Goal: Information Seeking & Learning: Learn about a topic

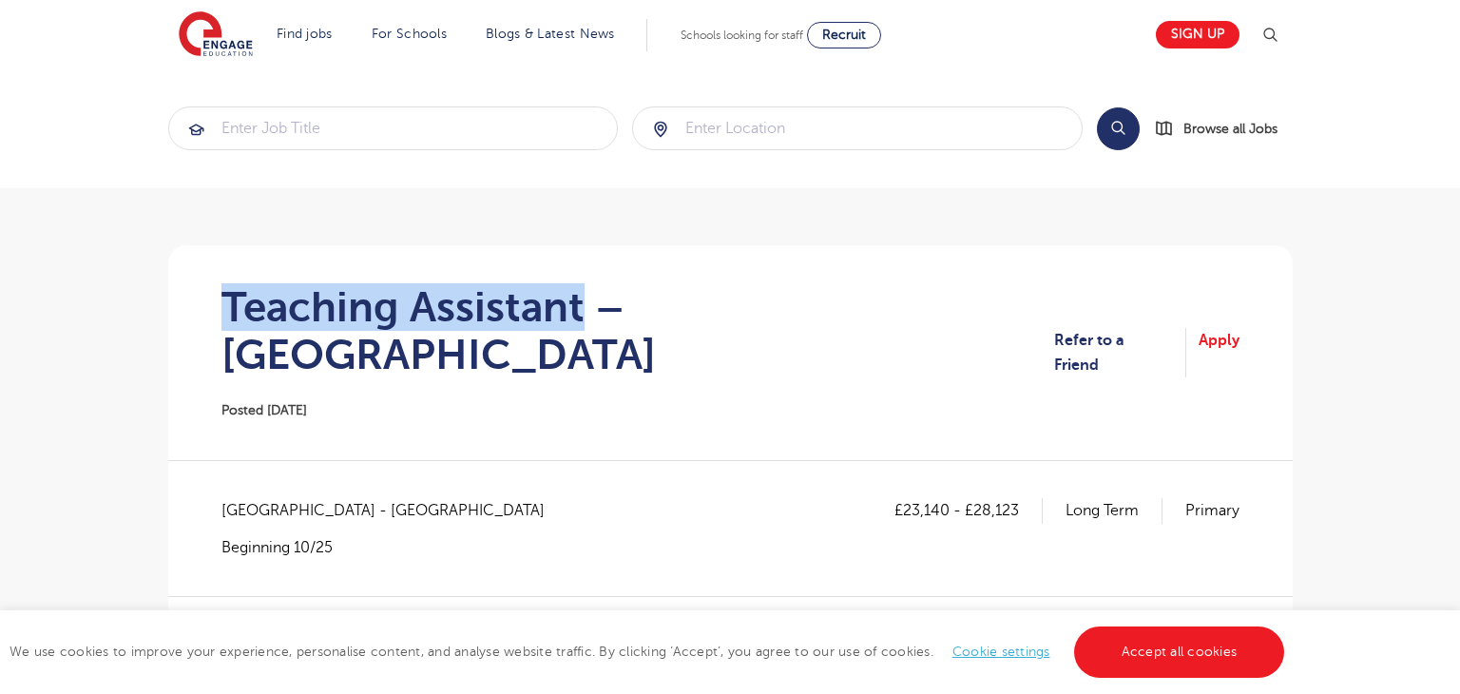
drag, startPoint x: 0, startPoint y: 0, endPoint x: 578, endPoint y: 304, distance: 653.1
click at [578, 304] on h1 "Teaching Assistant – [GEOGRAPHIC_DATA]" at bounding box center [637, 330] width 833 height 95
copy h1 "Teaching Assistant"
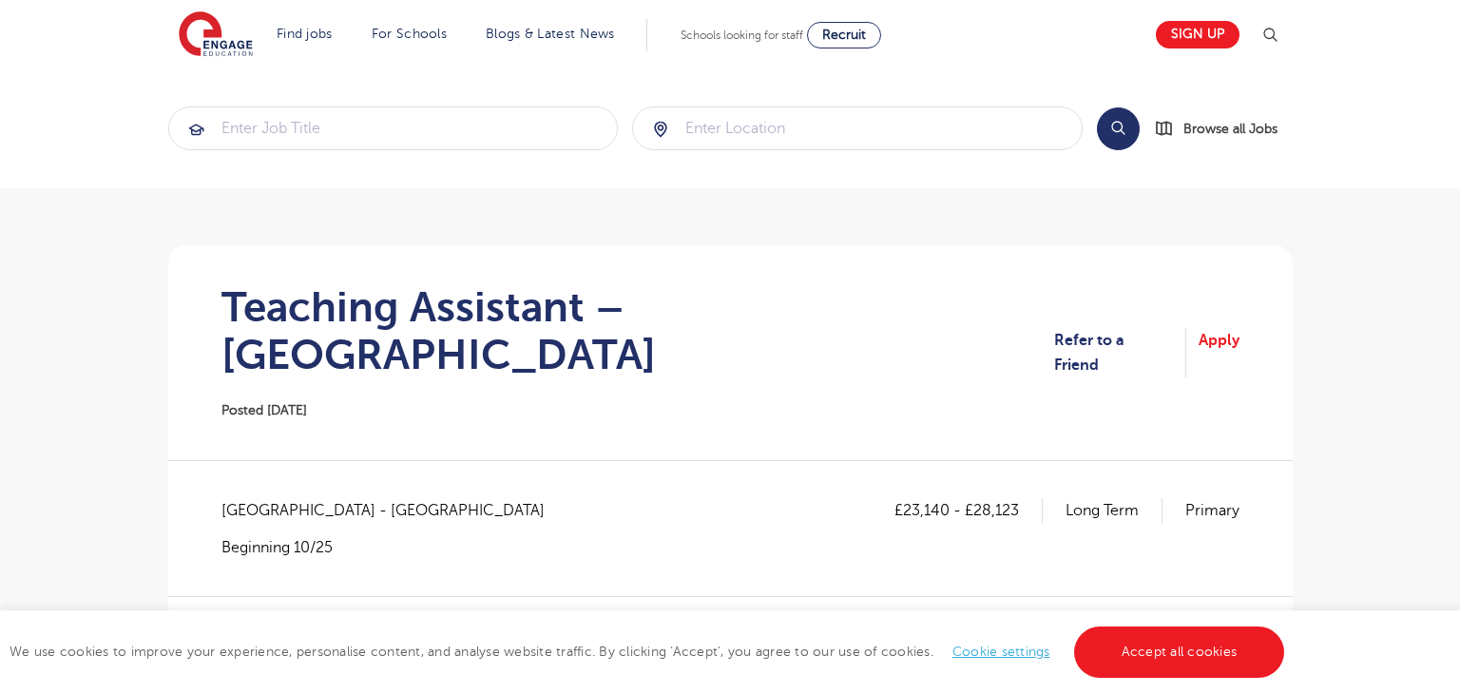
click at [265, 498] on span "Hertfordshire - Three Rivers" at bounding box center [392, 510] width 342 height 25
copy span "Hertfordshire"
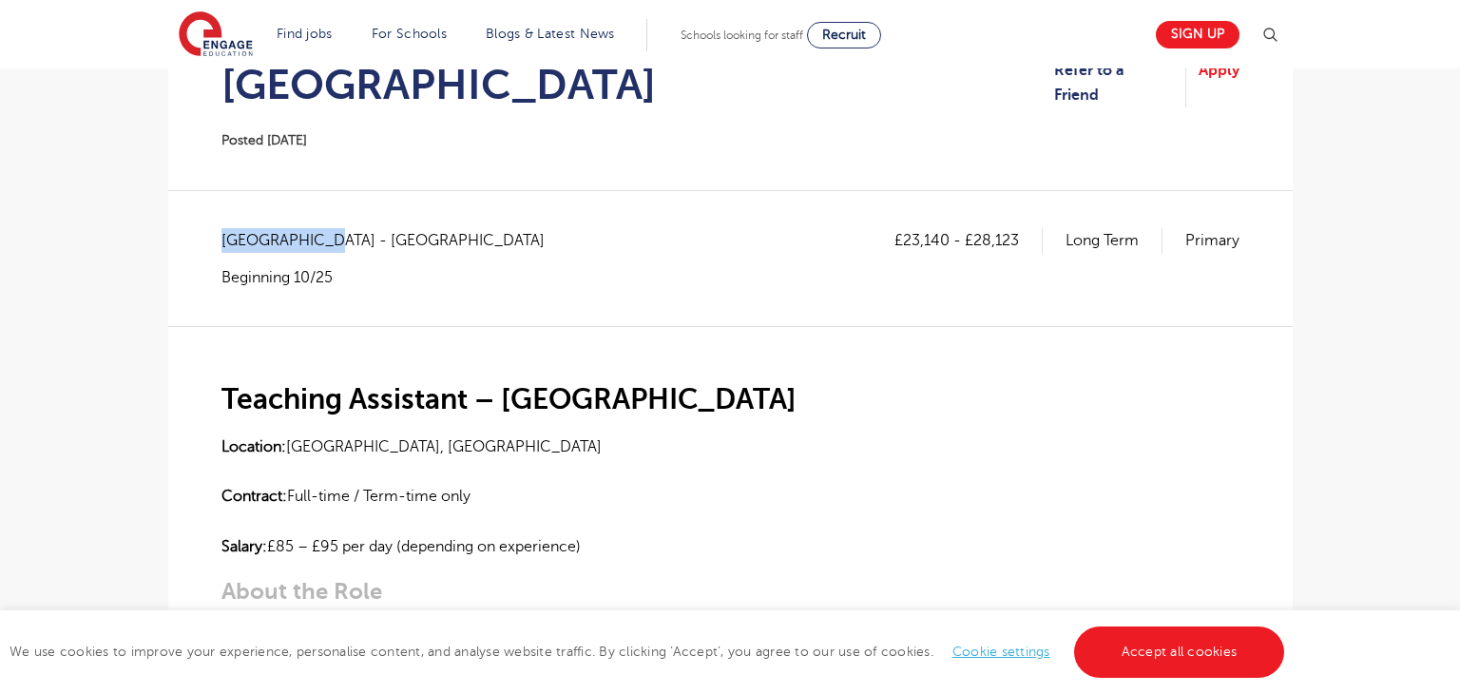
scroll to position [278, 0]
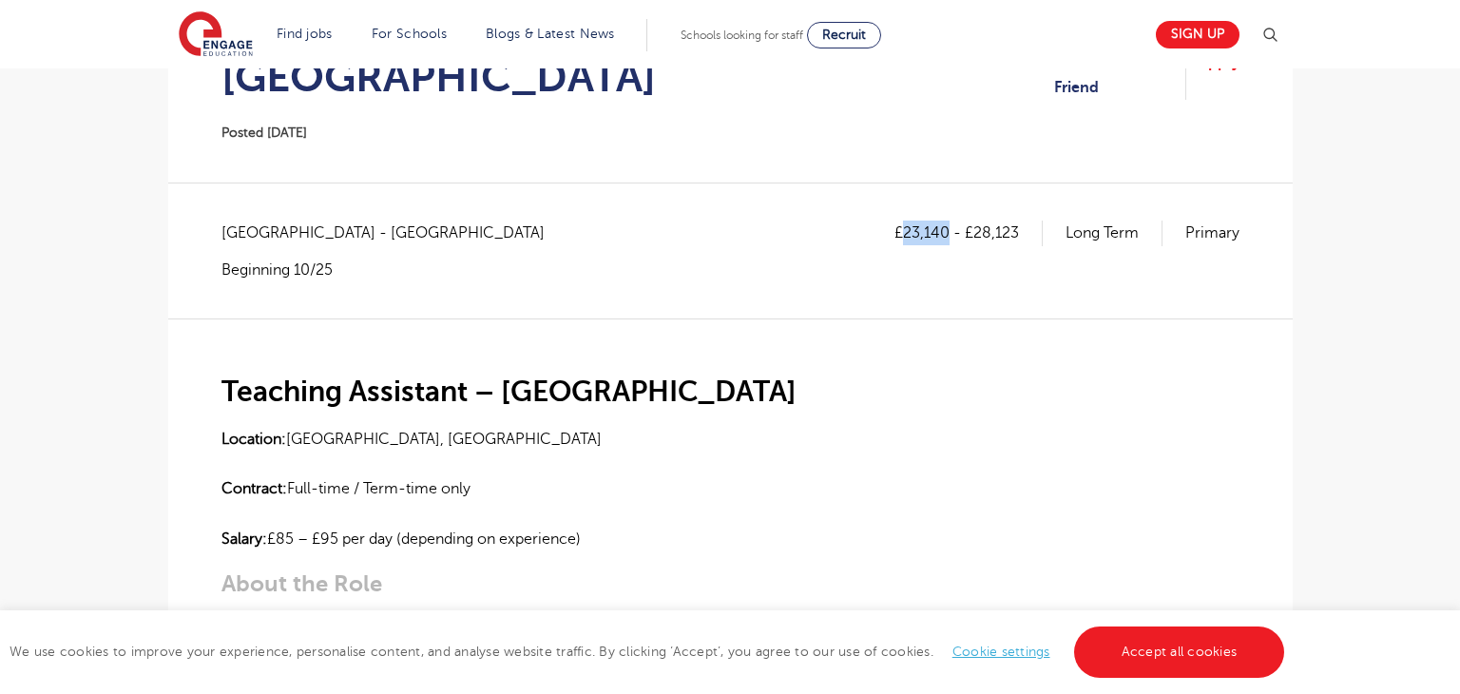
drag, startPoint x: 903, startPoint y: 179, endPoint x: 945, endPoint y: 182, distance: 41.9
click at [945, 221] on p "£23,140 - £28,123" at bounding box center [968, 233] width 148 height 25
copy p "23,140"
drag, startPoint x: 973, startPoint y: 182, endPoint x: 1016, endPoint y: 182, distance: 42.8
click at [1016, 221] on p "£23,140 - £28,123" at bounding box center [968, 233] width 148 height 25
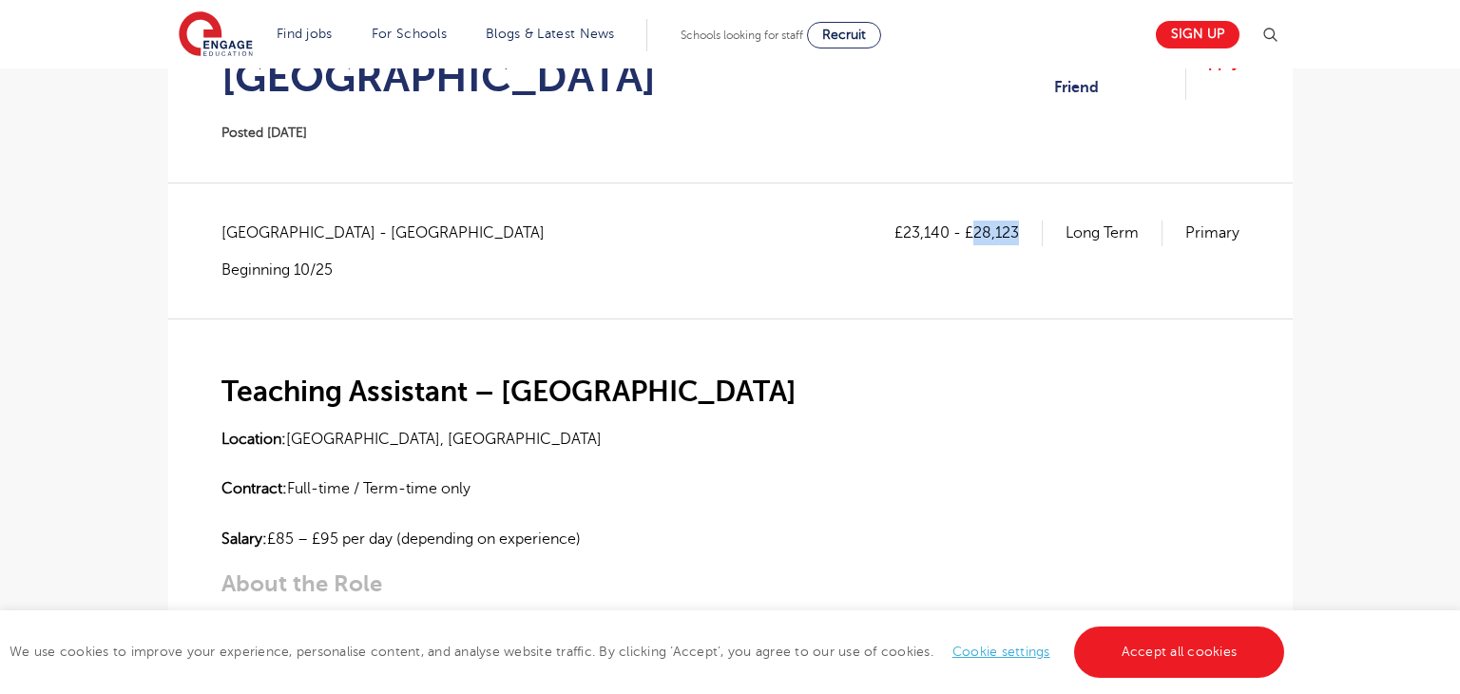
copy p "28,123"
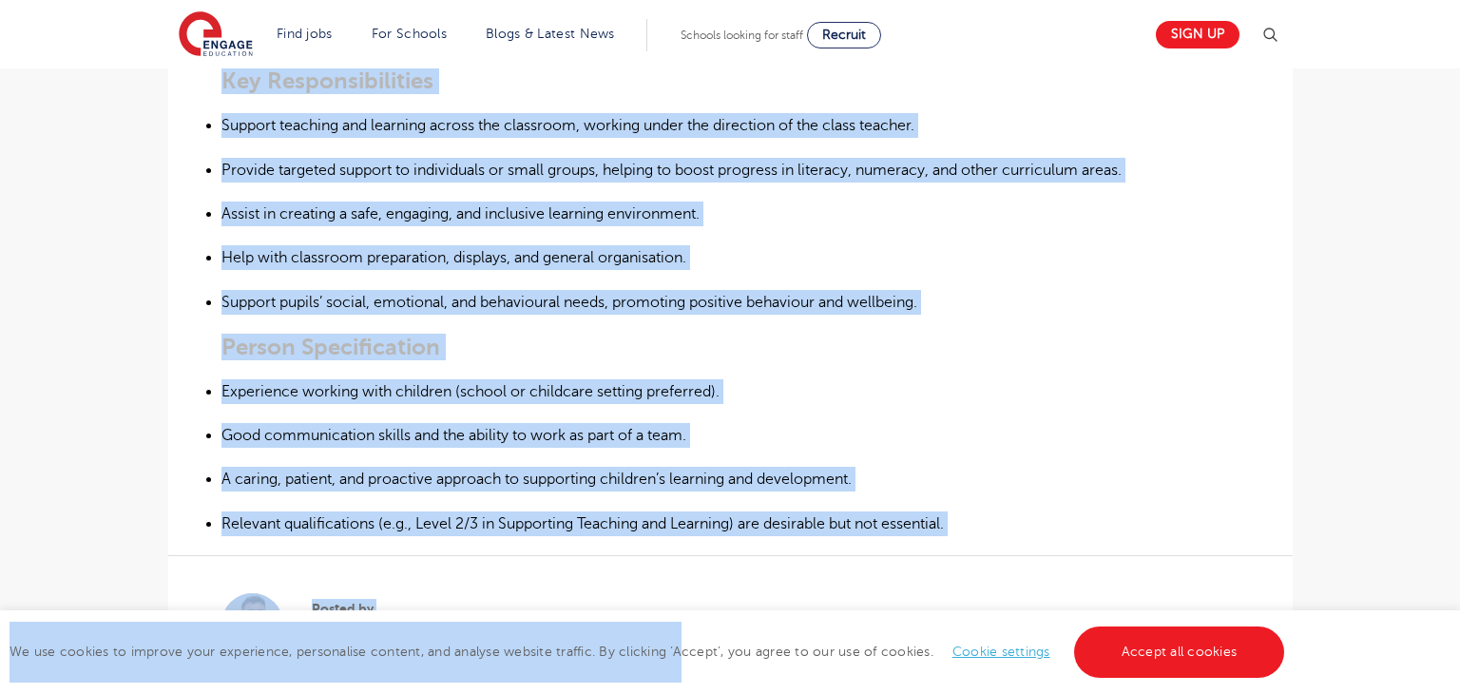
scroll to position [994, 0]
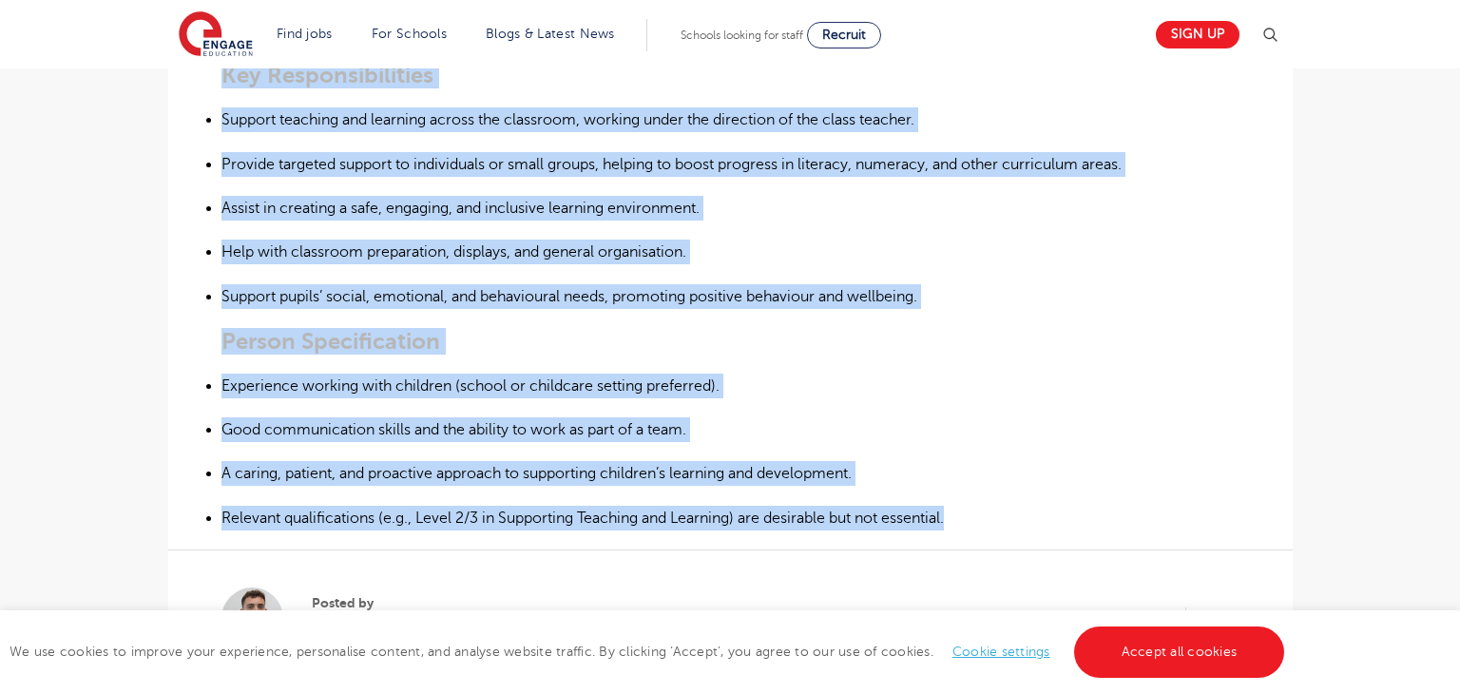
drag, startPoint x: 223, startPoint y: 336, endPoint x: 971, endPoint y: 467, distance: 758.4
click at [971, 467] on div "Teaching Assistant – Watford Location: Watford, Hertfordshire Contract: Full-ti…" at bounding box center [730, 66] width 1018 height 929
copy div "Teaching Assistant – Watford Location: Watford, Hertfordshire Contract: Full-ti…"
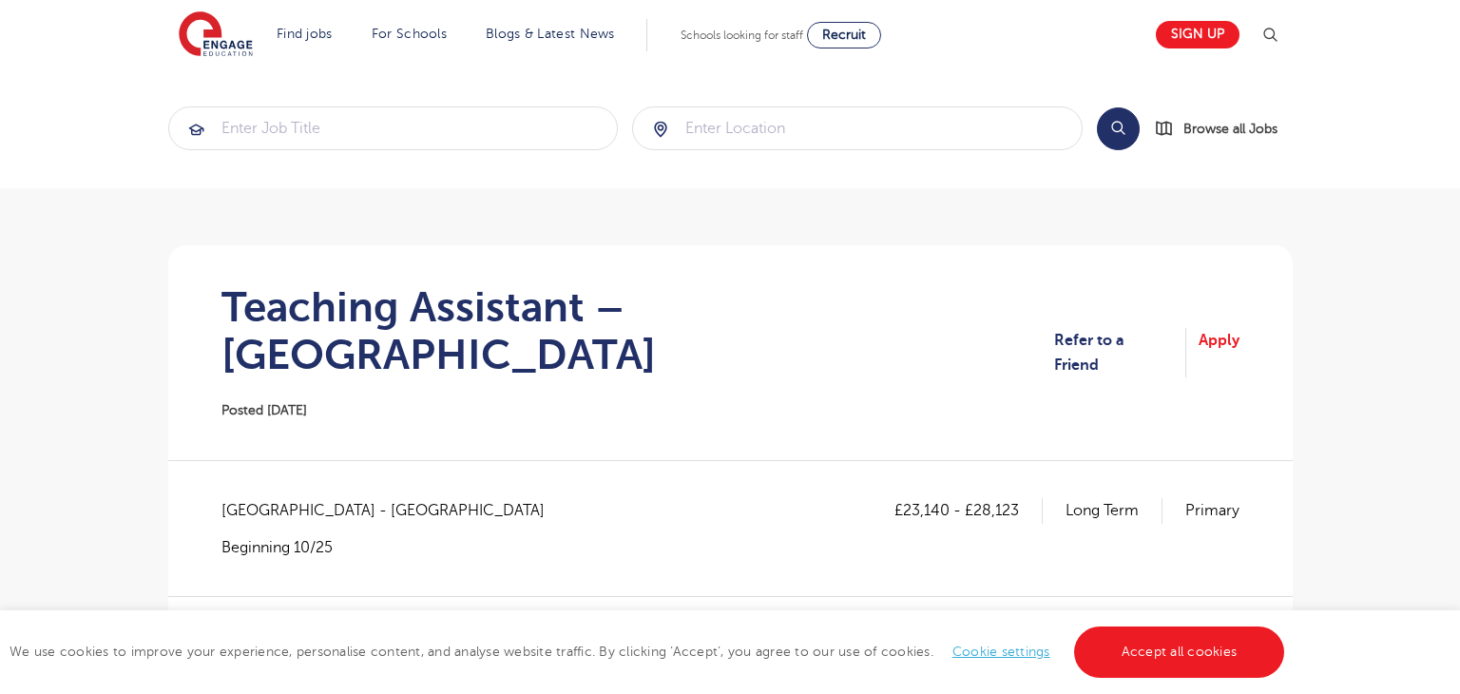
scroll to position [1216, 0]
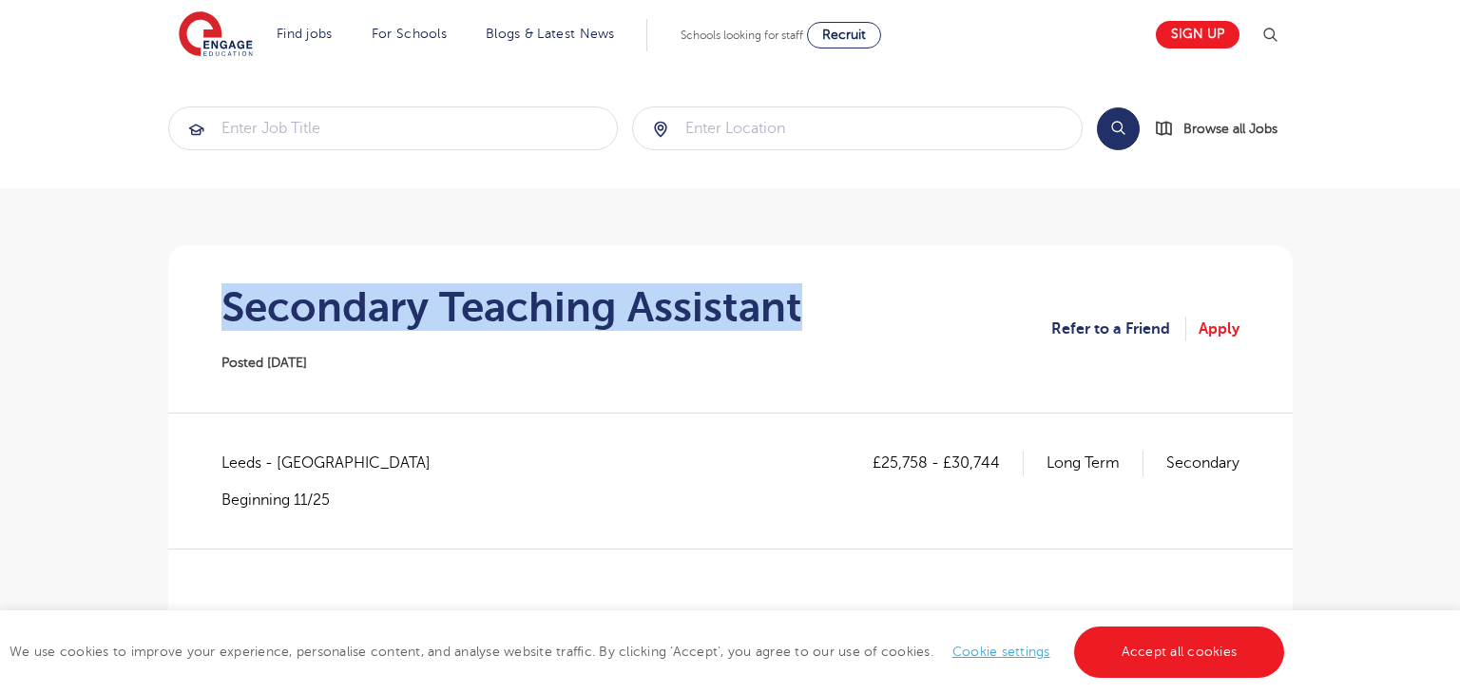
drag, startPoint x: 223, startPoint y: 303, endPoint x: 876, endPoint y: 316, distance: 653.1
click at [876, 316] on section "Secondary Teaching Assistant Posted 02/10/25 Refer to a Friend Apply" at bounding box center [730, 328] width 1094 height 167
copy h1 "Secondary Teaching Assistant"
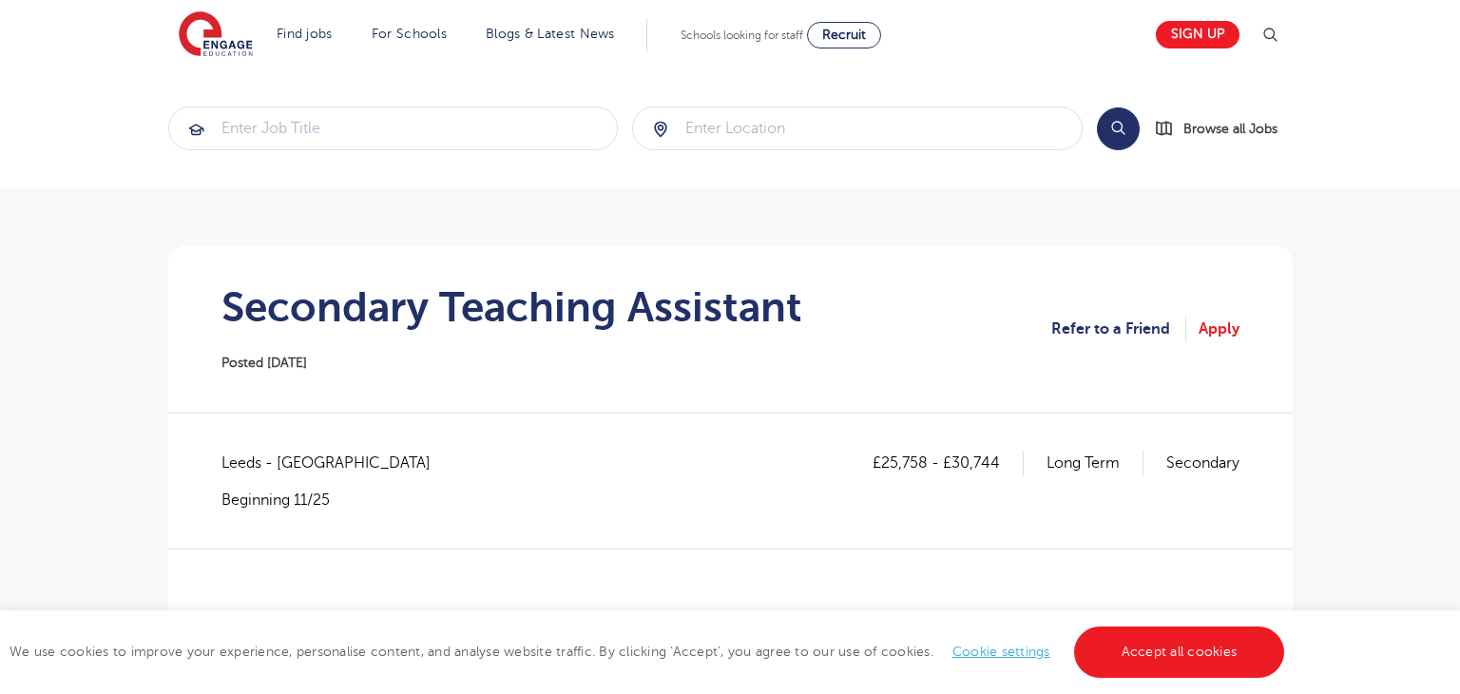
click at [246, 456] on span "Leeds - [GEOGRAPHIC_DATA]" at bounding box center [335, 463] width 228 height 25
click at [246, 456] on span "Leeds - Leeds" at bounding box center [335, 463] width 228 height 25
copy span "Leeds"
drag, startPoint x: 882, startPoint y: 460, endPoint x: 925, endPoint y: 458, distance: 42.8
click at [925, 458] on p "£25,758 - £30,744" at bounding box center [948, 463] width 151 height 25
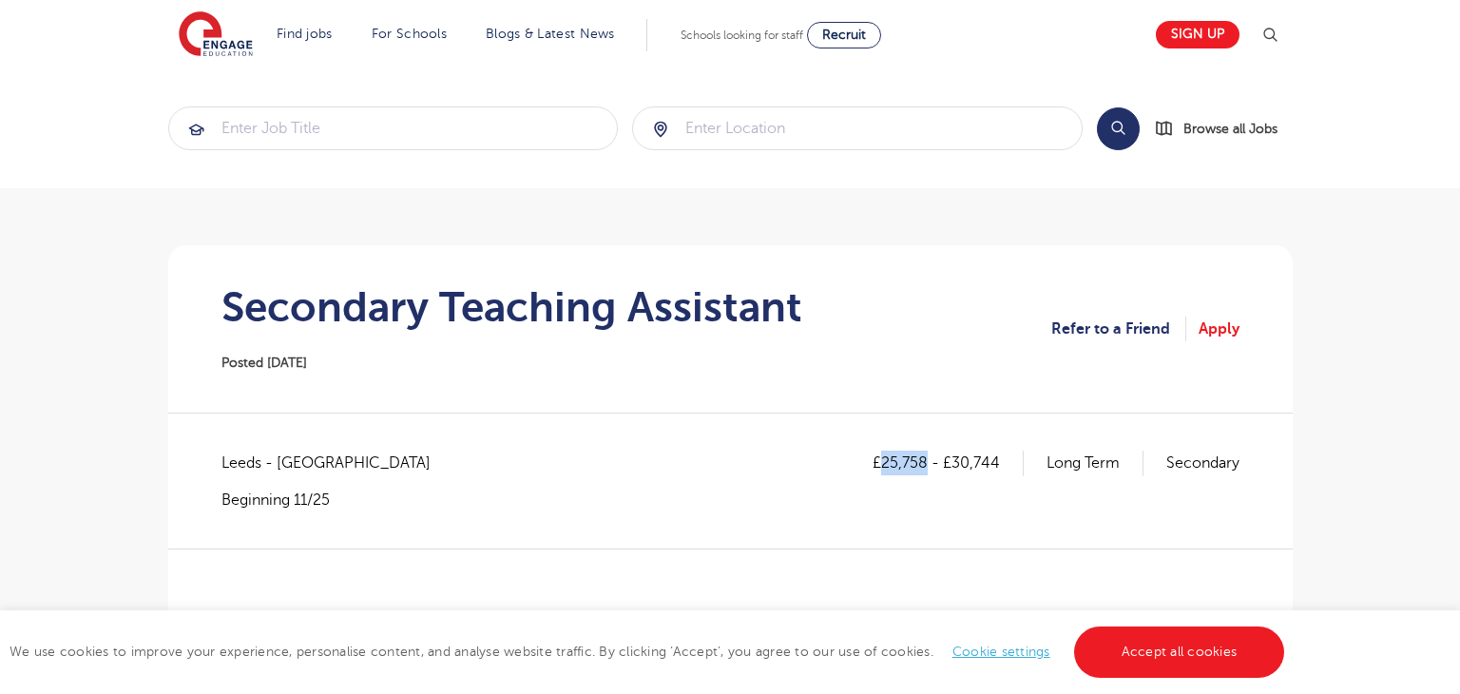
copy p "25,758"
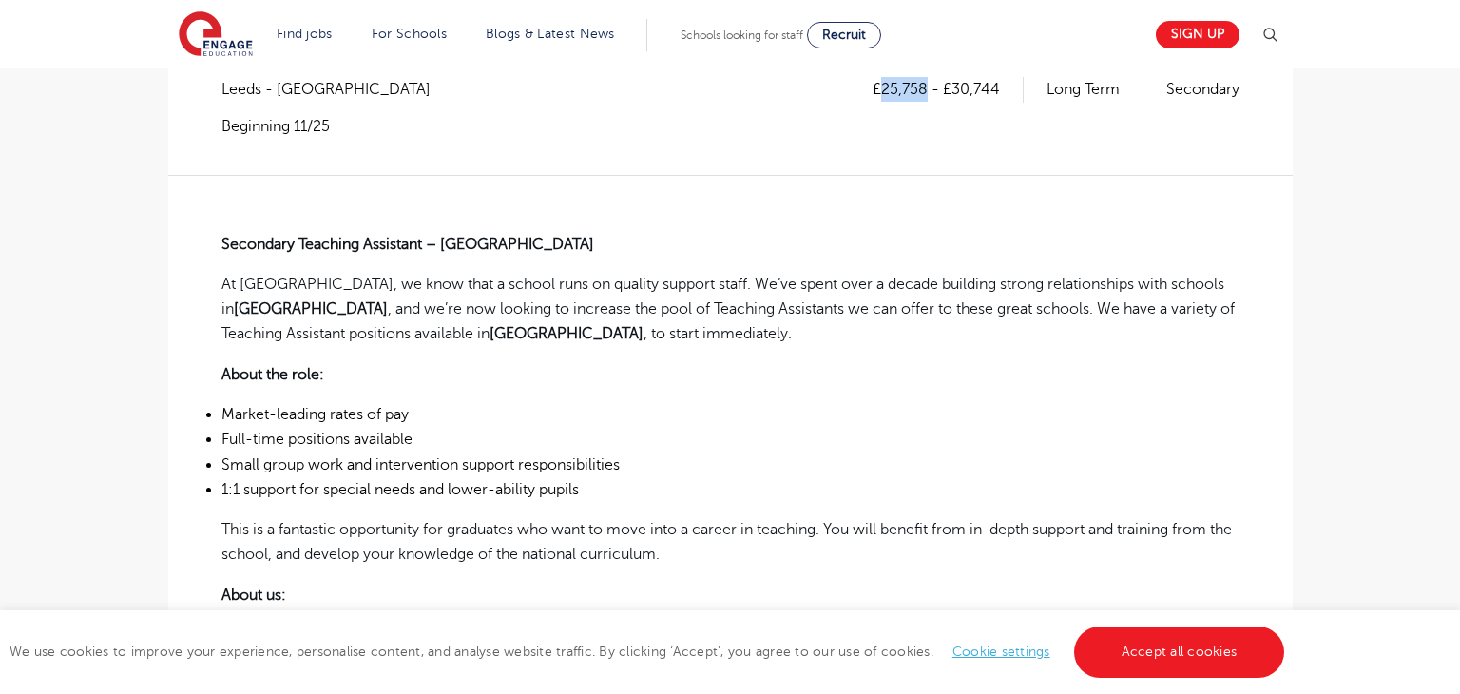
scroll to position [375, 0]
drag, startPoint x: 955, startPoint y: 90, endPoint x: 998, endPoint y: 90, distance: 42.8
click at [998, 90] on p "£25,758 - £30,744" at bounding box center [948, 87] width 151 height 25
copy p "30,744"
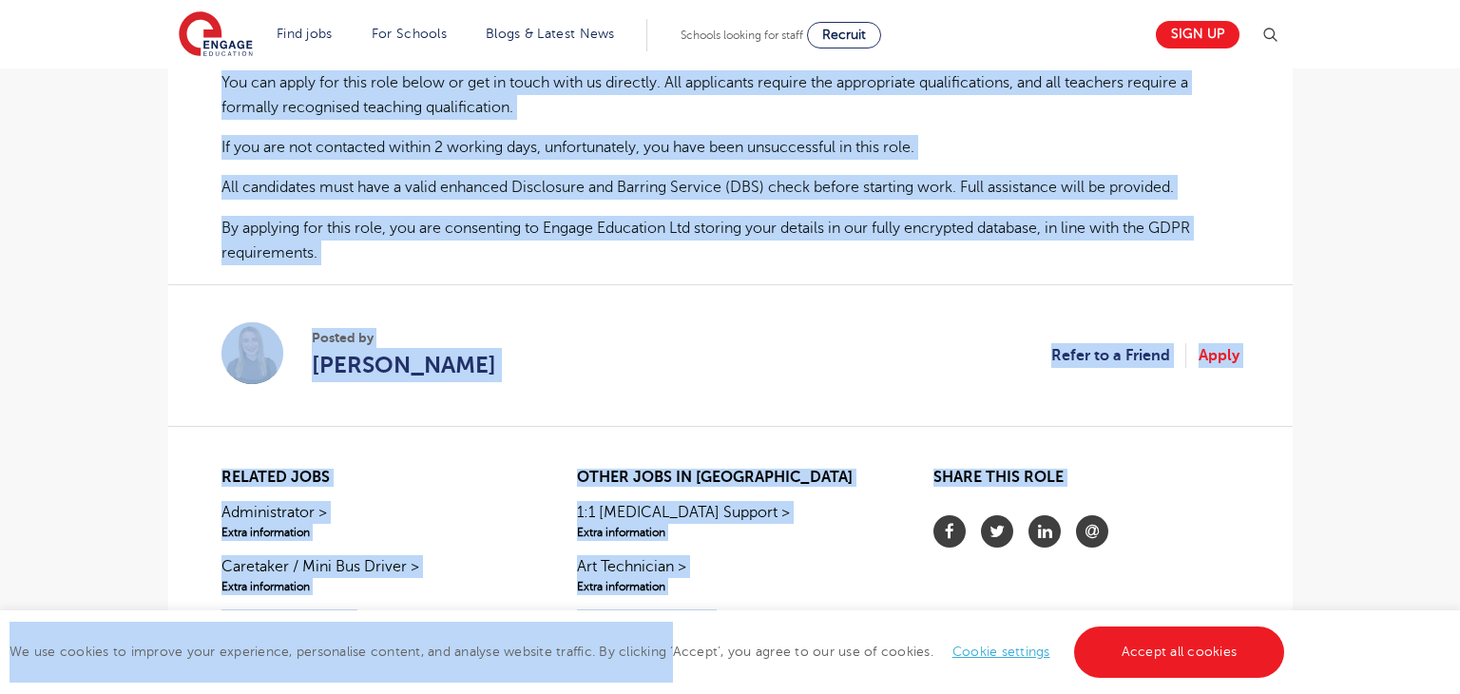
scroll to position [1133, 0]
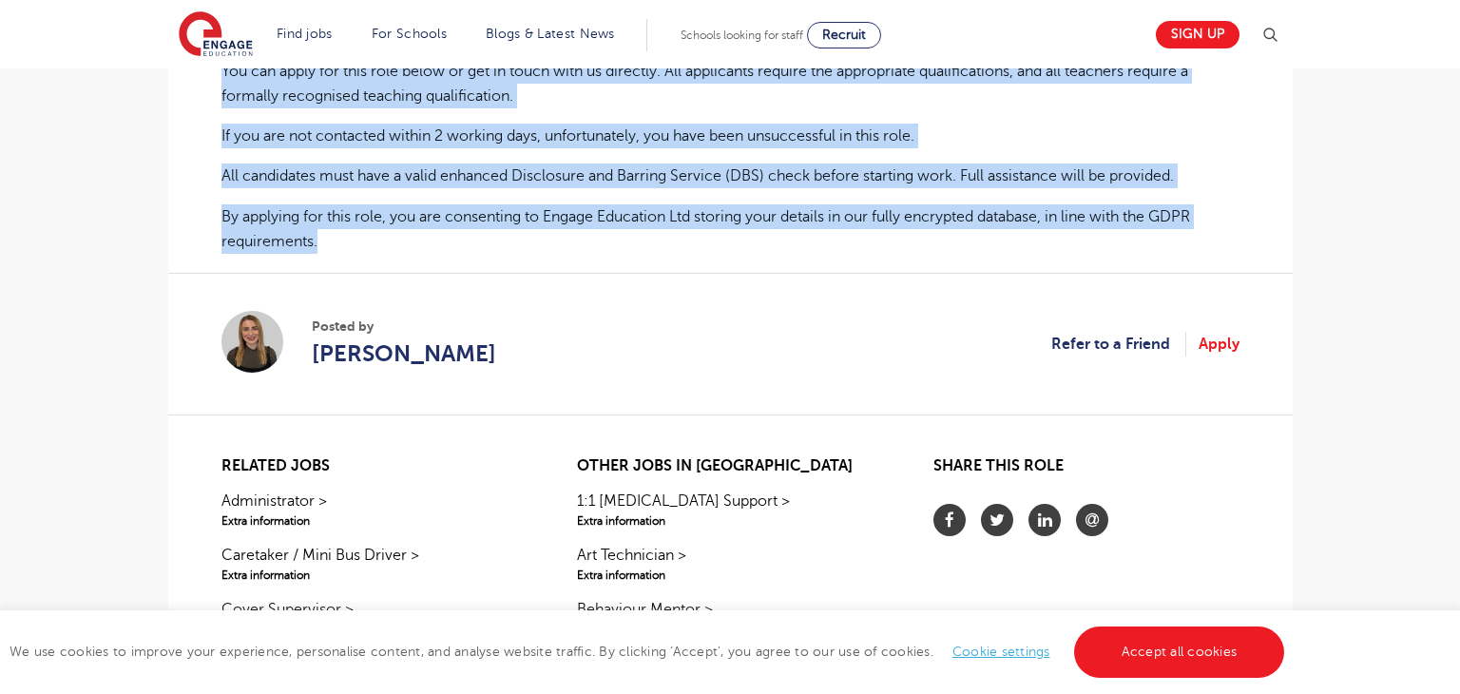
drag, startPoint x: 211, startPoint y: 239, endPoint x: 378, endPoint y: 237, distance: 167.3
copy div "Secondary Teaching Assistant – Leeds At Engage, we know that a school runs on q…"
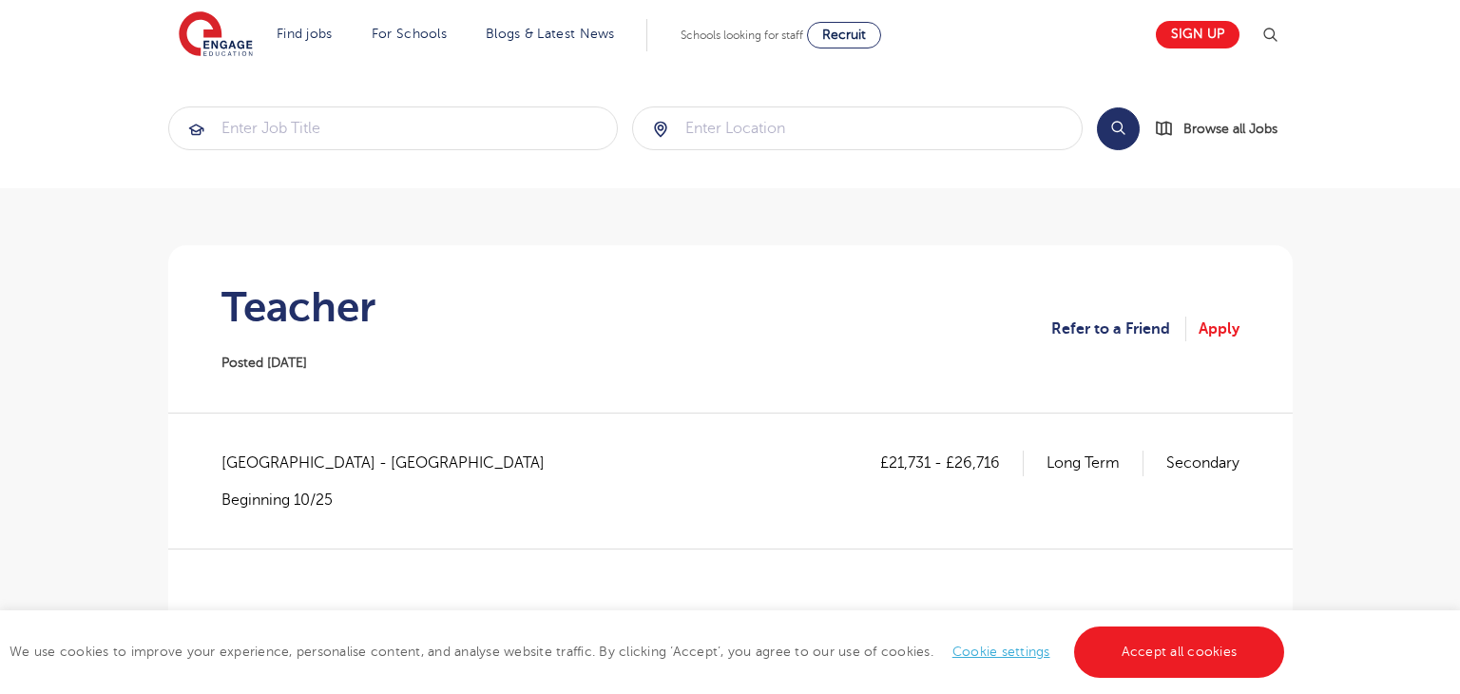
click at [270, 304] on h1 "Teacher" at bounding box center [298, 307] width 154 height 48
copy h1 "Teacher"
drag, startPoint x: 221, startPoint y: 459, endPoint x: 300, endPoint y: 461, distance: 79.9
click at [300, 461] on span "East Sussex - Hastings" at bounding box center [392, 463] width 342 height 25
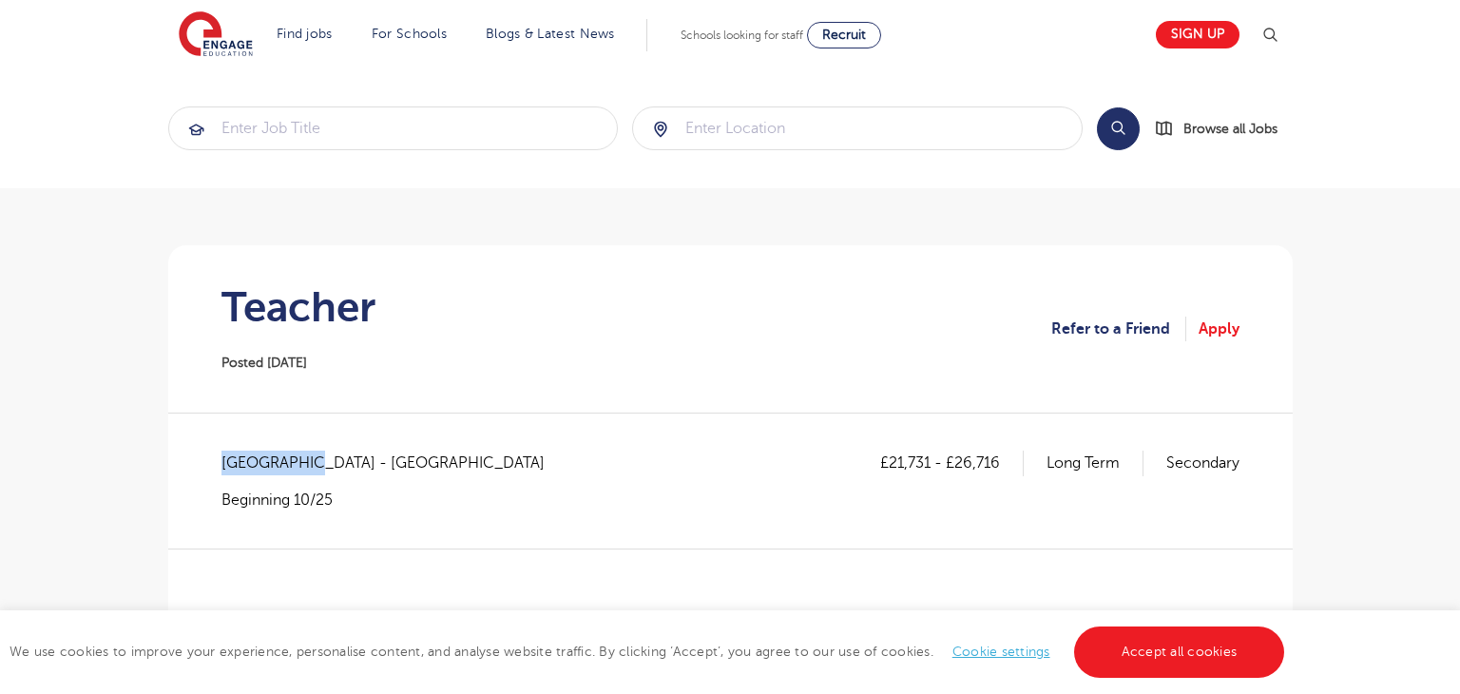
copy span "East Sussex"
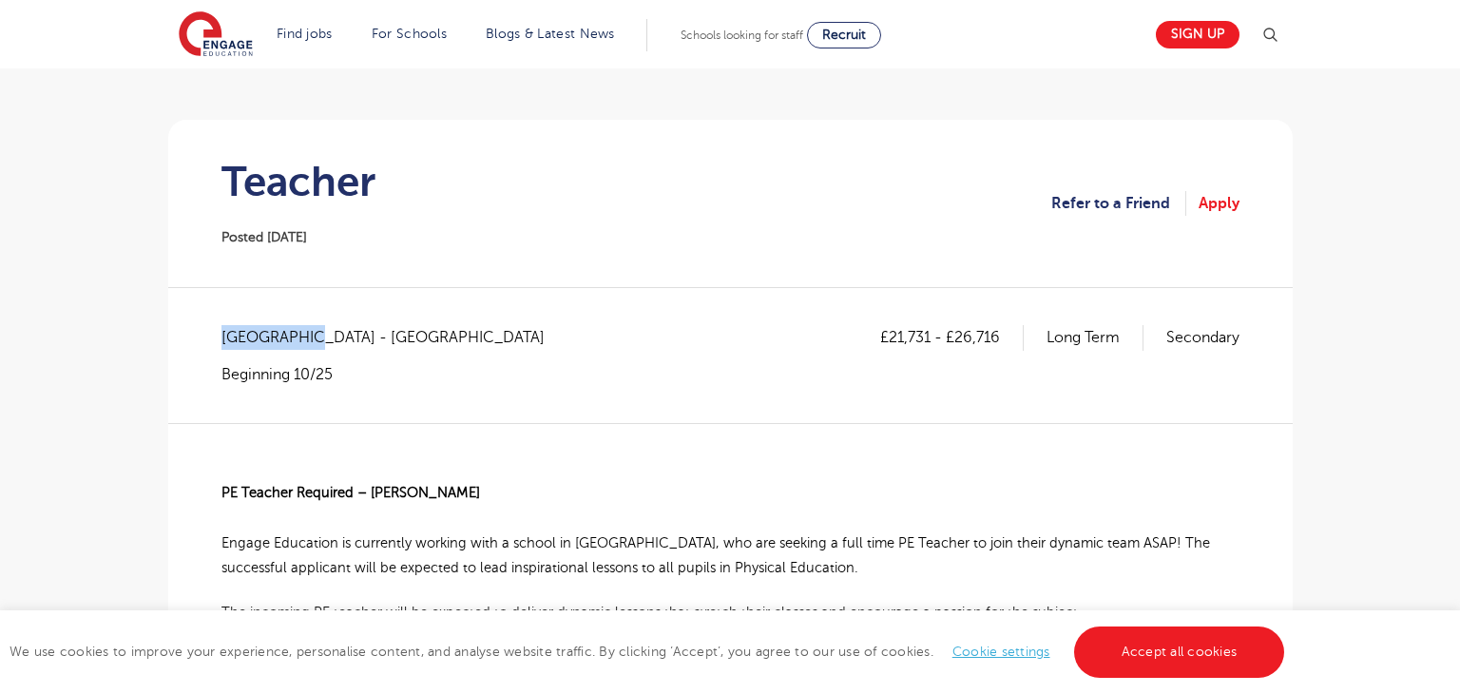
scroll to position [136, 0]
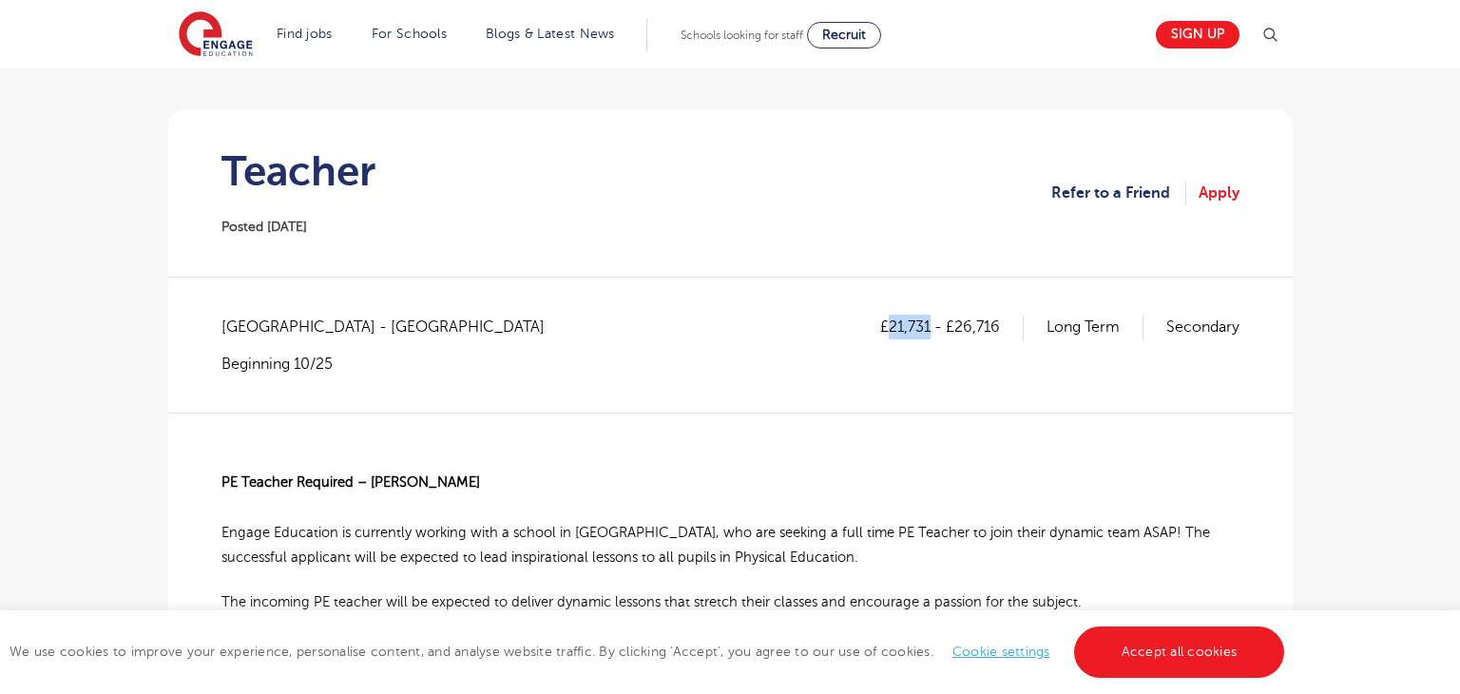
drag, startPoint x: 885, startPoint y: 324, endPoint x: 928, endPoint y: 327, distance: 42.9
click at [928, 327] on p "£21,731 - £26,716" at bounding box center [952, 327] width 144 height 25
copy p "21,731"
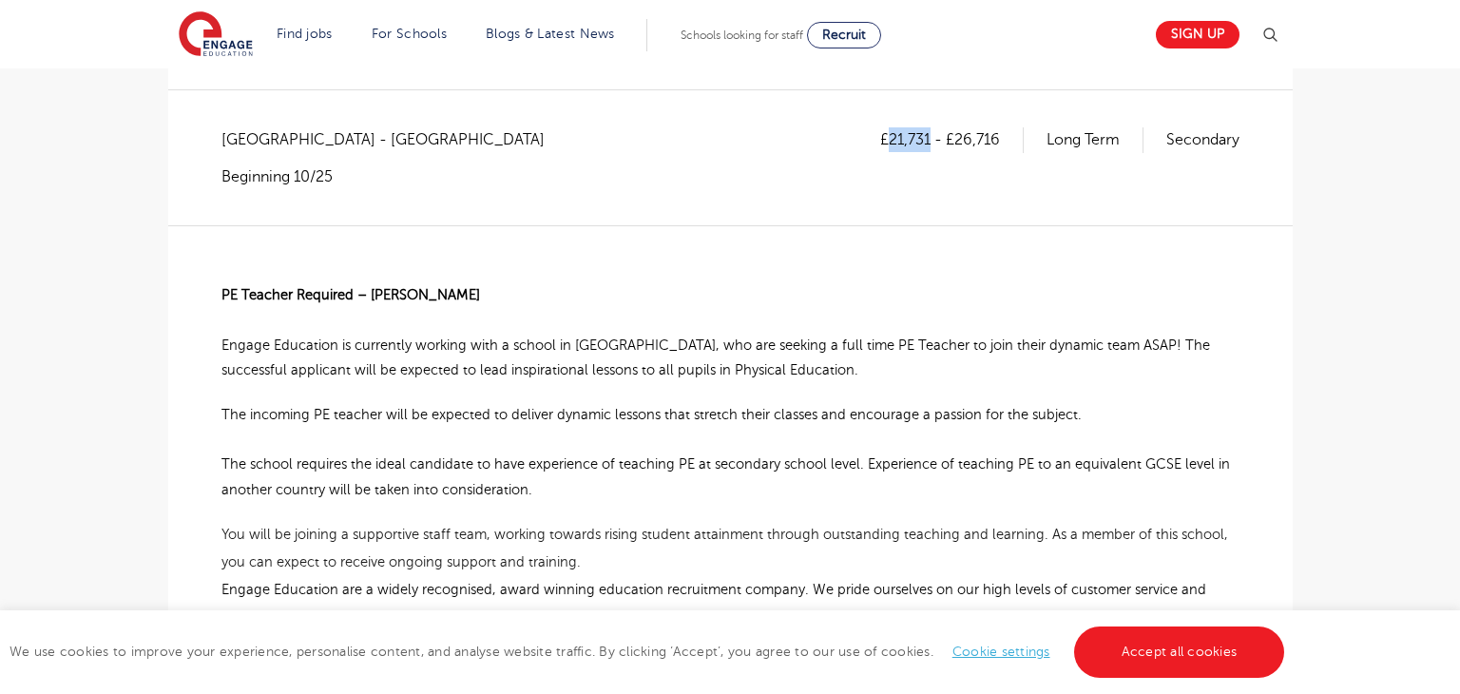
scroll to position [326, 0]
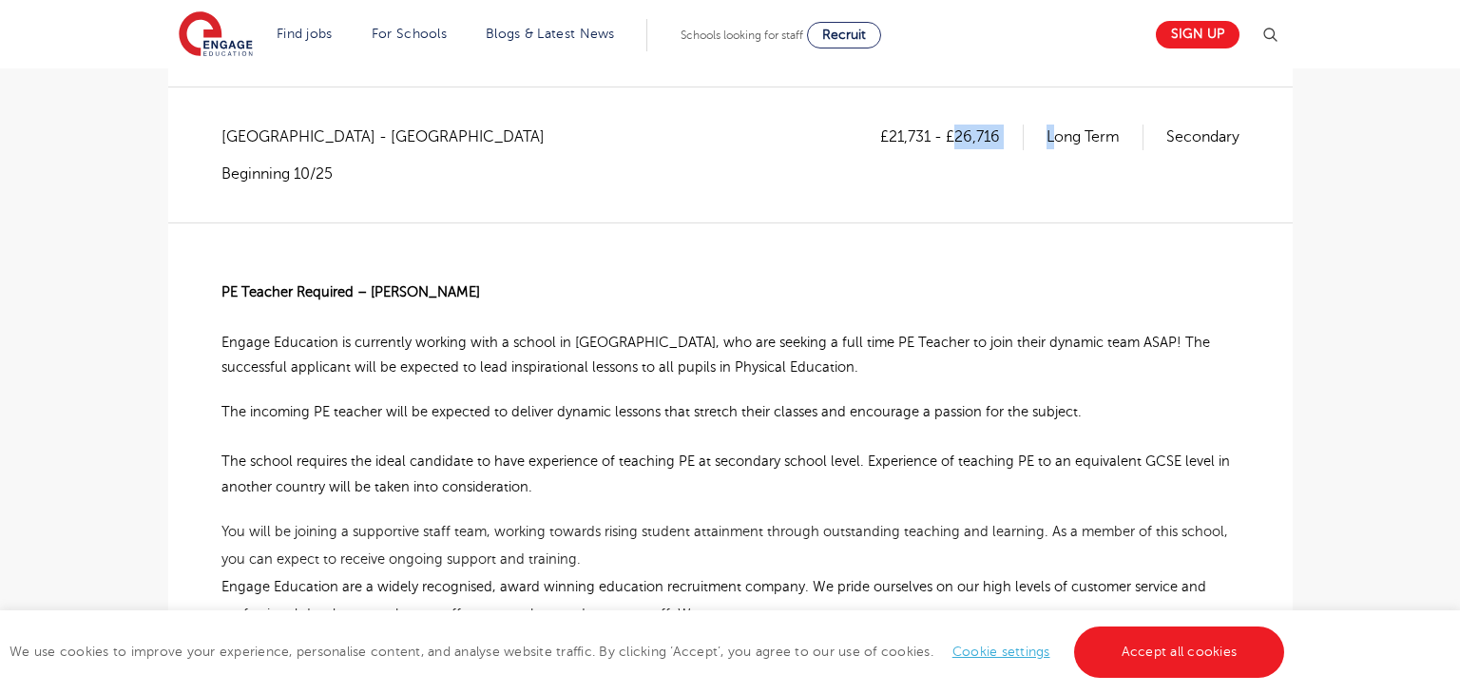
drag, startPoint x: 955, startPoint y: 135, endPoint x: 1051, endPoint y: 132, distance: 96.0
click at [1051, 132] on div "£21,731 - £26,716 Long Term Secondary" at bounding box center [1059, 137] width 359 height 25
click at [977, 196] on div "£21,731 - £26,716 Long Term Secondary East Sussex - Hastings Beginning 10/25" at bounding box center [730, 173] width 1018 height 97
drag, startPoint x: 953, startPoint y: 133, endPoint x: 994, endPoint y: 134, distance: 40.9
click at [994, 134] on p "£21,731 - £26,716" at bounding box center [952, 137] width 144 height 25
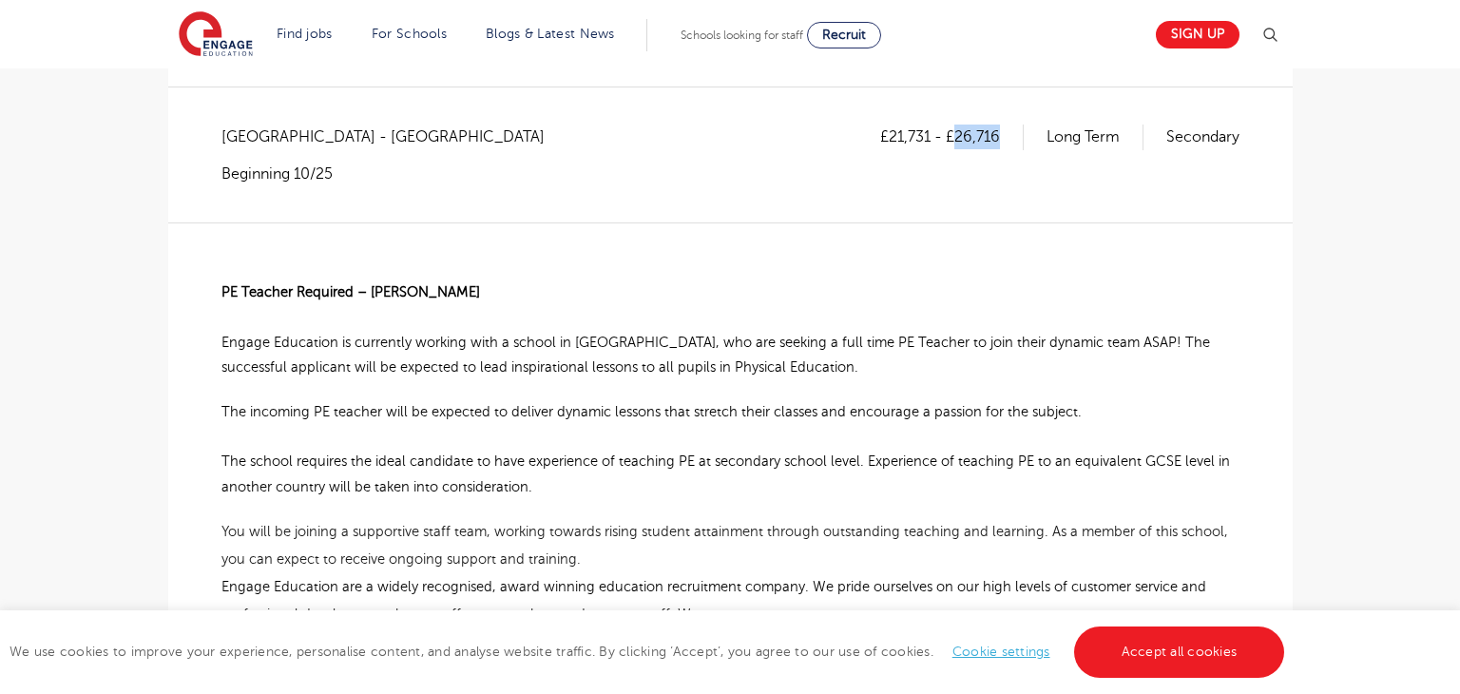
copy p "26,716"
click at [220, 282] on div "£21,731 - £26,716 Long Term Secondary East Sussex - Hastings Beginning 10/25 PE…" at bounding box center [730, 684] width 1094 height 1119
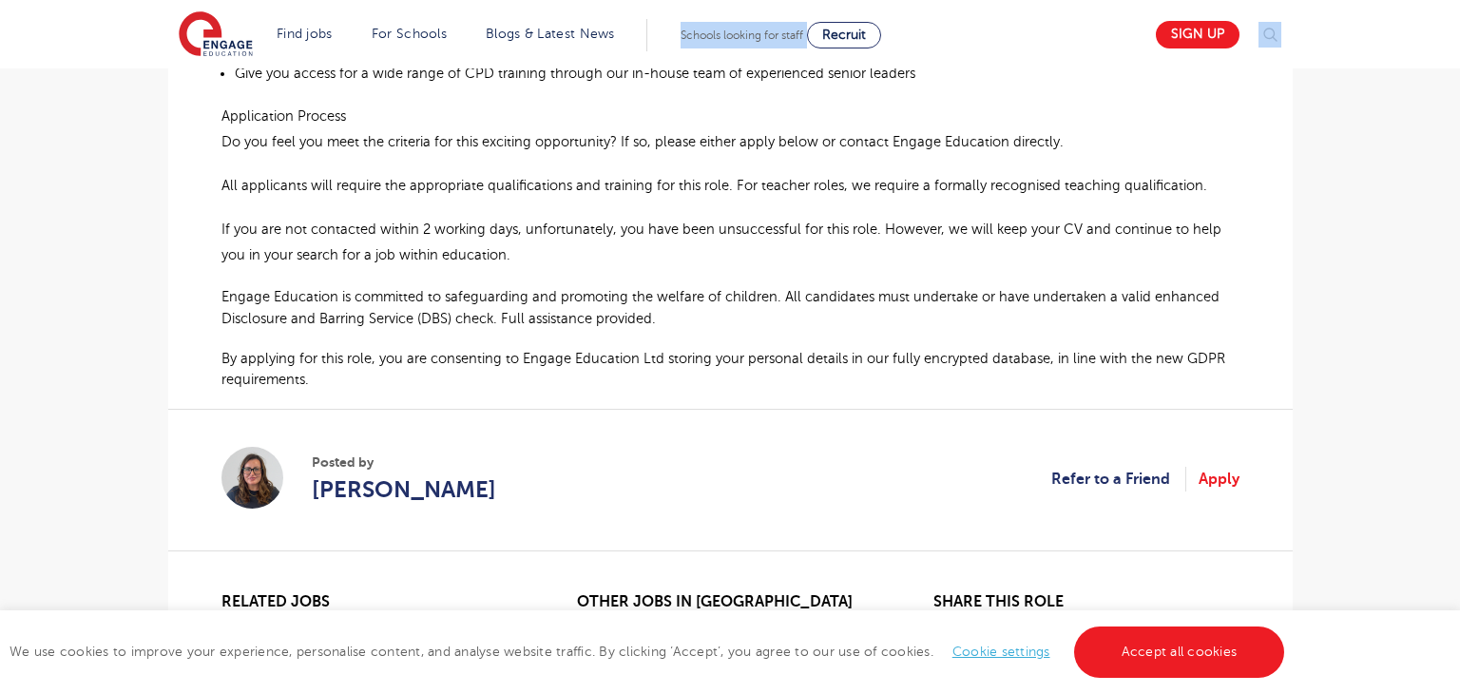
scroll to position [1001, 0]
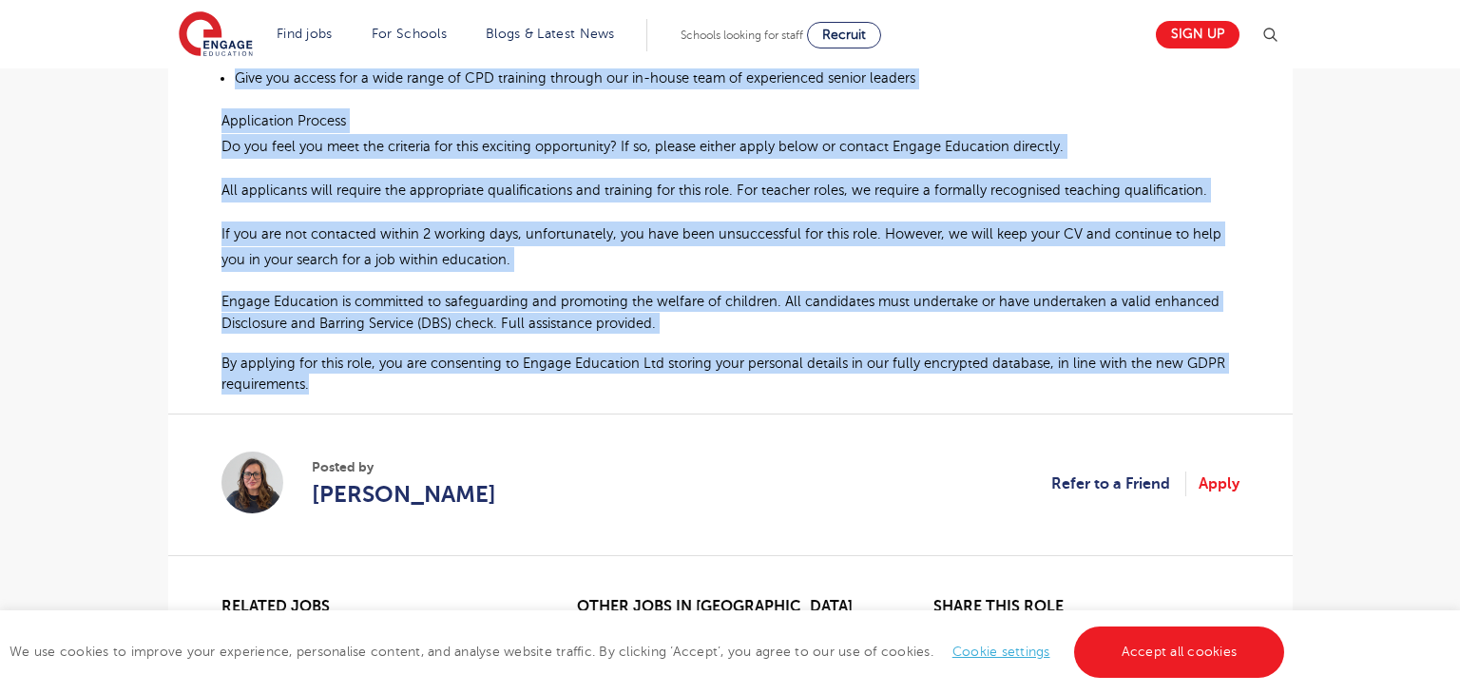
drag, startPoint x: 221, startPoint y: 282, endPoint x: 982, endPoint y: 387, distance: 768.5
copy div "PE Teacher Required – Hastings Engage Education is currently working with a sch…"
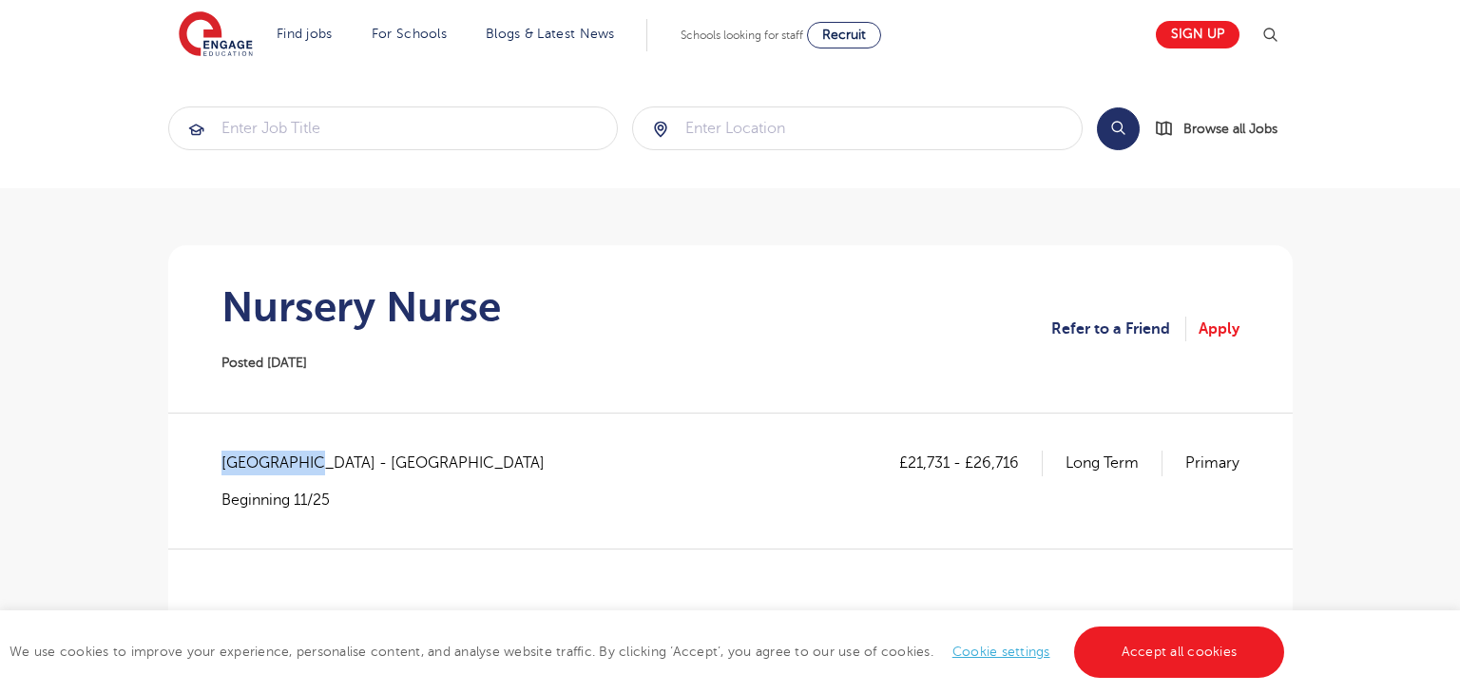
drag, startPoint x: 226, startPoint y: 461, endPoint x: 302, endPoint y: 467, distance: 76.3
click at [302, 467] on span "West Sussex - Chichester" at bounding box center [392, 463] width 342 height 25
copy span "West Sussex"
drag, startPoint x: 914, startPoint y: 461, endPoint x: 946, endPoint y: 462, distance: 31.4
click at [946, 462] on p "£21,731 - £26,716" at bounding box center [971, 463] width 144 height 25
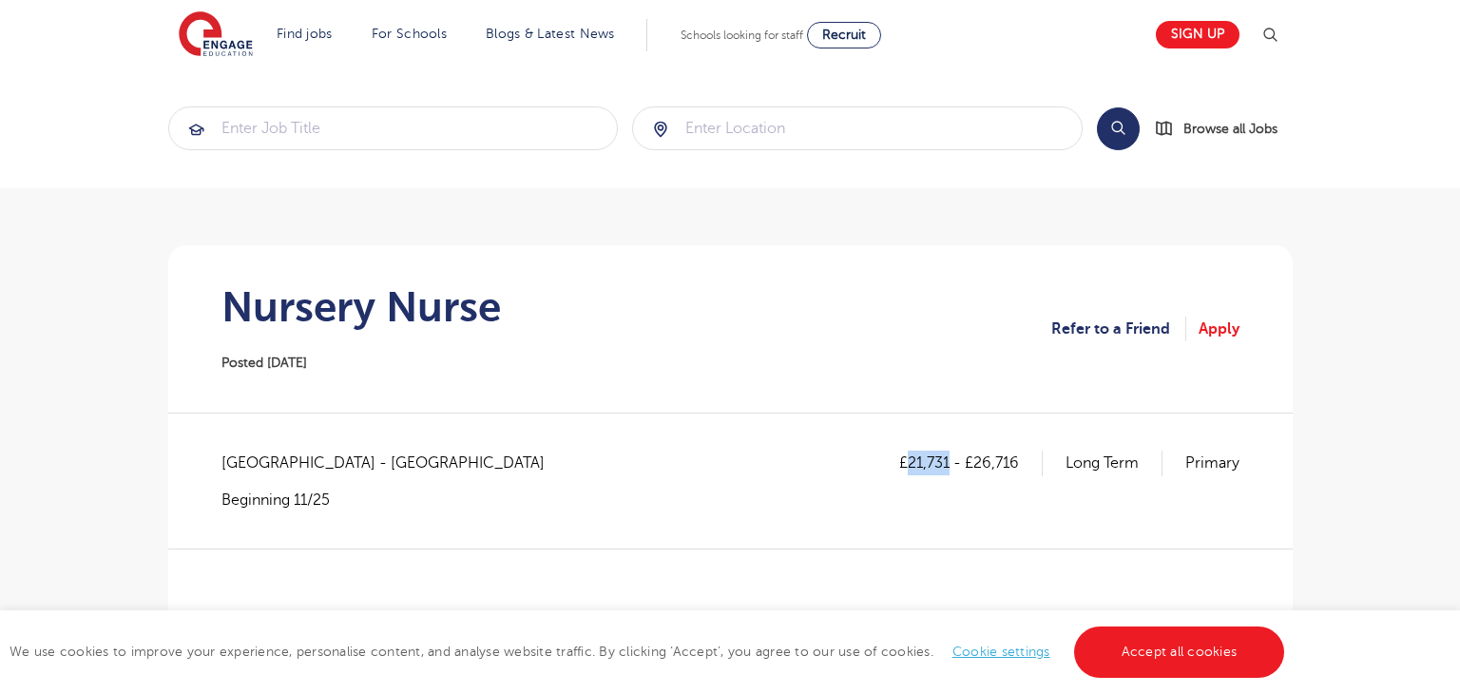
copy p "21,731"
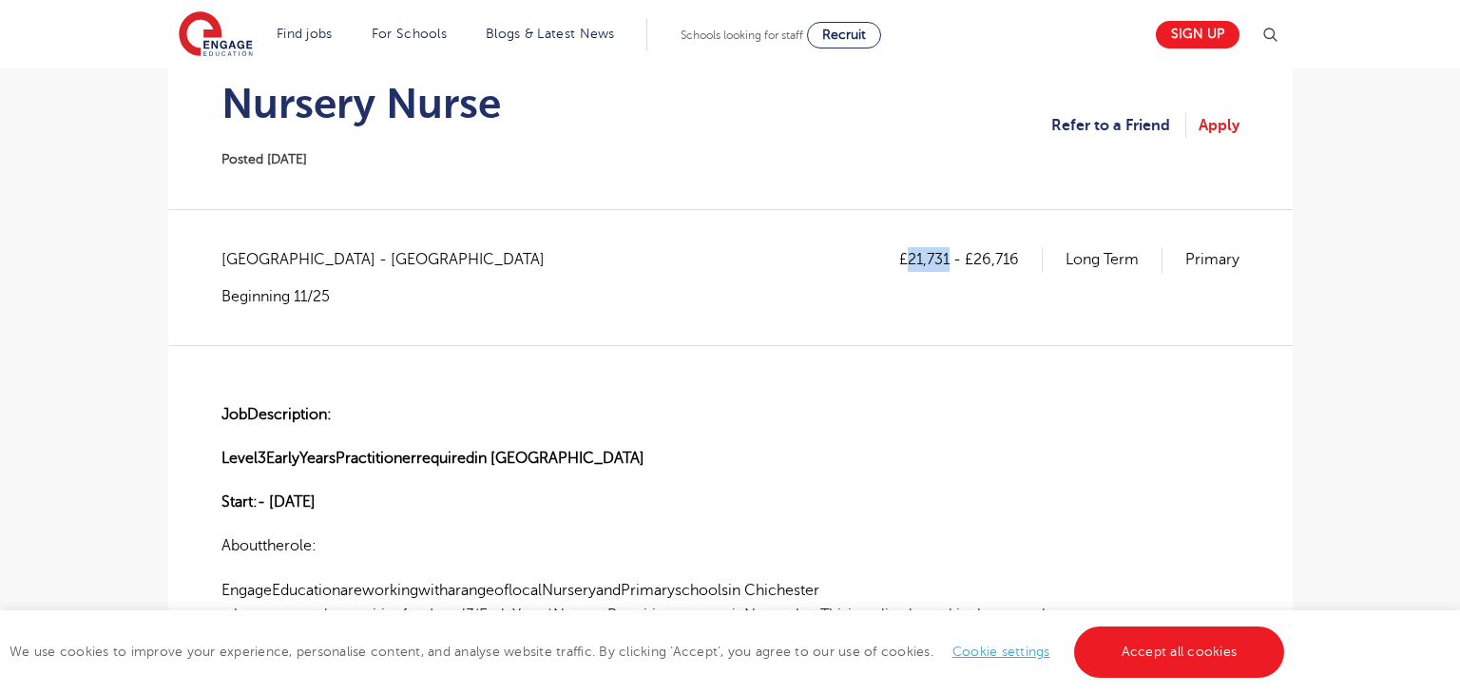
scroll to position [186, 0]
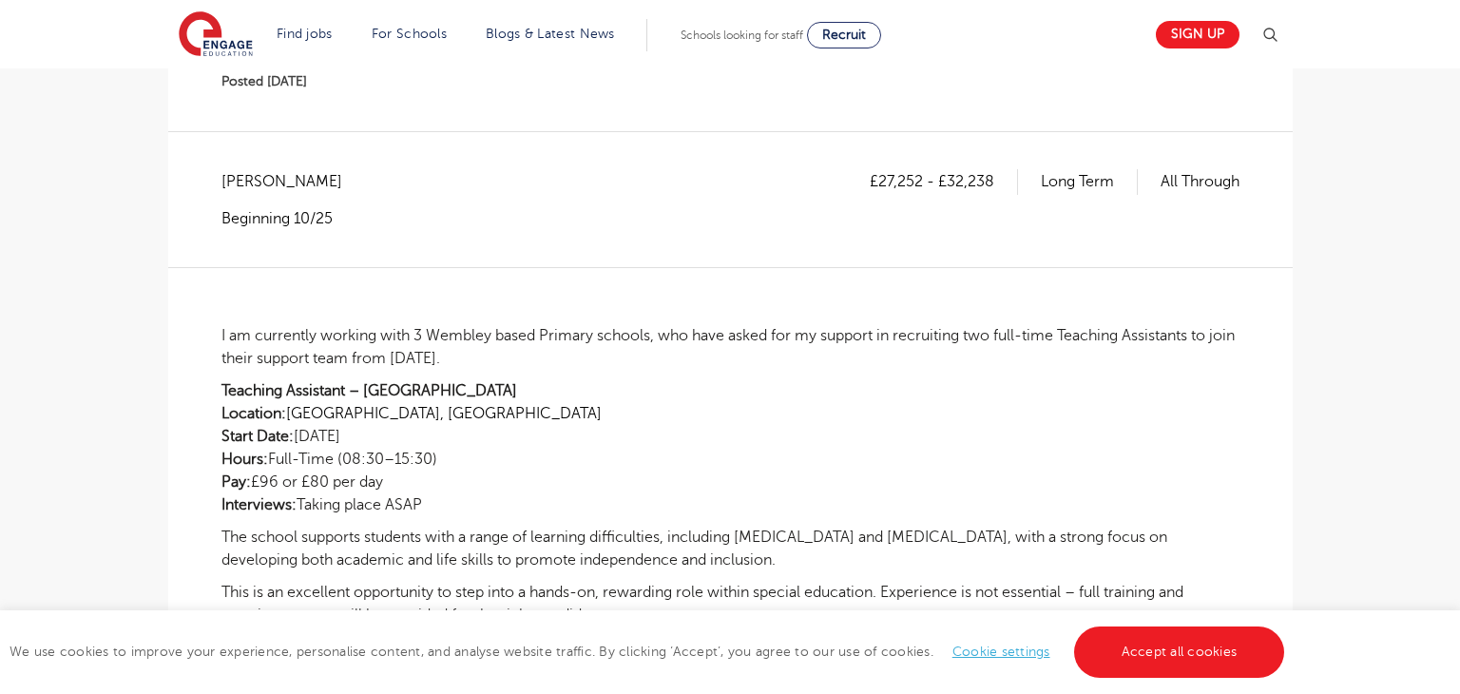
scroll to position [368, 0]
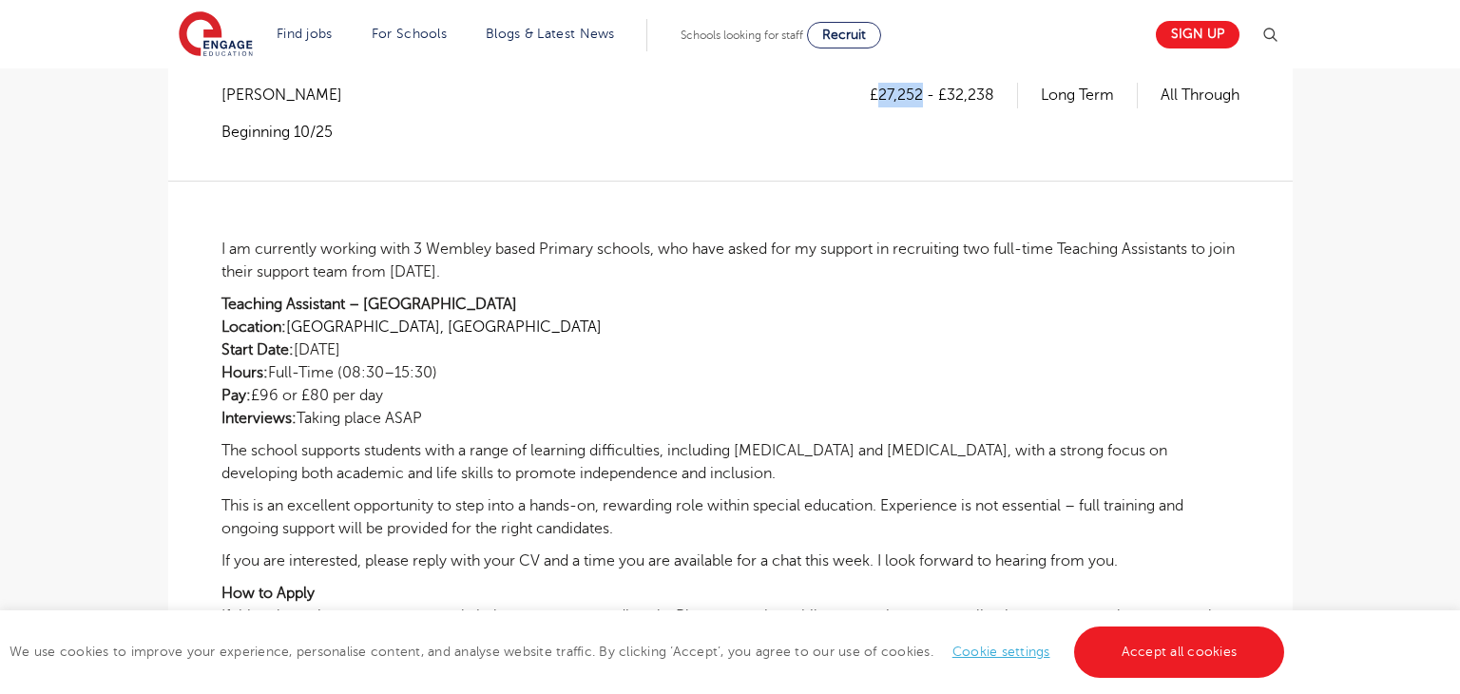
drag, startPoint x: 877, startPoint y: 95, endPoint x: 920, endPoint y: 99, distance: 42.9
click at [920, 99] on p "£27,252 - £32,238" at bounding box center [944, 95] width 148 height 25
copy p "27,252"
drag, startPoint x: 946, startPoint y: 93, endPoint x: 1033, endPoint y: 95, distance: 87.5
click at [1033, 95] on div "£27,252 - £32,238 Long Term All Through" at bounding box center [1055, 95] width 370 height 25
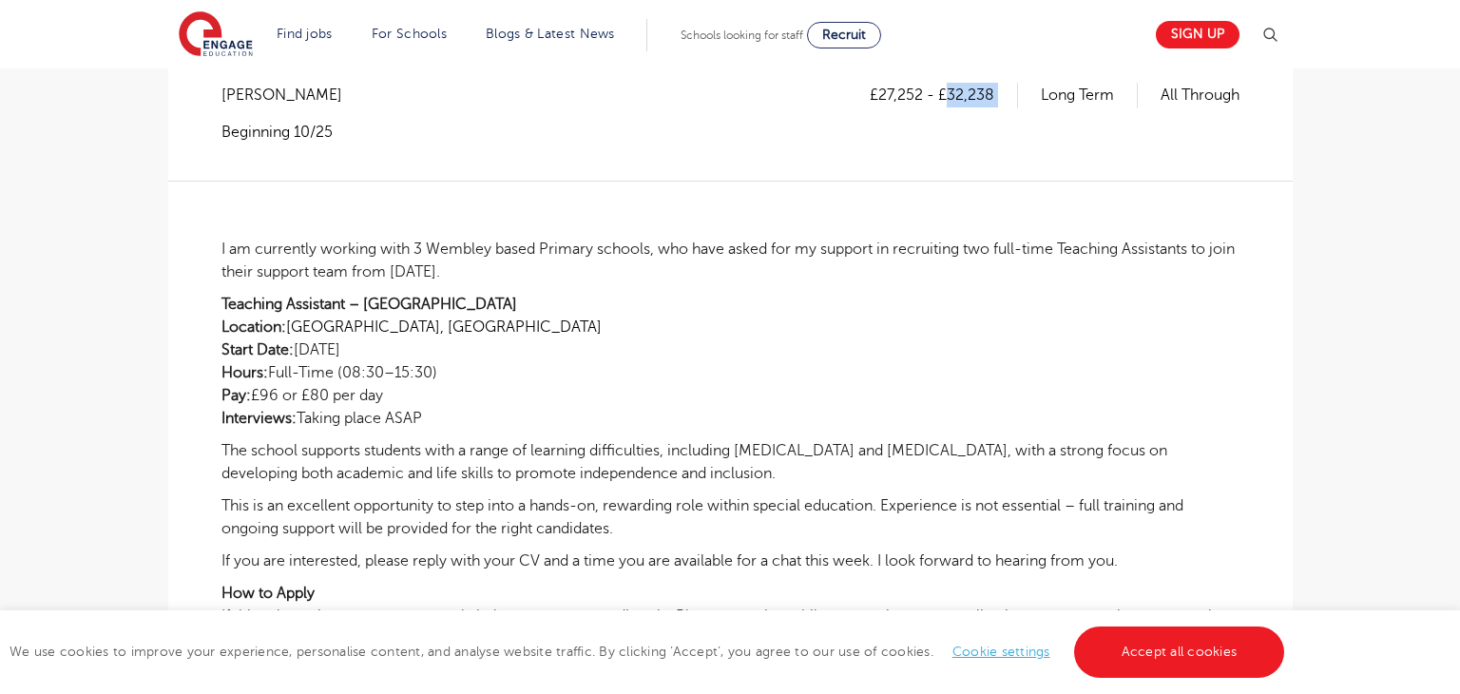
copy p "32,238"
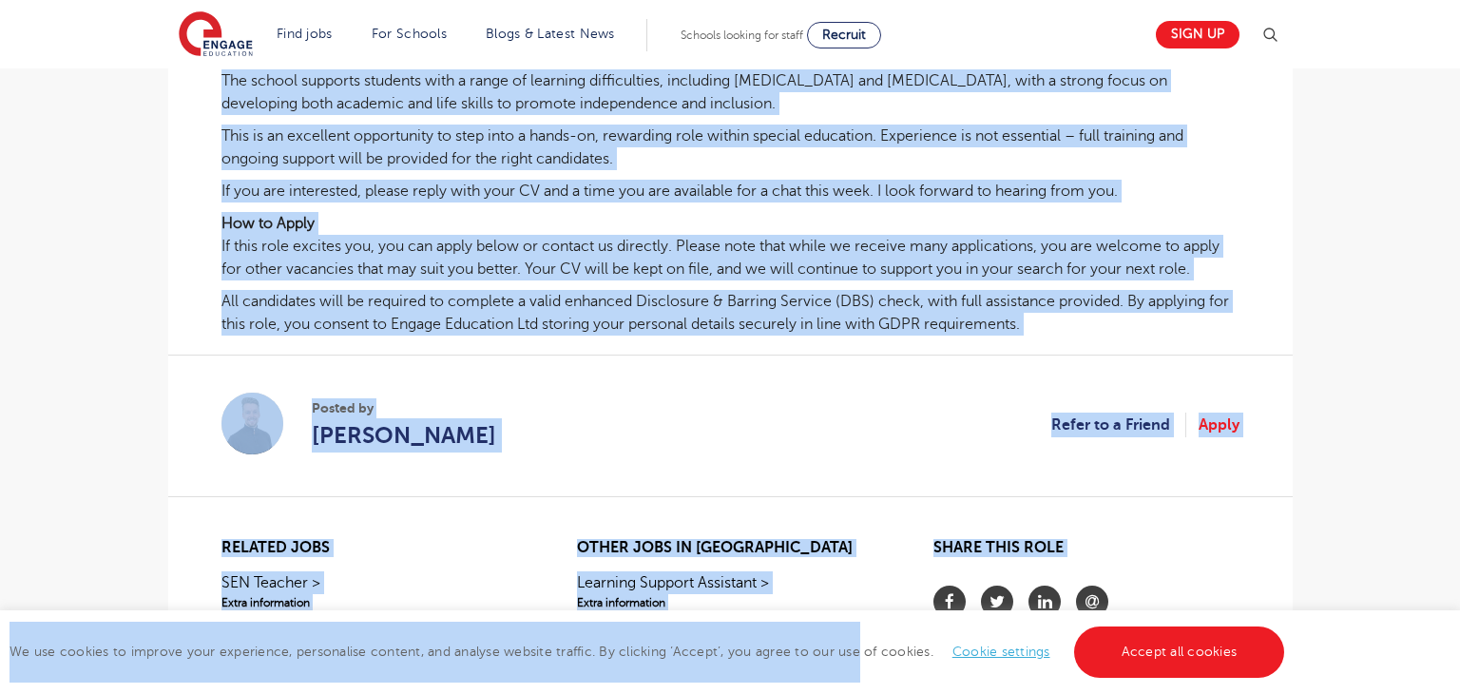
scroll to position [767, 0]
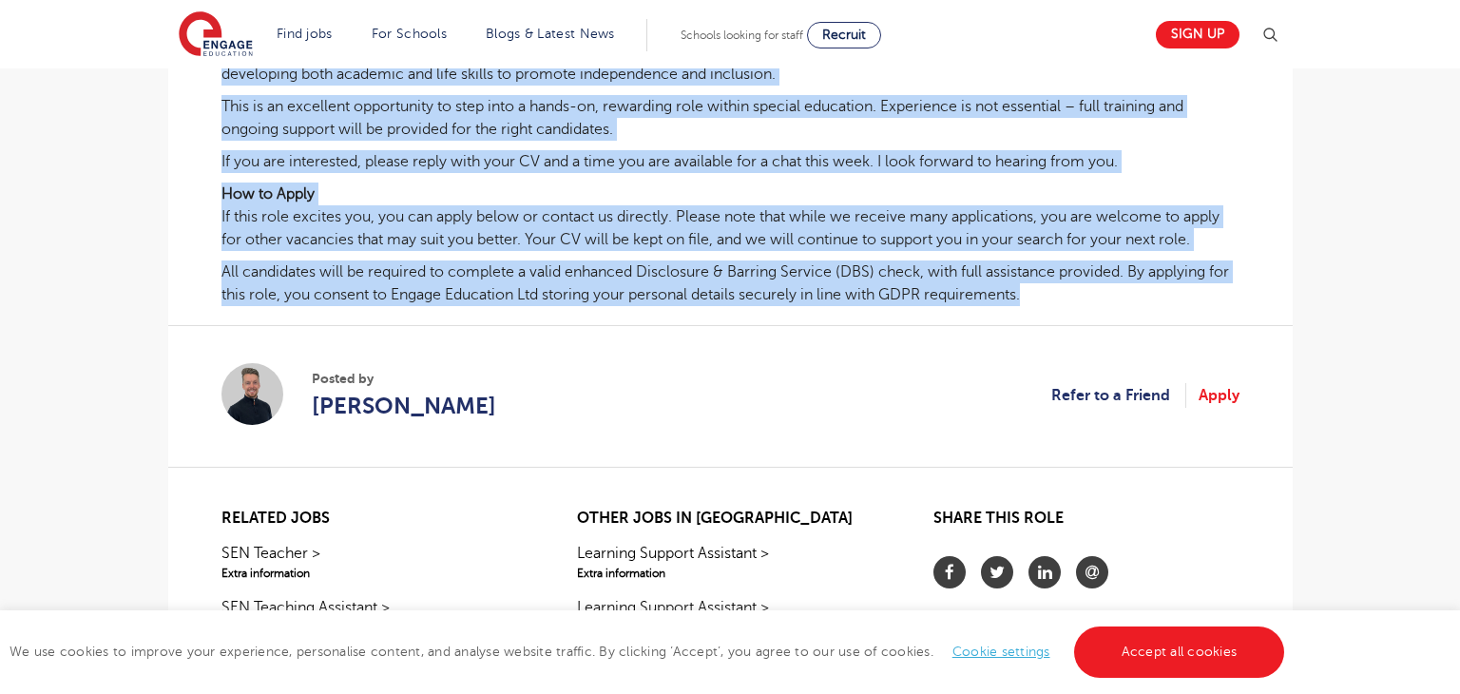
drag, startPoint x: 222, startPoint y: 245, endPoint x: 1042, endPoint y: 291, distance: 820.6
click at [1042, 291] on div "I am currently working with 3 Wembley based Primary schools, who have asked for…" at bounding box center [730, 43] width 1018 height 525
copy div "I am currently working with 3 Wembley based Primary schools, who have asked for…"
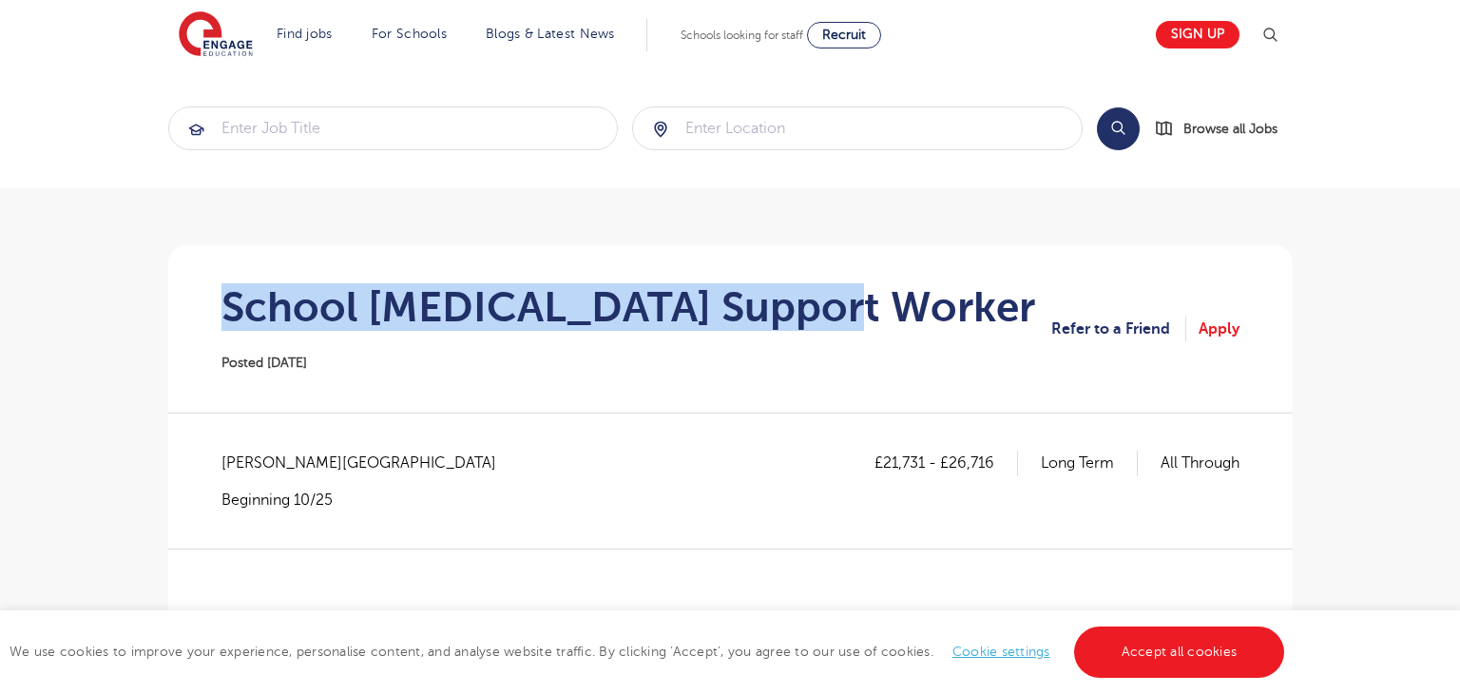
drag, startPoint x: 221, startPoint y: 298, endPoint x: 895, endPoint y: 298, distance: 673.9
click at [895, 298] on section "School [MEDICAL_DATA] Support Worker Posted [DATE] Refer to a Friend Apply" at bounding box center [730, 328] width 1094 height 167
copy h1 "School [MEDICAL_DATA] Support Worker"
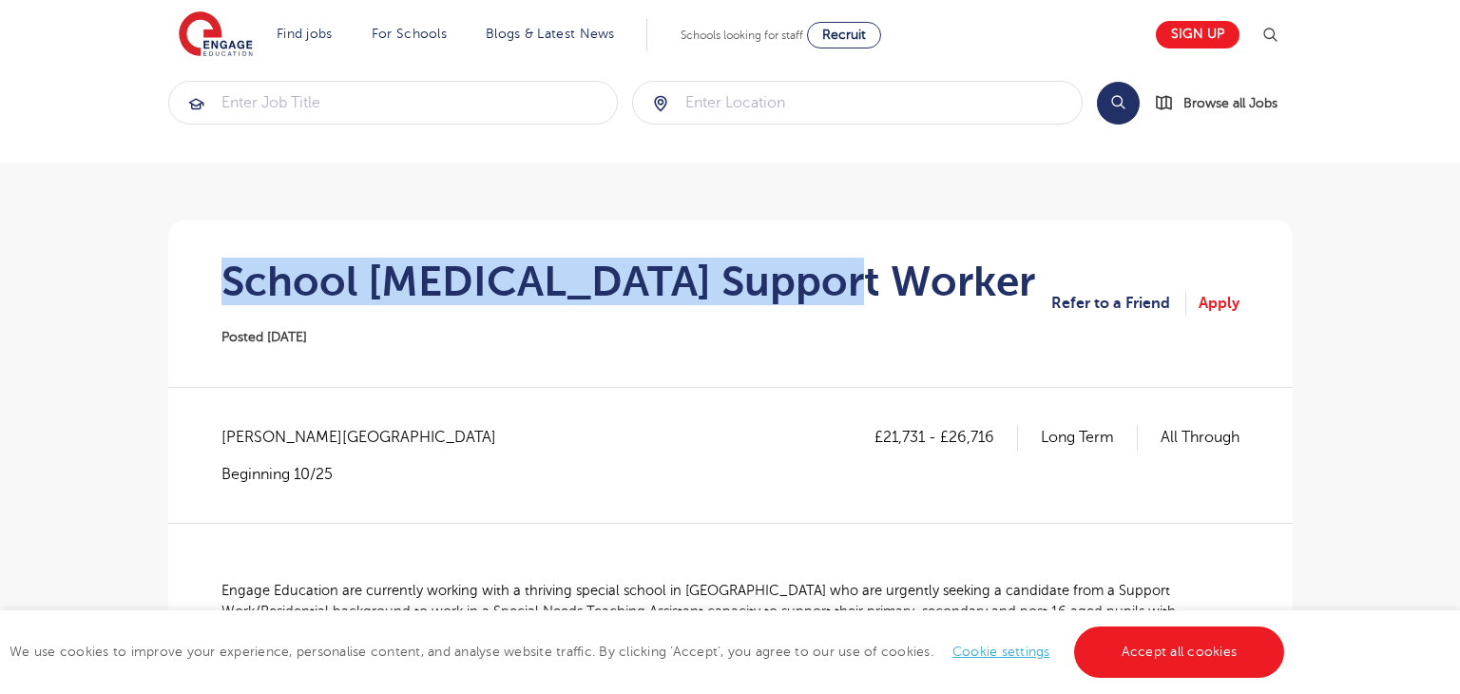
scroll to position [29, 0]
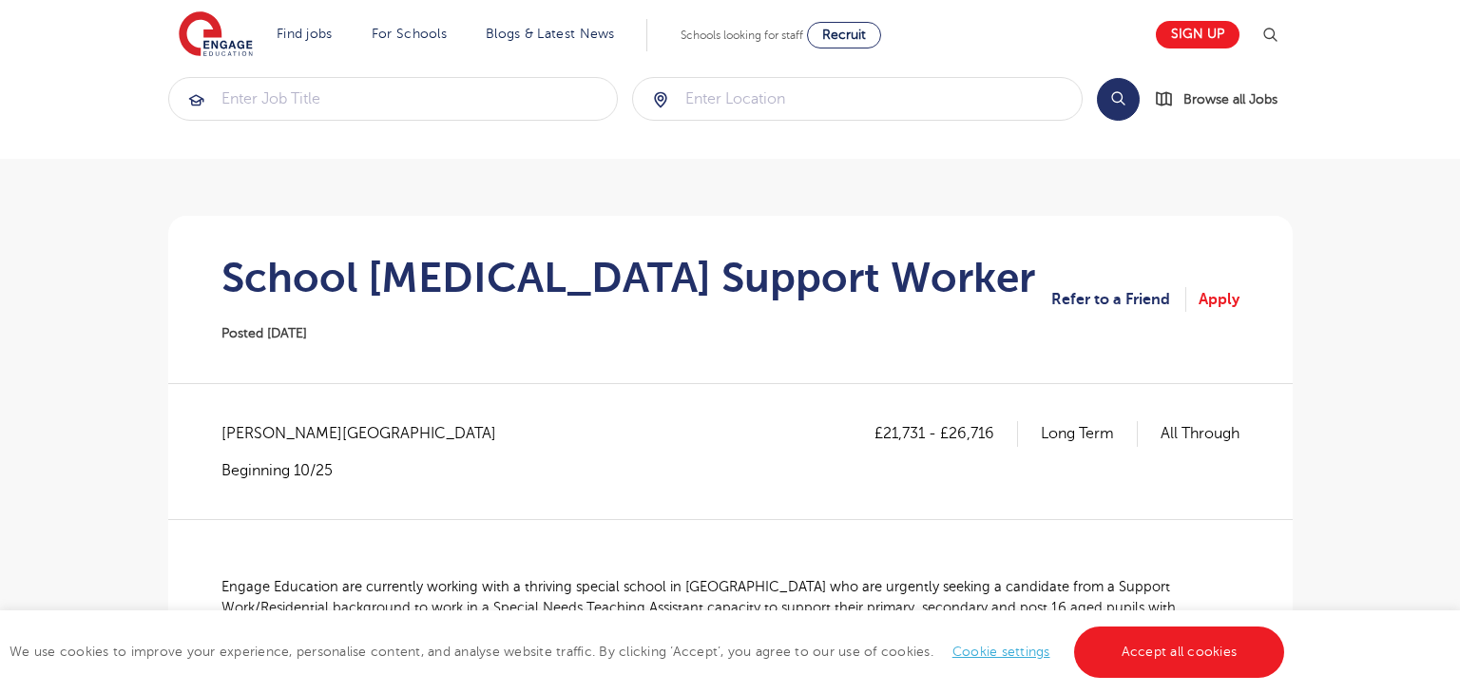
click at [268, 430] on span "[PERSON_NAME][GEOGRAPHIC_DATA]" at bounding box center [368, 433] width 294 height 25
copy span "Bradford"
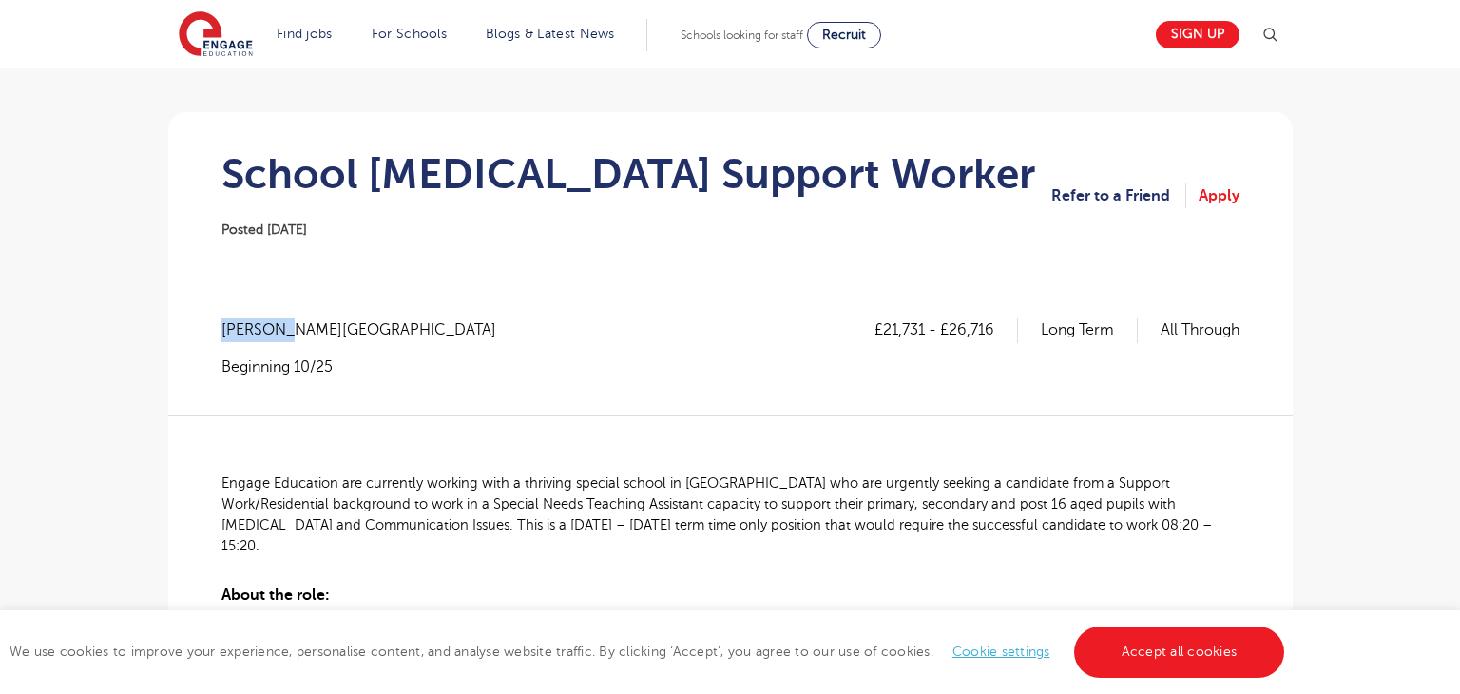
scroll to position [135, 0]
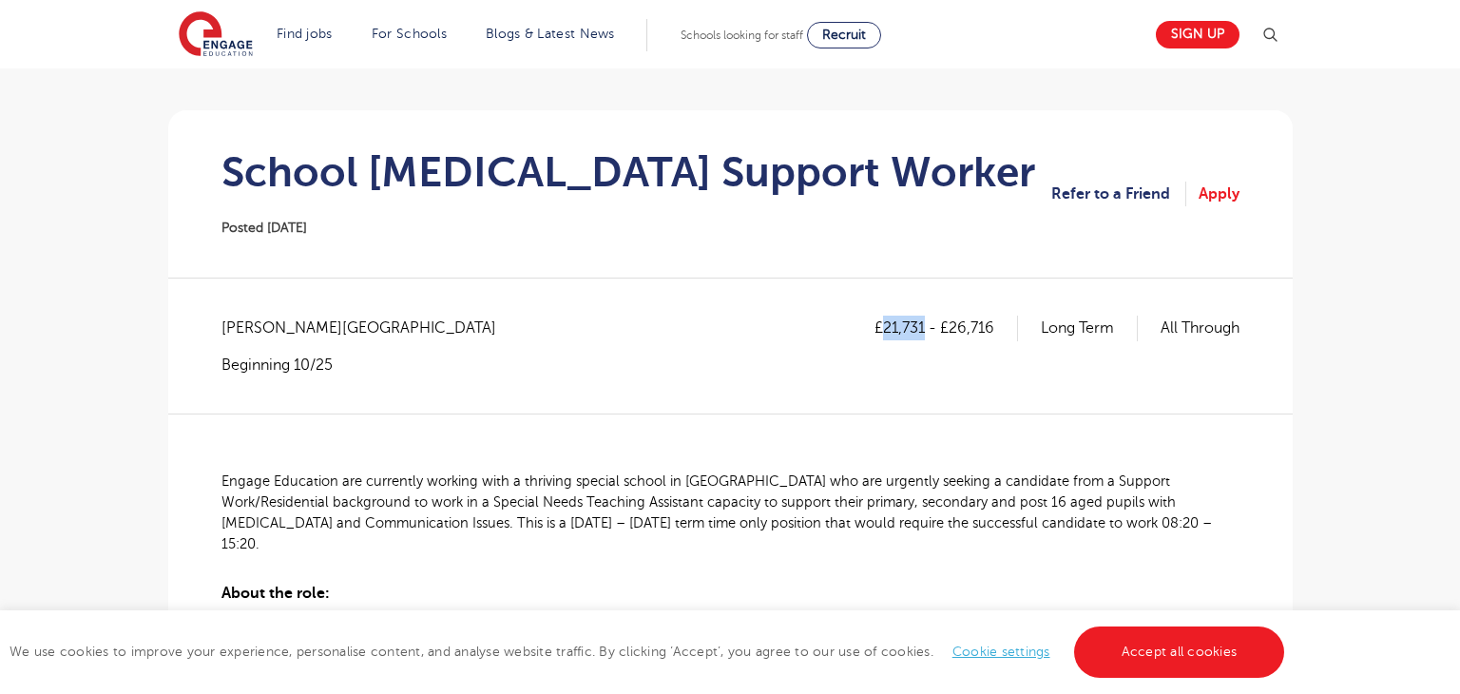
drag, startPoint x: 880, startPoint y: 321, endPoint x: 918, endPoint y: 318, distance: 38.1
click at [918, 318] on p "£21,731 - £26,716" at bounding box center [947, 328] width 144 height 25
copy p "21,731"
drag, startPoint x: 947, startPoint y: 326, endPoint x: 991, endPoint y: 325, distance: 44.7
click at [991, 325] on p "£21,731 - £26,716" at bounding box center [947, 328] width 144 height 25
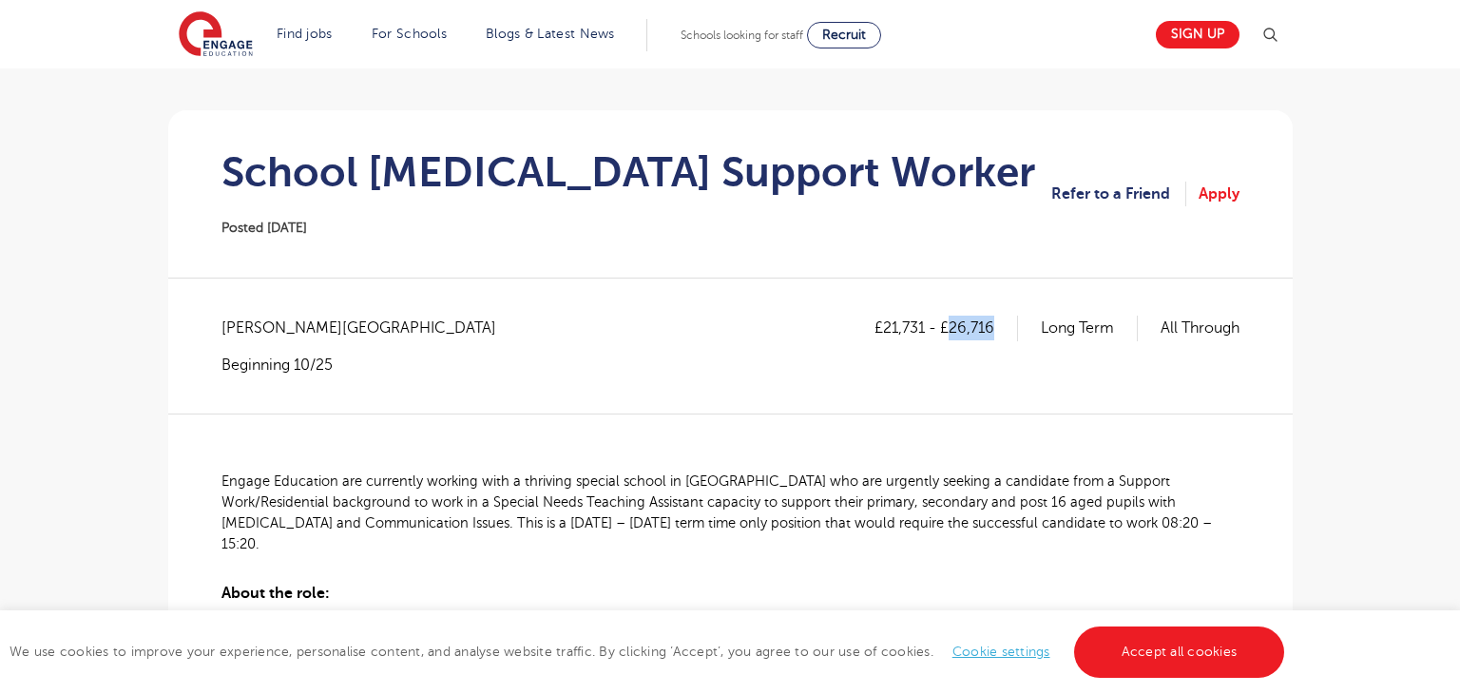
copy p "26,716"
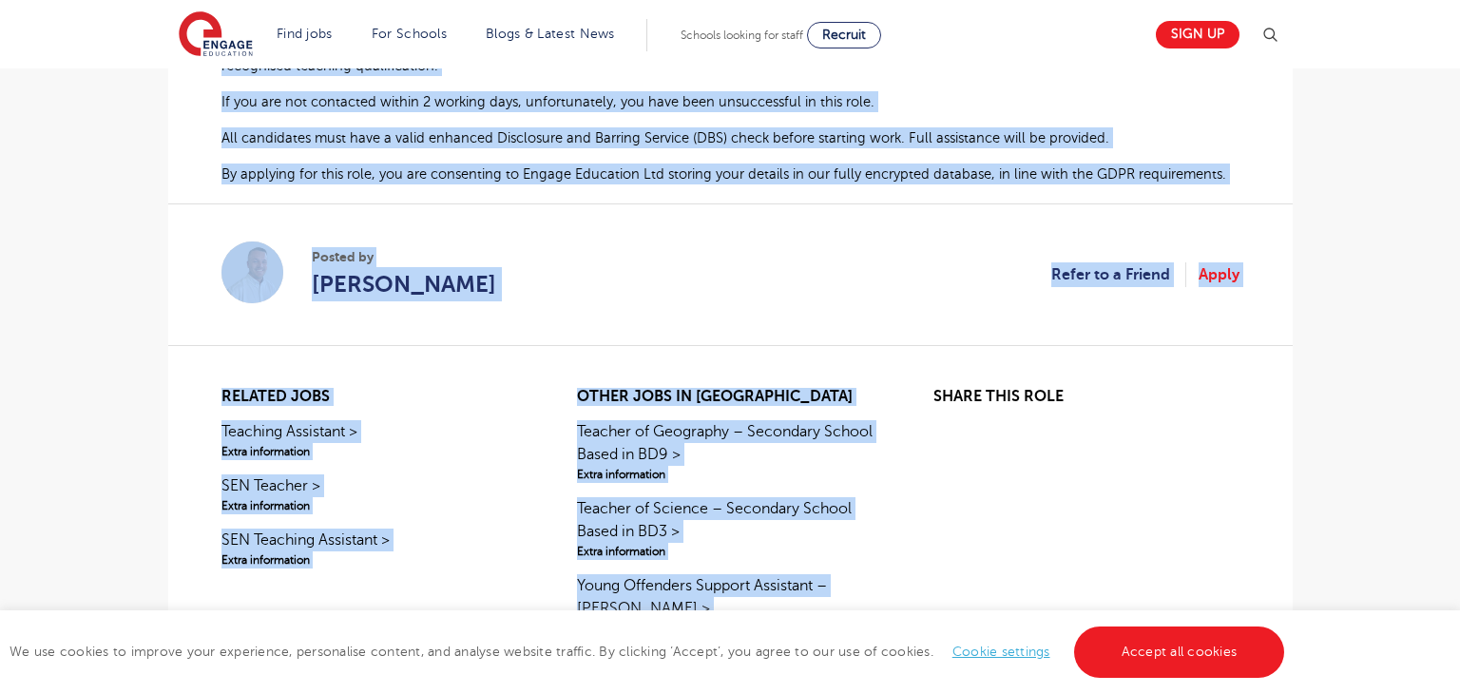
scroll to position [1303, 0]
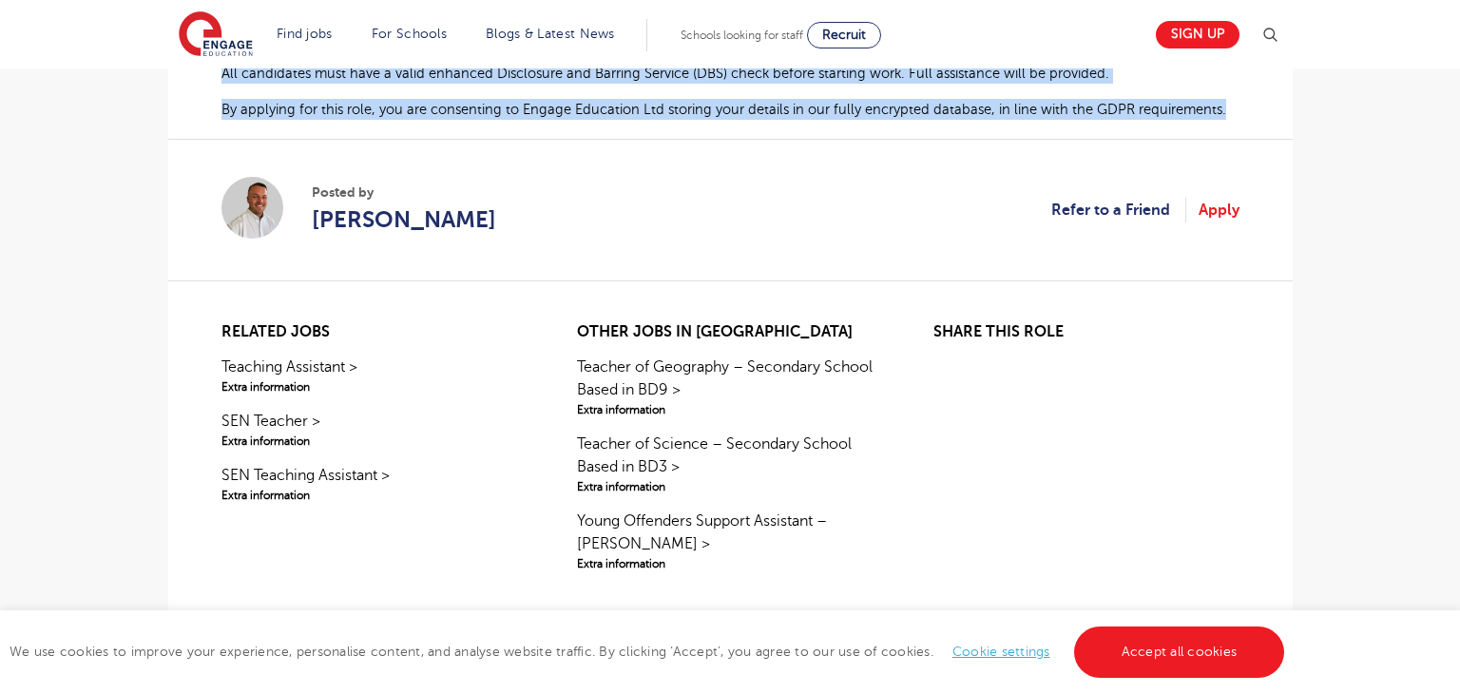
drag, startPoint x: 222, startPoint y: 481, endPoint x: 1221, endPoint y: 93, distance: 1071.7
copy div "Engage Education are currently working with a thriving special school in Bradfo…"
click at [386, 235] on section "Posted by Liam Ffrench Refer to a Friend Apply" at bounding box center [730, 210] width 1018 height 142
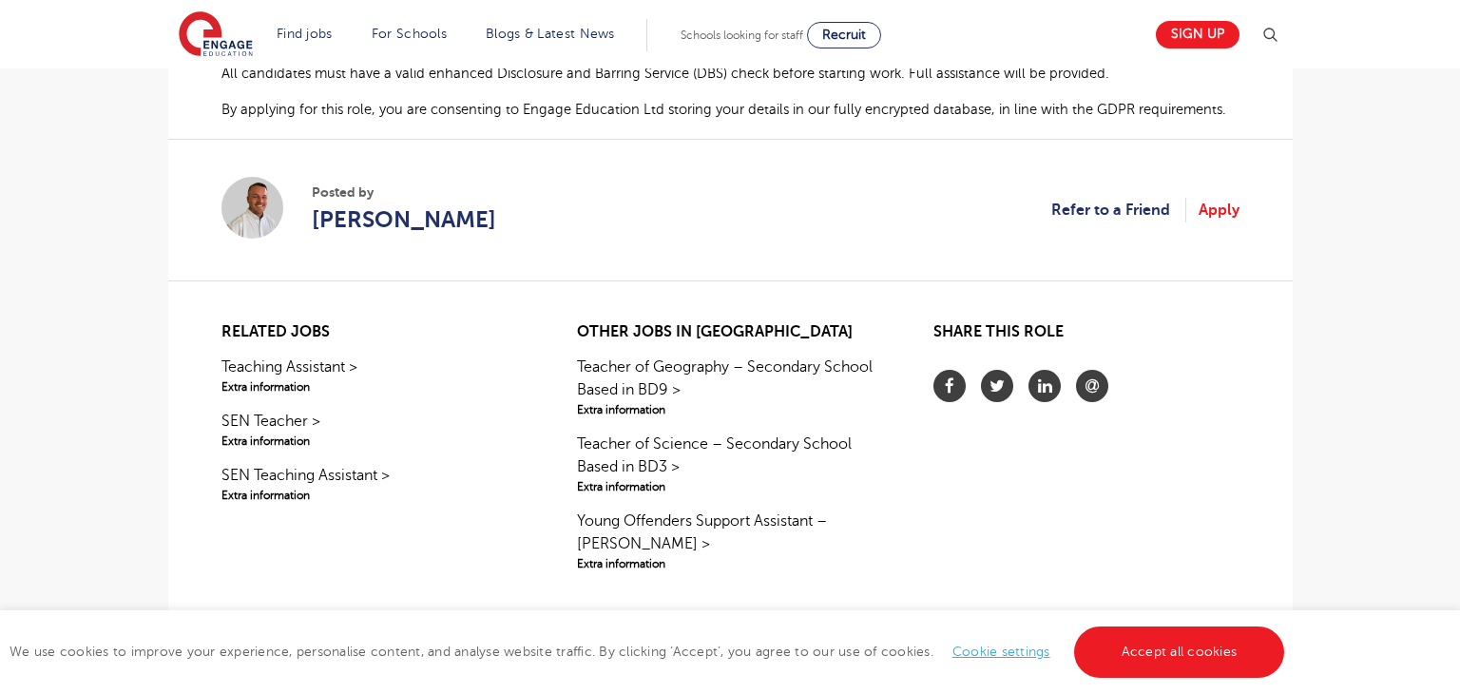
click at [381, 234] on section "Posted by Liam Ffrench Refer to a Friend Apply" at bounding box center [730, 210] width 1018 height 142
click at [388, 235] on section "Posted by Liam Ffrench Refer to a Friend Apply" at bounding box center [730, 210] width 1018 height 142
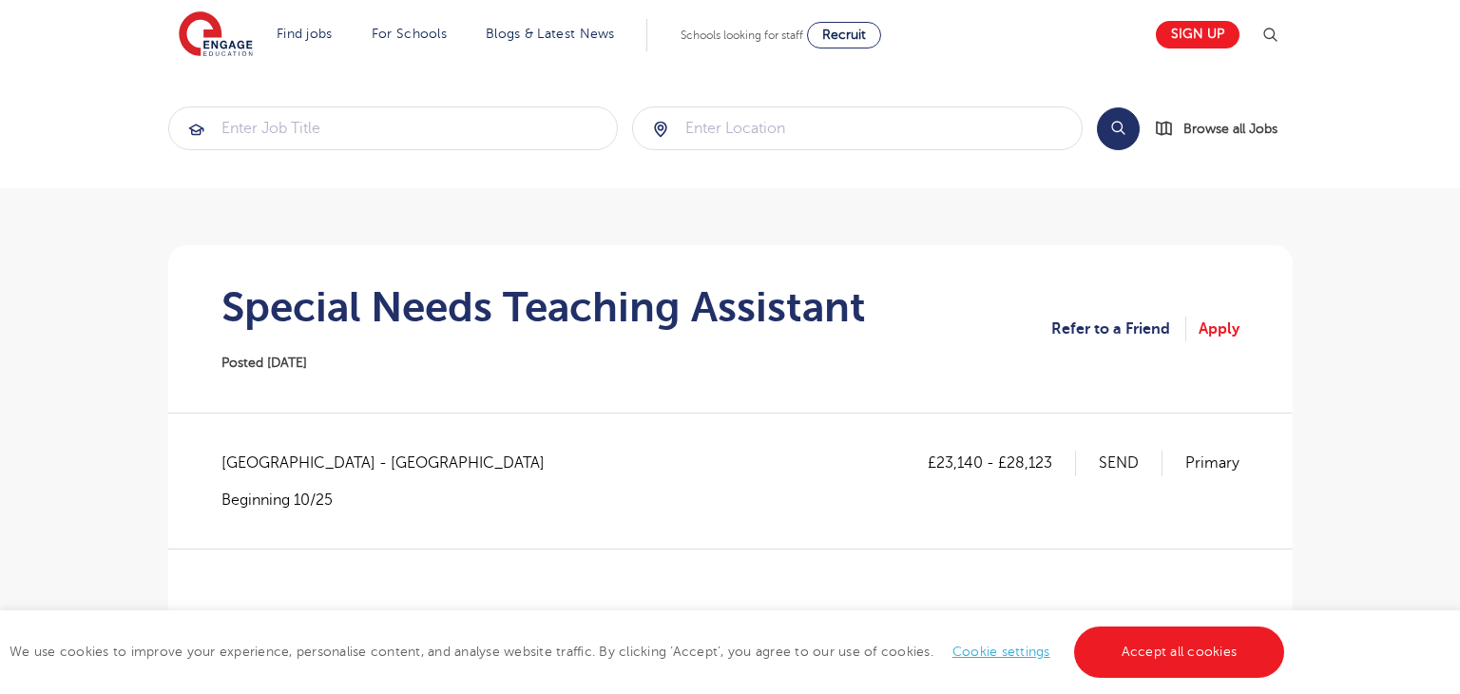
click at [265, 456] on span "[GEOGRAPHIC_DATA] - [GEOGRAPHIC_DATA]" at bounding box center [392, 463] width 342 height 25
click at [264, 457] on span "[GEOGRAPHIC_DATA] - [GEOGRAPHIC_DATA]" at bounding box center [392, 463] width 342 height 25
copy span "[GEOGRAPHIC_DATA]"
drag, startPoint x: 937, startPoint y: 459, endPoint x: 980, endPoint y: 461, distance: 42.8
click at [980, 461] on p "£23,140 - £28,123" at bounding box center [1002, 463] width 148 height 25
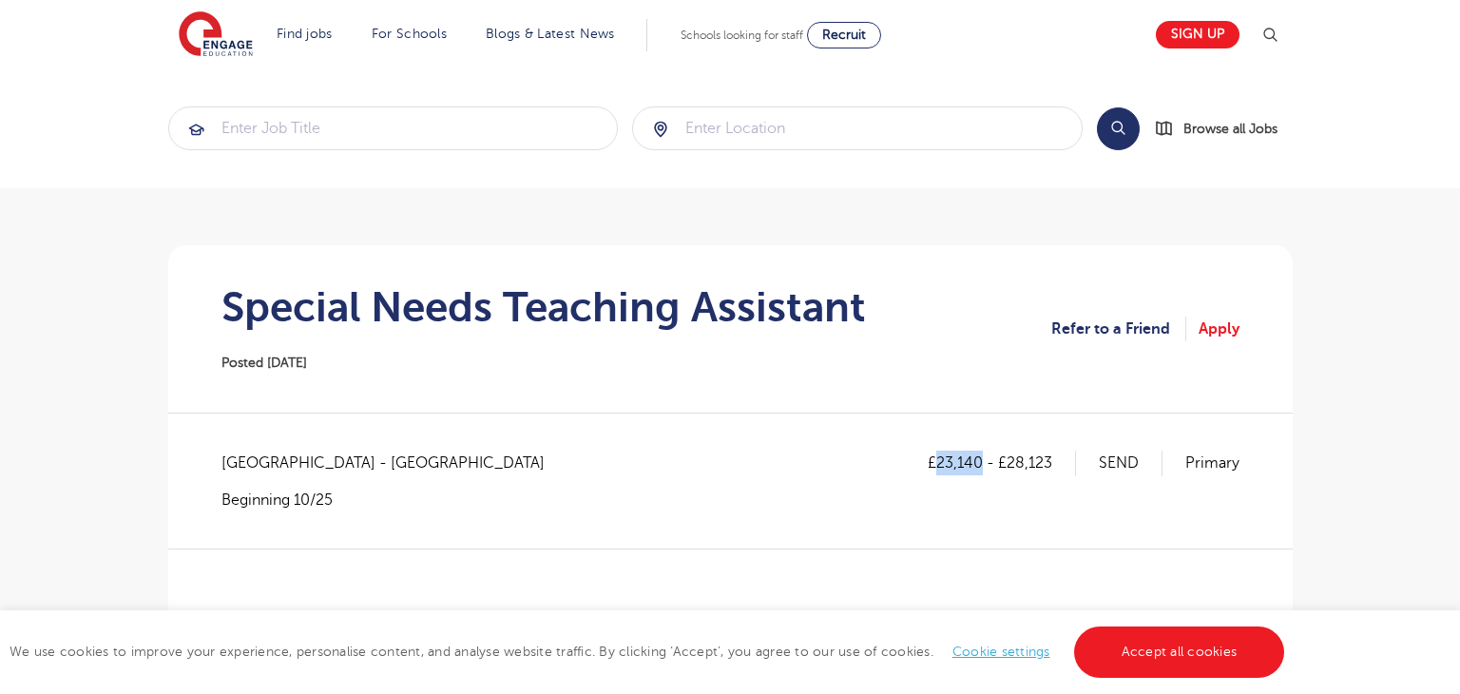
copy p "23,140"
drag, startPoint x: 1008, startPoint y: 461, endPoint x: 1074, endPoint y: 460, distance: 66.5
click at [1076, 456] on p "£23,140 - £28,123" at bounding box center [1002, 463] width 148 height 25
copy p "28,123"
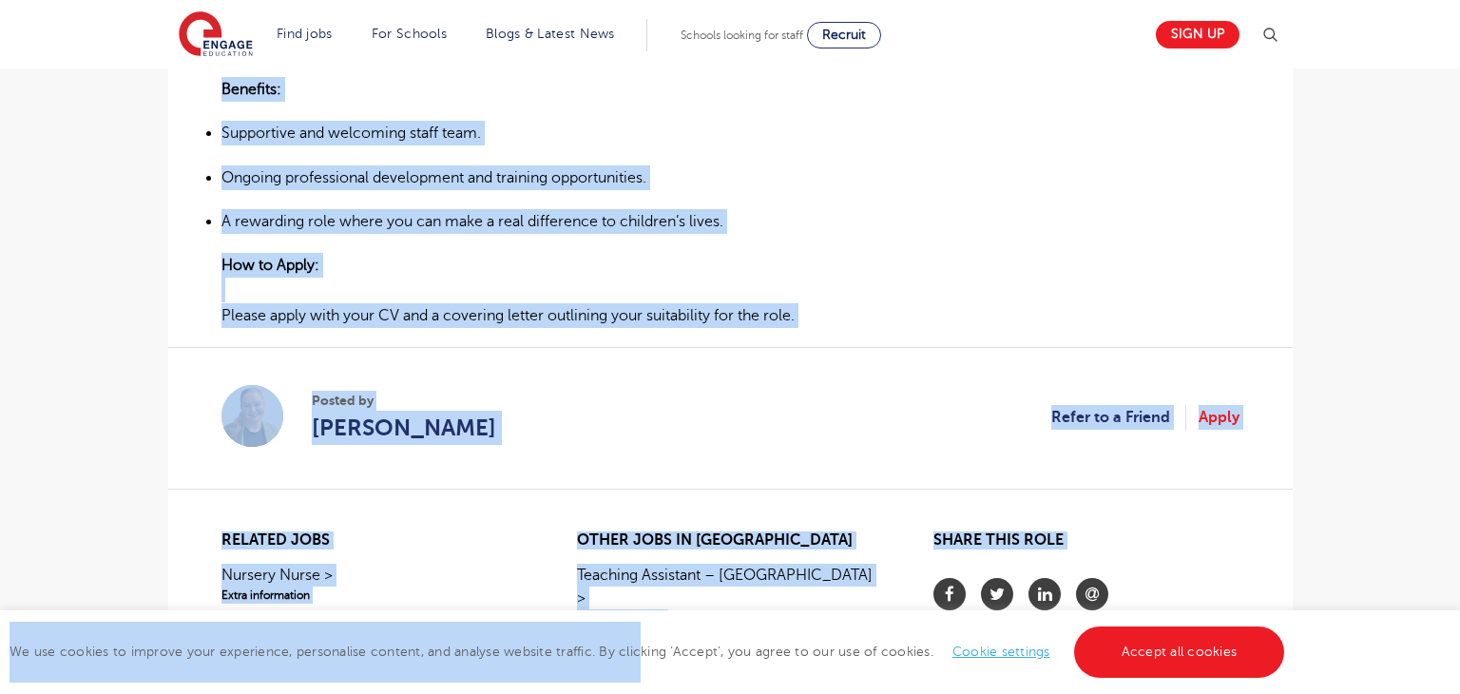
scroll to position [1228, 0]
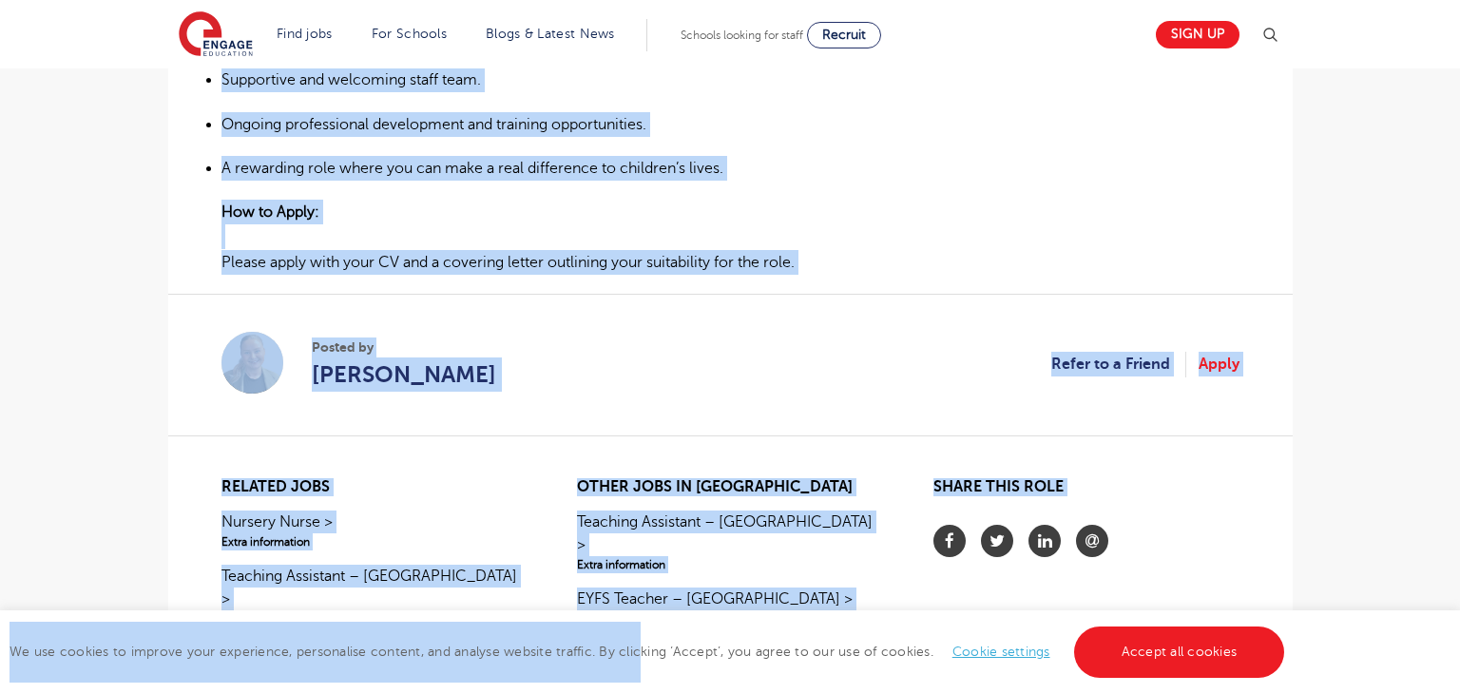
drag, startPoint x: 221, startPoint y: 355, endPoint x: 840, endPoint y: 263, distance: 626.4
copy div "Job Description: We are seeking a dedicated SEN Teaching Assistant to support p…"
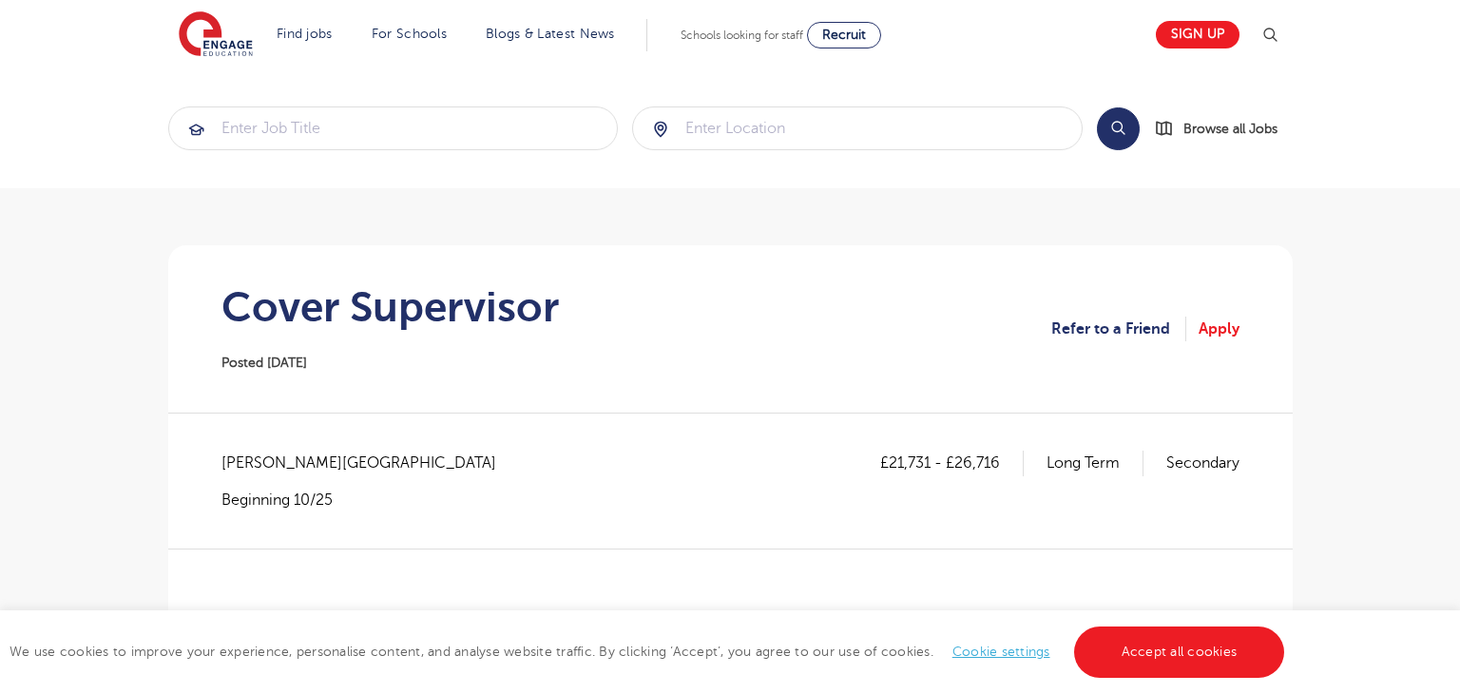
click at [253, 458] on span "Wakefield - Wakefield" at bounding box center [368, 463] width 294 height 25
click at [256, 457] on span "Wakefield - Wakefield" at bounding box center [368, 463] width 294 height 25
click at [227, 468] on span "Wakefield - Wakefield" at bounding box center [368, 463] width 294 height 25
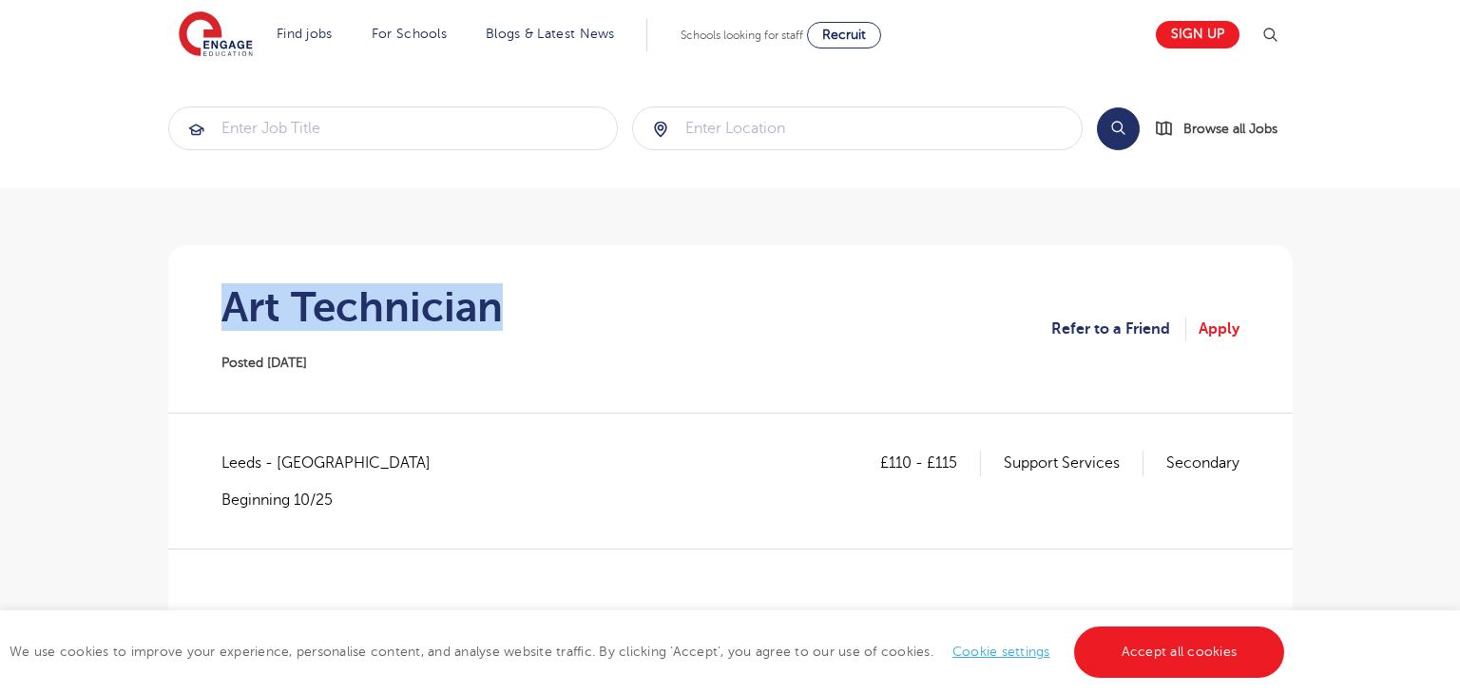
click at [226, 310] on section "Art Technician Posted [DATE] Refer to a Friend Apply" at bounding box center [730, 328] width 1094 height 167
copy h1 "Art Technician"
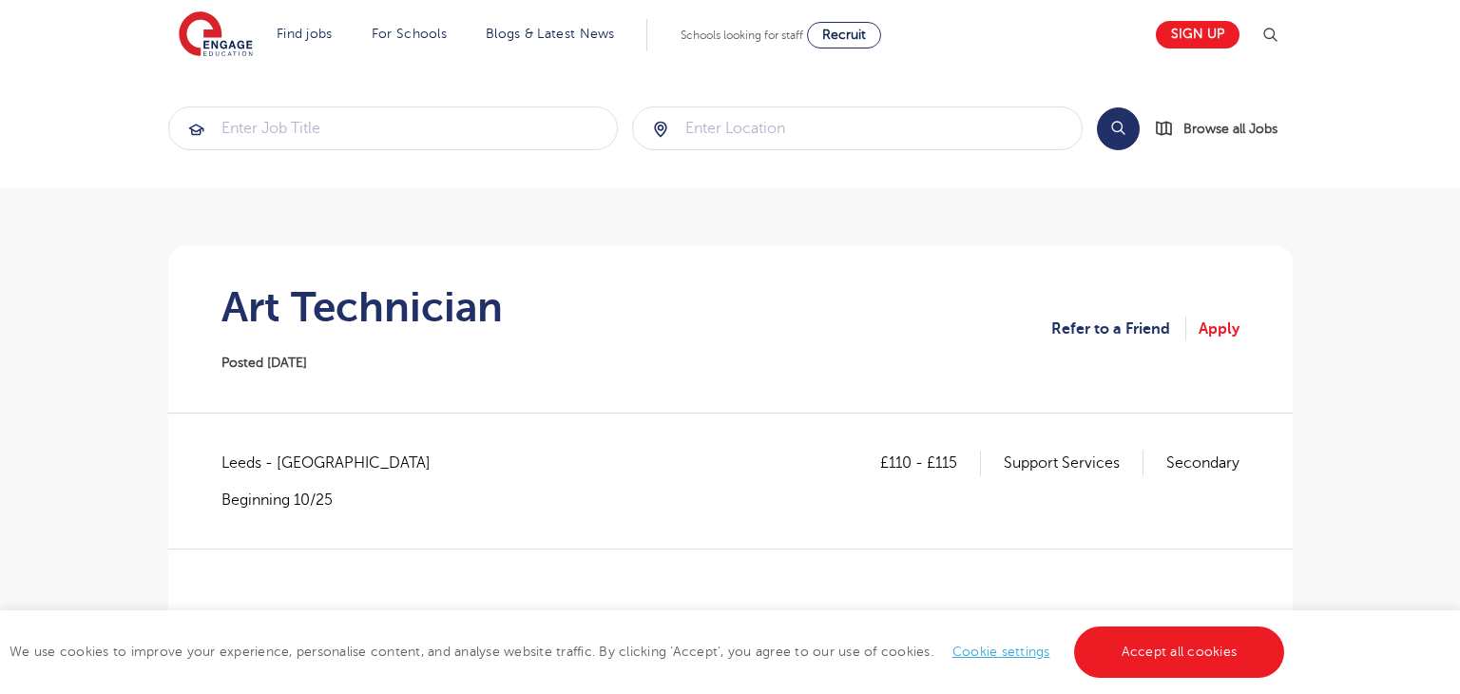
click at [255, 465] on span "Leeds - Leeds" at bounding box center [335, 463] width 228 height 25
copy span "Leeds"
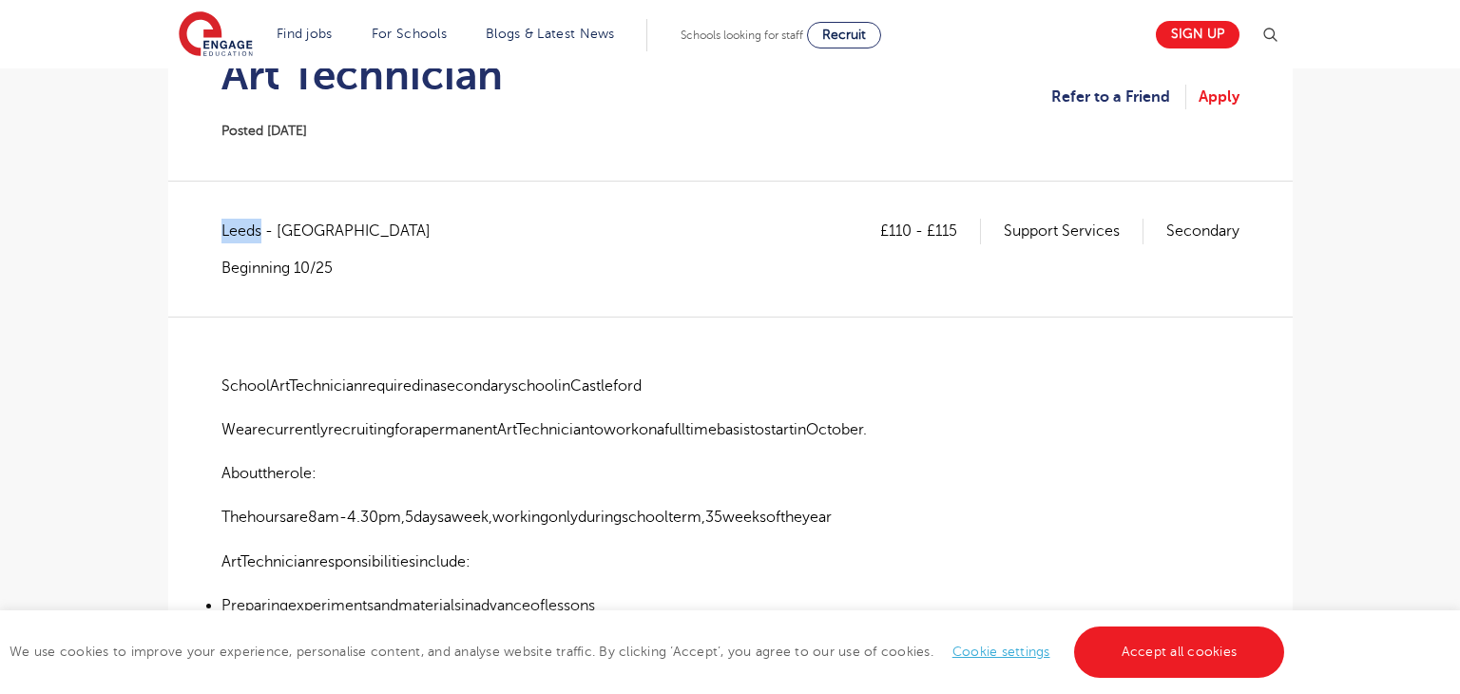
scroll to position [253, 0]
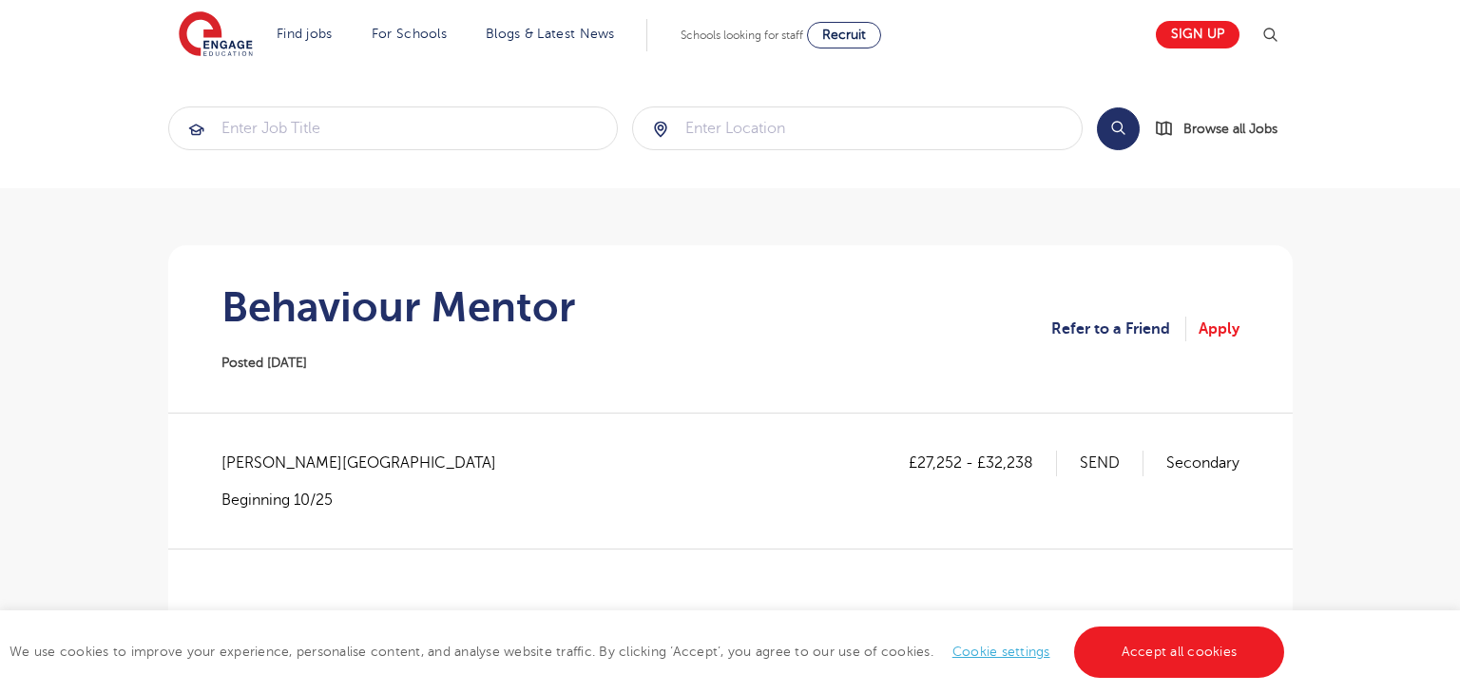
scroll to position [114, 0]
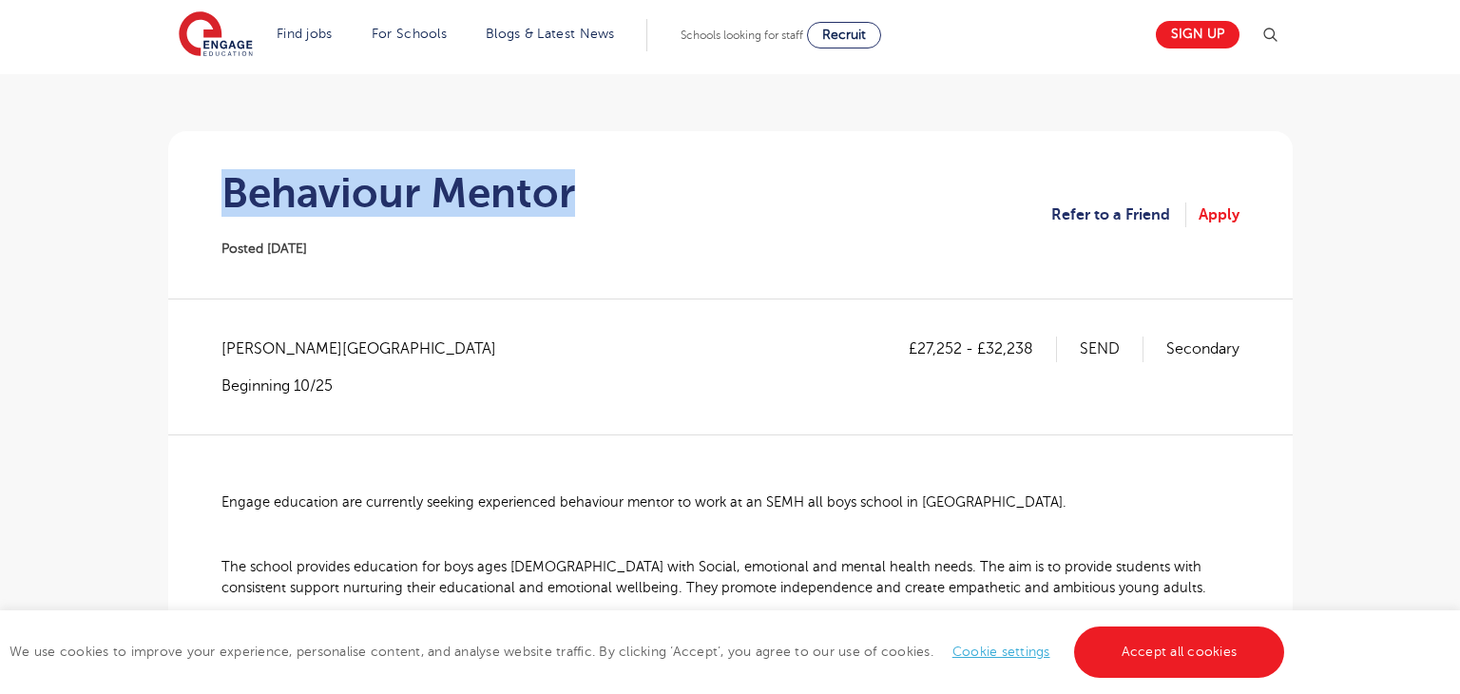
drag, startPoint x: 575, startPoint y: 202, endPoint x: 217, endPoint y: 197, distance: 358.4
click at [217, 197] on section "Behaviour Mentor Posted 02/10/25 Refer to a Friend Apply" at bounding box center [730, 214] width 1094 height 167
copy h1 "Behaviour Mentor"
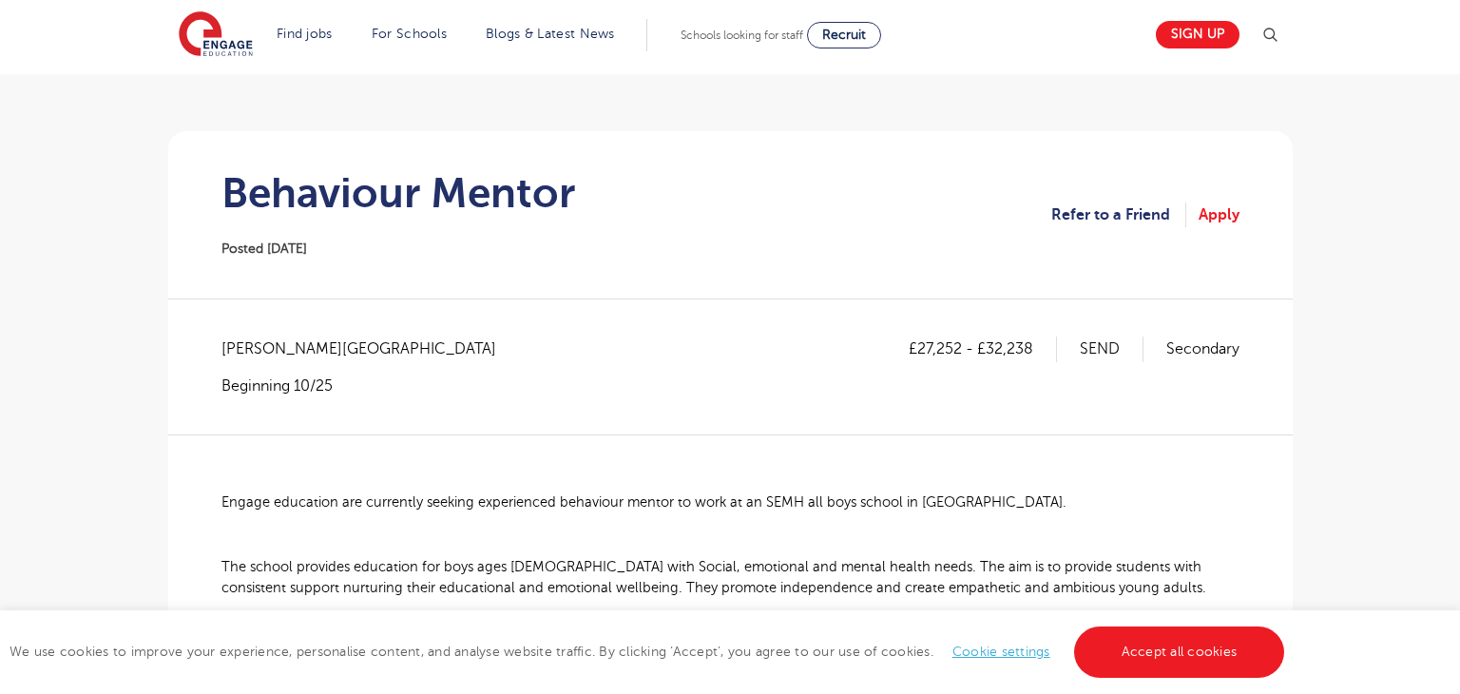
click at [244, 357] on span "Wandsworth - Wandsworth" at bounding box center [368, 348] width 294 height 25
copy span "Wandsworth"
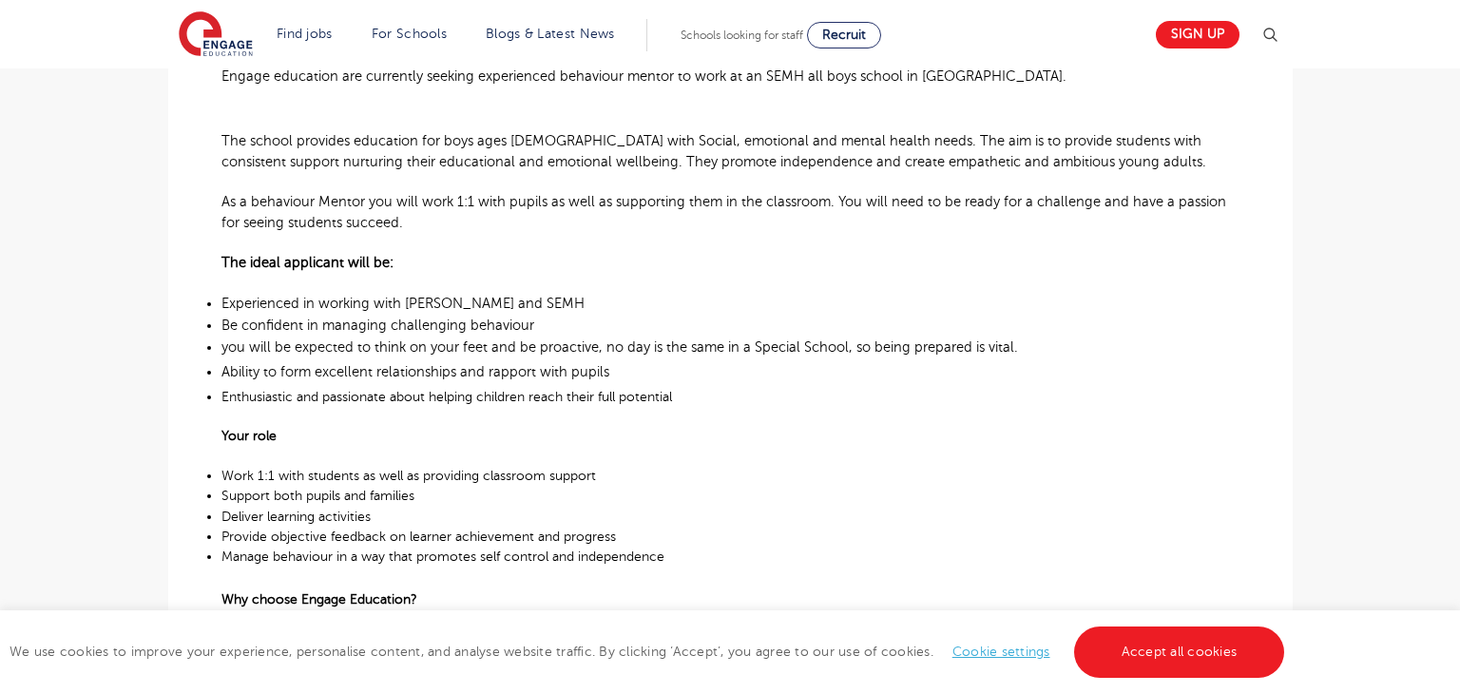
scroll to position [217, 0]
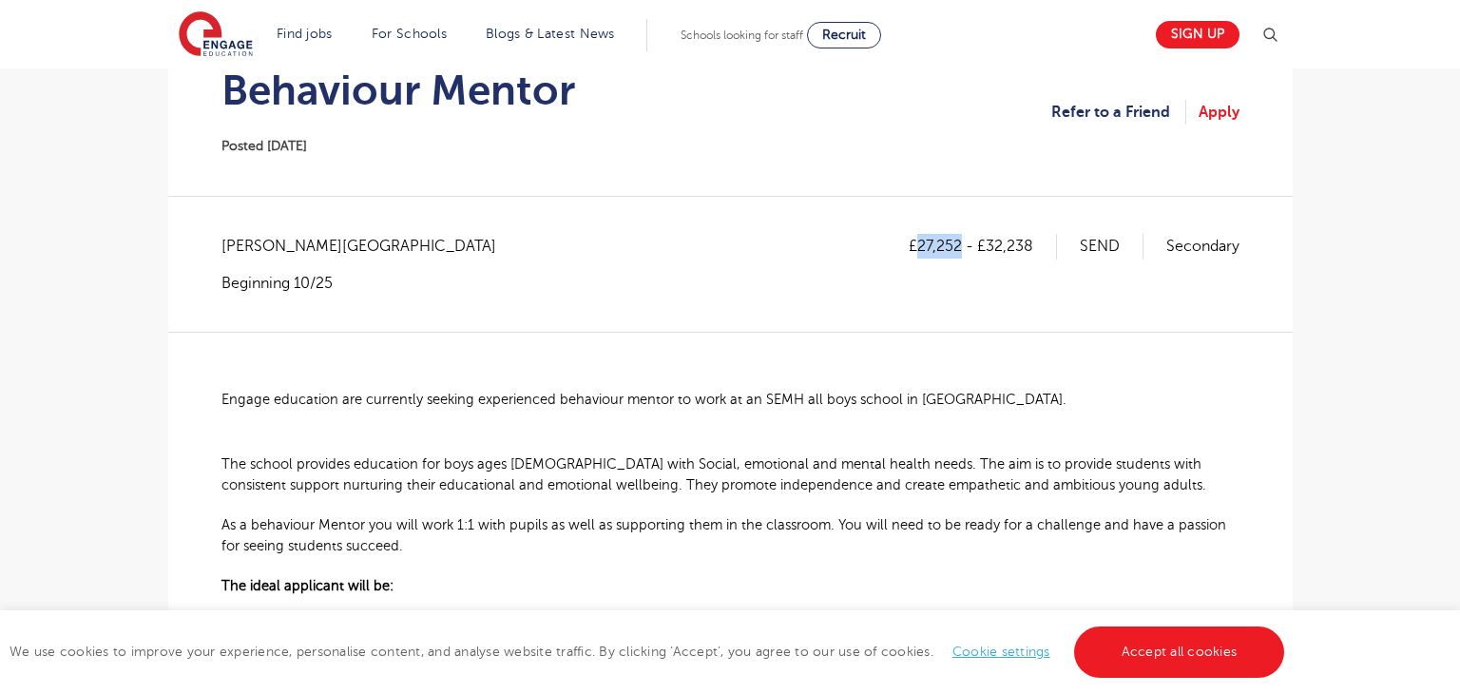
drag, startPoint x: 918, startPoint y: 241, endPoint x: 961, endPoint y: 239, distance: 42.9
click at [961, 239] on p "£27,252 - £32,238" at bounding box center [983, 246] width 148 height 25
copy p "27,252"
drag, startPoint x: 987, startPoint y: 242, endPoint x: 1044, endPoint y: 249, distance: 57.4
click at [1044, 249] on p "£27,252 - £32,238" at bounding box center [983, 246] width 148 height 25
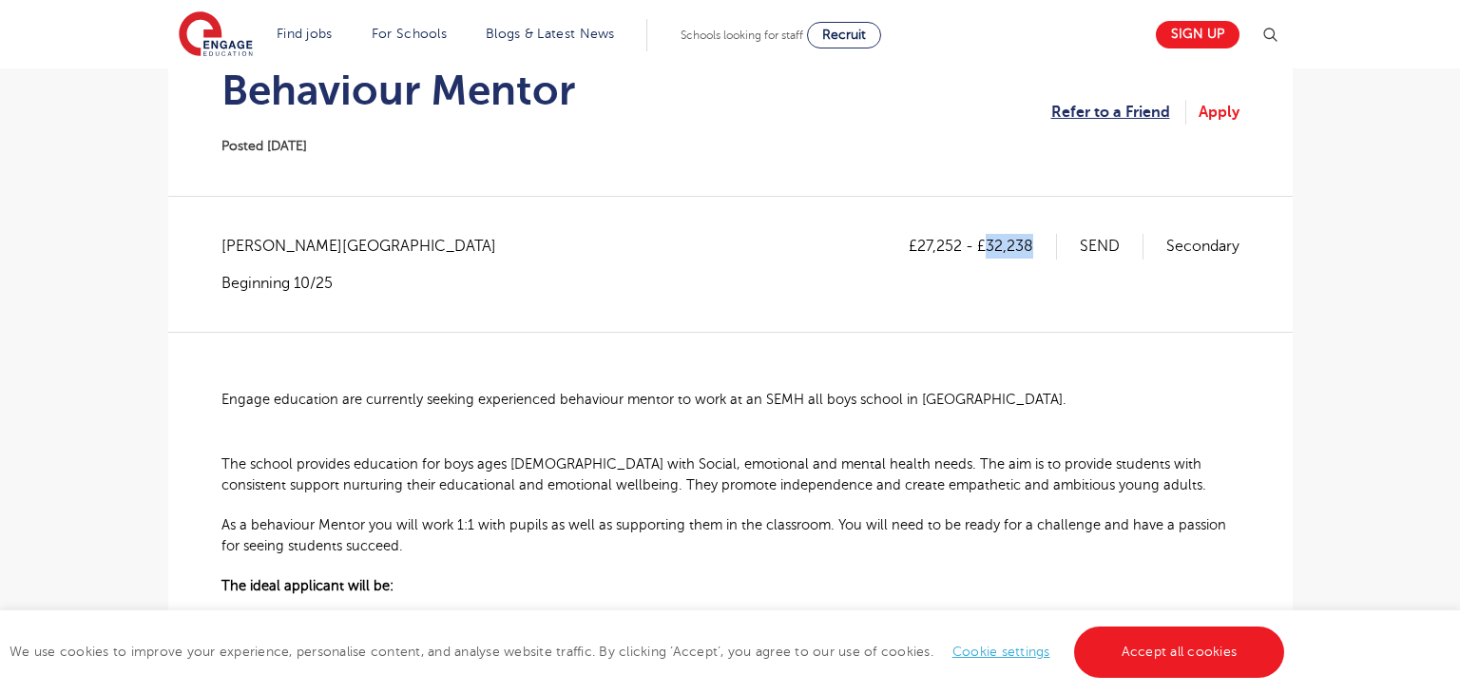
copy p "32,238"
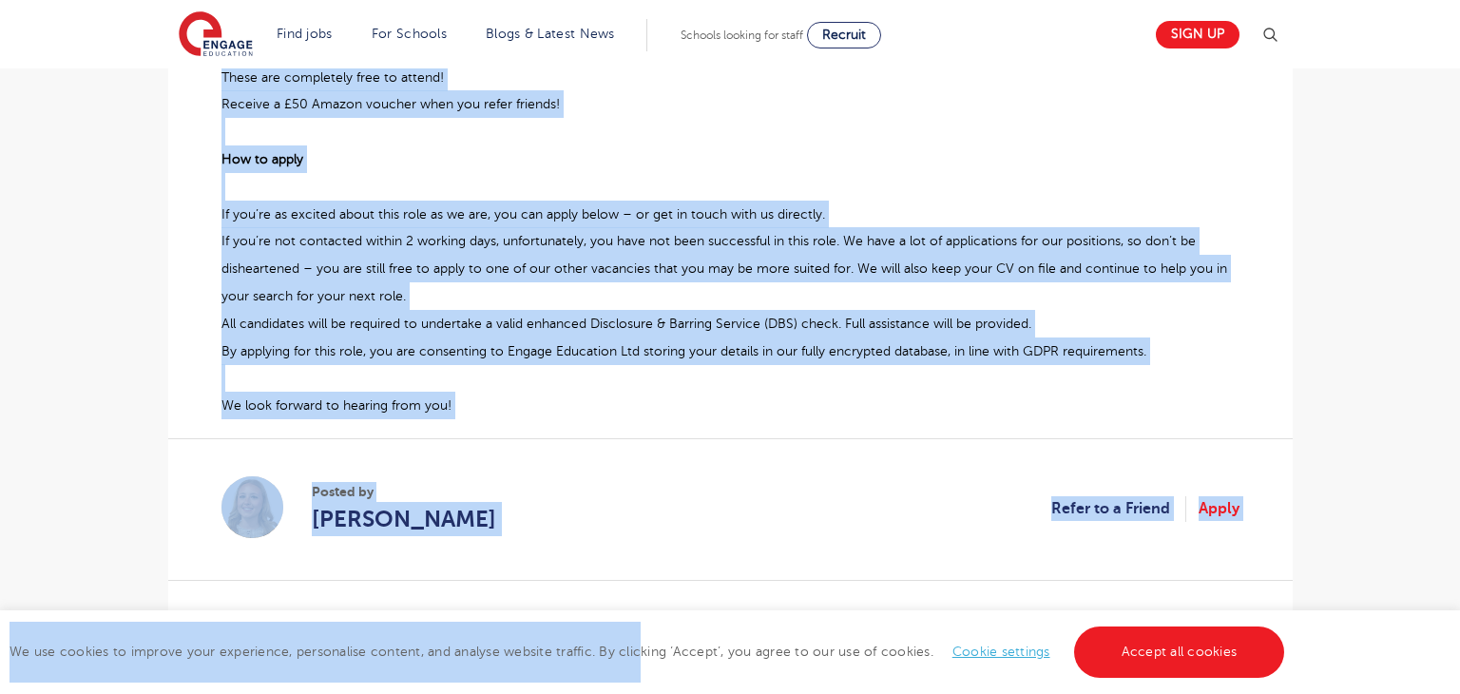
scroll to position [1232, 0]
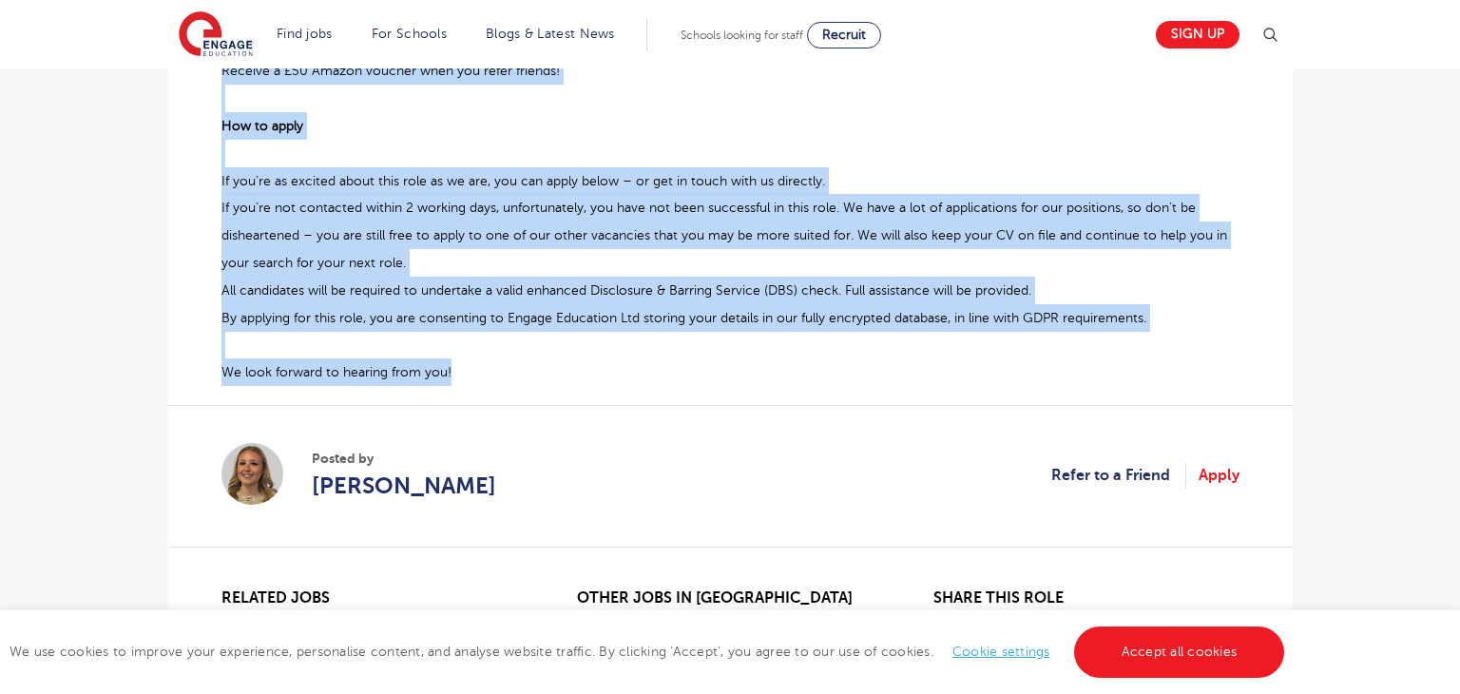
drag, startPoint x: 221, startPoint y: 393, endPoint x: 464, endPoint y: 367, distance: 244.7
copy div "Engage education are currently seeking experienced behaviour mentor to work at …"
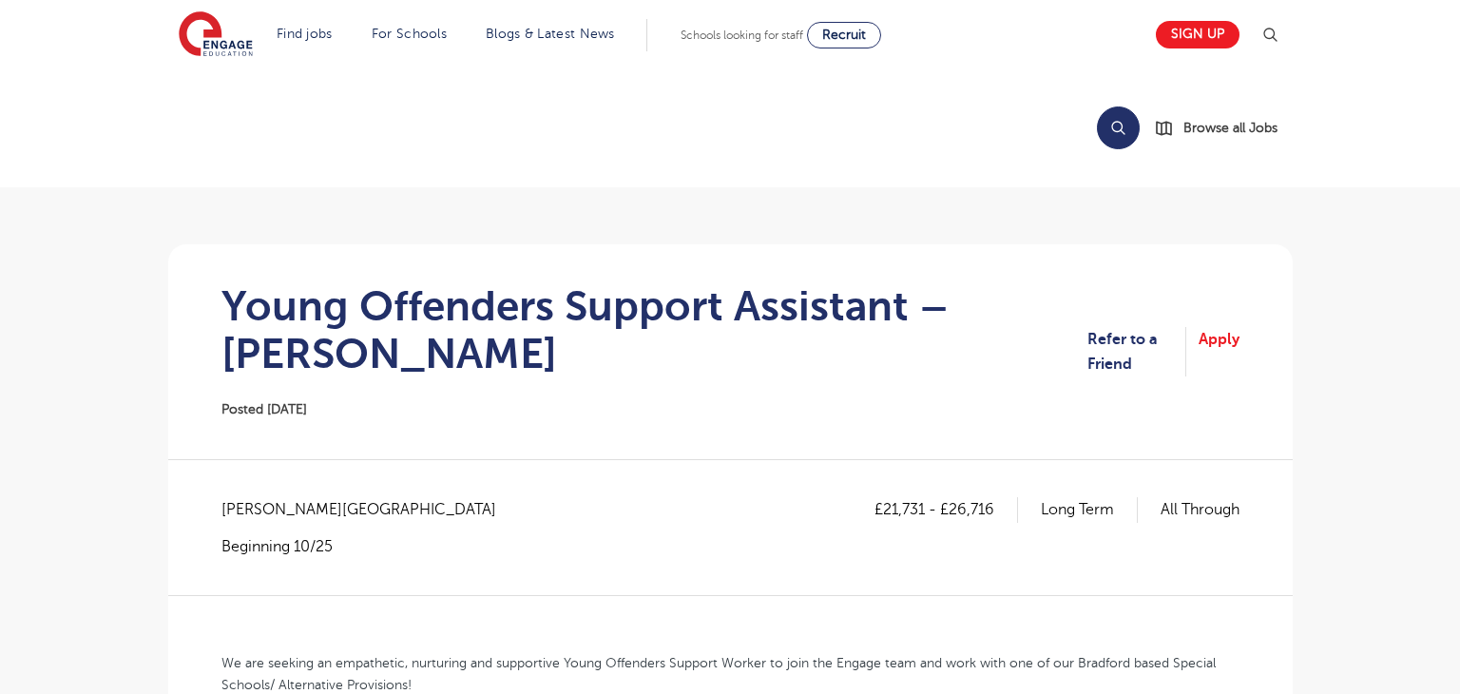
click at [904, 299] on h1 "Young Offenders Support Assistant – [PERSON_NAME]" at bounding box center [654, 329] width 866 height 95
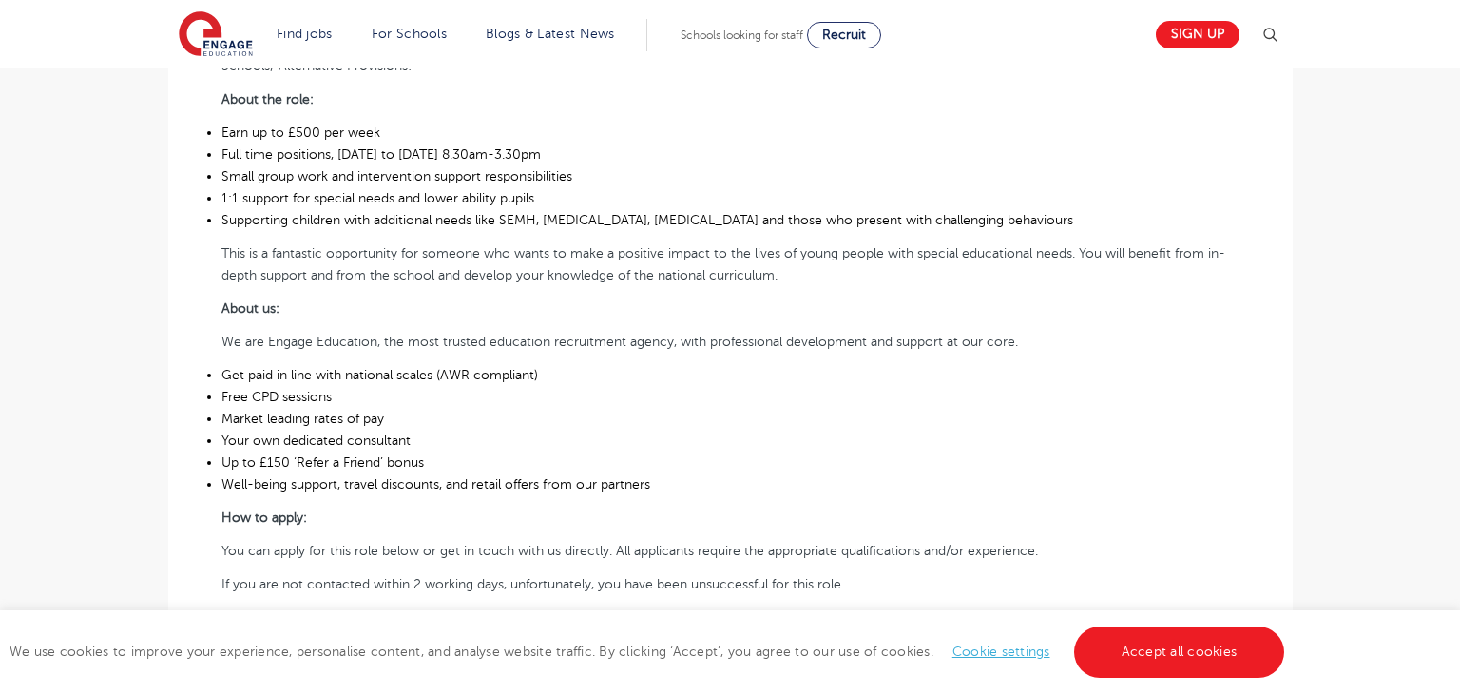
scroll to position [169, 0]
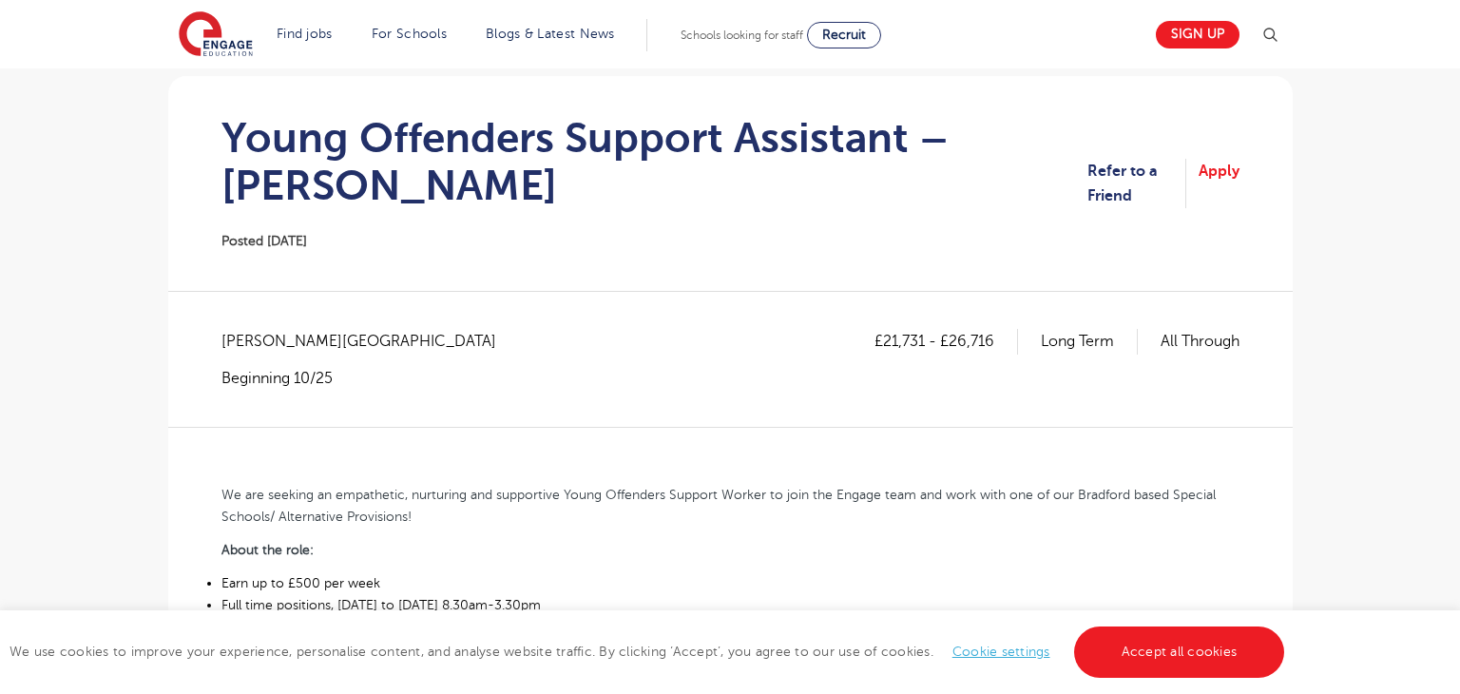
click at [258, 347] on span "[PERSON_NAME][GEOGRAPHIC_DATA]" at bounding box center [368, 341] width 294 height 25
click at [258, 347] on span "Bradford - Bradford" at bounding box center [368, 341] width 294 height 25
copy span "Bradford"
drag, startPoint x: 883, startPoint y: 337, endPoint x: 919, endPoint y: 336, distance: 36.2
click at [919, 336] on p "£21,731 - £26,716" at bounding box center [947, 341] width 144 height 25
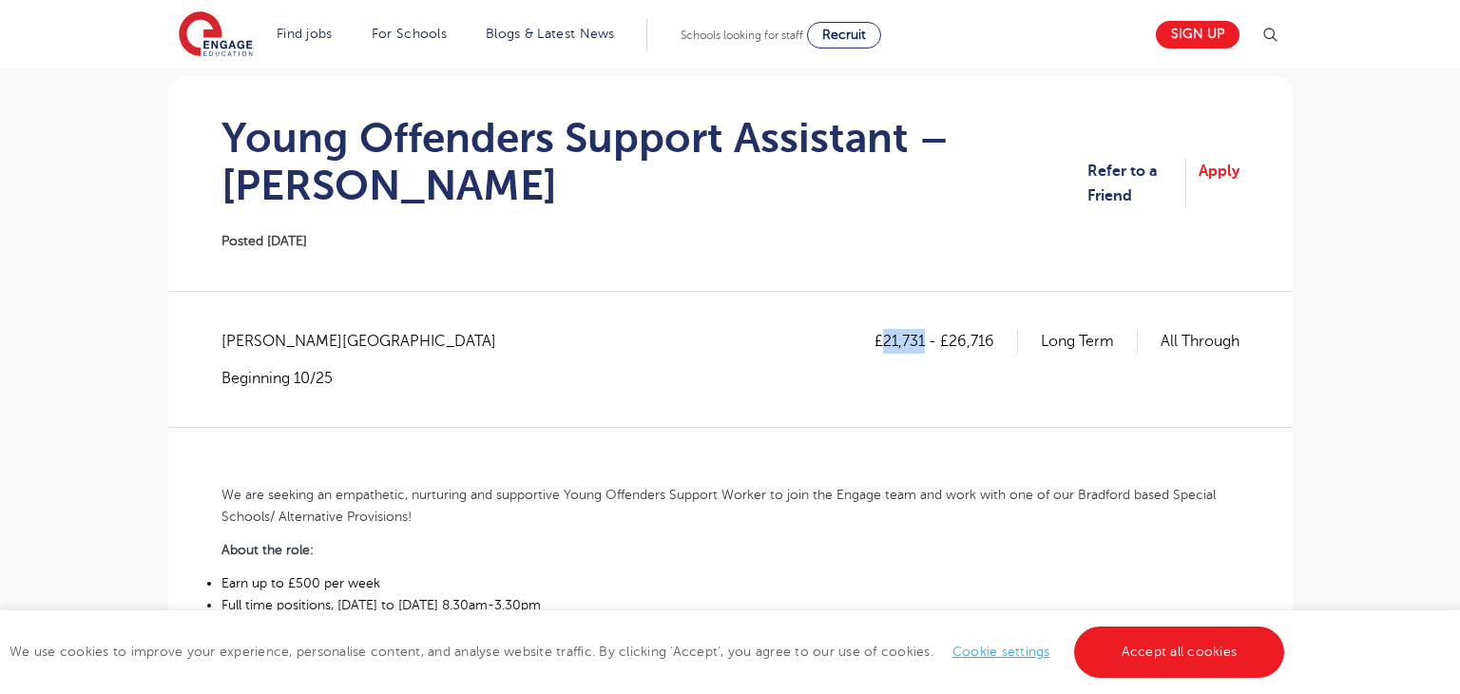
copy p "21,731"
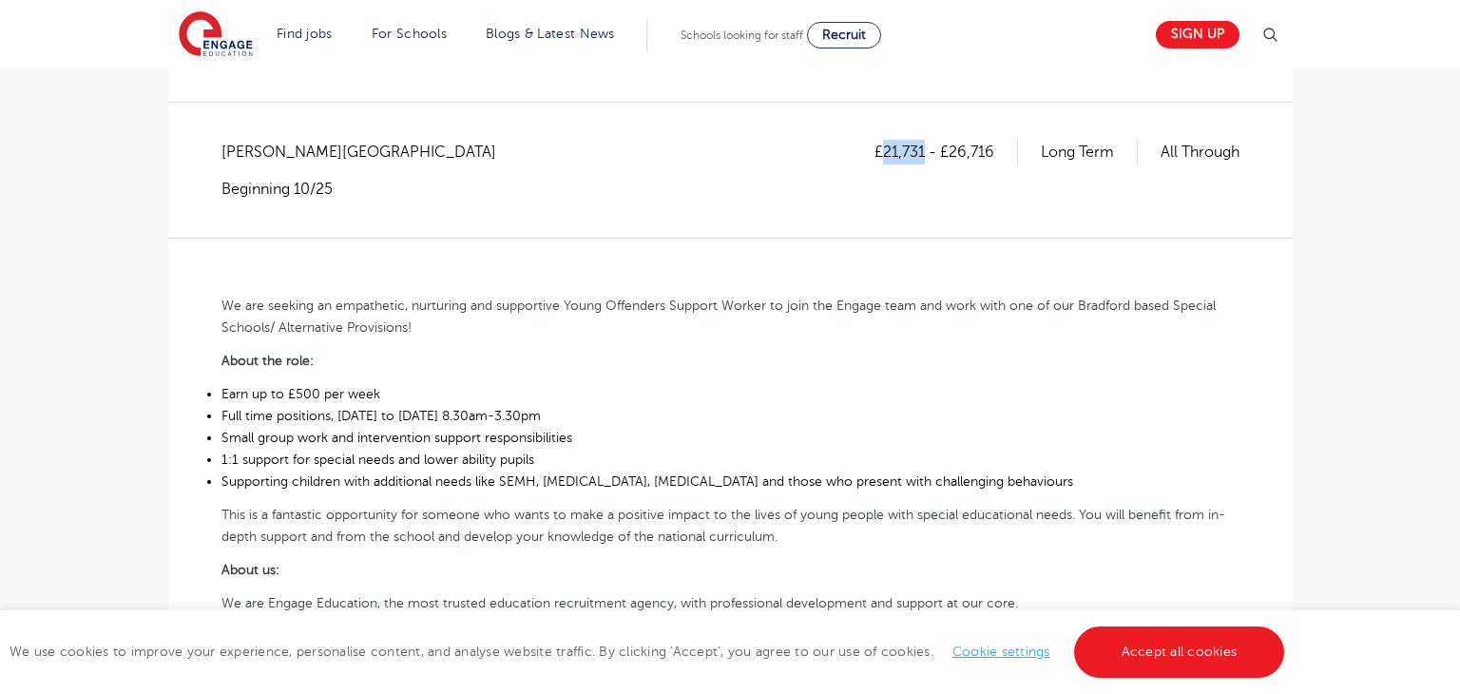
scroll to position [365, 0]
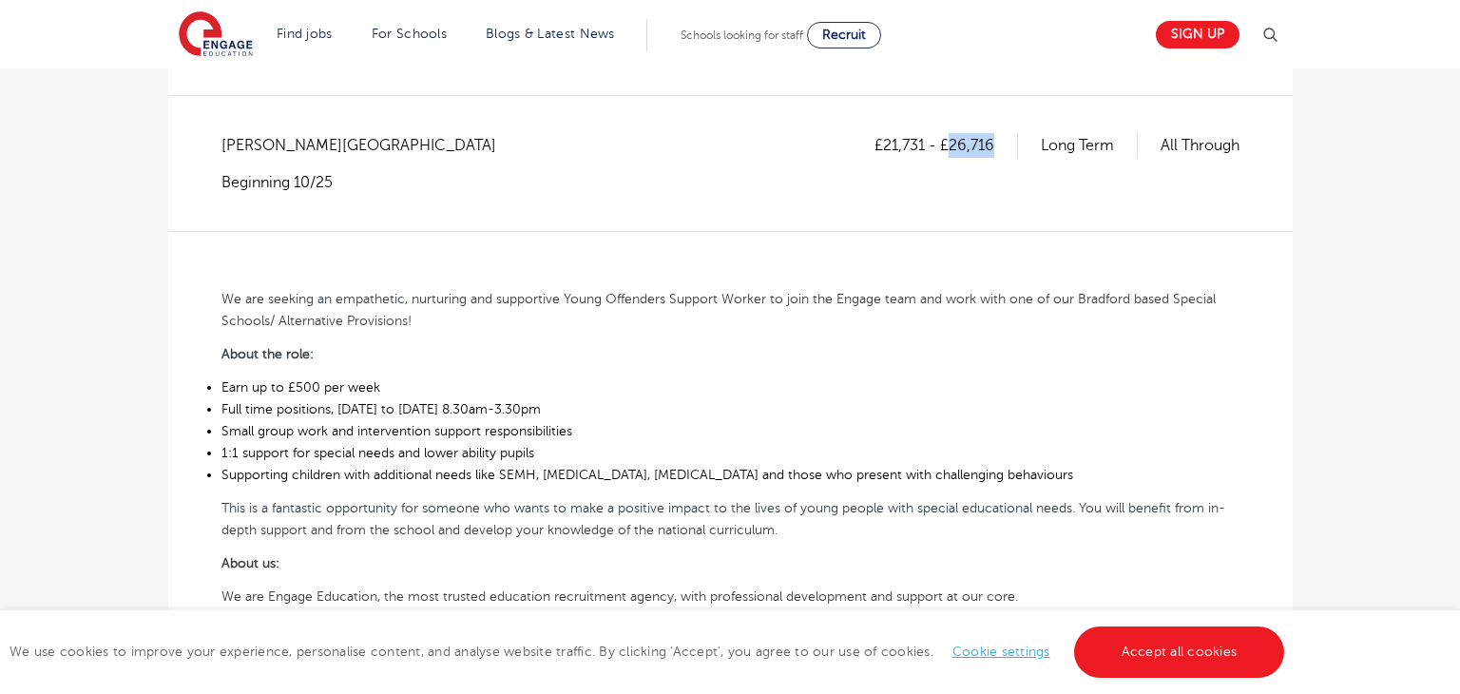
drag, startPoint x: 946, startPoint y: 143, endPoint x: 1013, endPoint y: 142, distance: 67.5
click at [1013, 142] on p "£21,731 - £26,716" at bounding box center [947, 145] width 144 height 25
copy p "26,716"
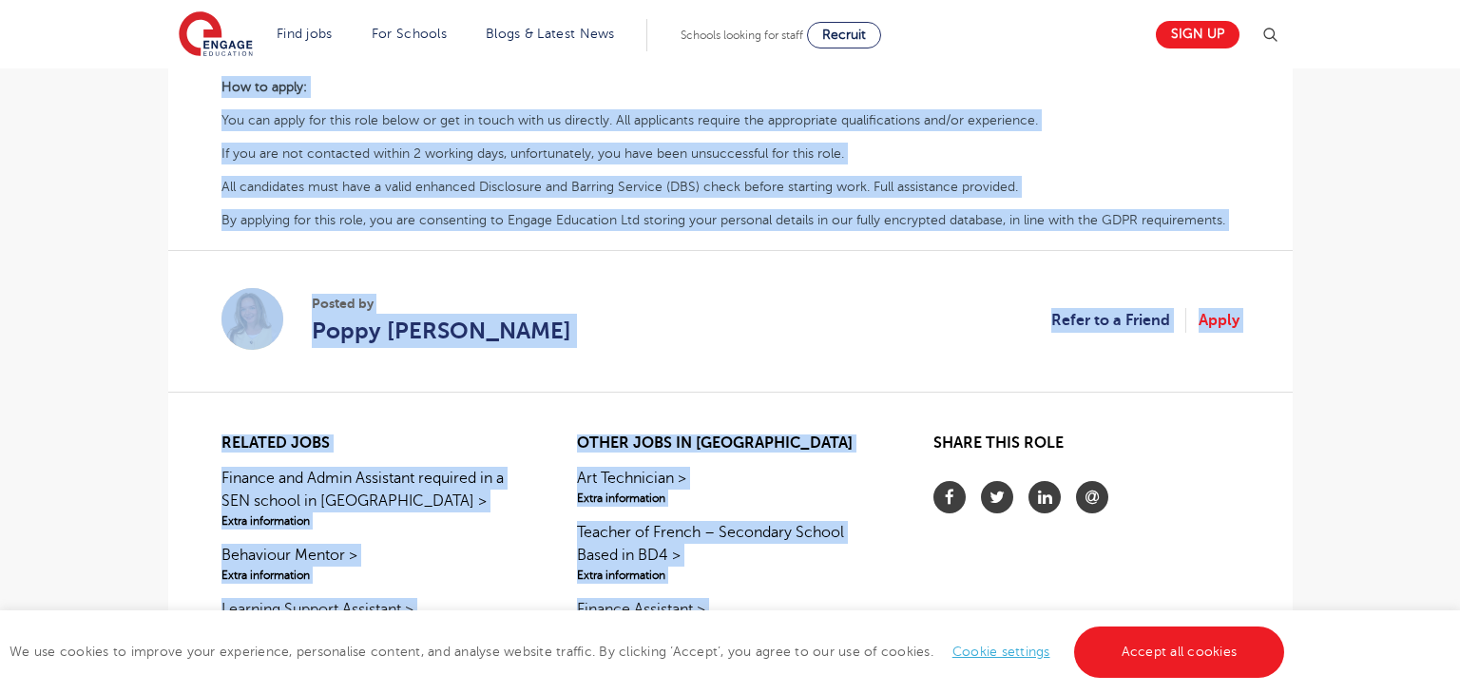
scroll to position [1125, 0]
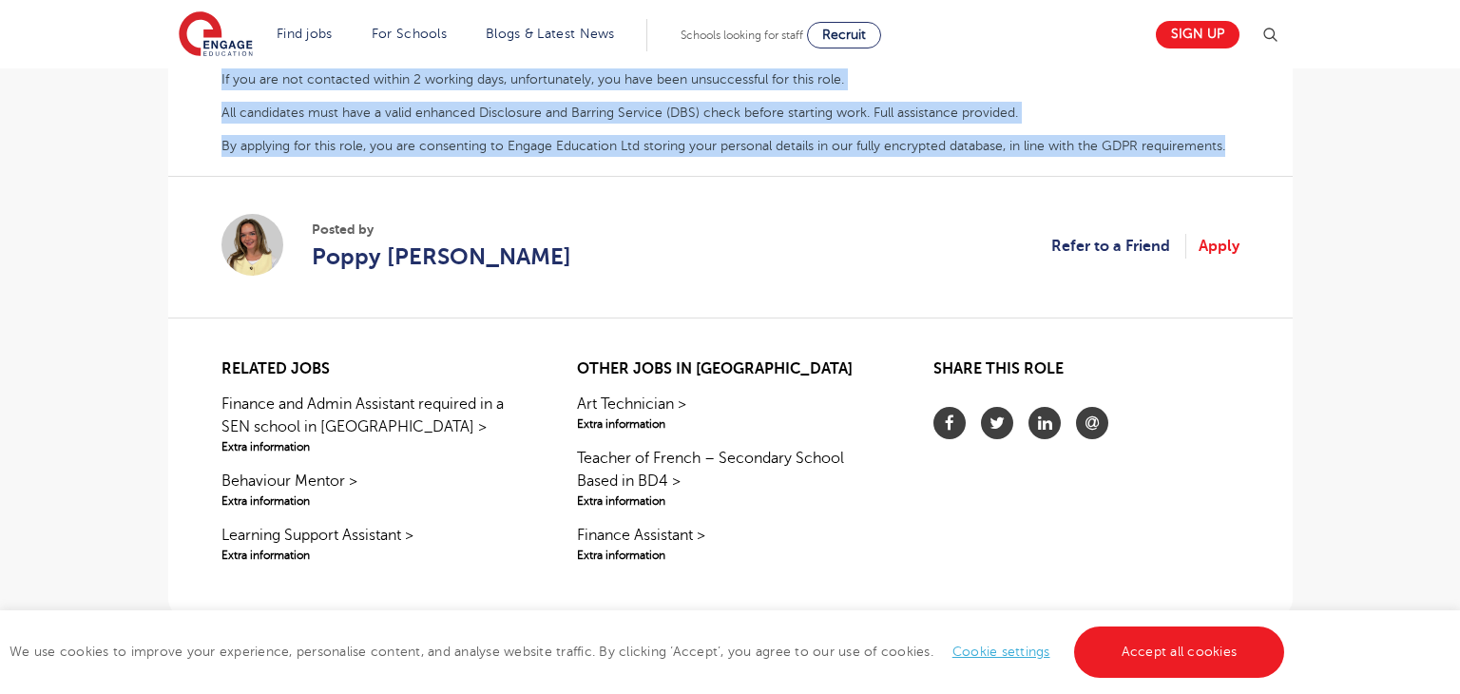
drag, startPoint x: 219, startPoint y: 290, endPoint x: 1253, endPoint y: 143, distance: 1044.6
copy div "We are seeking an empathetic, nurturing and supportive Young Offenders Support …"
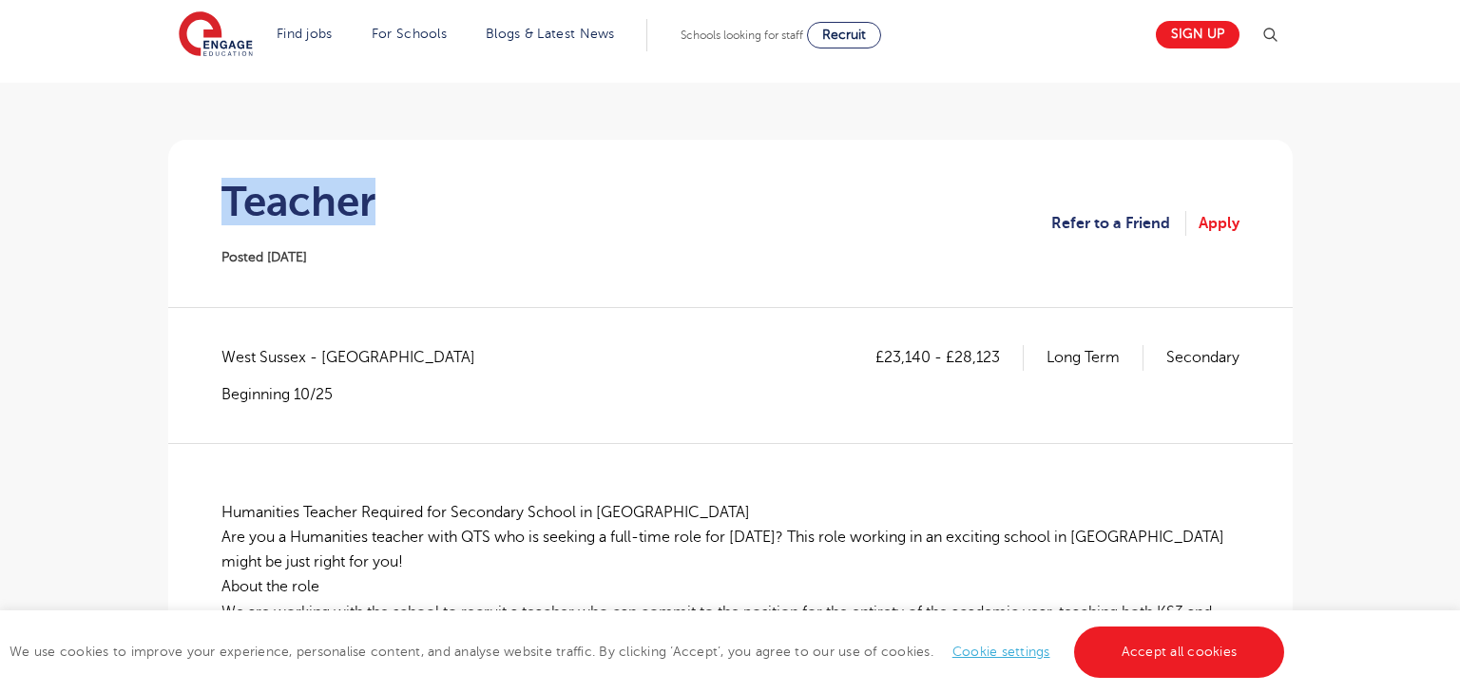
scroll to position [106, 0]
drag, startPoint x: 222, startPoint y: 351, endPoint x: 303, endPoint y: 354, distance: 80.8
click at [303, 354] on span "West Sussex - Horsham" at bounding box center [357, 356] width 273 height 25
copy span "West Sussex"
drag, startPoint x: 884, startPoint y: 356, endPoint x: 927, endPoint y: 356, distance: 42.8
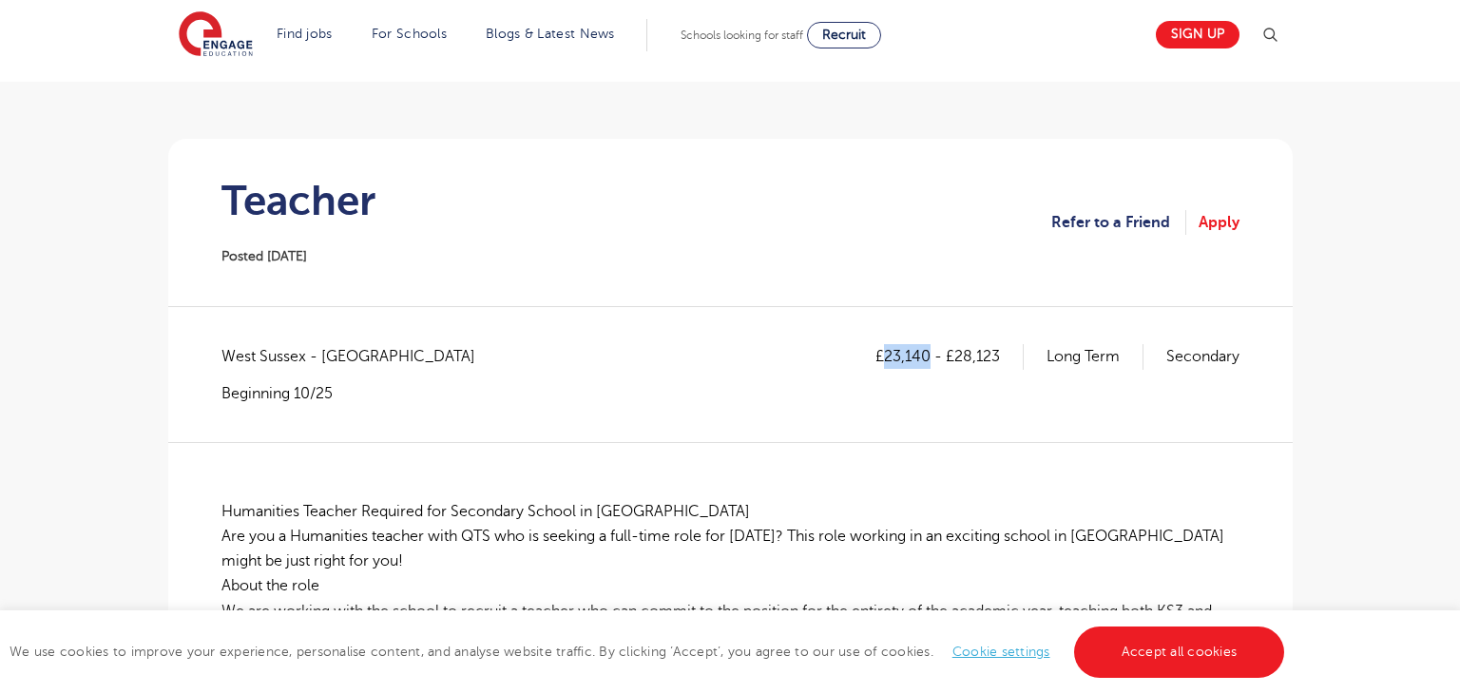
click at [927, 356] on p "£23,140 - £28,123" at bounding box center [949, 356] width 148 height 25
copy p "23,140"
drag, startPoint x: 952, startPoint y: 355, endPoint x: 999, endPoint y: 353, distance: 47.6
click at [999, 353] on p "£23,140 - £28,123" at bounding box center [949, 356] width 148 height 25
copy p "28,123"
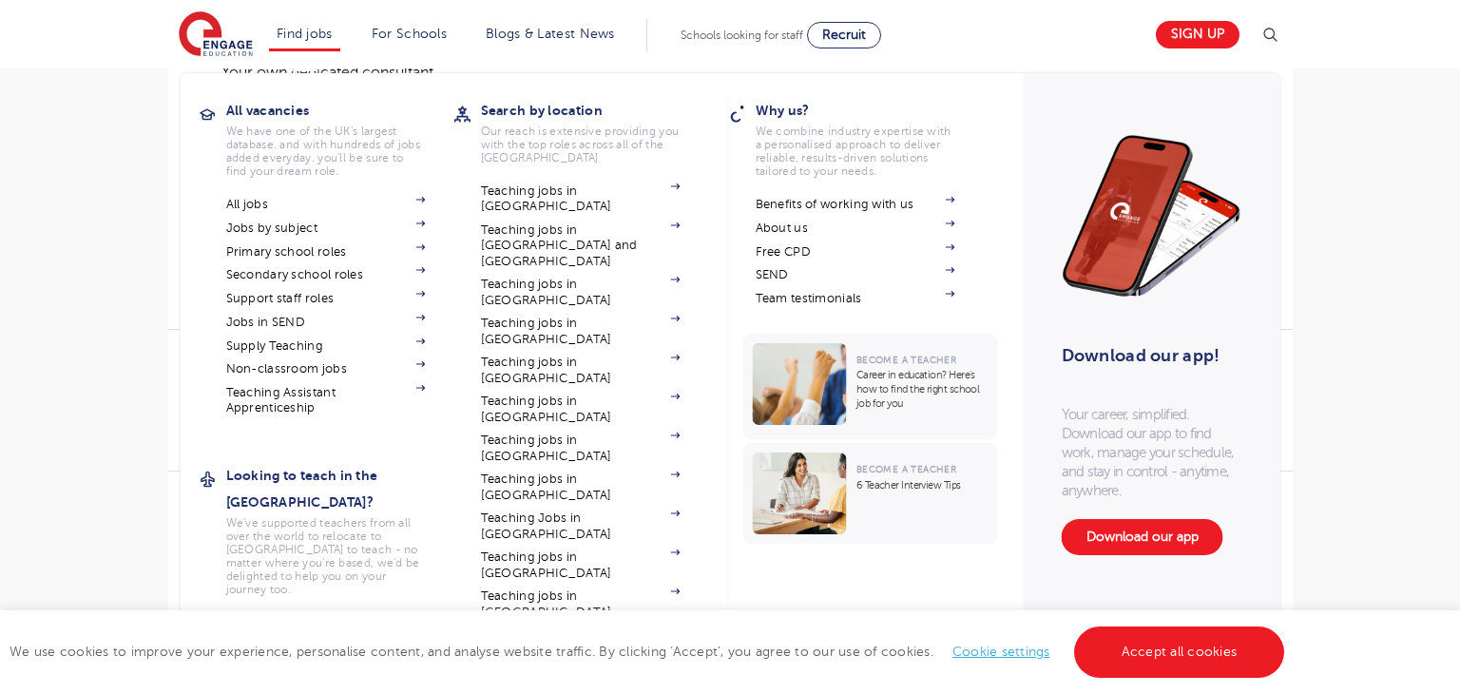
scroll to position [823, 0]
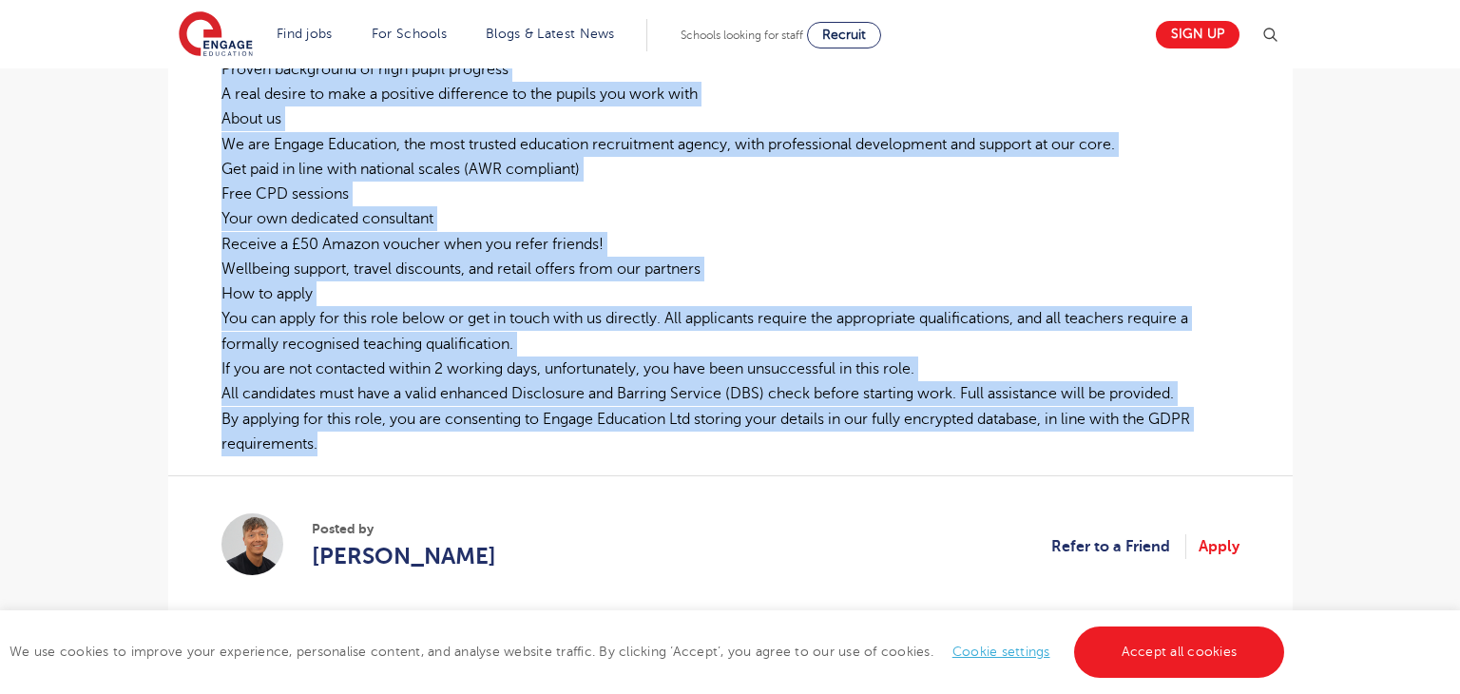
drag, startPoint x: 221, startPoint y: 511, endPoint x: 389, endPoint y: 434, distance: 185.0
click at [389, 434] on p "Humanities Teacher Required for Secondary School in Horsham Are you a Humanitie…" at bounding box center [730, 119] width 1018 height 675
copy p "Humanities Teacher Required for Secondary School in Horsham Are you a Humanitie…"
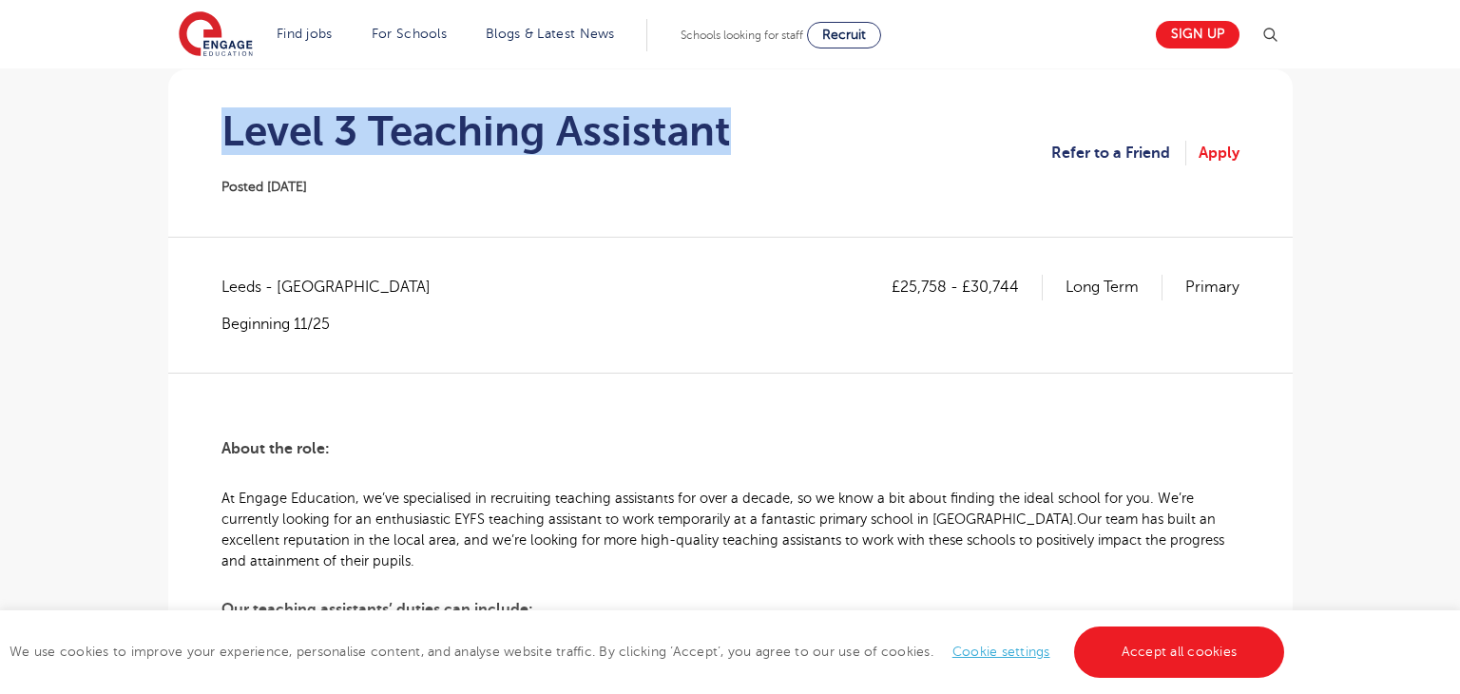
scroll to position [255, 0]
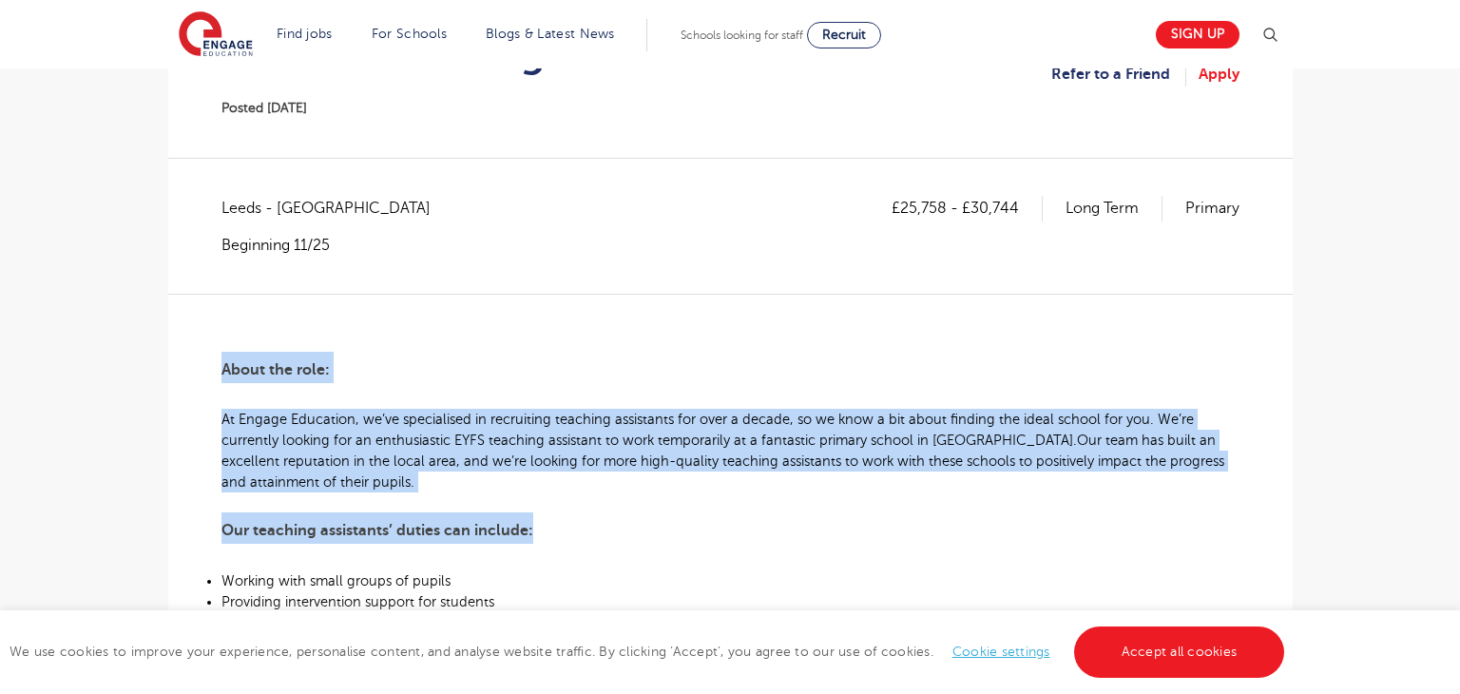
drag, startPoint x: 219, startPoint y: 363, endPoint x: 620, endPoint y: 368, distance: 401.2
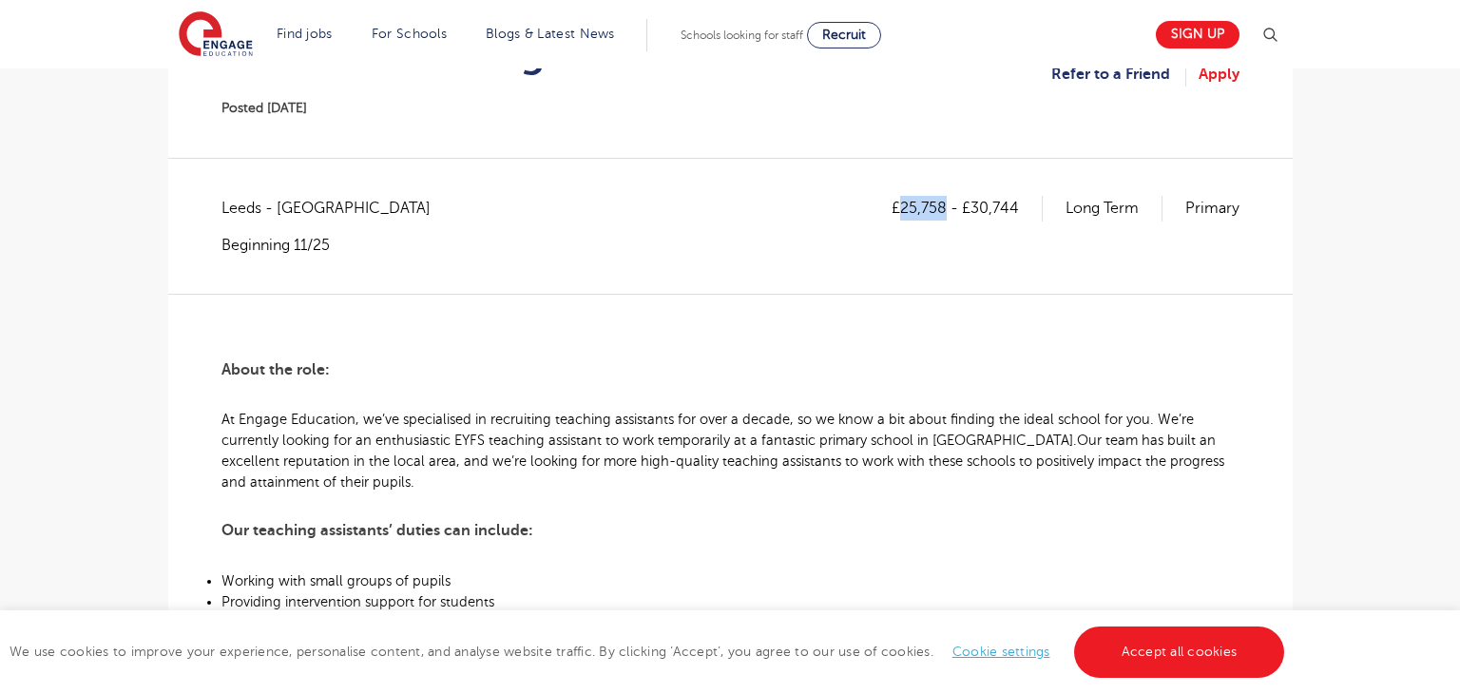
drag, startPoint x: 905, startPoint y: 206, endPoint x: 943, endPoint y: 209, distance: 38.1
click at [943, 209] on p "£25,758 - £30,744" at bounding box center [967, 208] width 151 height 25
copy p "25,758"
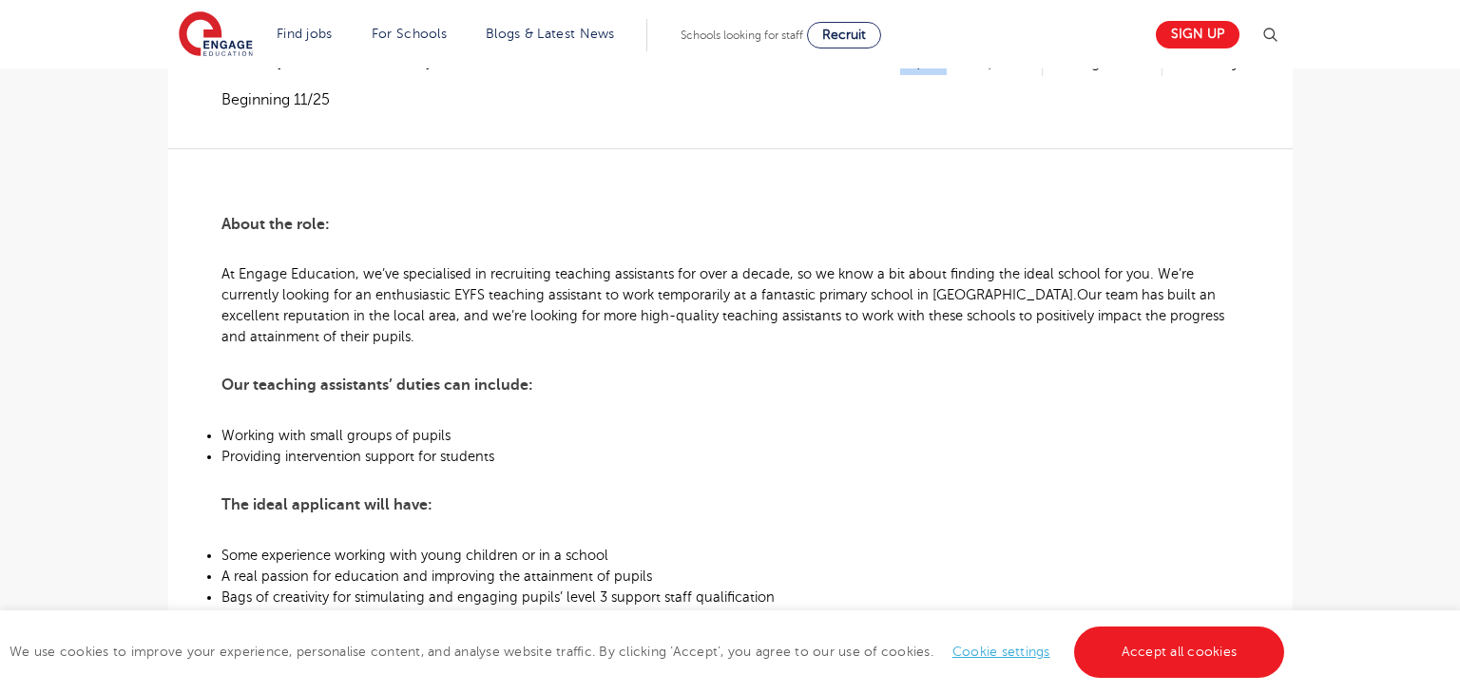
scroll to position [304, 0]
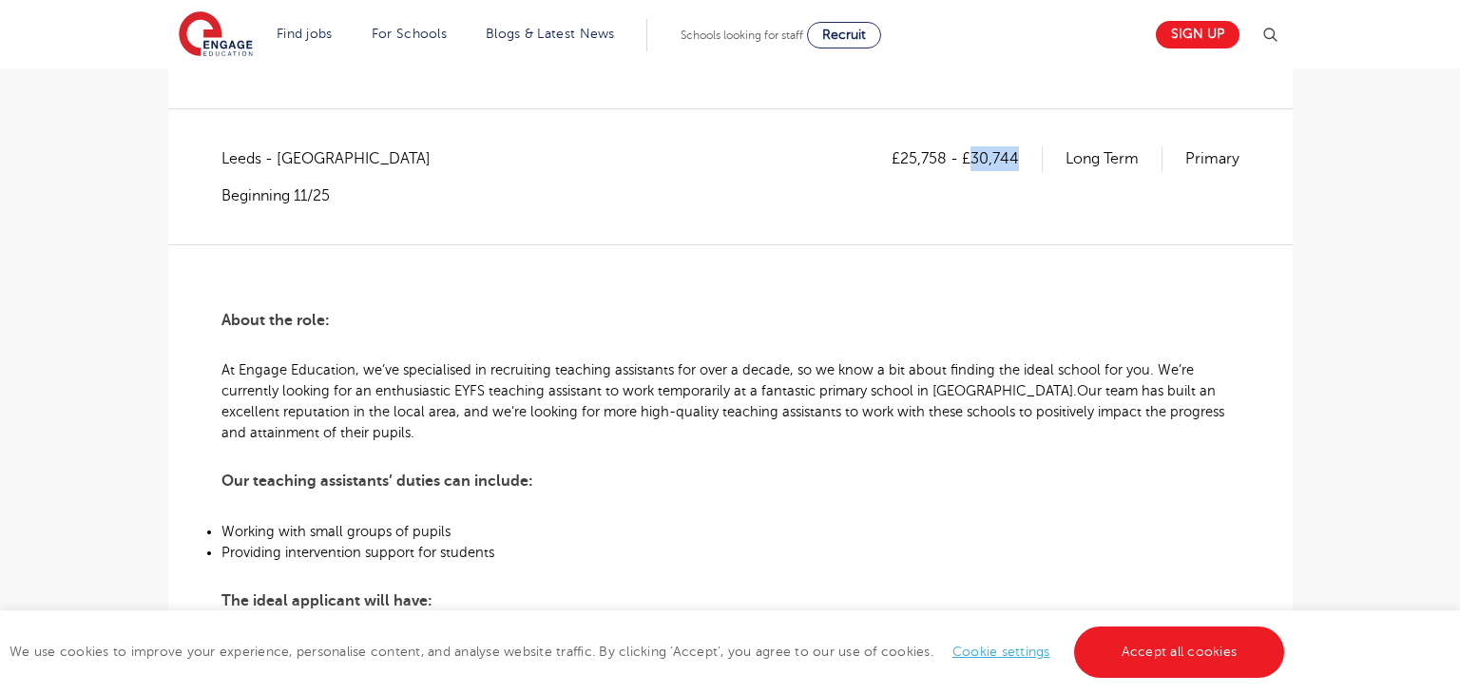
drag, startPoint x: 972, startPoint y: 159, endPoint x: 1028, endPoint y: 158, distance: 56.1
click at [1028, 158] on p "£25,758 - £30,744" at bounding box center [967, 158] width 151 height 25
copy p "30,744"
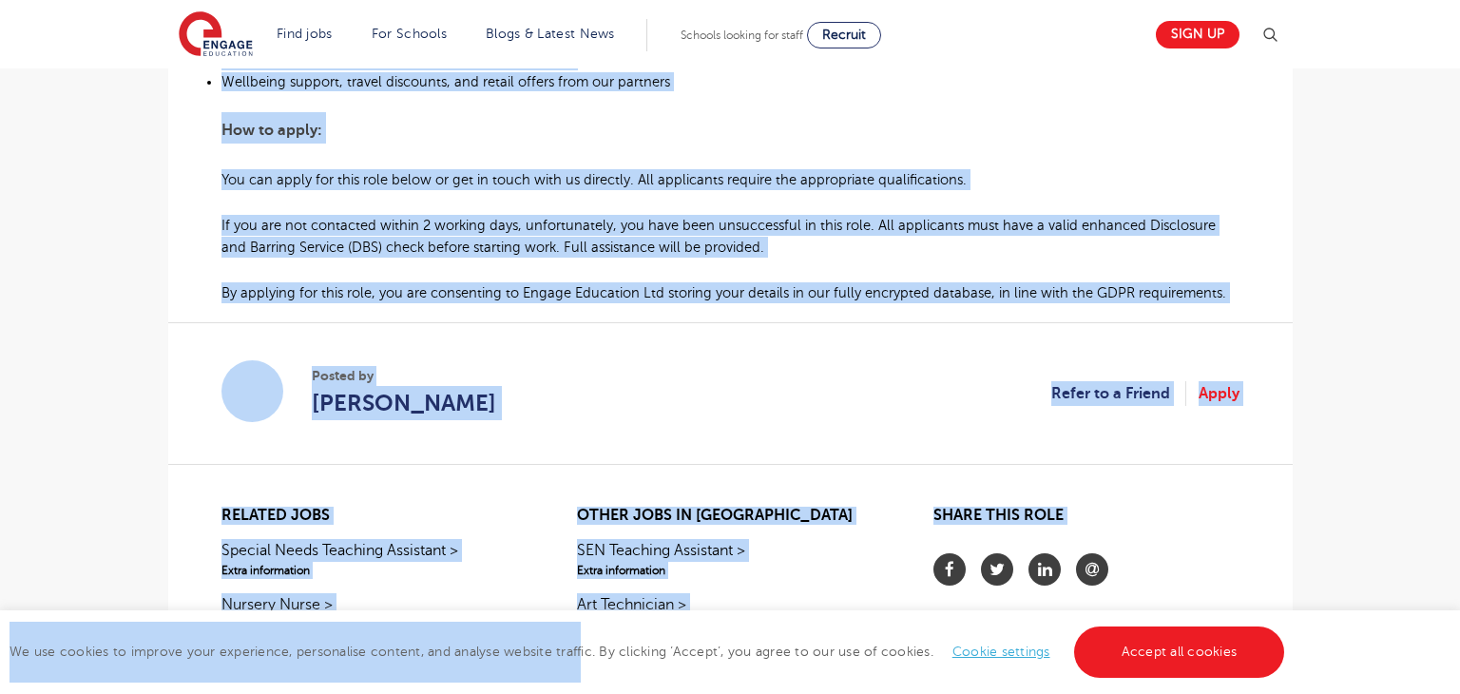
scroll to position [1262, 0]
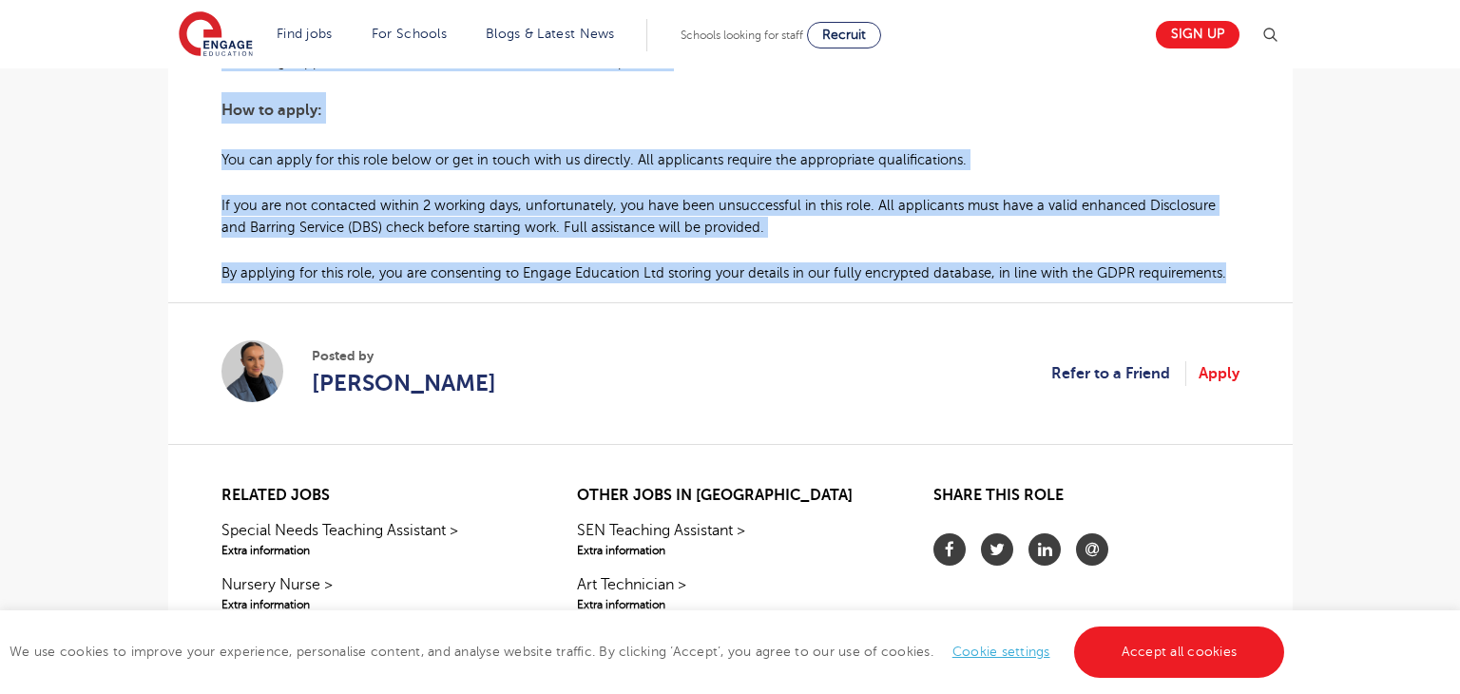
drag, startPoint x: 222, startPoint y: 320, endPoint x: 1224, endPoint y: 285, distance: 1002.5
copy div "Lorem ips dolo: Si Ametco Adipiscin, el’se doeiusmodte in utlaboreet dolorema a…"
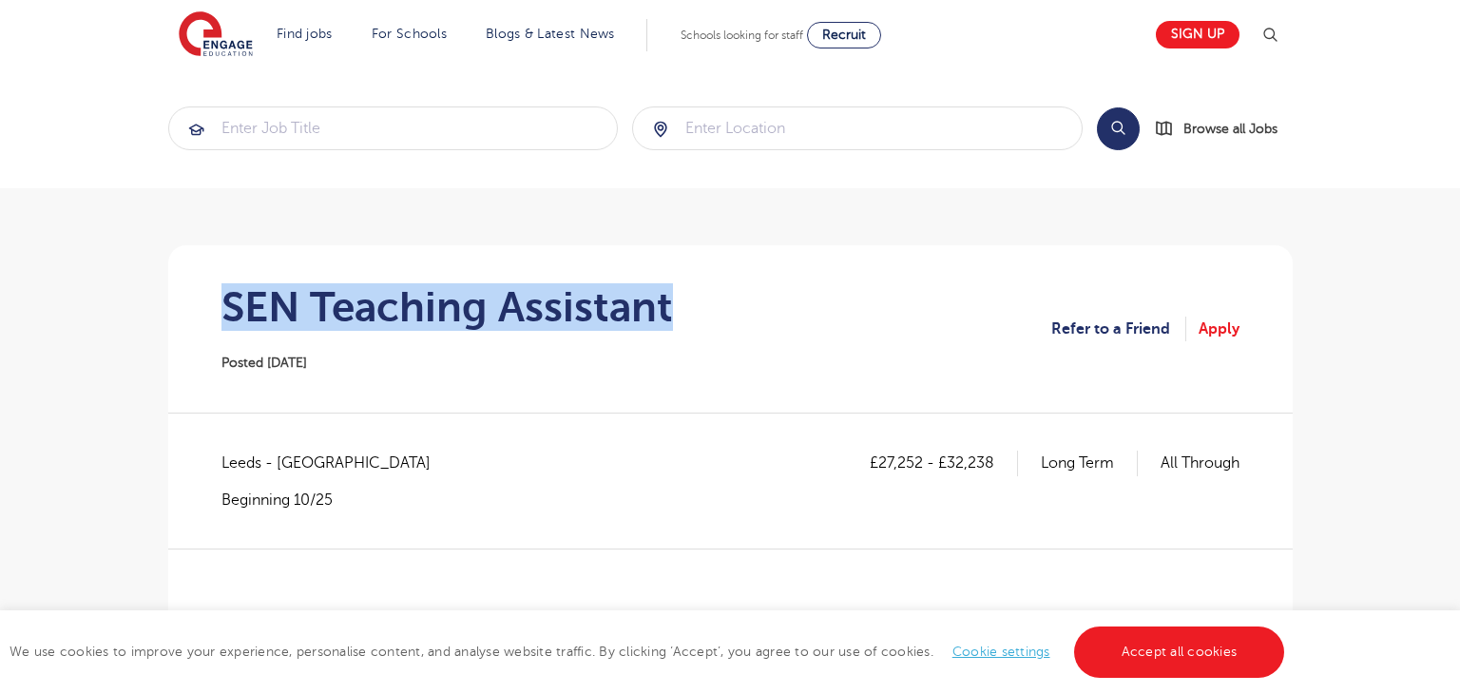
drag, startPoint x: 229, startPoint y: 308, endPoint x: 763, endPoint y: 316, distance: 534.3
click at [763, 316] on section "SEN Teaching Assistant Posted [DATE] Refer to a Friend Apply" at bounding box center [730, 328] width 1094 height 167
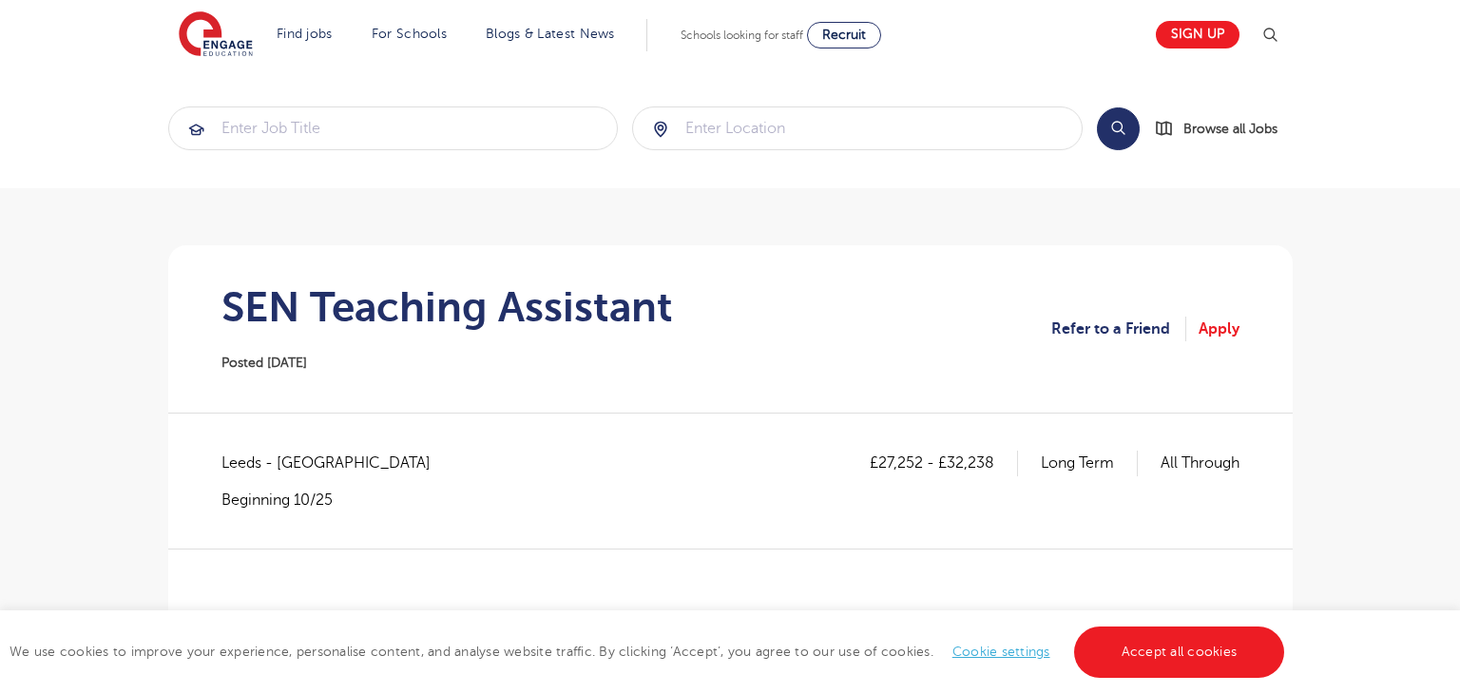
click at [248, 452] on span "Leeds - Leeds" at bounding box center [335, 463] width 228 height 25
click at [241, 465] on span "Leeds - Leeds" at bounding box center [335, 463] width 228 height 25
copy span "Leeds"
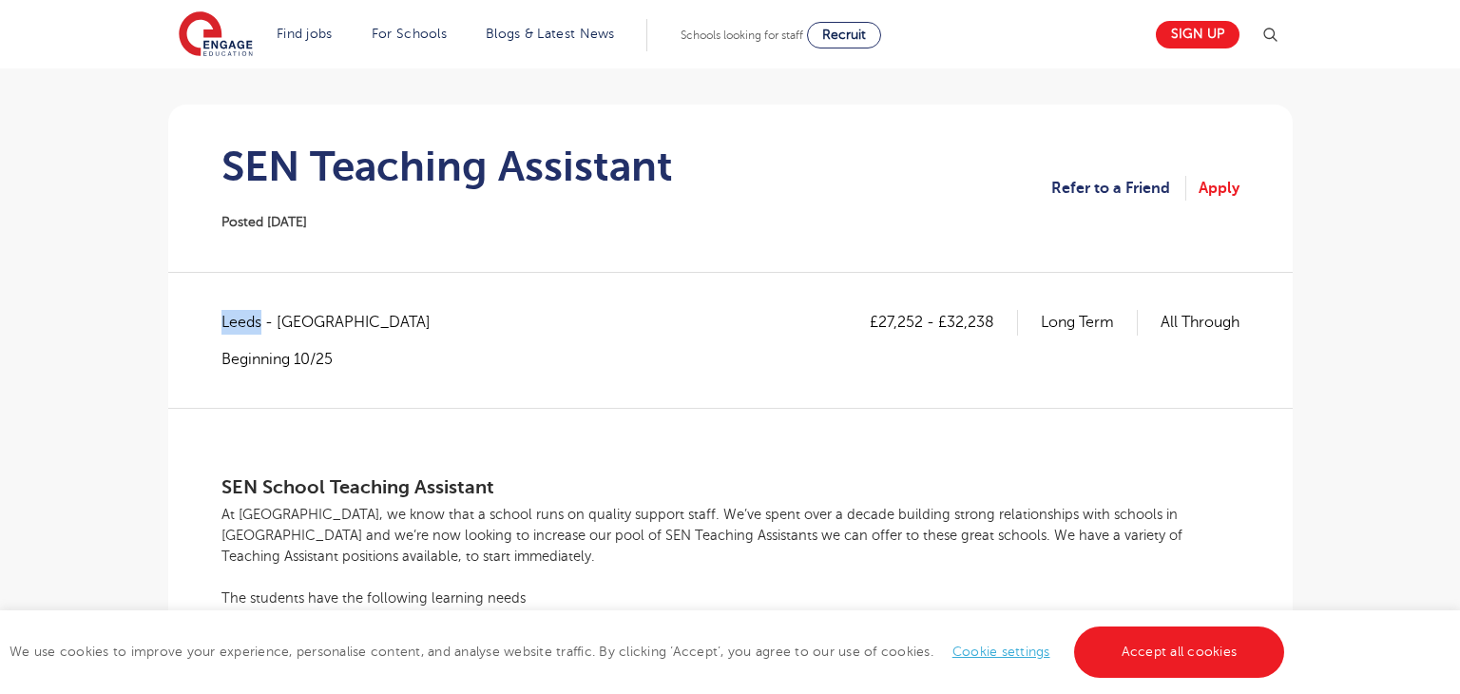
scroll to position [158, 0]
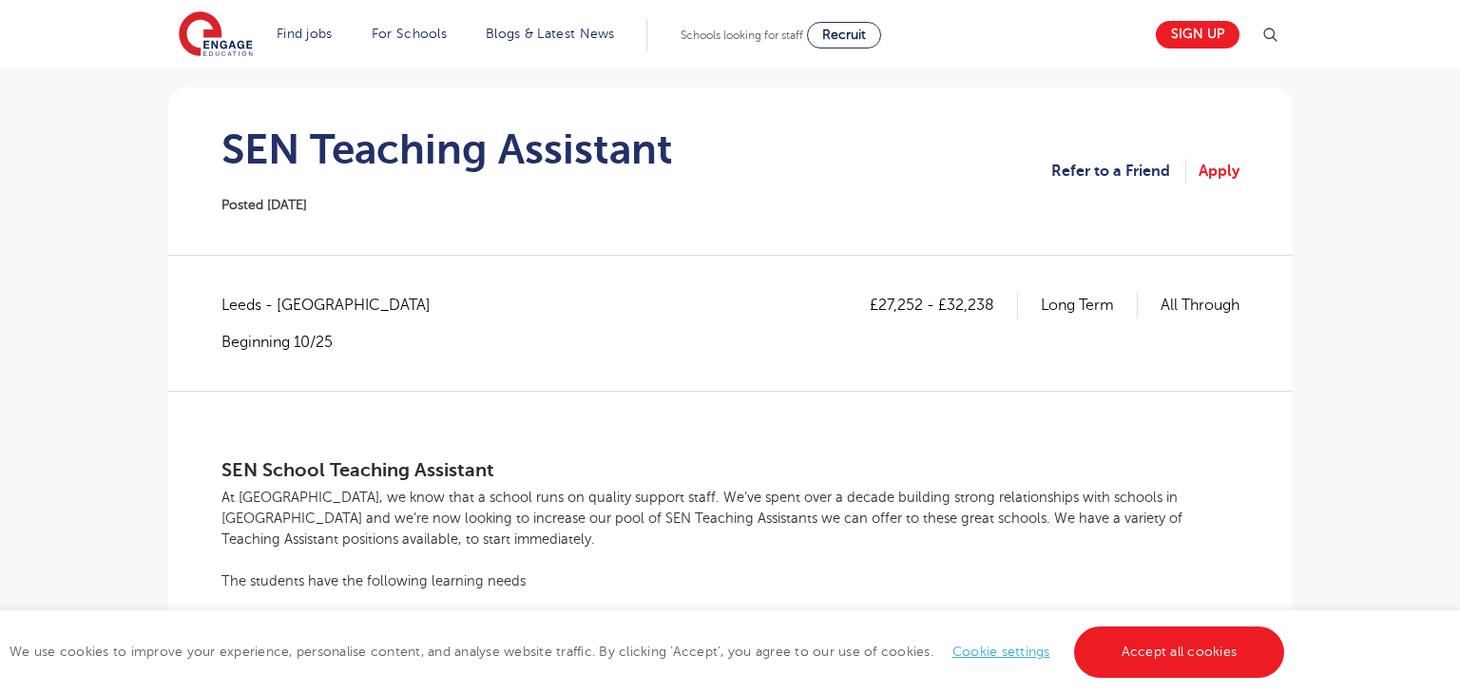
click at [890, 303] on p "£27,252 - £32,238" at bounding box center [944, 305] width 148 height 25
drag, startPoint x: 876, startPoint y: 303, endPoint x: 919, endPoint y: 300, distance: 42.9
click at [919, 300] on p "£27,252 - £32,238" at bounding box center [944, 305] width 148 height 25
copy p "27,252"
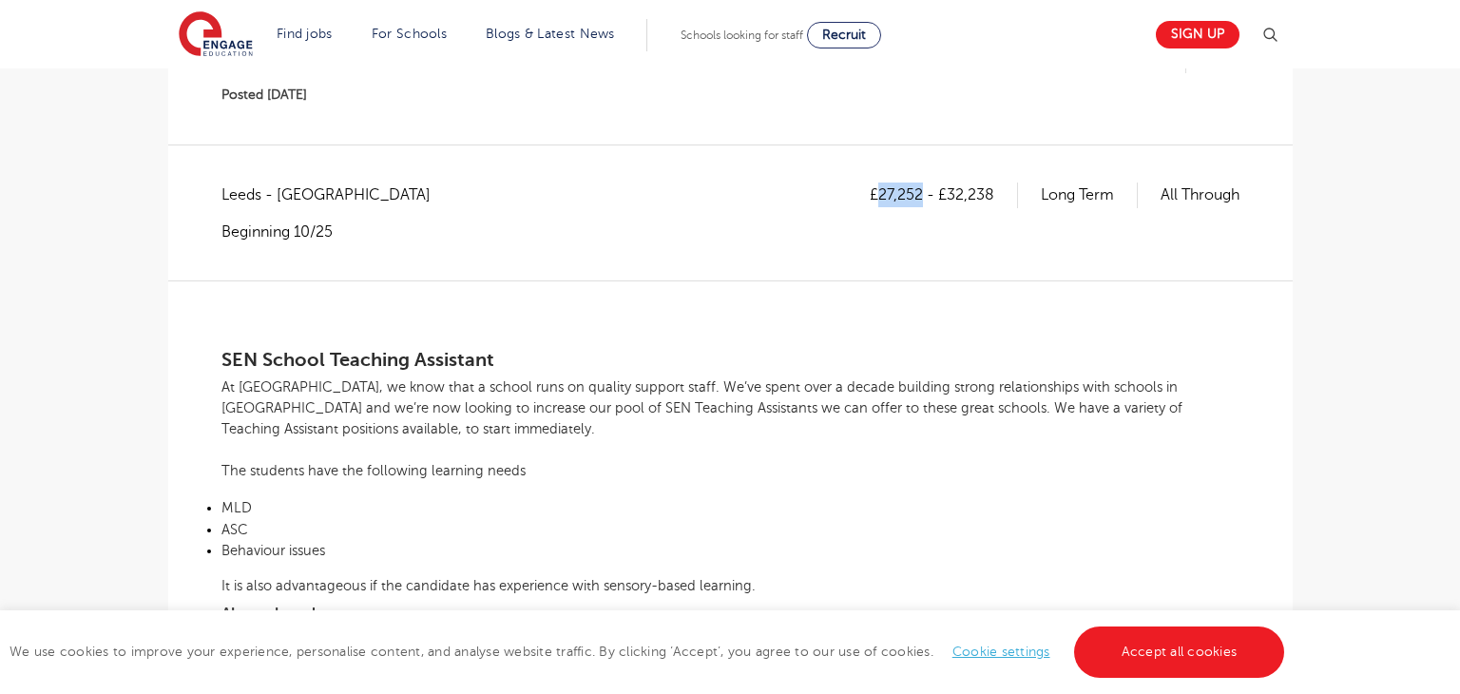
scroll to position [236, 0]
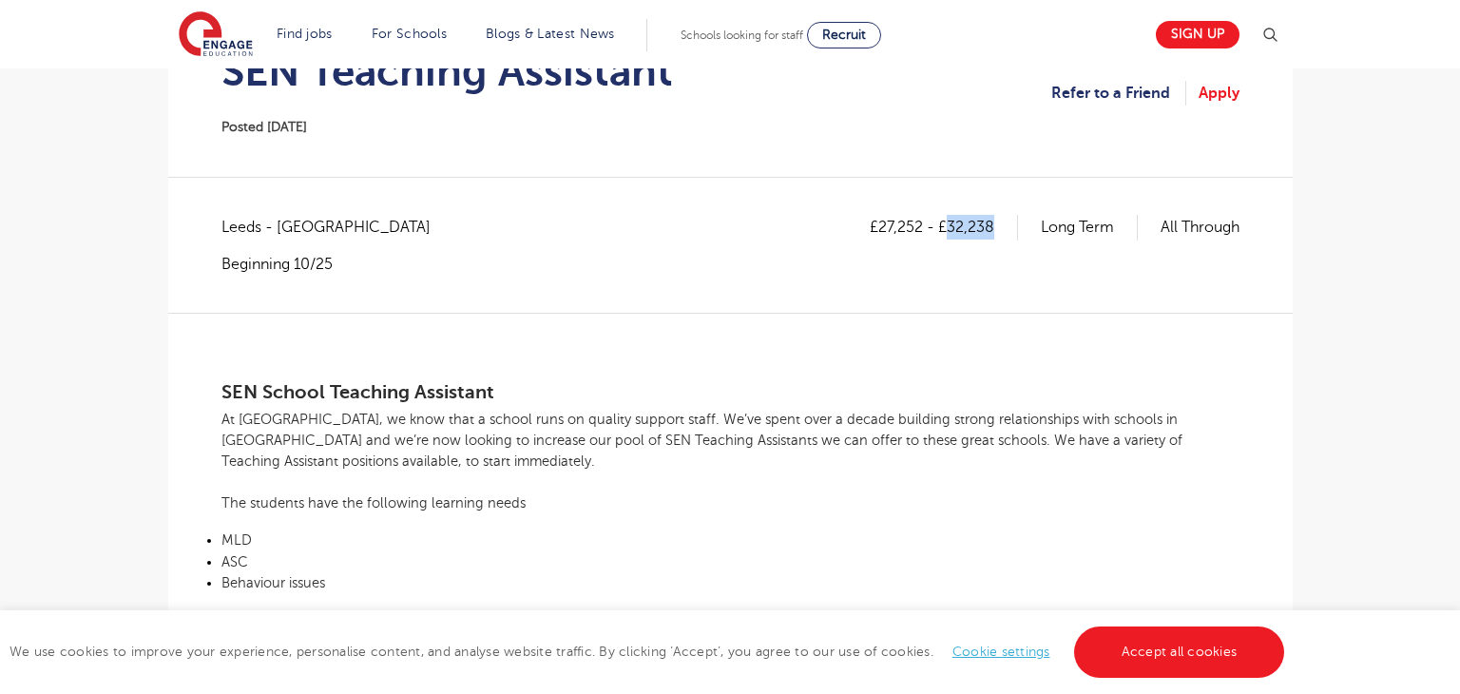
drag, startPoint x: 943, startPoint y: 223, endPoint x: 990, endPoint y: 224, distance: 46.6
click at [990, 224] on p "£27,252 - £32,238" at bounding box center [944, 227] width 148 height 25
copy p "32,238"
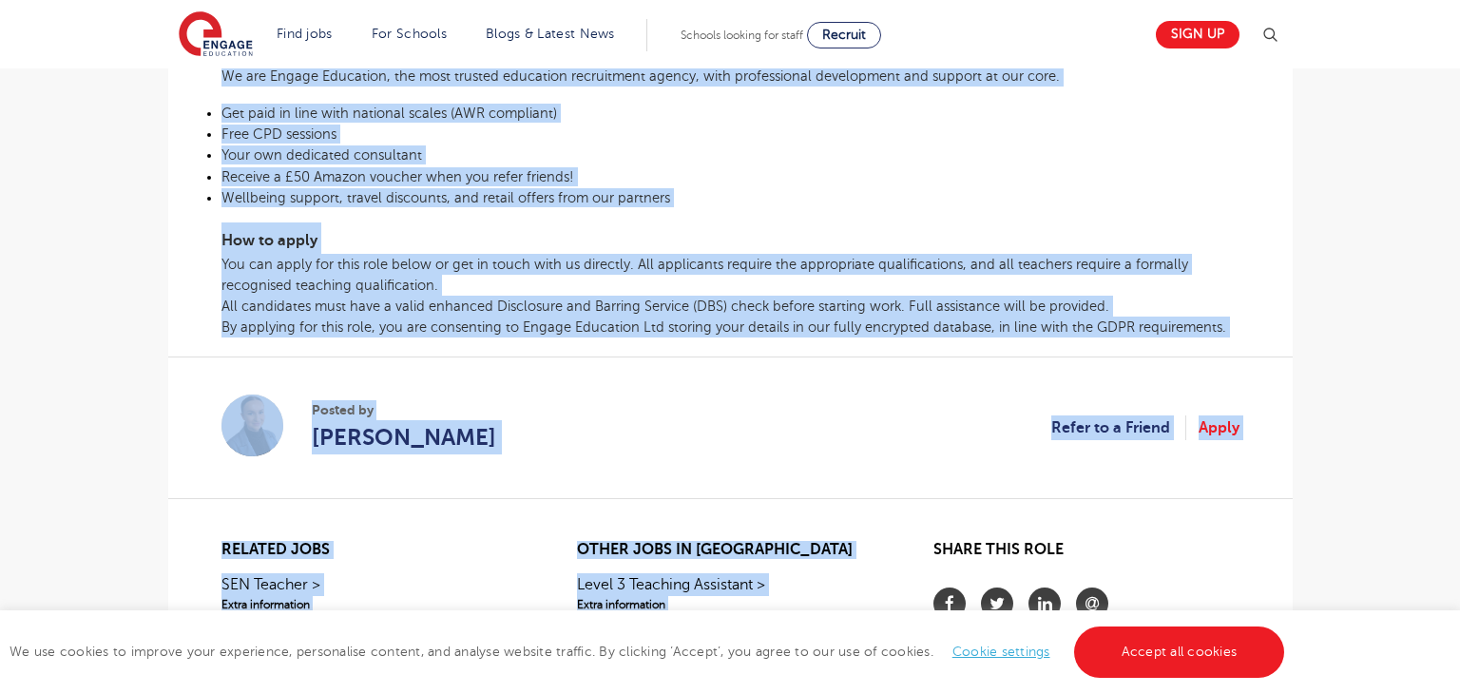
scroll to position [1146, 0]
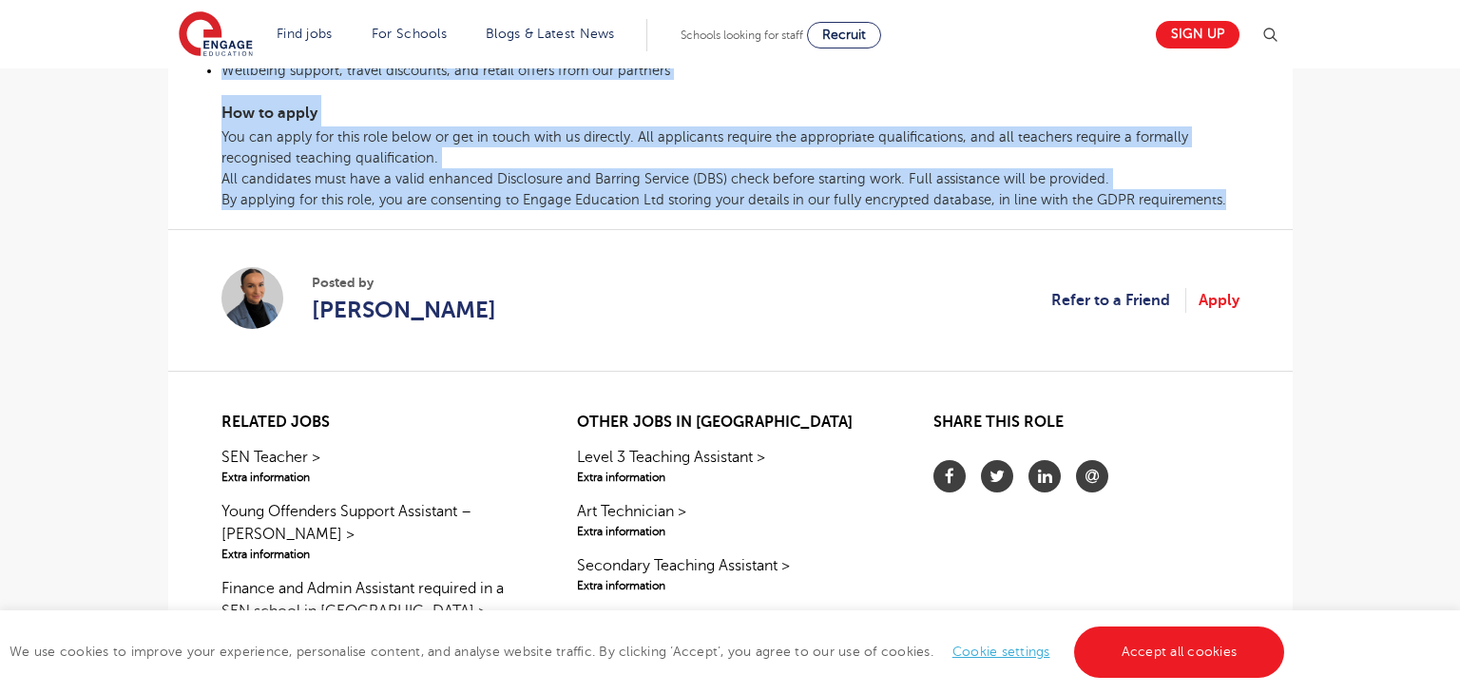
drag, startPoint x: 224, startPoint y: 389, endPoint x: 1225, endPoint y: 200, distance: 1018.6
copy div "SEN School Teaching Assistant At Engage, we know that a school runs on quality …"
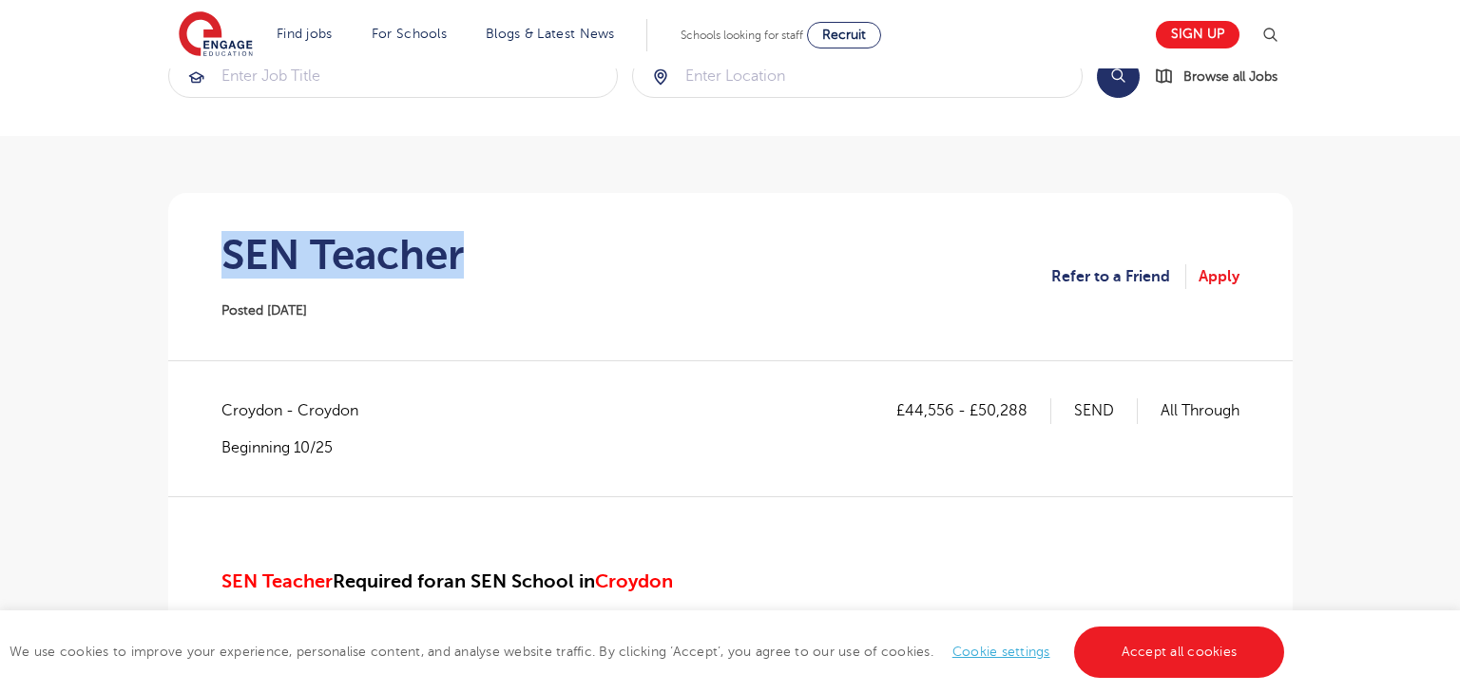
scroll to position [68, 0]
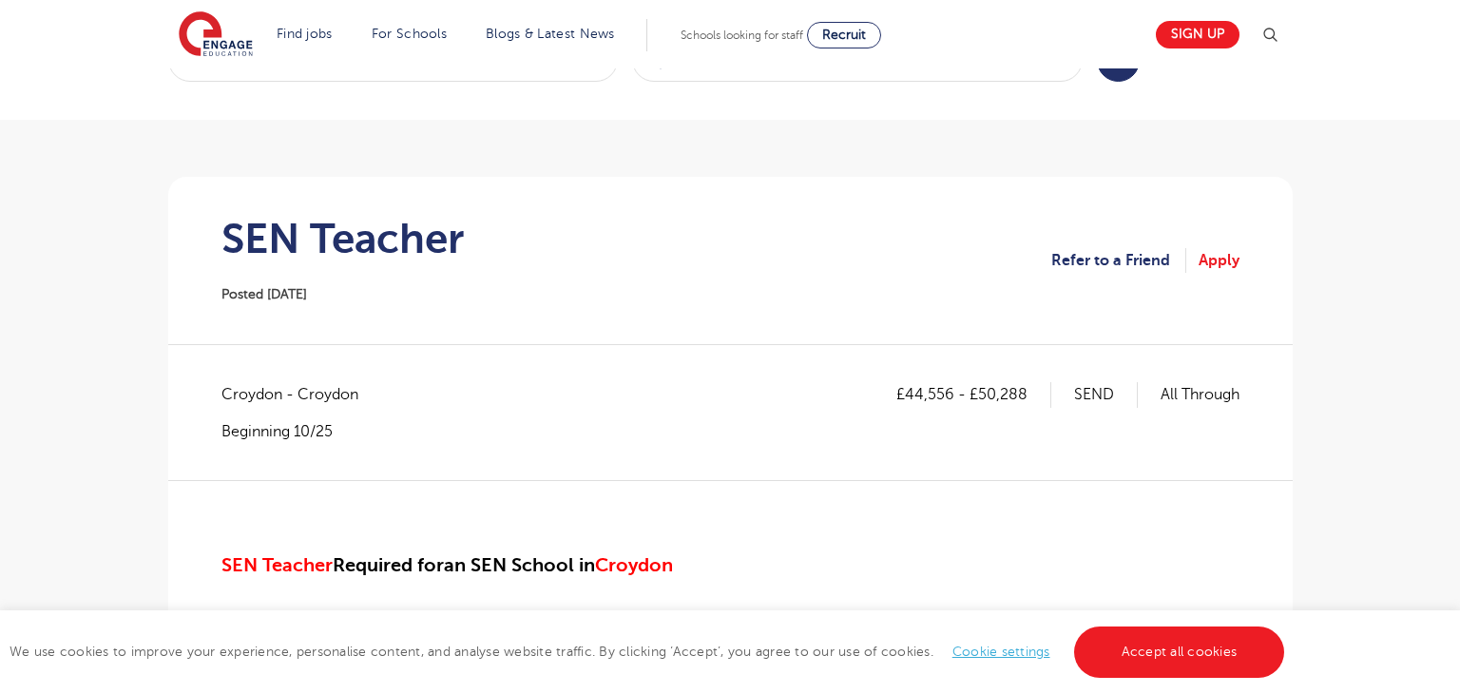
click at [262, 403] on span "Croydon - Croydon" at bounding box center [299, 394] width 156 height 25
copy span "Croydon"
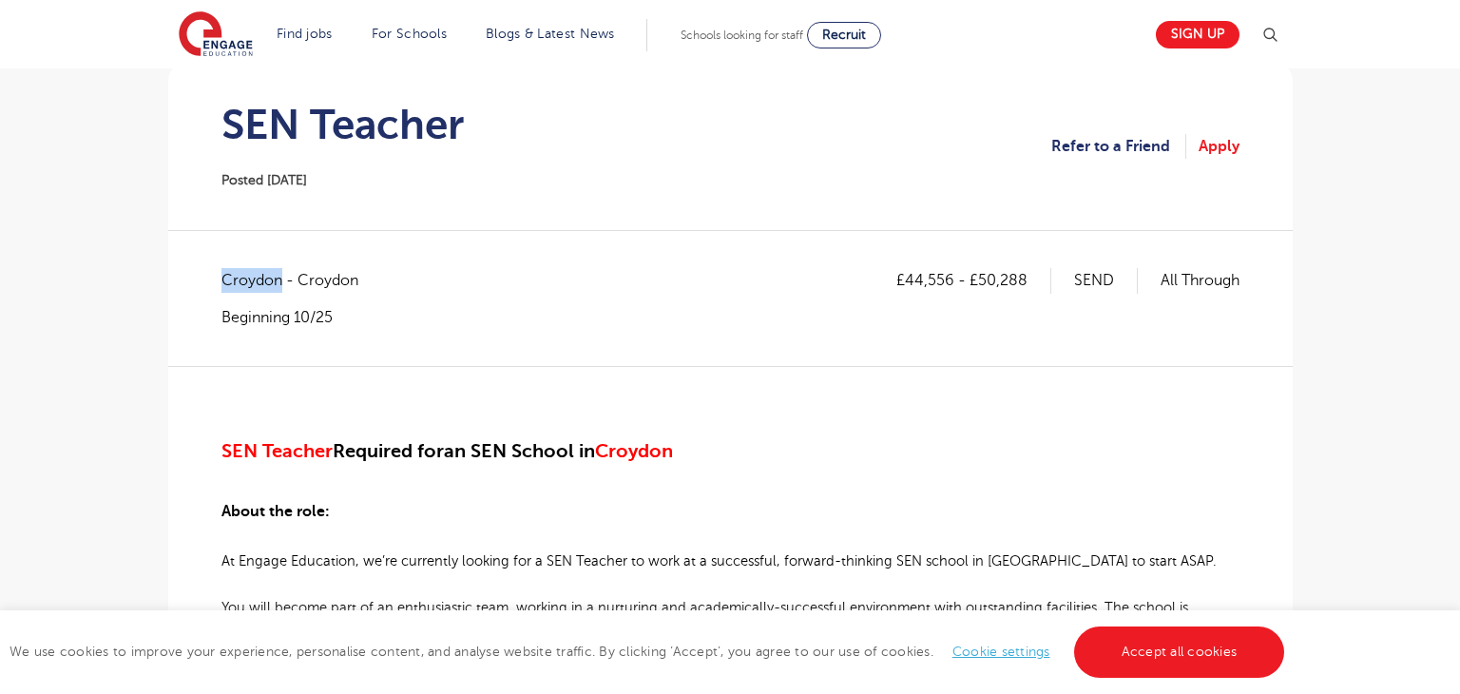
scroll to position [306, 0]
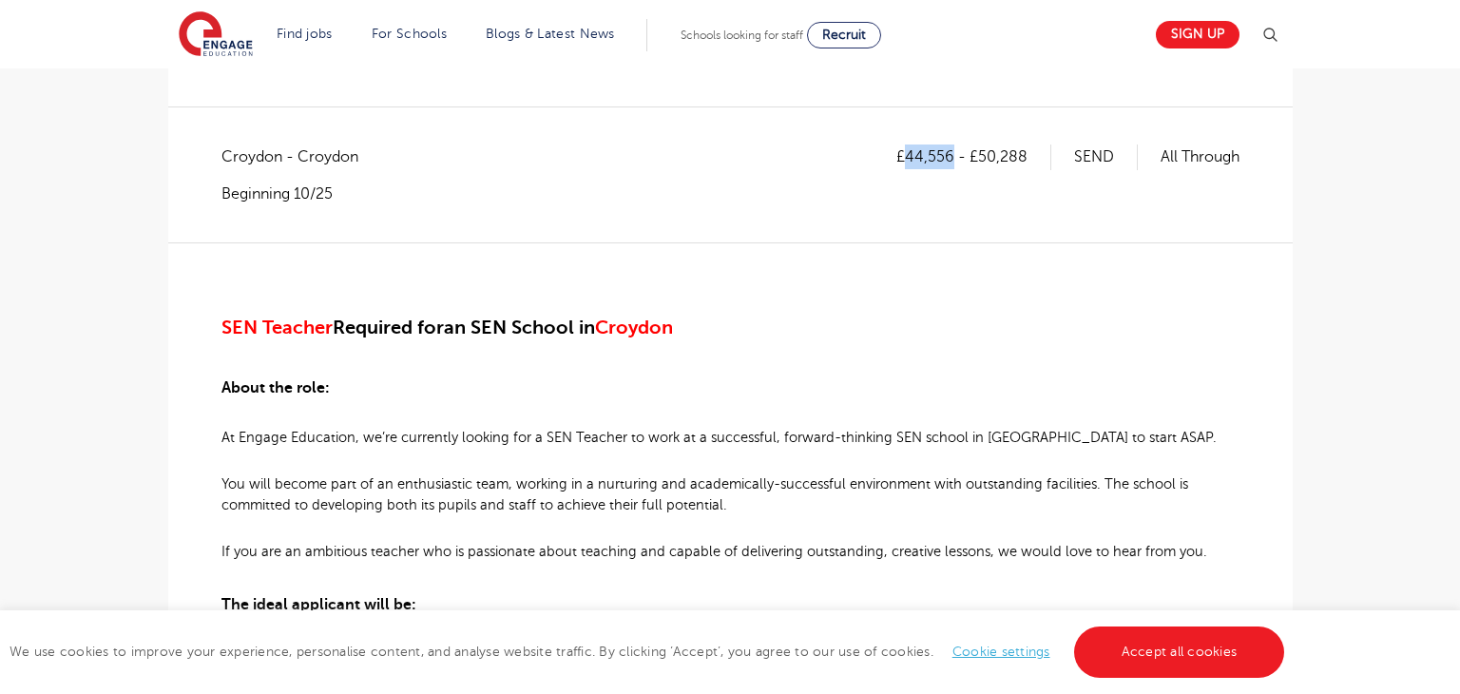
drag, startPoint x: 906, startPoint y: 155, endPoint x: 953, endPoint y: 148, distance: 48.0
click at [953, 148] on p "£44,556 - £50,288" at bounding box center [973, 156] width 155 height 25
copy p "44,556"
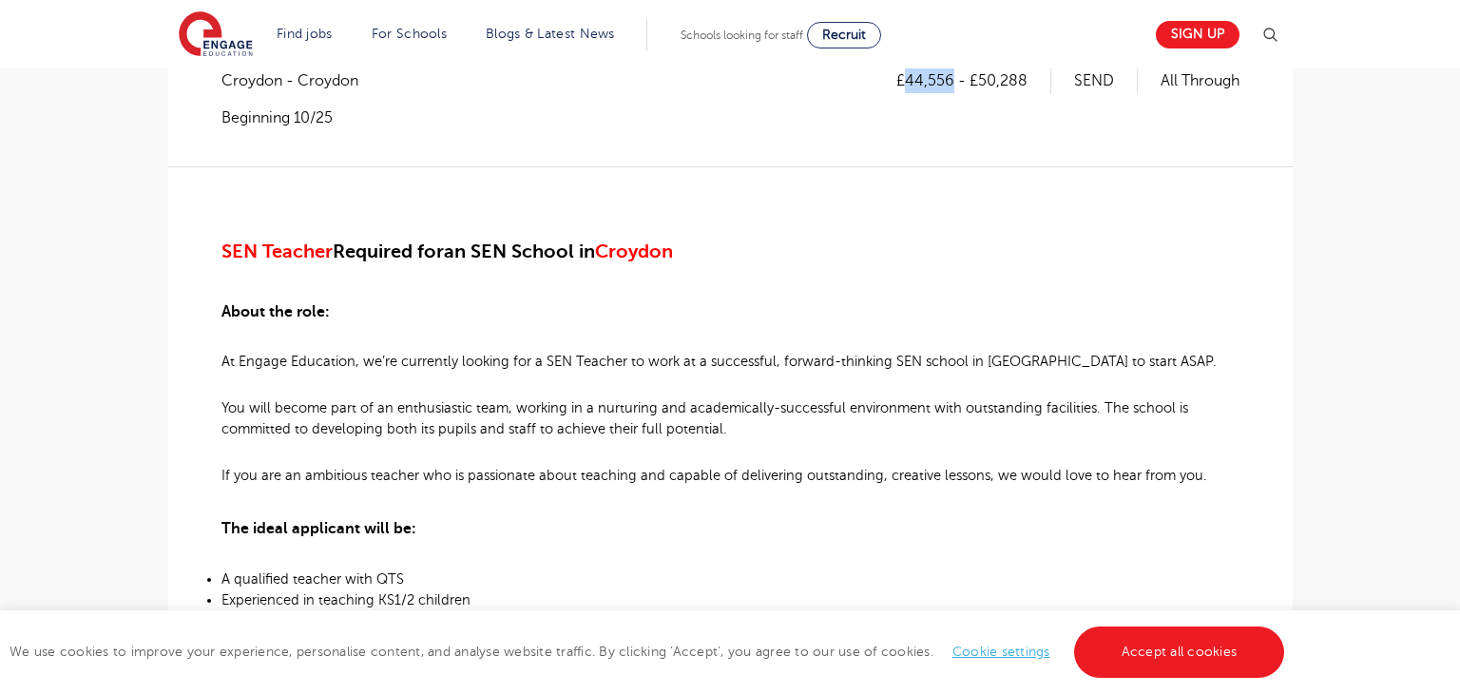
scroll to position [312, 0]
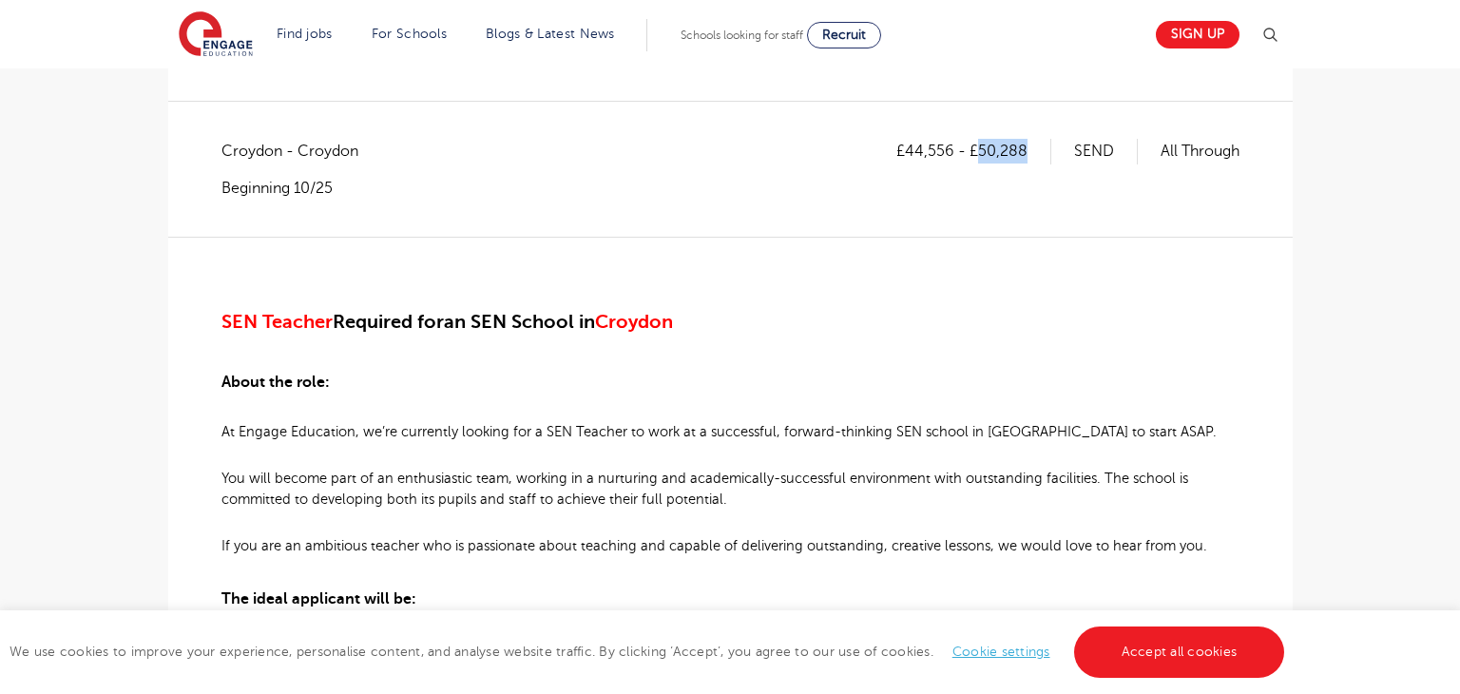
drag, startPoint x: 977, startPoint y: 144, endPoint x: 1028, endPoint y: 148, distance: 50.5
click at [1028, 148] on p "£44,556 - £50,288" at bounding box center [973, 151] width 155 height 25
copy p "50,288"
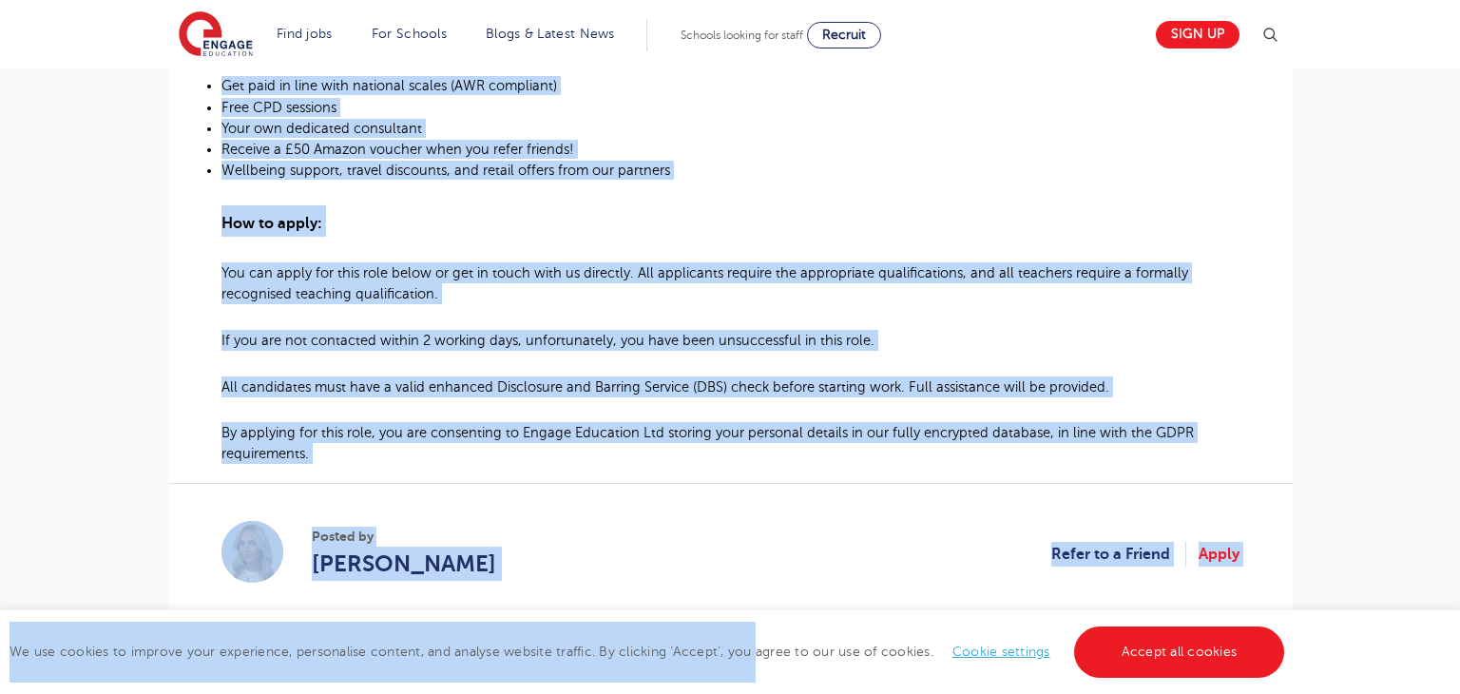
scroll to position [1131, 0]
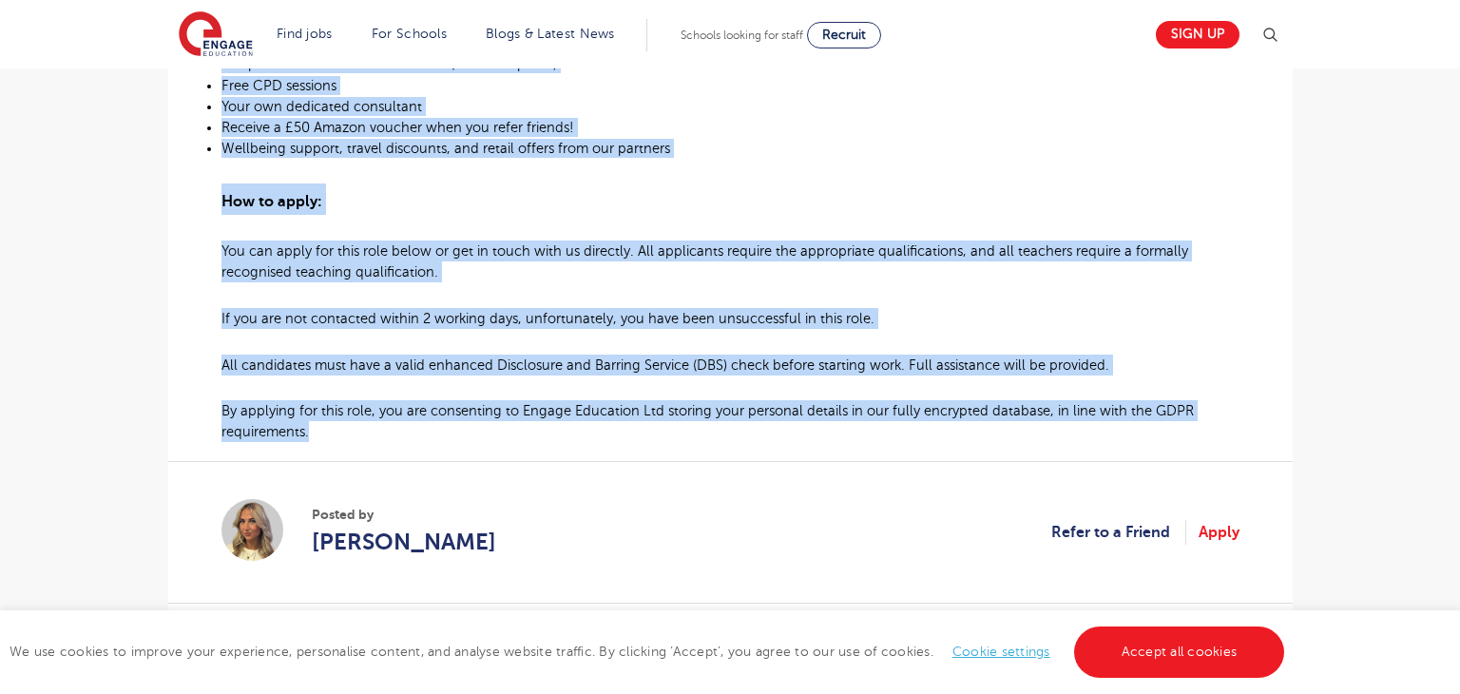
drag, startPoint x: 216, startPoint y: 314, endPoint x: 932, endPoint y: 433, distance: 725.7
copy div "SEN Teacher Required for an SEN School in Croydon About the role: At Engage Edu…"
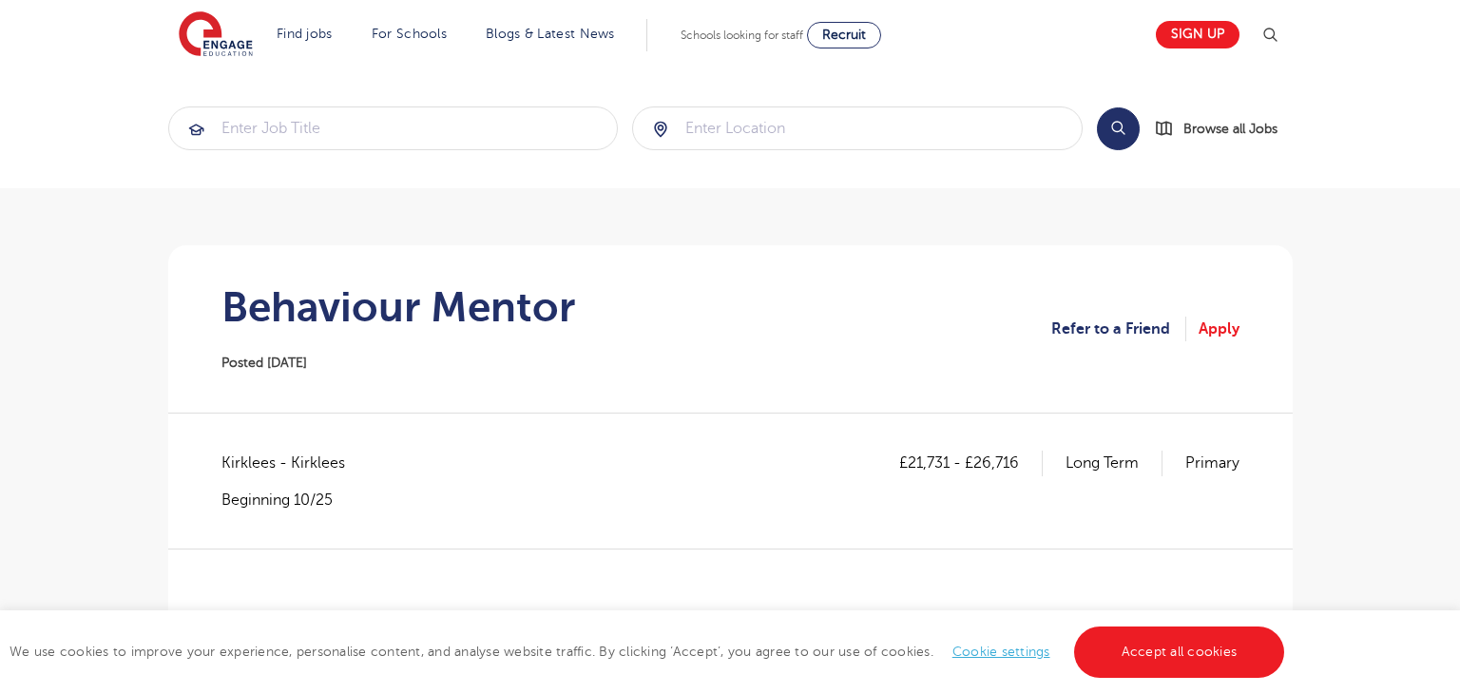
click at [234, 471] on span "Kirklees - Kirklees" at bounding box center [292, 463] width 143 height 25
copy span "Kirklees"
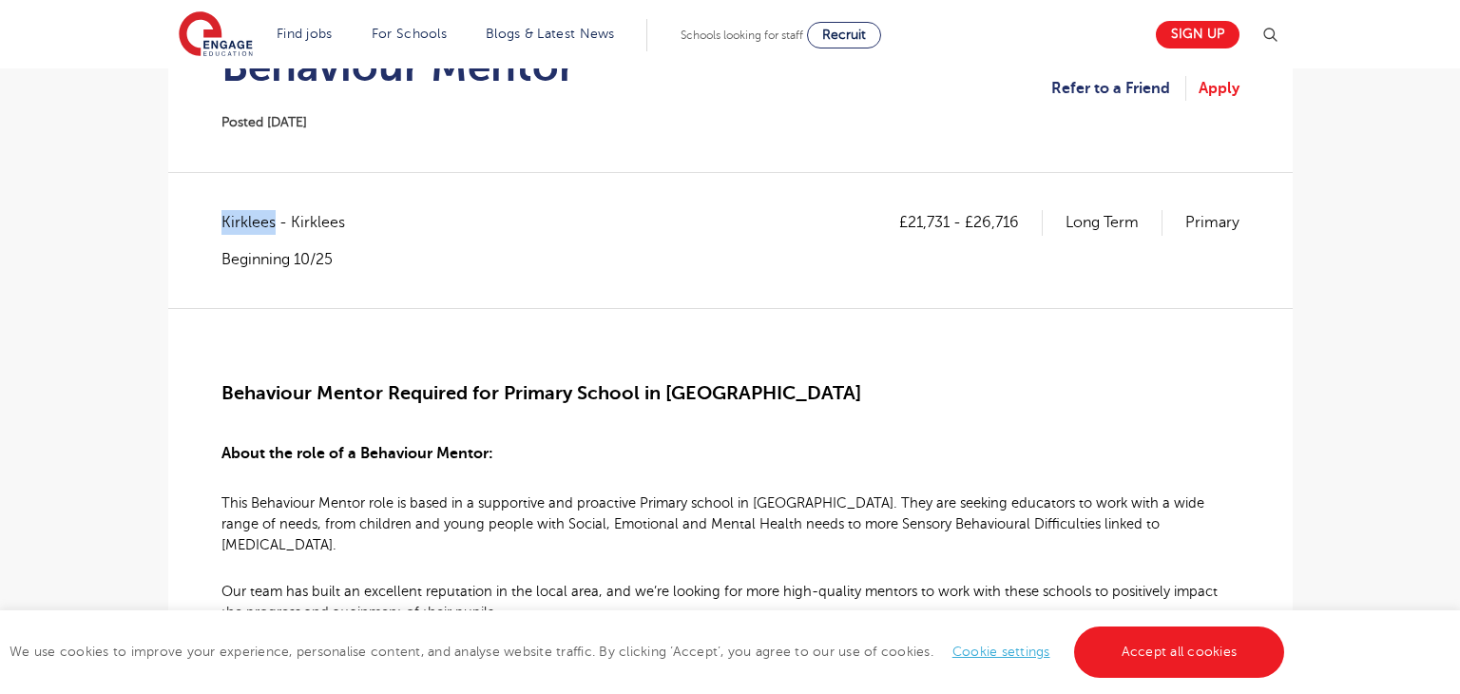
scroll to position [251, 0]
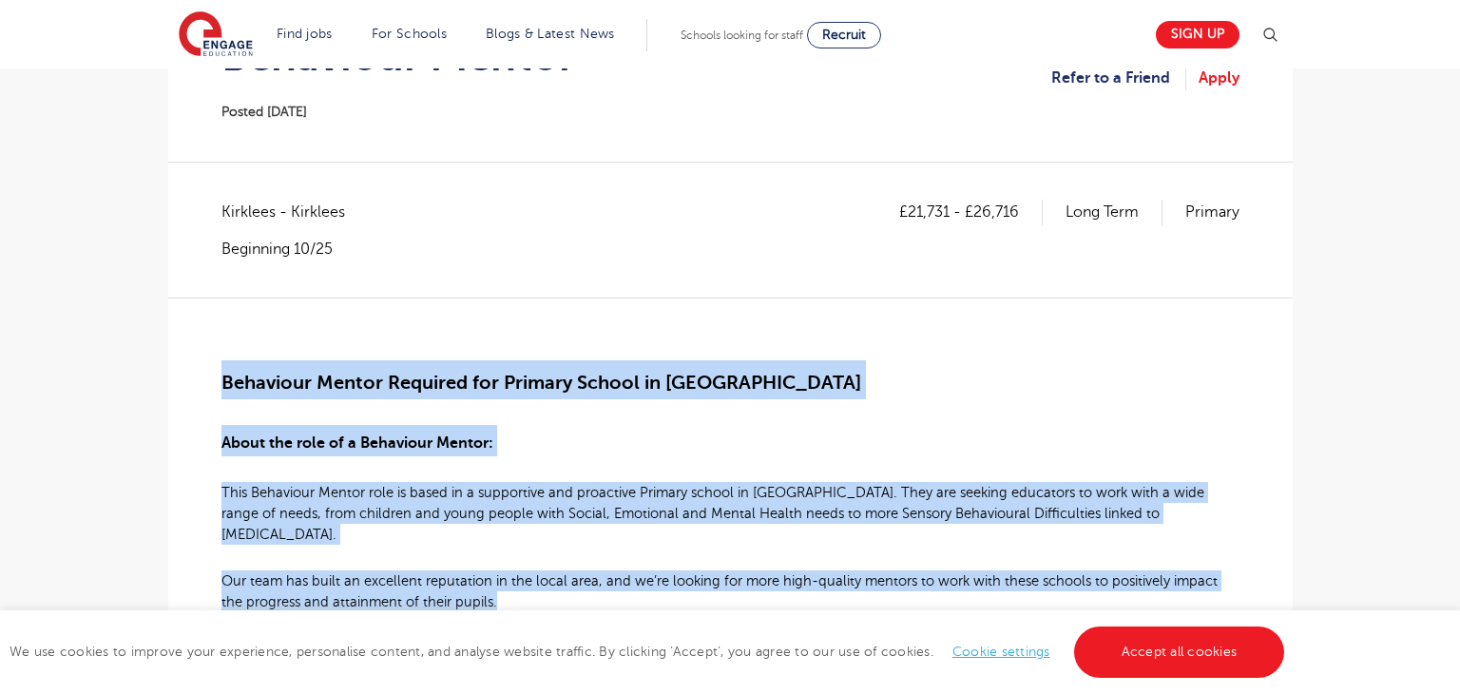
drag, startPoint x: 214, startPoint y: 377, endPoint x: 688, endPoint y: 447, distance: 479.4
click at [783, 397] on h2 "Behaviour Mentor Required for Primary School in [GEOGRAPHIC_DATA]" at bounding box center [730, 379] width 1018 height 39
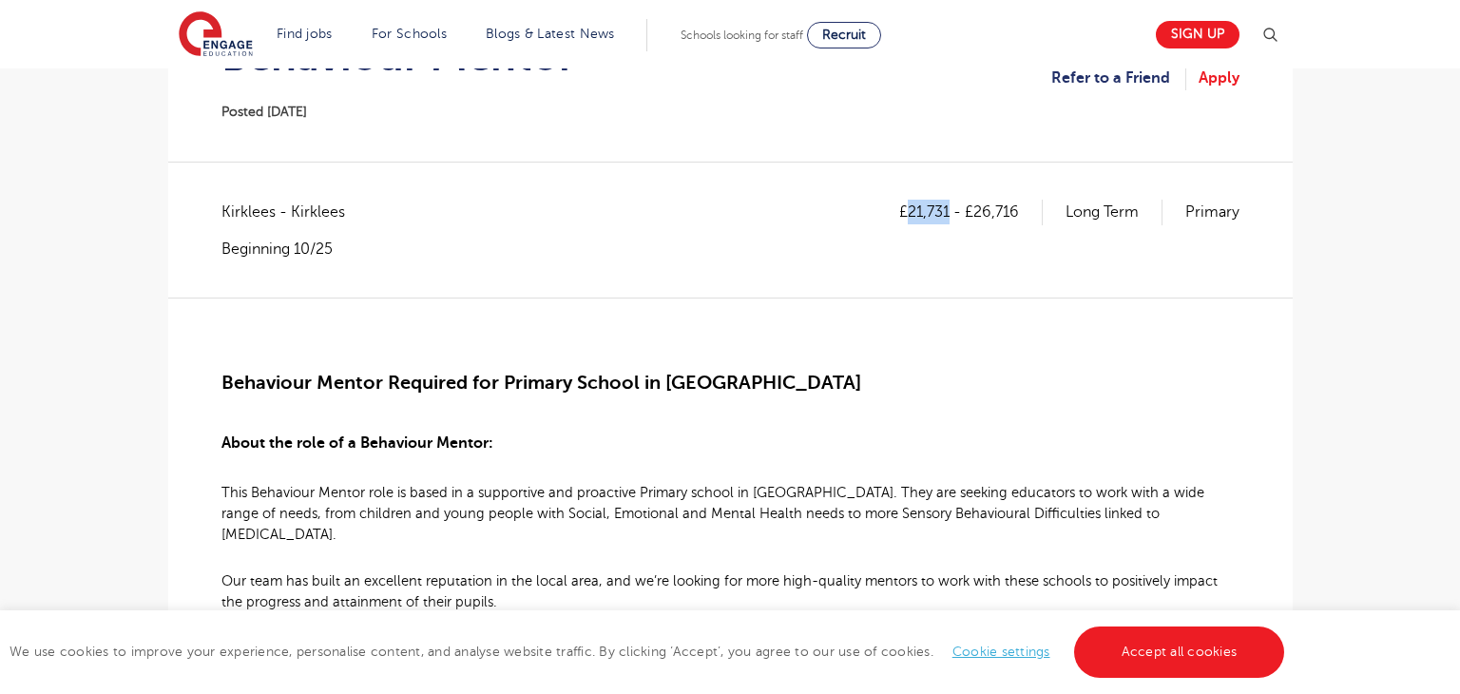
drag, startPoint x: 909, startPoint y: 209, endPoint x: 949, endPoint y: 212, distance: 40.0
click at [949, 212] on p "£21,731 - £26,716" at bounding box center [971, 212] width 144 height 25
copy p "21,731"
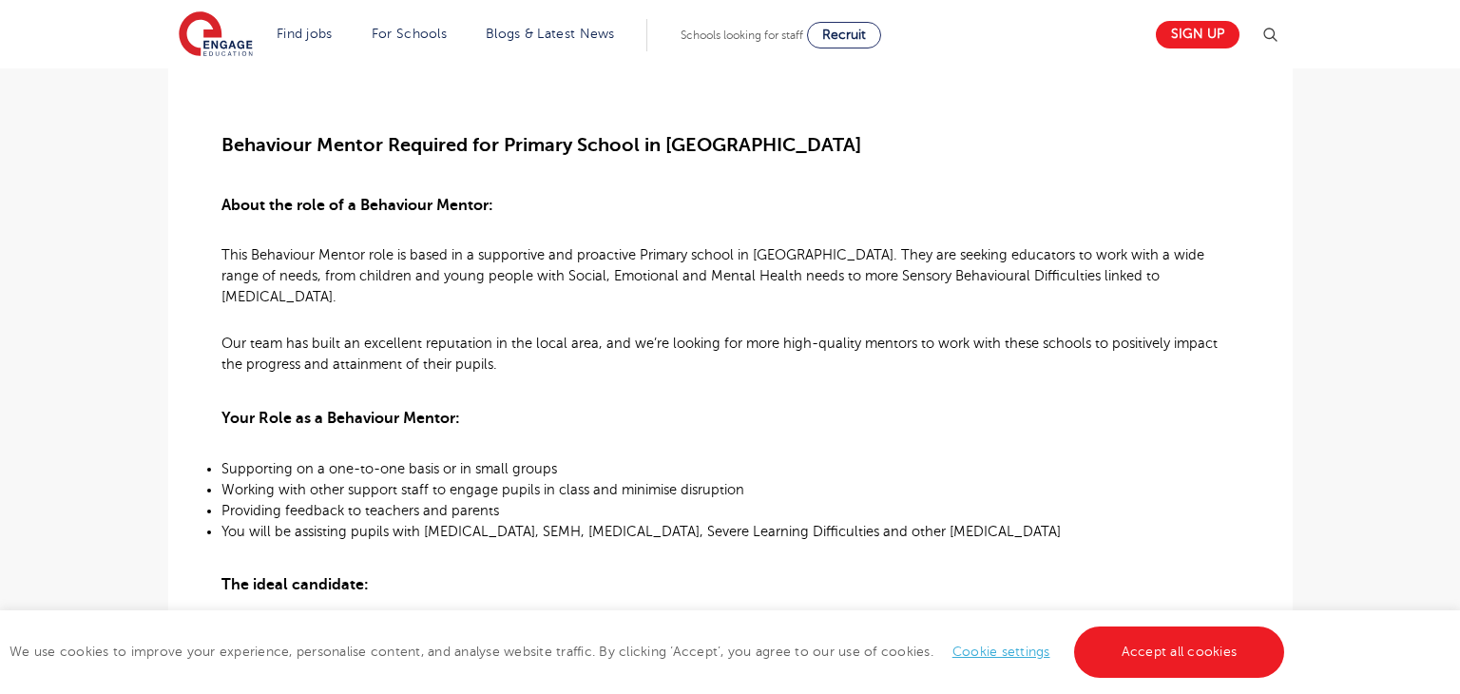
scroll to position [213, 0]
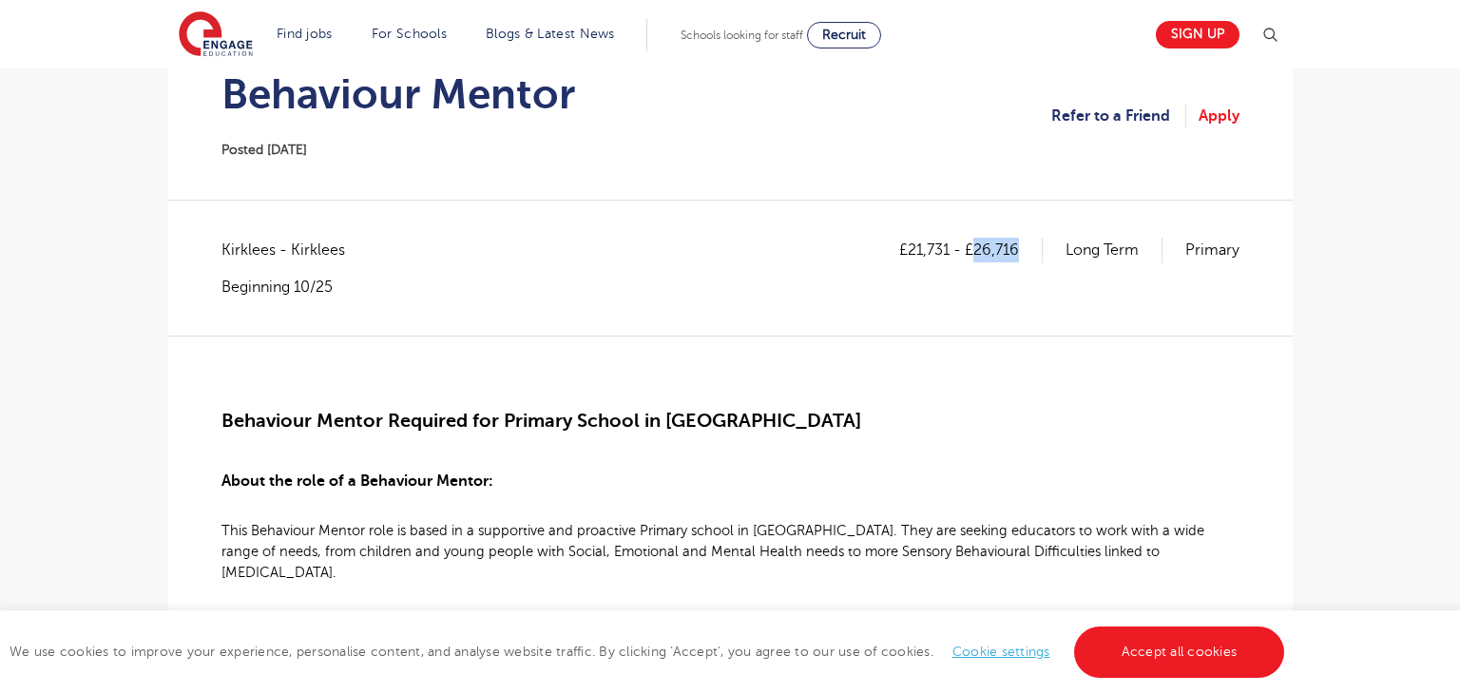
drag, startPoint x: 974, startPoint y: 249, endPoint x: 1033, endPoint y: 247, distance: 59.0
click at [1033, 247] on p "£21,731 - £26,716" at bounding box center [971, 250] width 144 height 25
copy p "26,716"
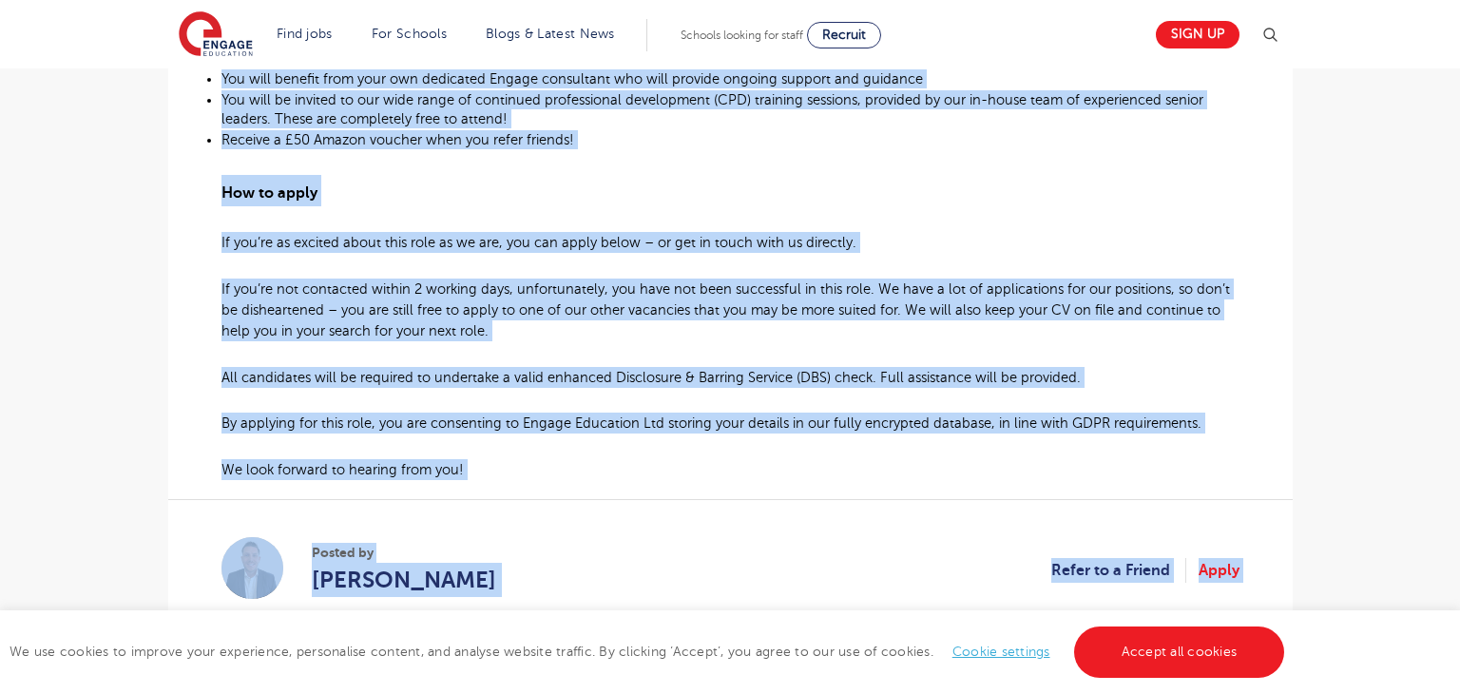
scroll to position [1447, 0]
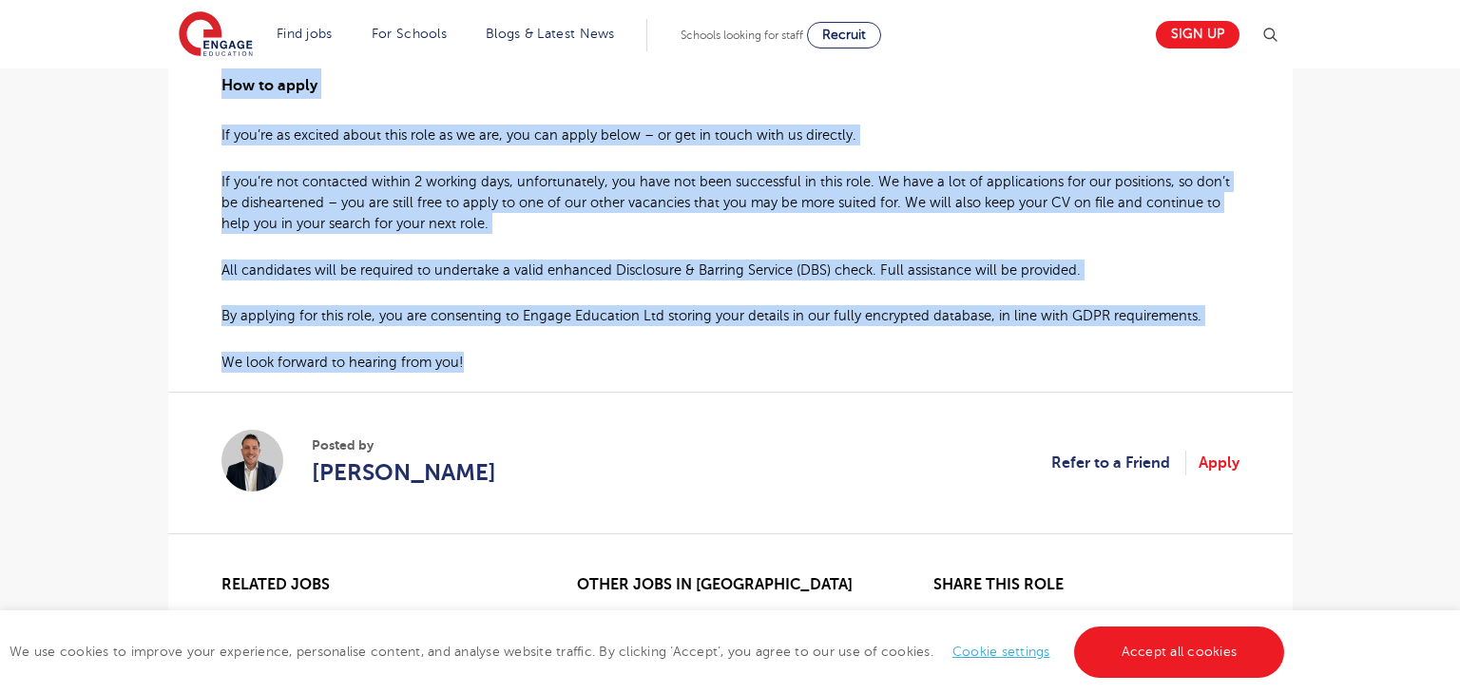
drag, startPoint x: 225, startPoint y: 419, endPoint x: 769, endPoint y: 335, distance: 550.3
copy div "Loremipsu Dolors Ametcons adi Elitsed Doeius te Incidi Utlab etd magn al e Admi…"
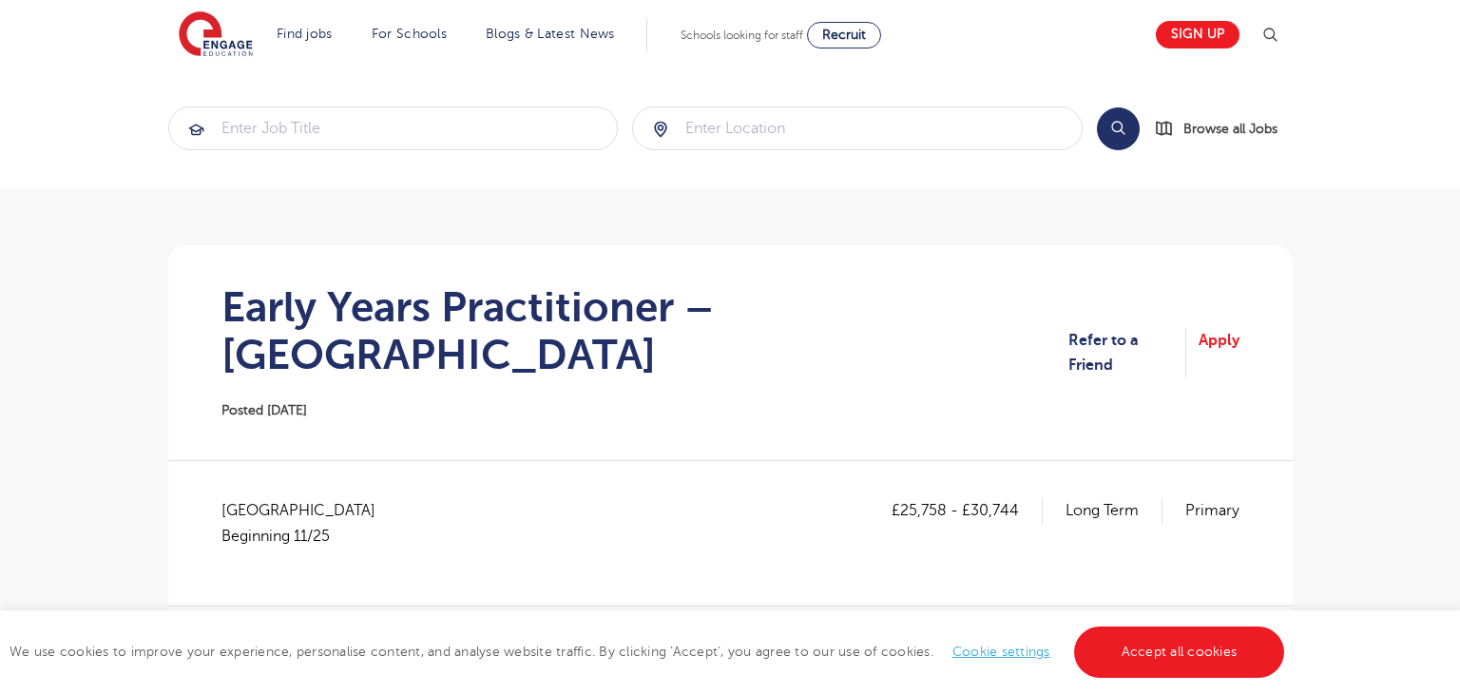
click at [290, 323] on h1 "Early Years Practitioner – [GEOGRAPHIC_DATA]" at bounding box center [645, 330] width 848 height 95
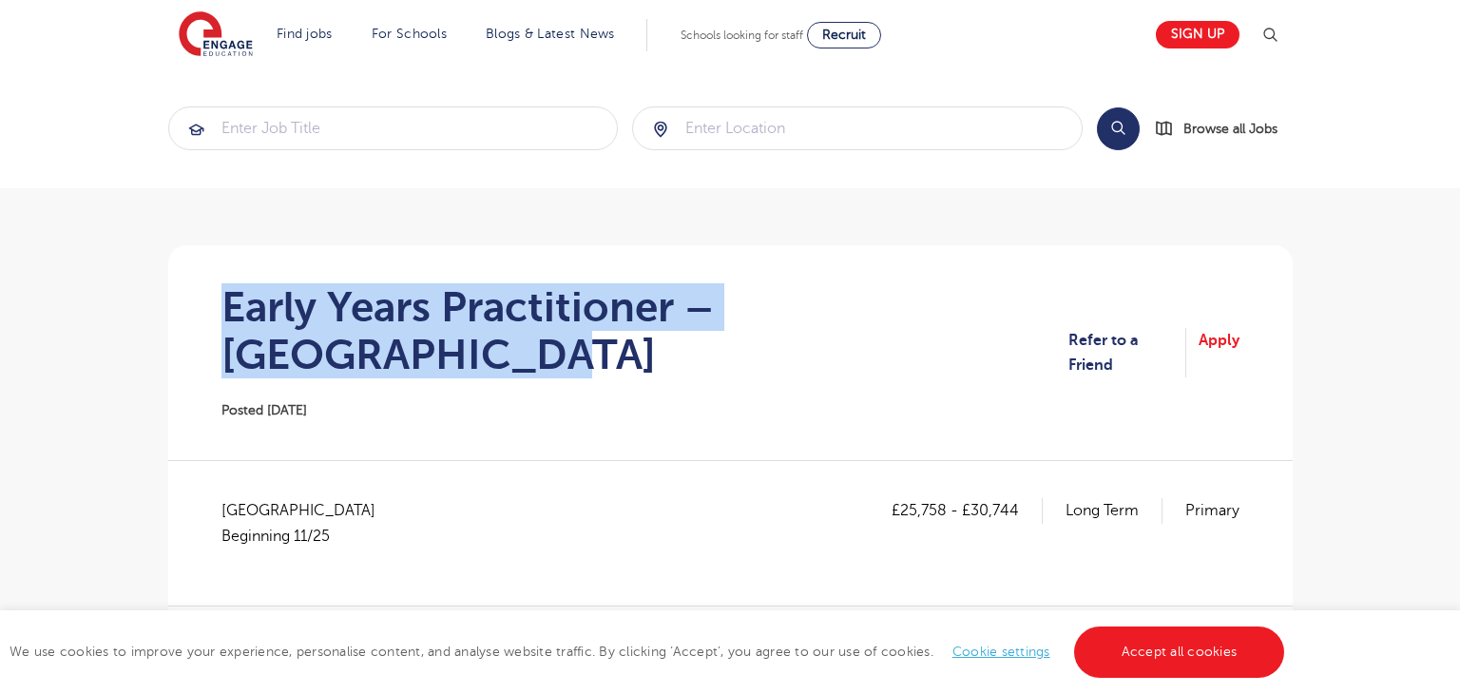
drag, startPoint x: 227, startPoint y: 302, endPoint x: 1027, endPoint y: 309, distance: 799.4
click at [1027, 309] on h1 "Early Years Practitioner – Waltham Forest" at bounding box center [645, 330] width 848 height 95
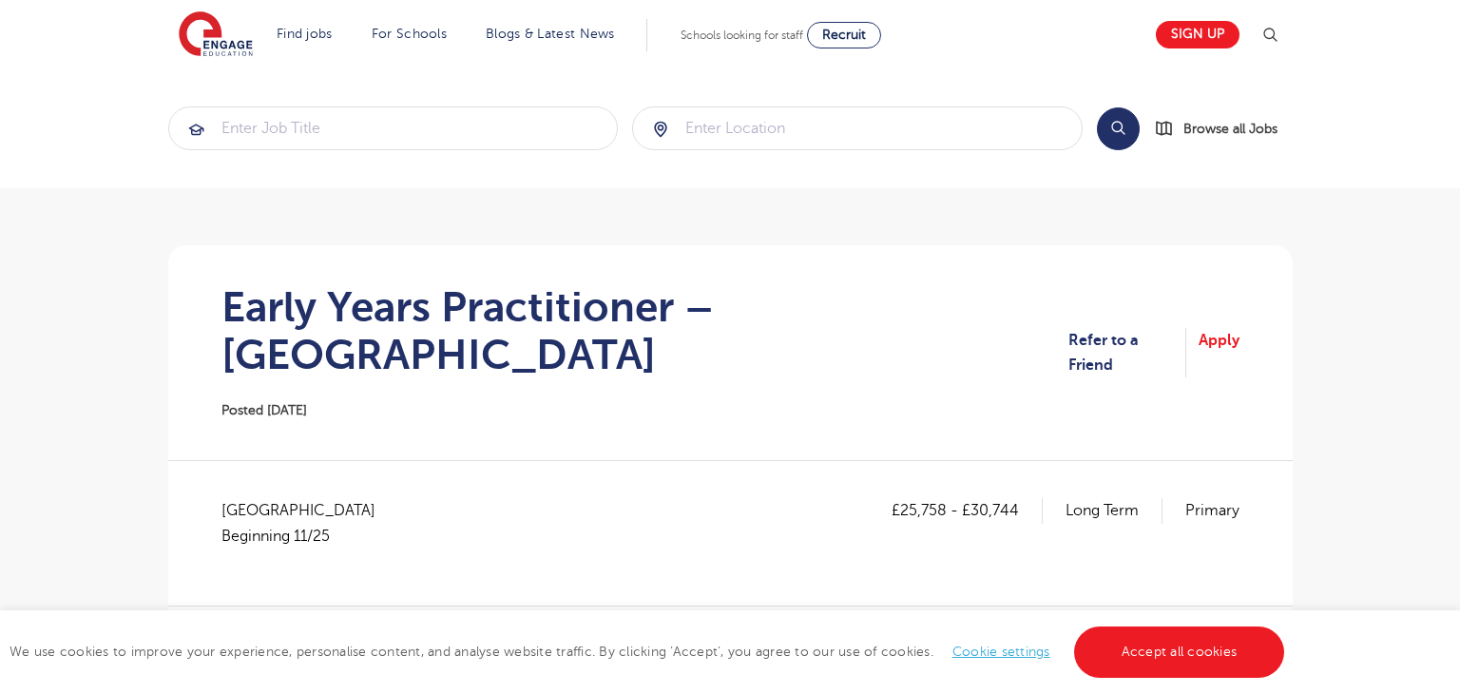
click at [880, 343] on div "Early Years Practitioner – Waltham Forest Posted 02/10/25" at bounding box center [645, 352] width 848 height 139
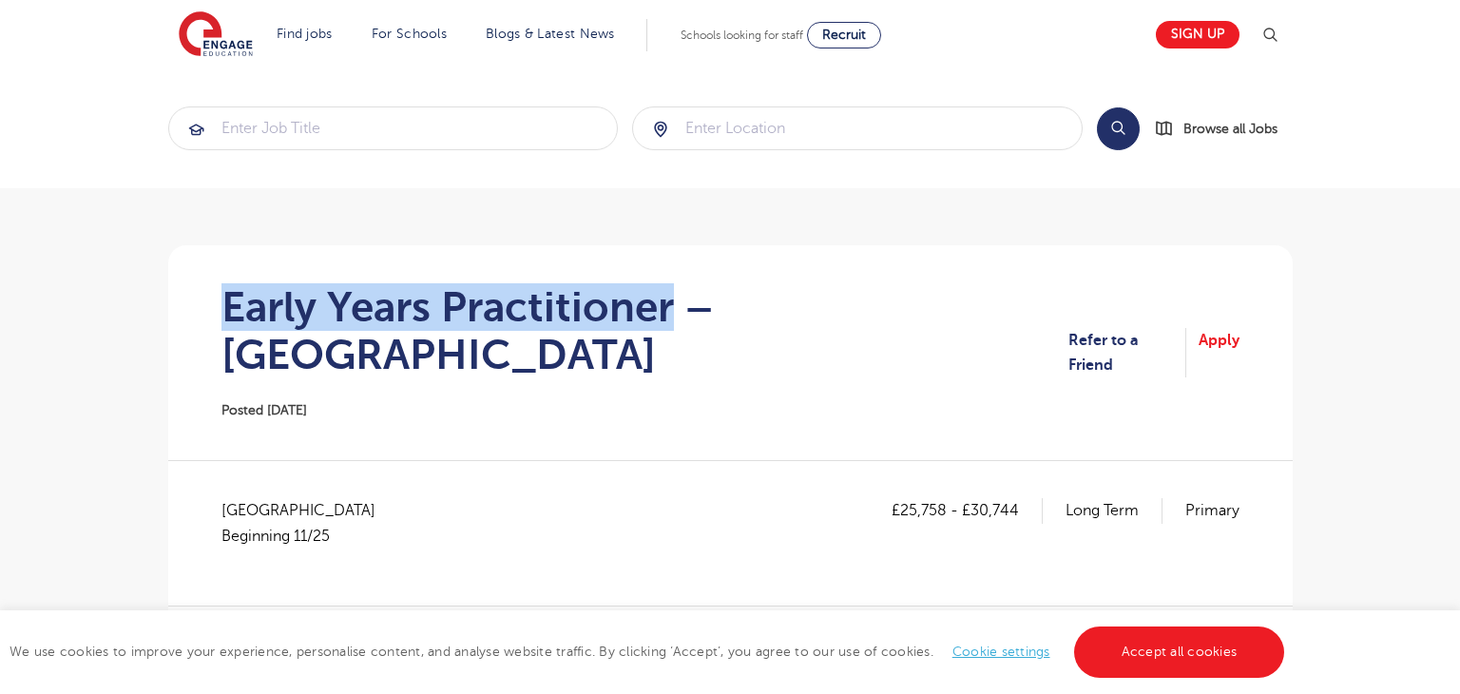
drag, startPoint x: 223, startPoint y: 303, endPoint x: 670, endPoint y: 299, distance: 446.8
click at [670, 299] on h1 "Early Years Practitioner – Waltham Forest" at bounding box center [645, 330] width 848 height 95
copy h1 "Early Years Practitioner"
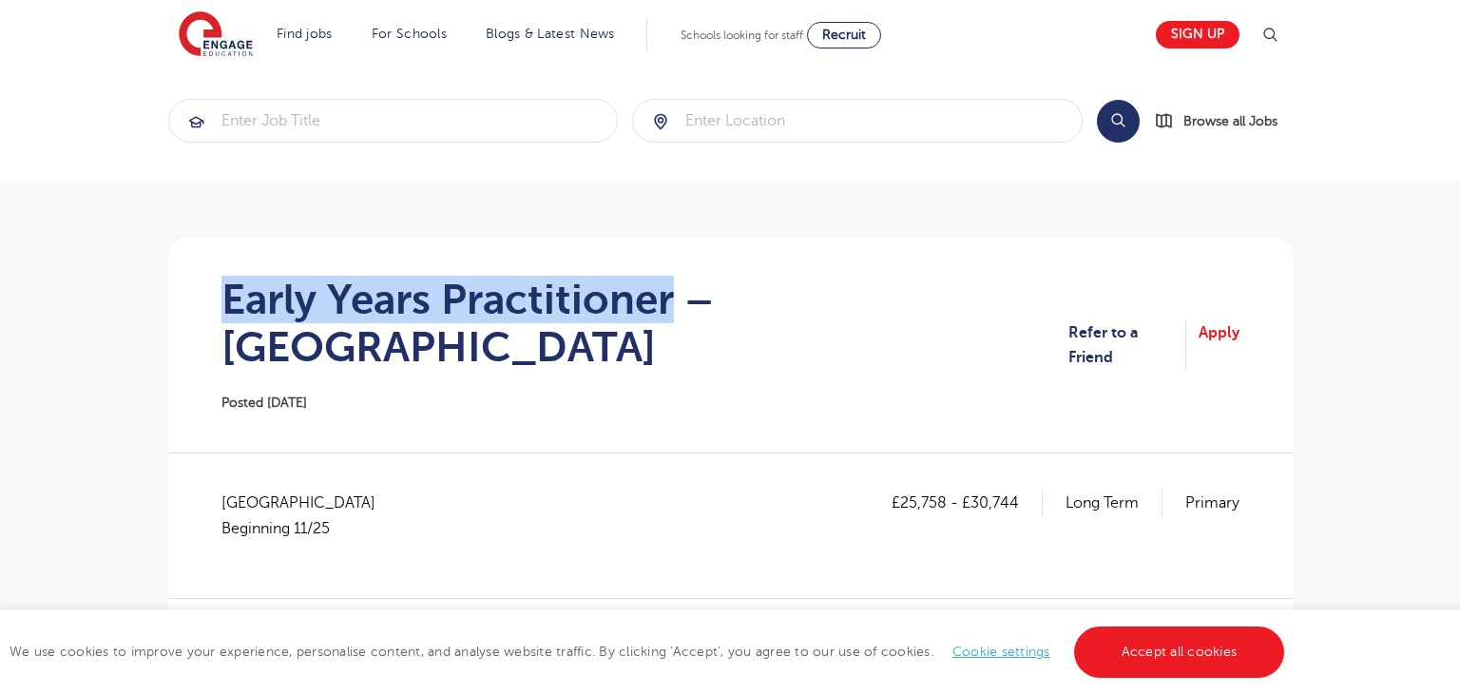
scroll to position [10, 0]
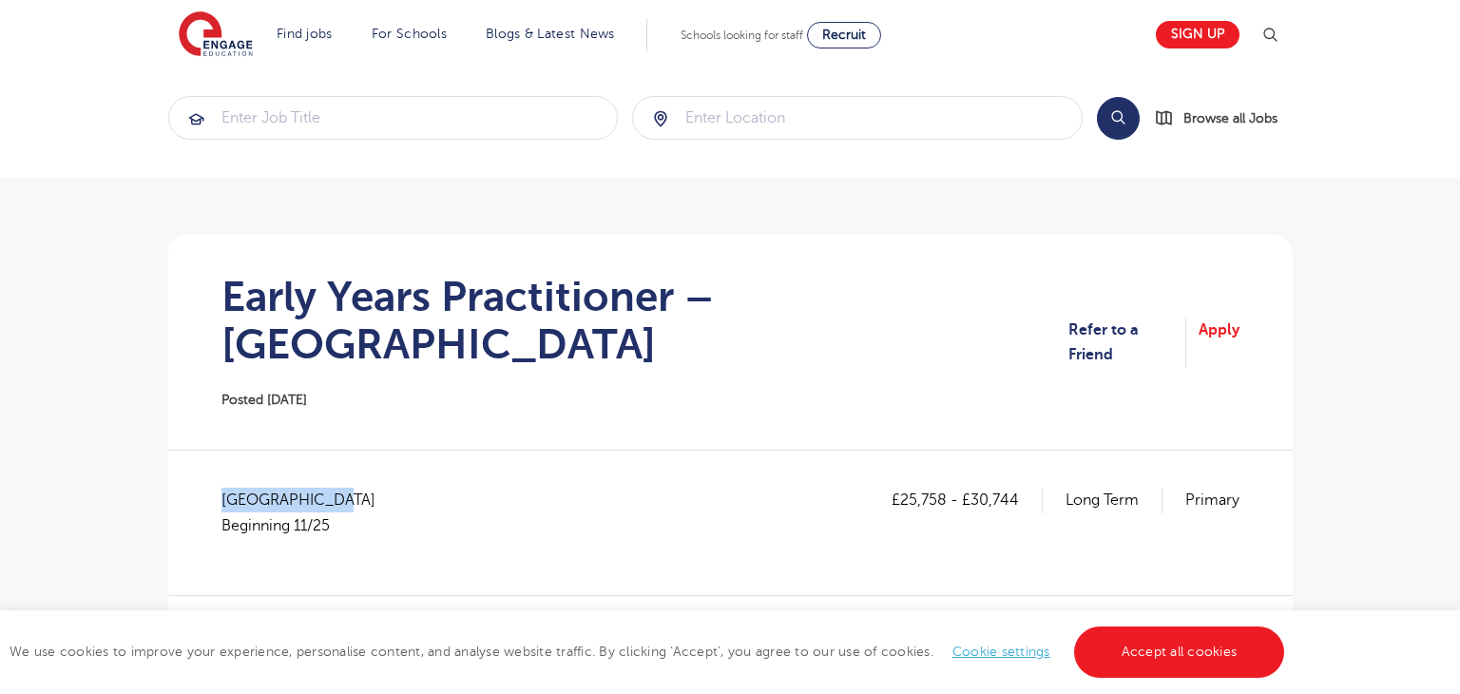
drag, startPoint x: 225, startPoint y: 448, endPoint x: 351, endPoint y: 454, distance: 125.6
click at [351, 488] on div "£25,758 - £30,744 Long Term Primary Waltham Forest Beginning 11/25" at bounding box center [730, 522] width 1018 height 69
copy span "Waltham Forest"
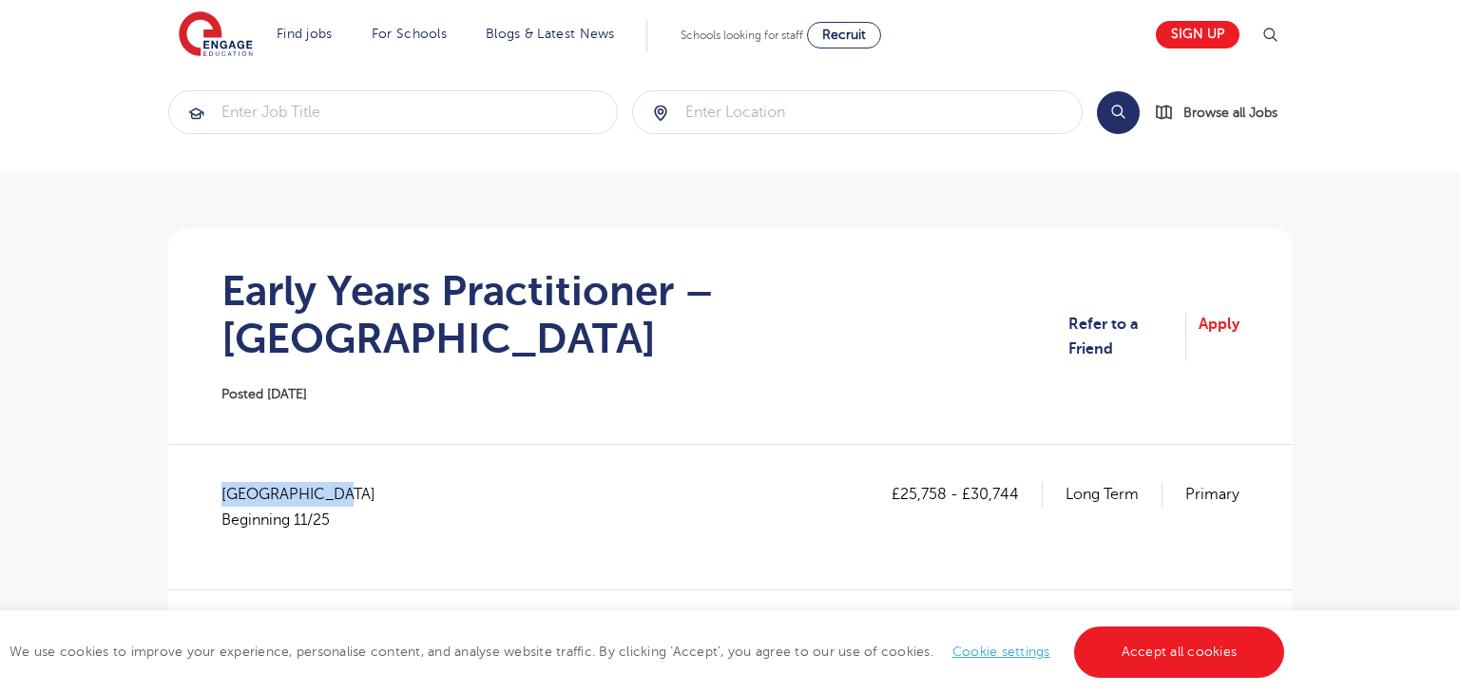
scroll to position [208, 0]
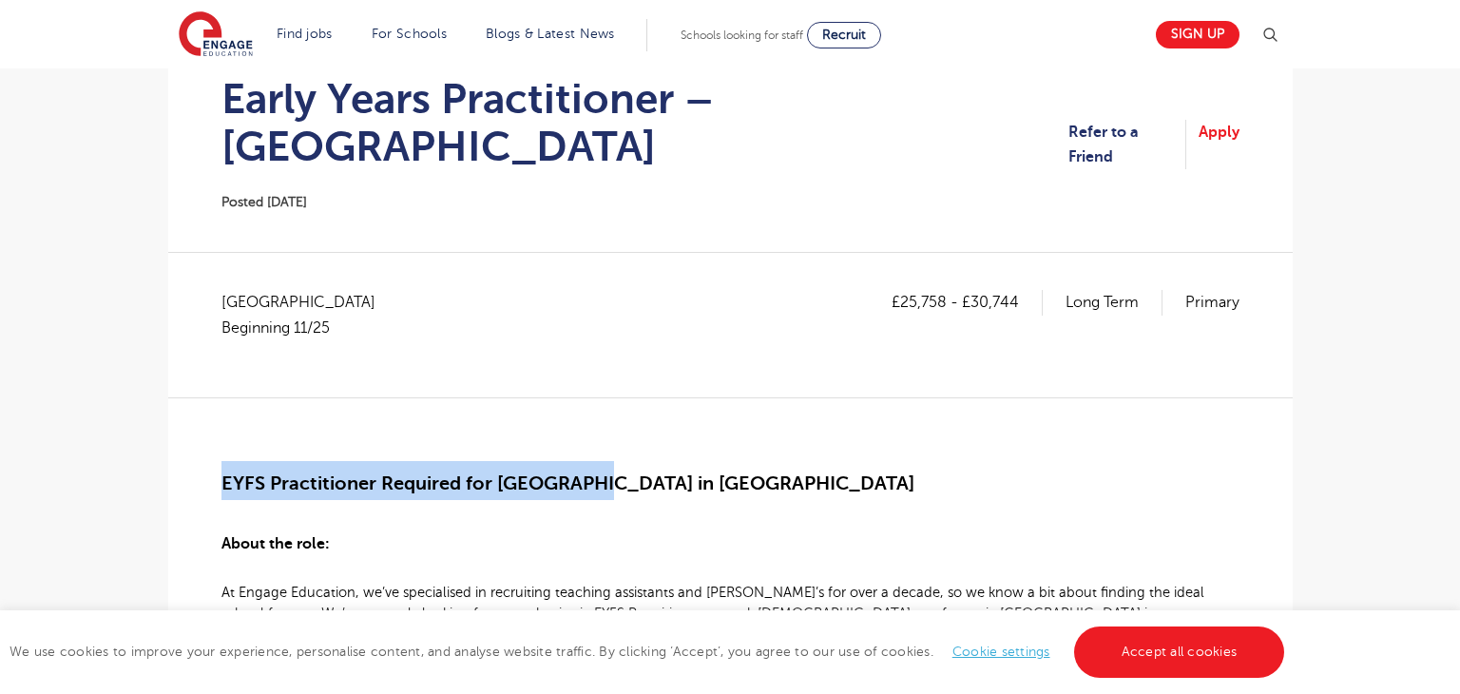
drag, startPoint x: 221, startPoint y: 428, endPoint x: 853, endPoint y: 356, distance: 635.3
click at [593, 472] on span "EYFS Practitioner Required for Primary School in Waltham Forest" at bounding box center [567, 483] width 693 height 22
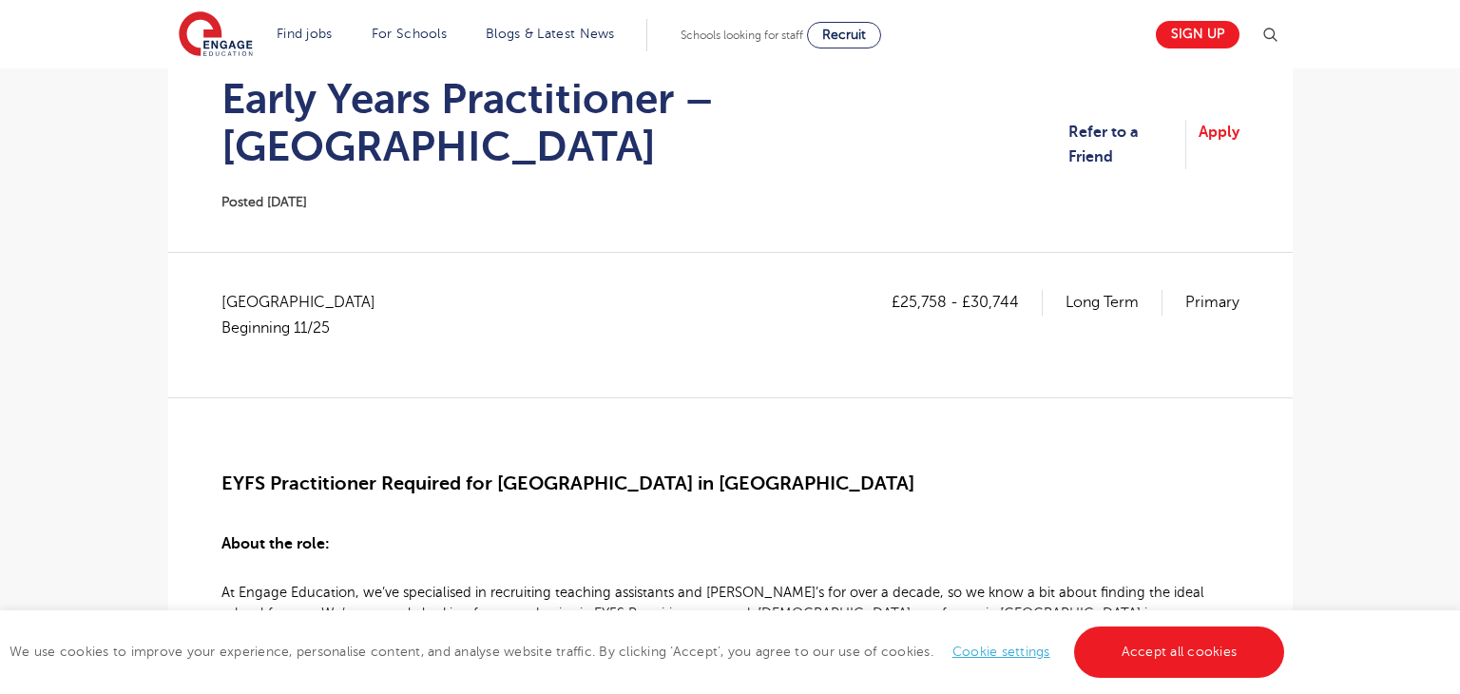
click at [928, 335] on div "£25,758 - £30,744 Long Term Primary Waltham Forest Beginning 11/25" at bounding box center [730, 343] width 1018 height 107
drag, startPoint x: 901, startPoint y: 256, endPoint x: 946, endPoint y: 264, distance: 45.5
click at [946, 290] on p "£25,758 - £30,744" at bounding box center [967, 302] width 151 height 25
copy p "25,758"
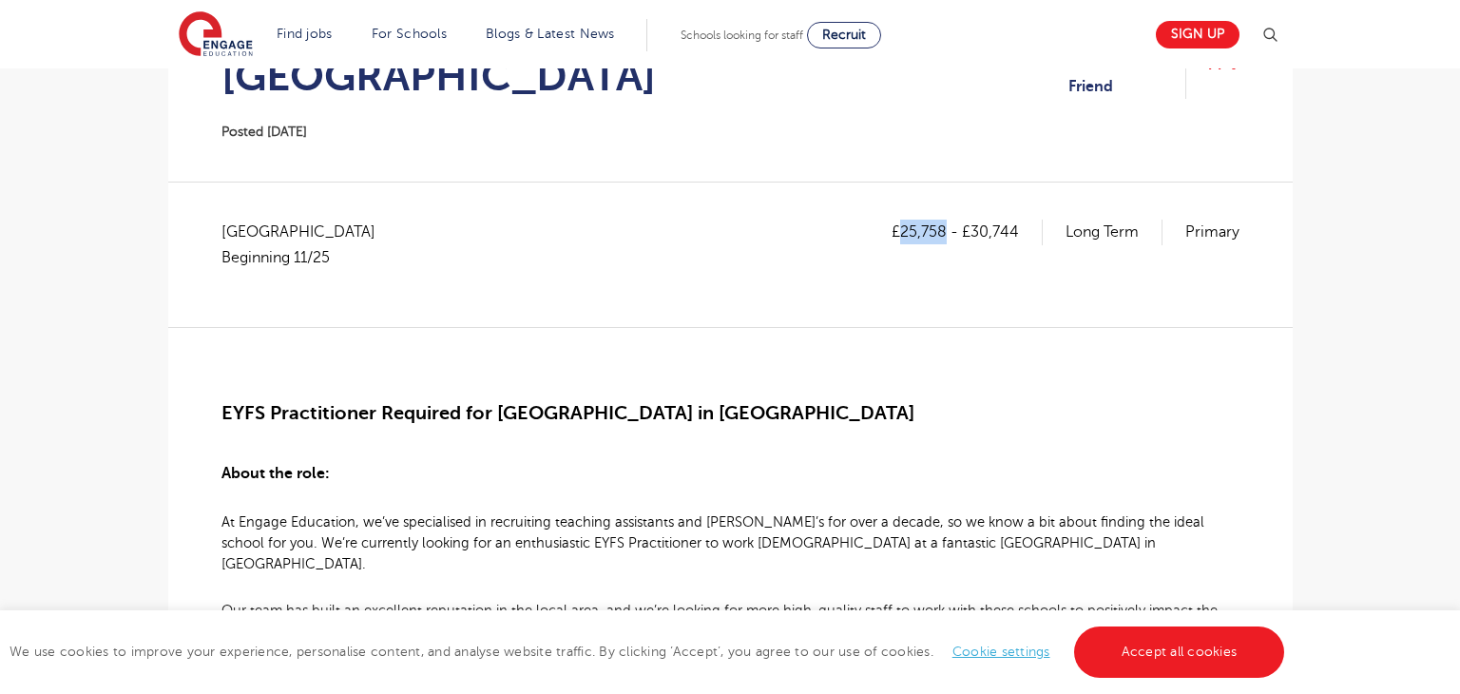
scroll to position [255, 0]
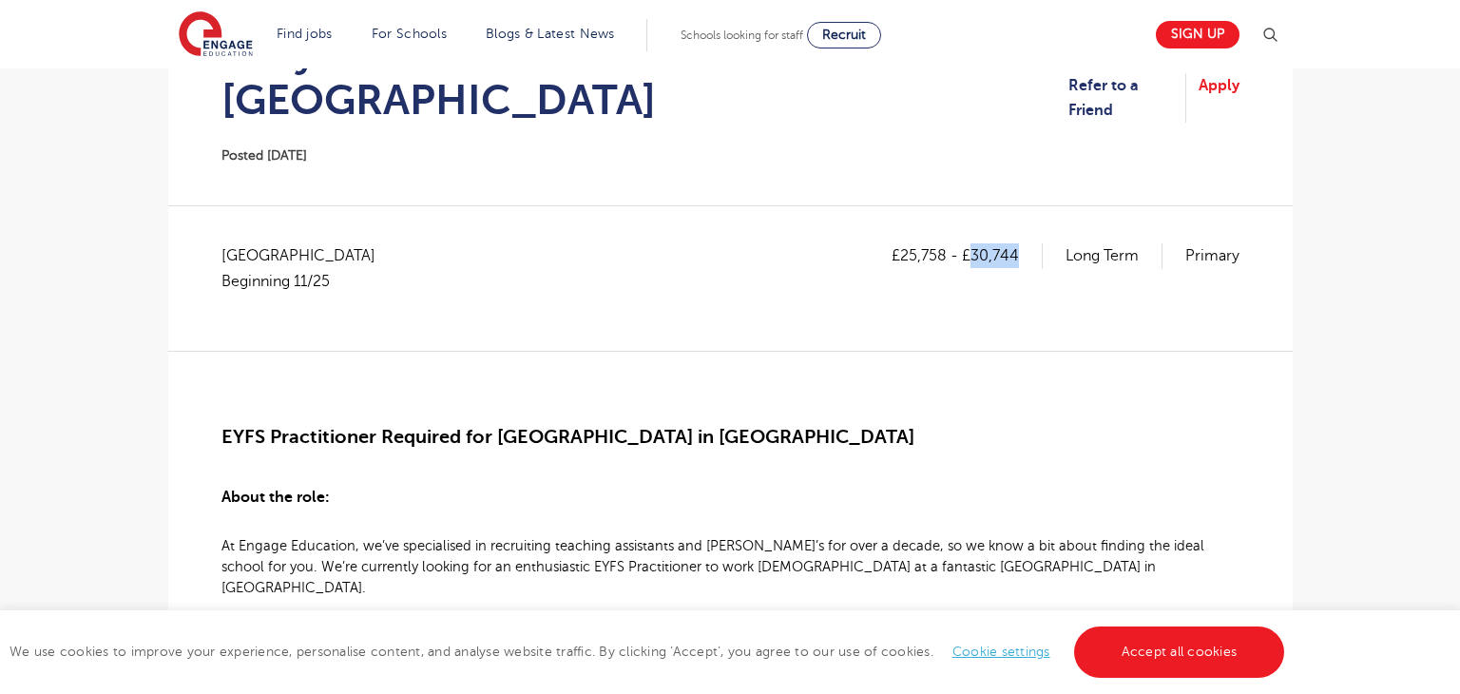
drag, startPoint x: 971, startPoint y: 207, endPoint x: 1022, endPoint y: 210, distance: 50.5
click at [1022, 243] on p "£25,758 - £30,744" at bounding box center [967, 255] width 151 height 25
copy p "30,744"
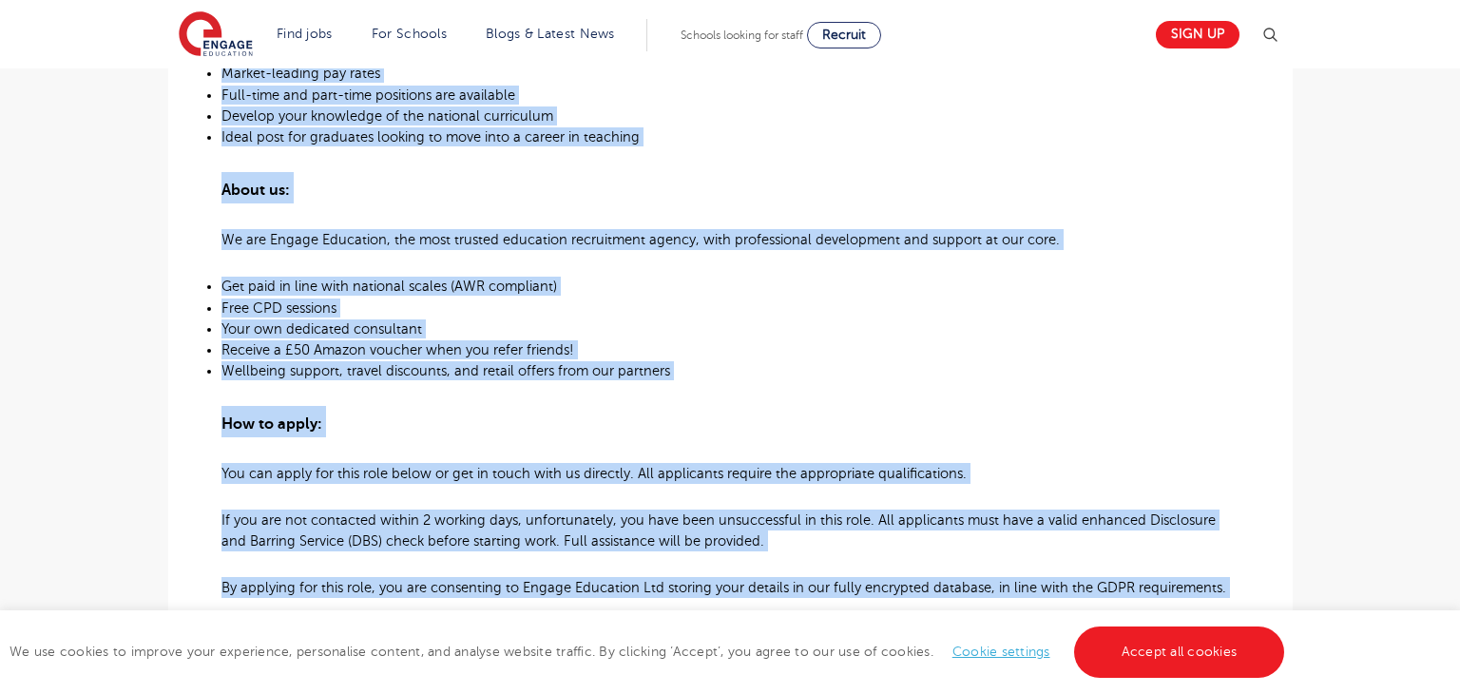
scroll to position [1403, 0]
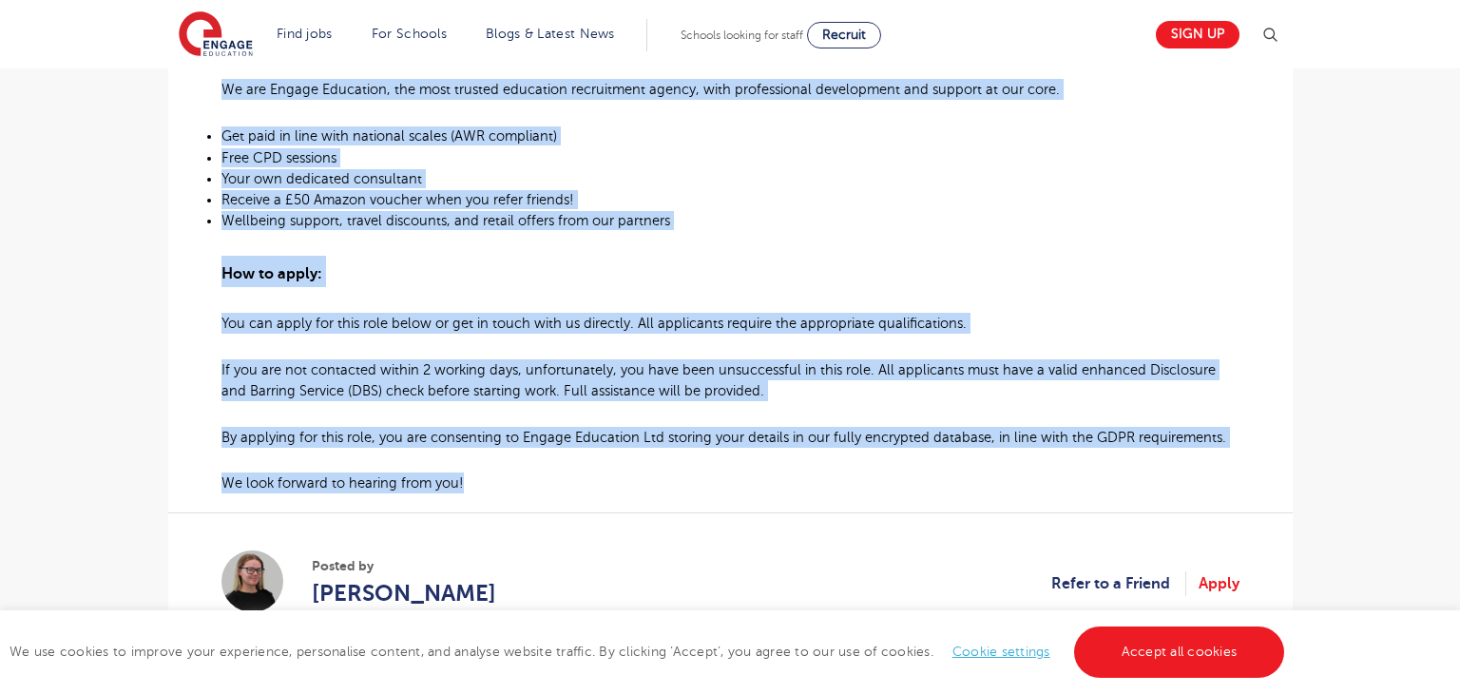
drag, startPoint x: 223, startPoint y: 381, endPoint x: 661, endPoint y: 416, distance: 438.7
copy div "EYFS Practitioner Required for Primary School in Waltham Forest About the role:…"
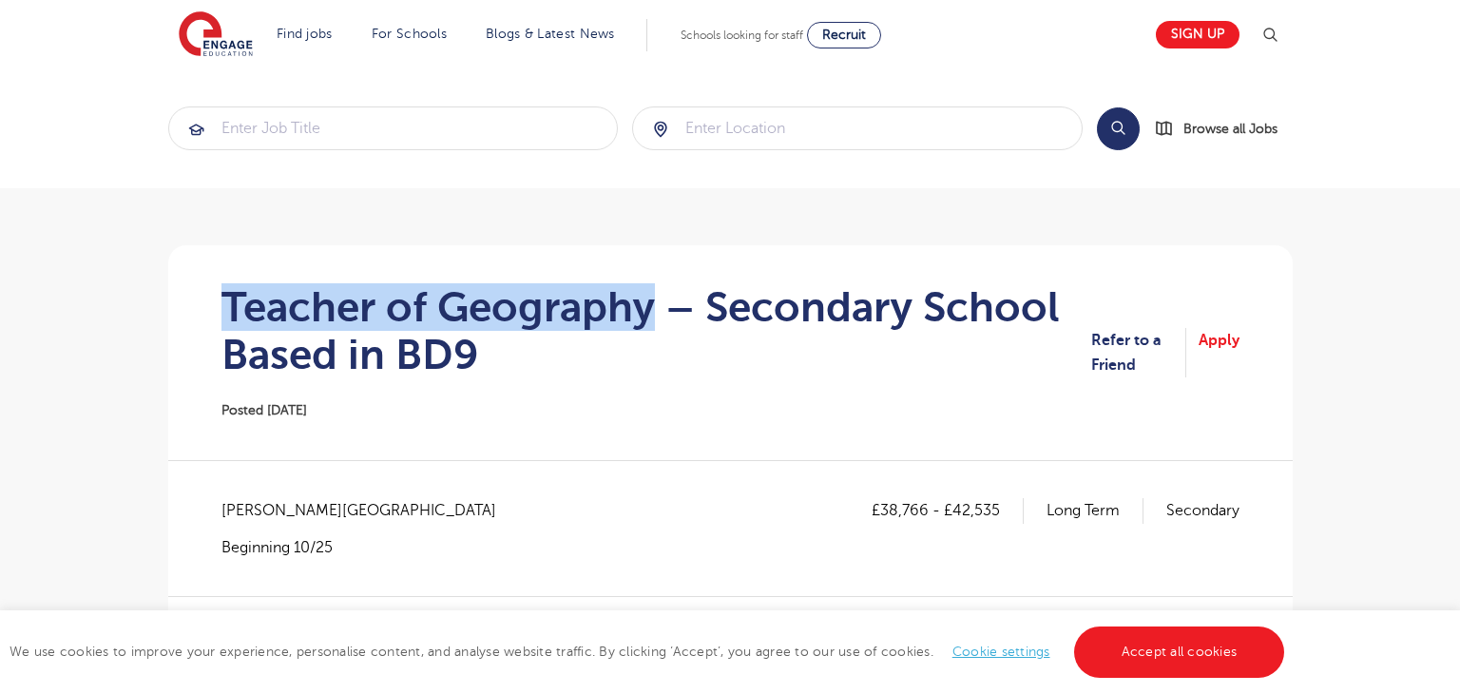
drag, startPoint x: 215, startPoint y: 309, endPoint x: 647, endPoint y: 310, distance: 432.5
click at [647, 310] on section "Teacher of Geography – Secondary School Based in BD9 Posted [DATE] Refer to a F…" at bounding box center [730, 352] width 1094 height 215
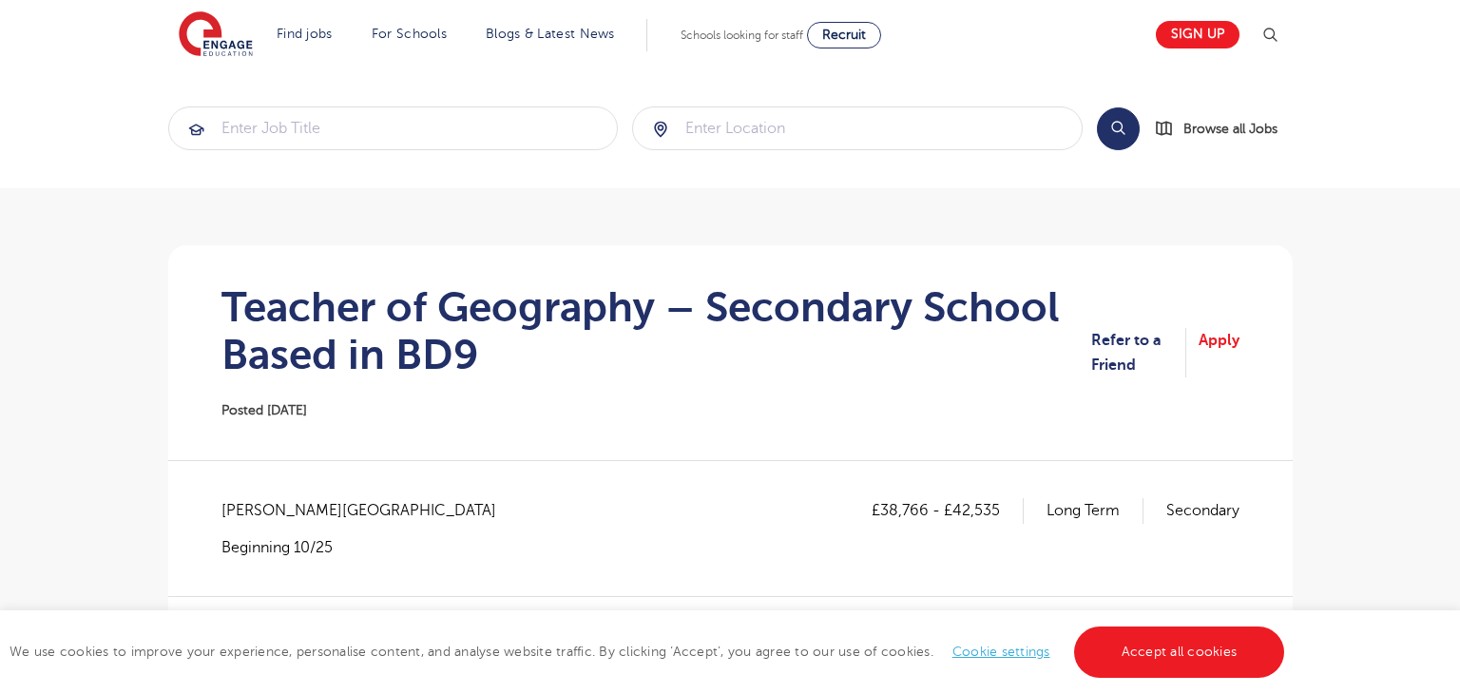
click at [248, 517] on span "[PERSON_NAME][GEOGRAPHIC_DATA]" at bounding box center [368, 510] width 294 height 25
copy span "Bradford"
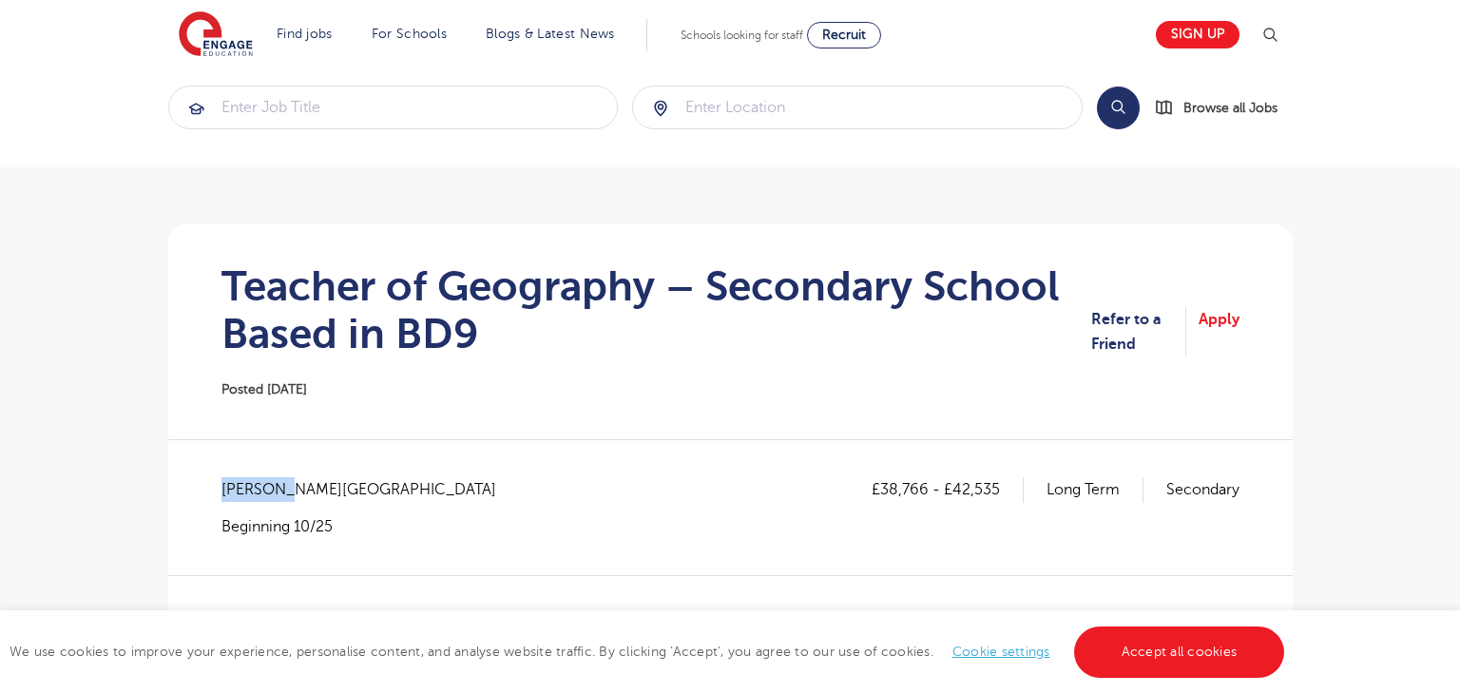
scroll to position [274, 0]
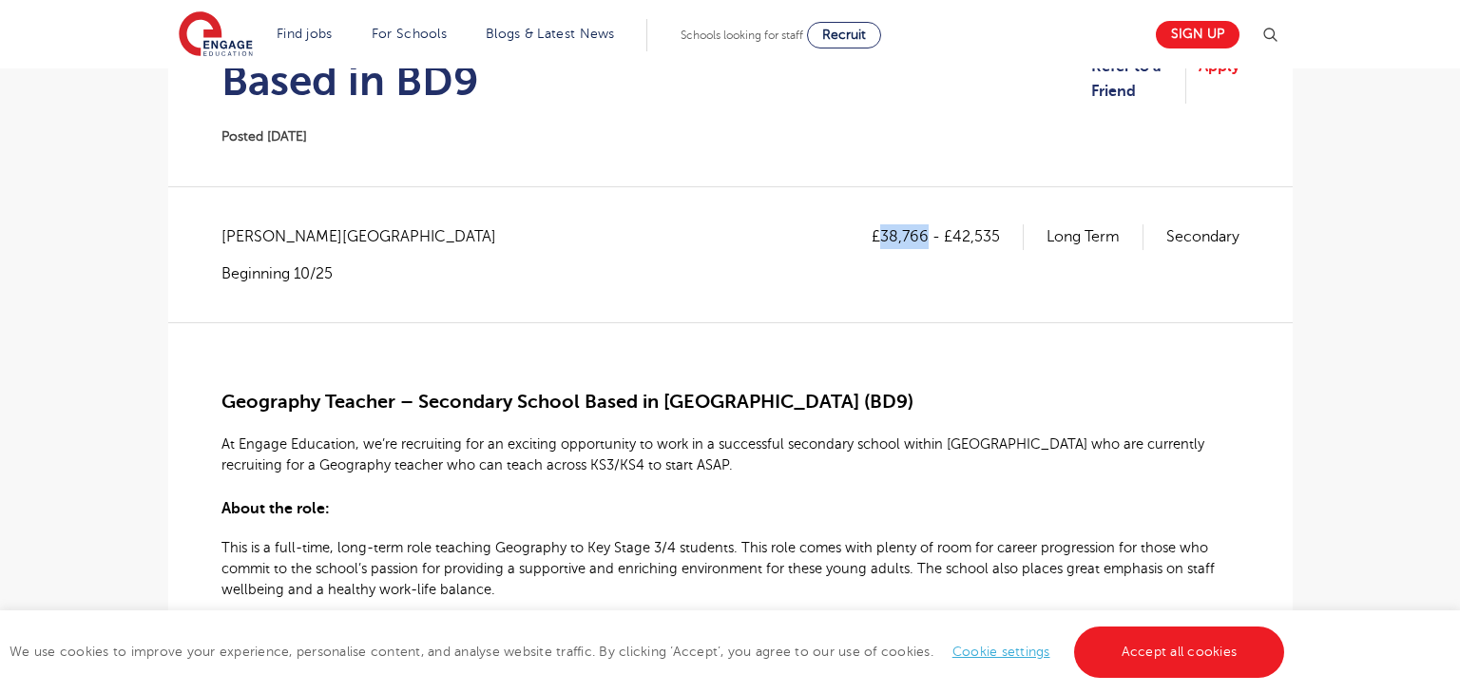
drag, startPoint x: 882, startPoint y: 233, endPoint x: 923, endPoint y: 236, distance: 41.0
click at [923, 236] on p "£38,766 - £42,535" at bounding box center [948, 236] width 152 height 25
copy p "38,766"
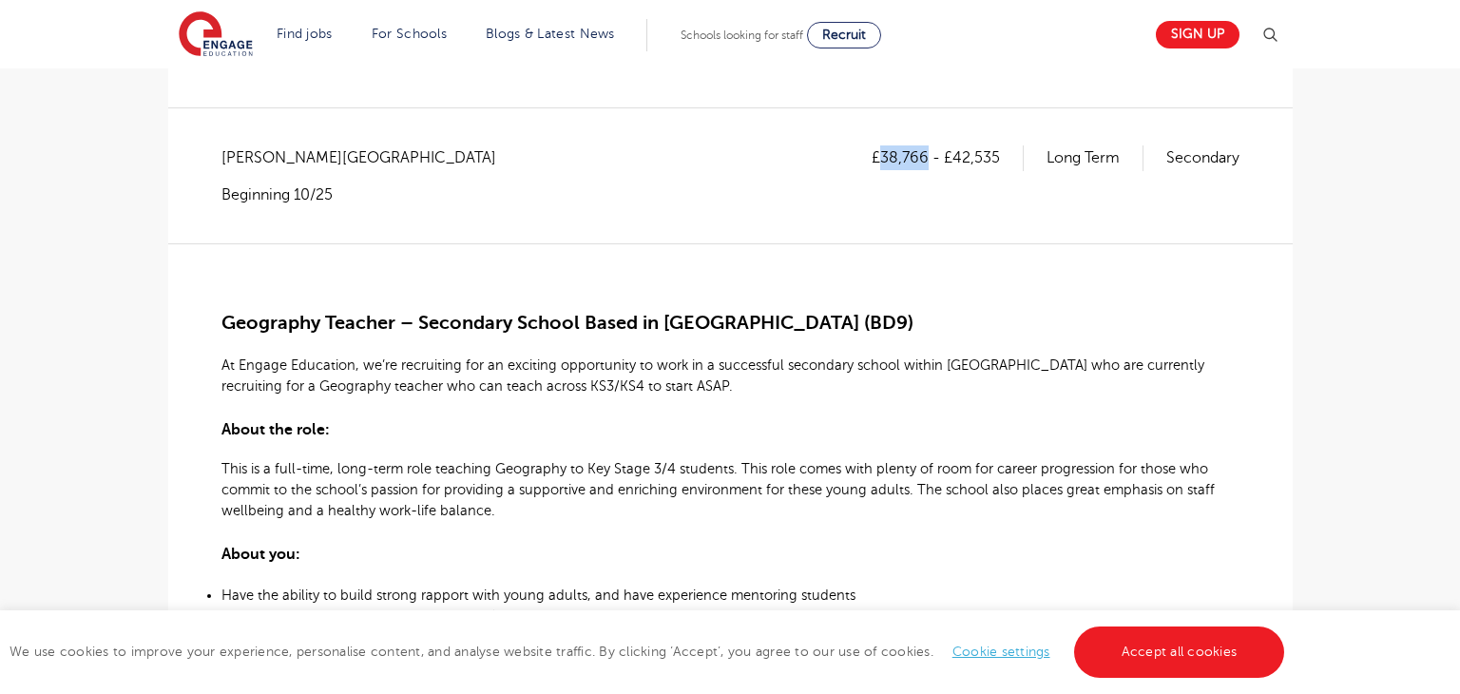
scroll to position [354, 0]
drag, startPoint x: 952, startPoint y: 155, endPoint x: 1004, endPoint y: 154, distance: 51.3
click at [1004, 154] on p "£38,766 - £42,535" at bounding box center [948, 156] width 152 height 25
copy p "42,535"
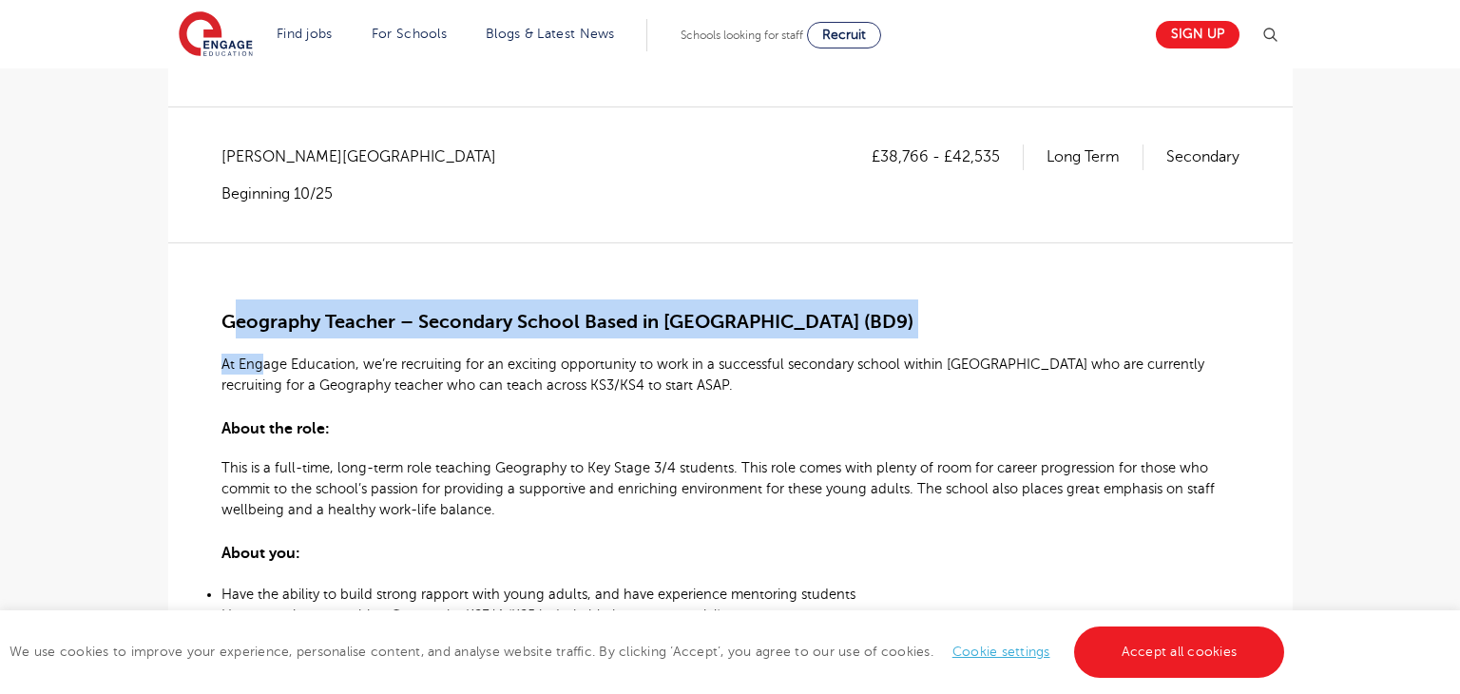
drag, startPoint x: 229, startPoint y: 318, endPoint x: 247, endPoint y: 335, distance: 24.2
click at [266, 351] on div "Geography Teacher – Secondary School Based in [GEOGRAPHIC_DATA] (BD9) At Engage…" at bounding box center [730, 694] width 1018 height 904
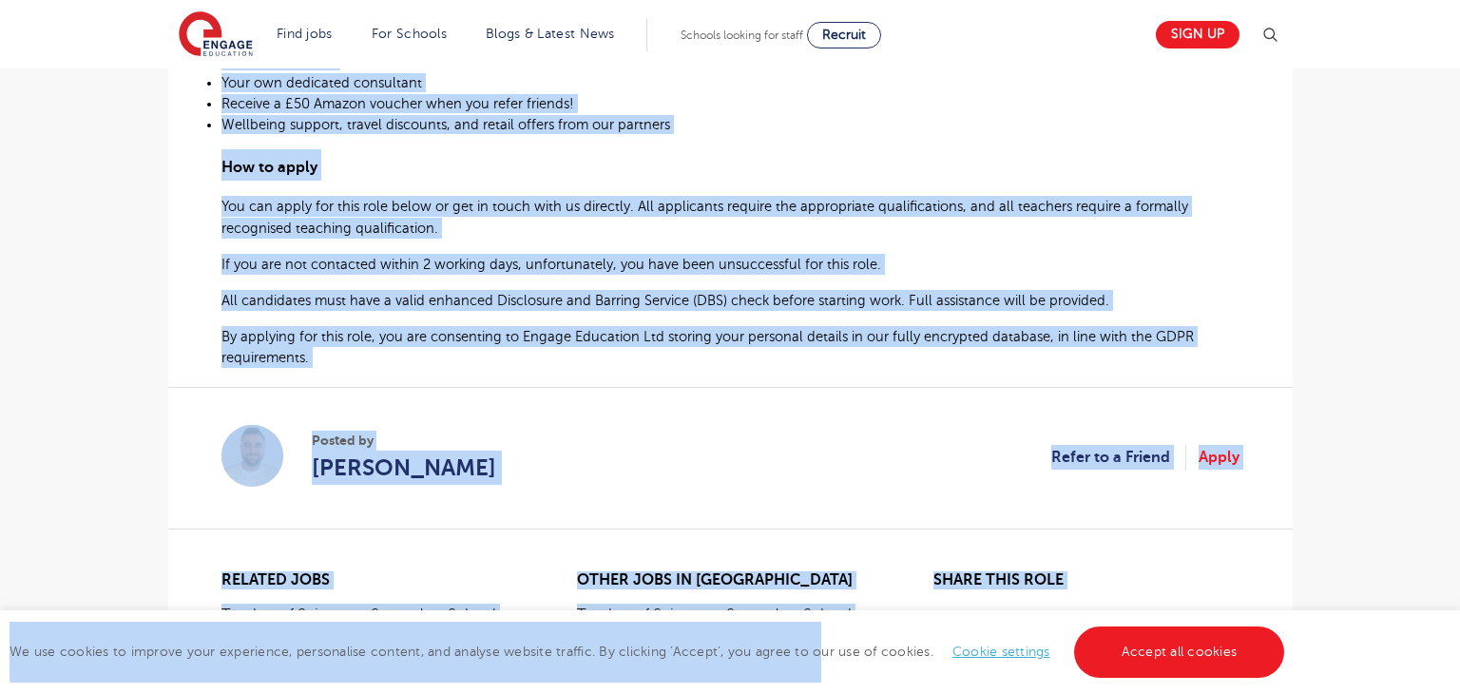
scroll to position [1134, 0]
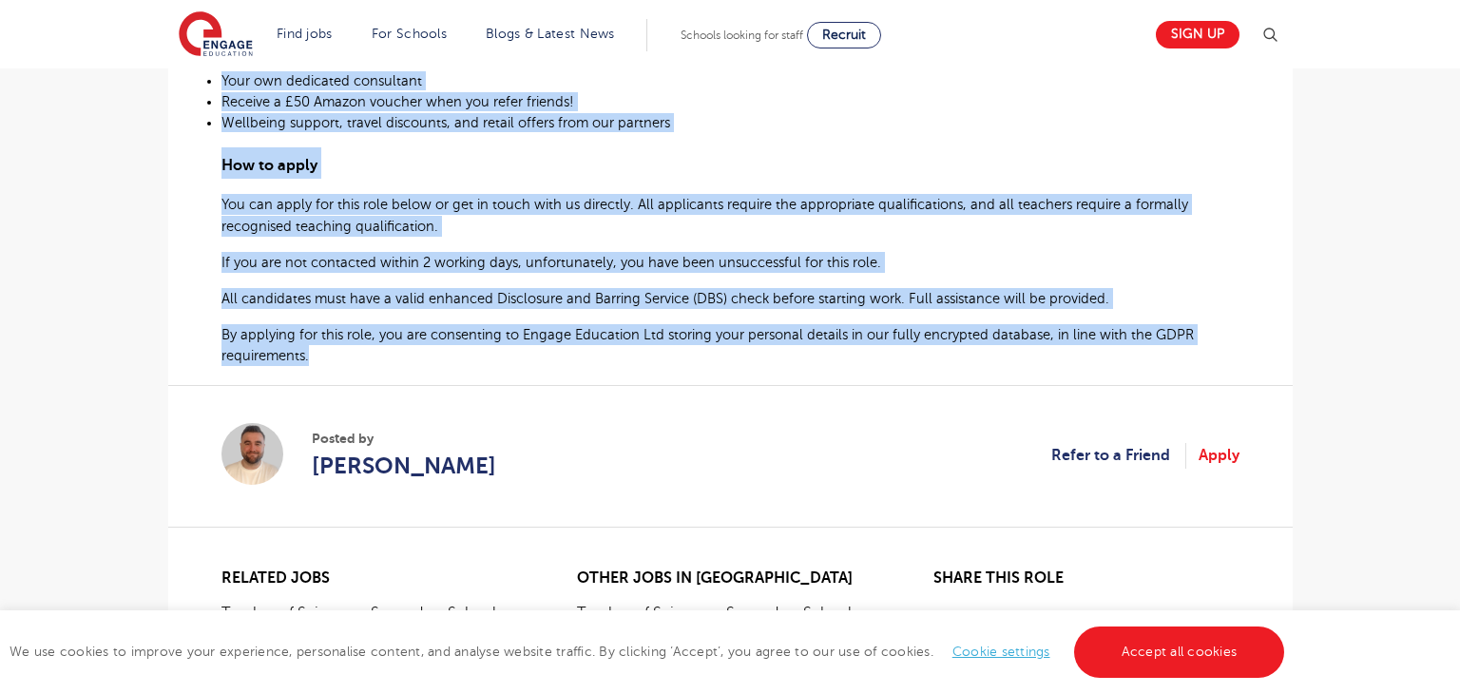
drag, startPoint x: 223, startPoint y: 318, endPoint x: 607, endPoint y: 363, distance: 386.6
copy div "Loremipsu Dolorsi – Ametconse Adipis Elits do Eiusmodt (IN1) Ut Labore Etdolore…"
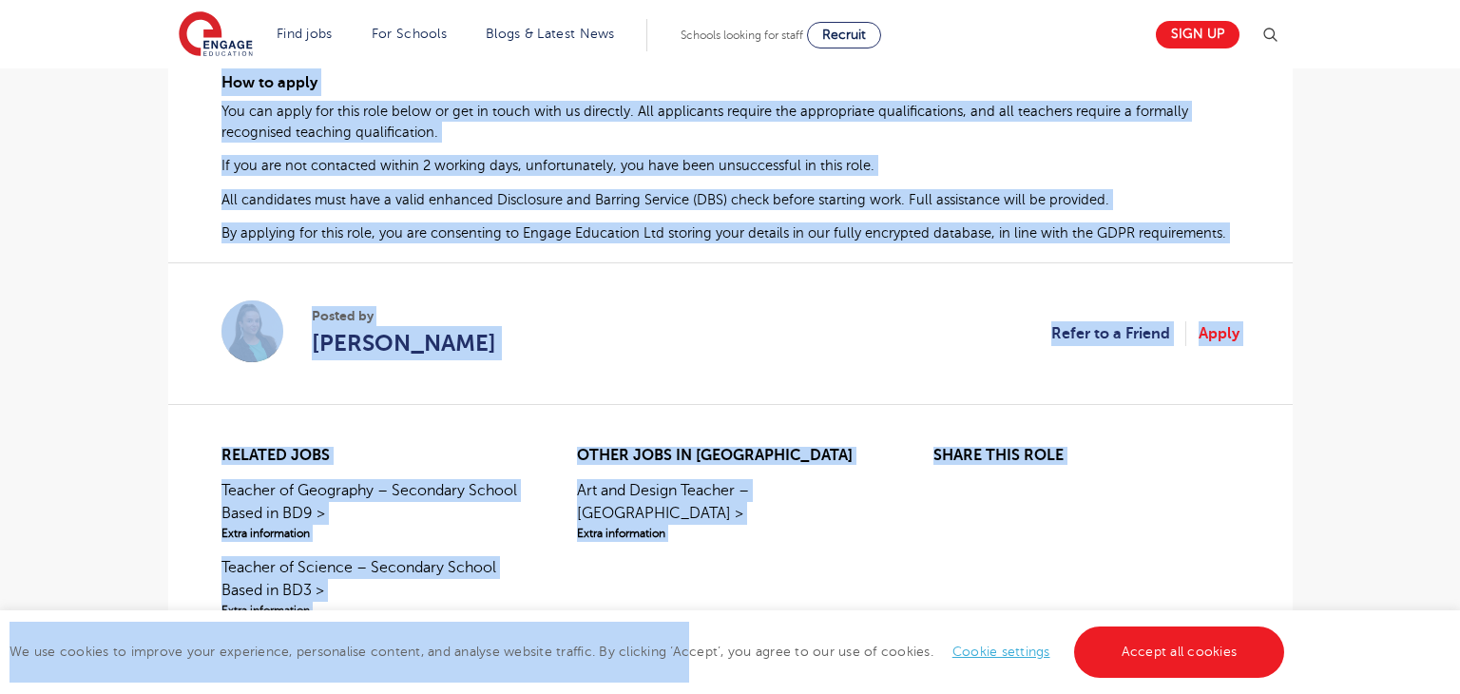
scroll to position [1156, 0]
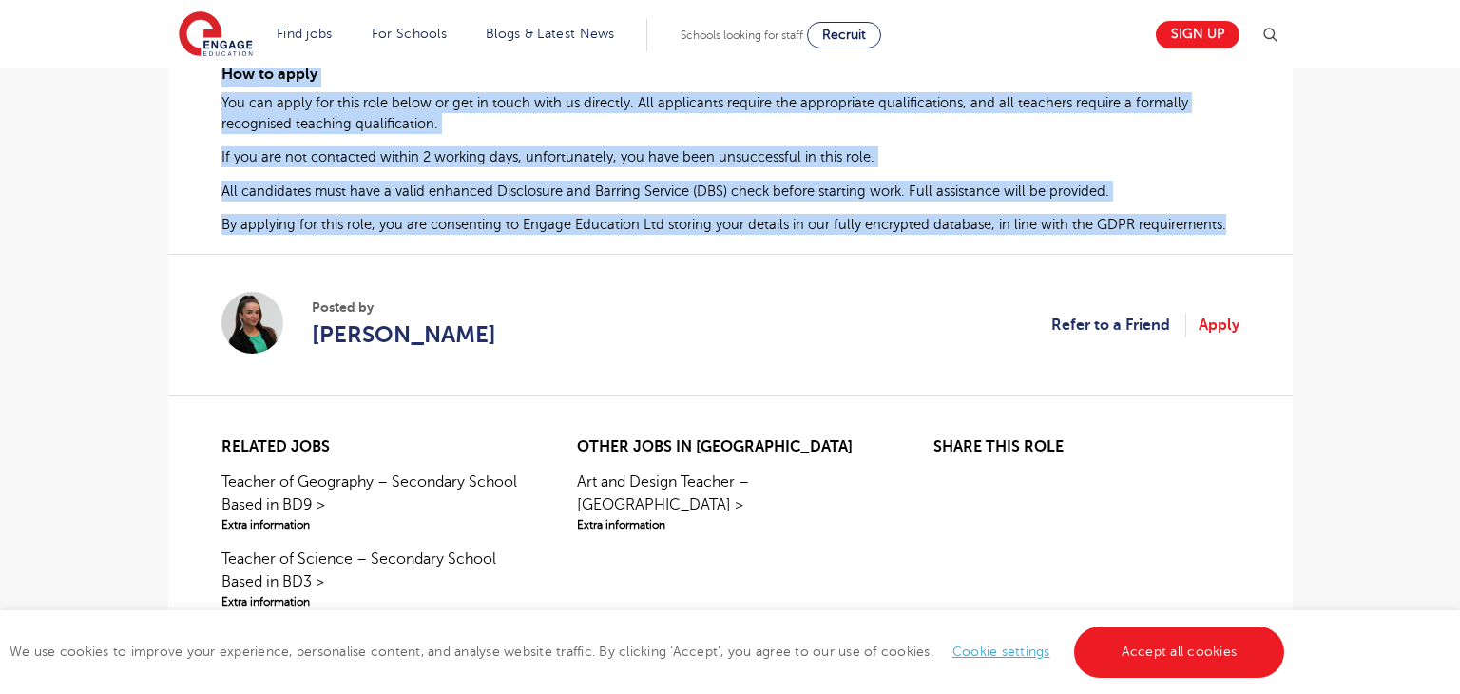
drag, startPoint x: 222, startPoint y: 354, endPoint x: 1247, endPoint y: 233, distance: 1031.8
copy div "Science Teacher Required for Secondary School in [GEOGRAPHIC_DATA] Are you an e…"
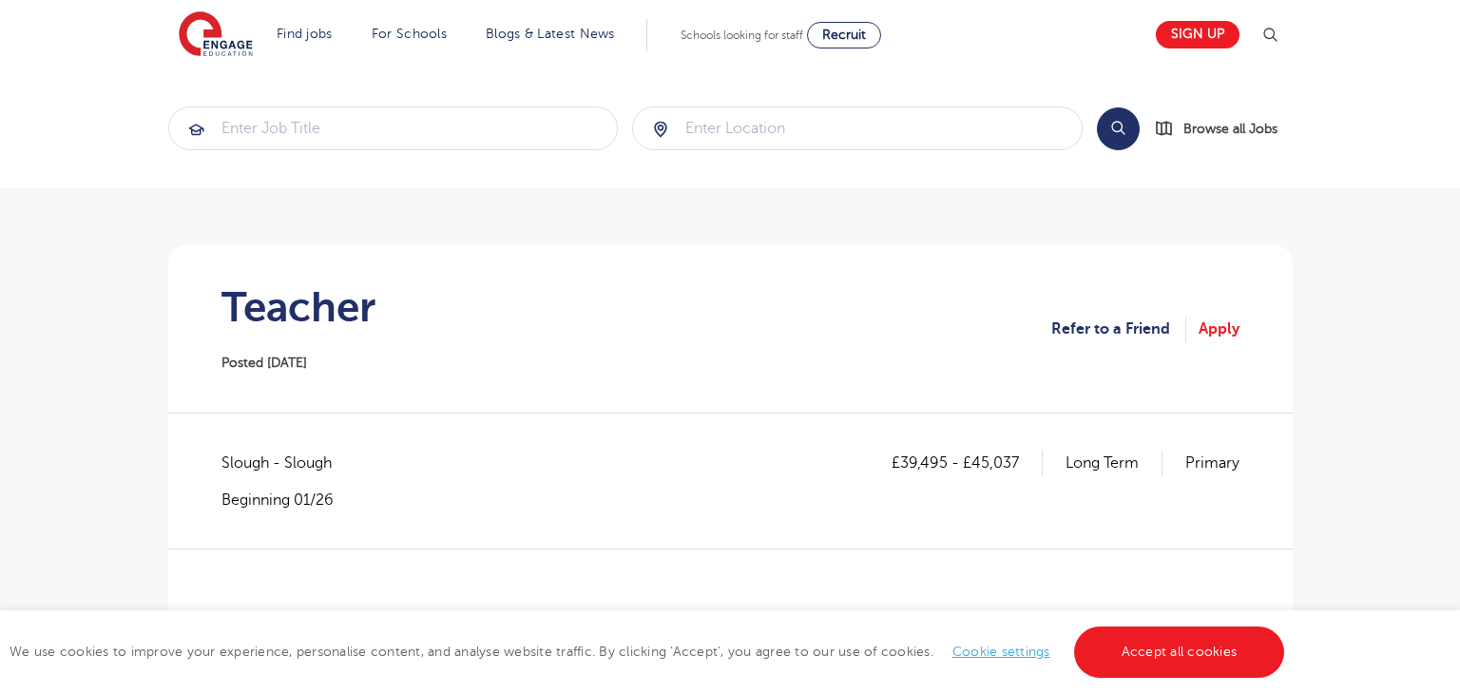
click at [294, 299] on h1 "Teacher" at bounding box center [298, 307] width 154 height 48
copy h1 "Teacher"
click at [231, 458] on span "Slough - Slough" at bounding box center [285, 463] width 129 height 25
click at [232, 457] on span "Slough - Slough" at bounding box center [285, 463] width 129 height 25
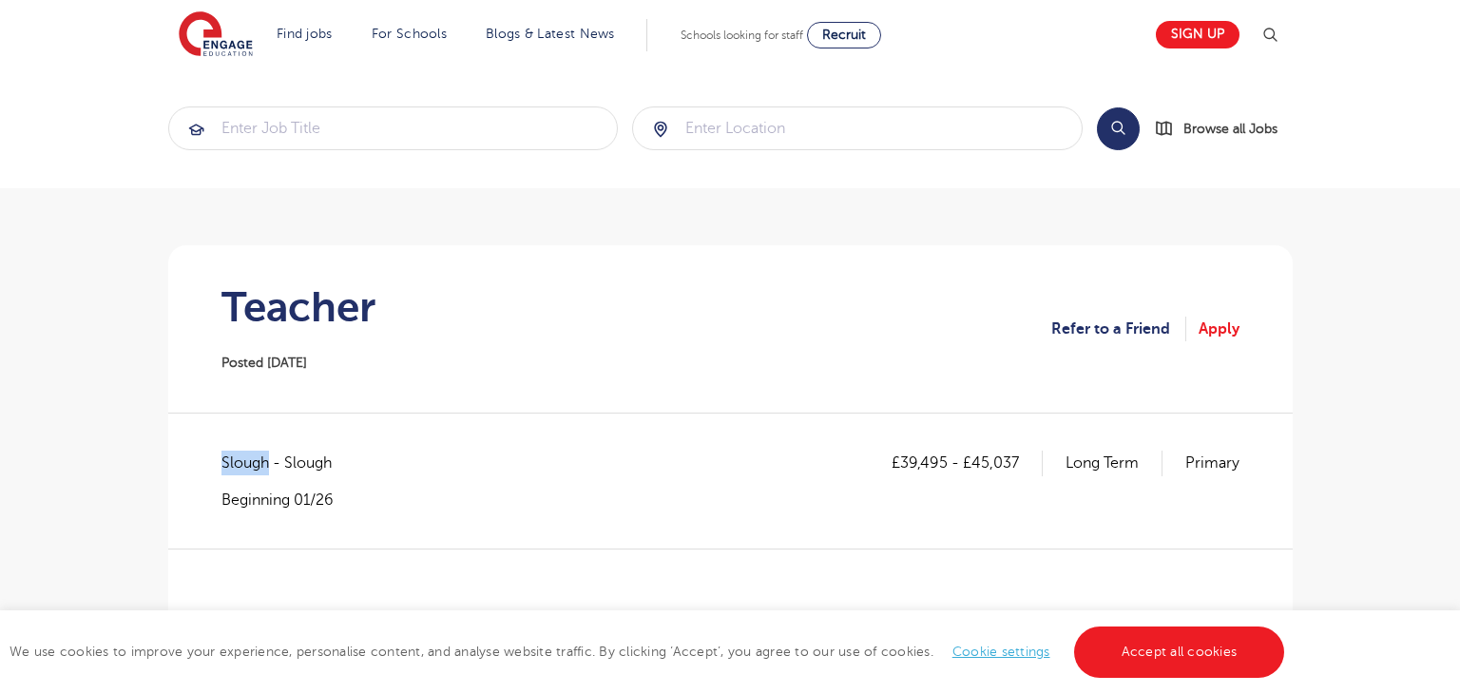
copy span "Slough"
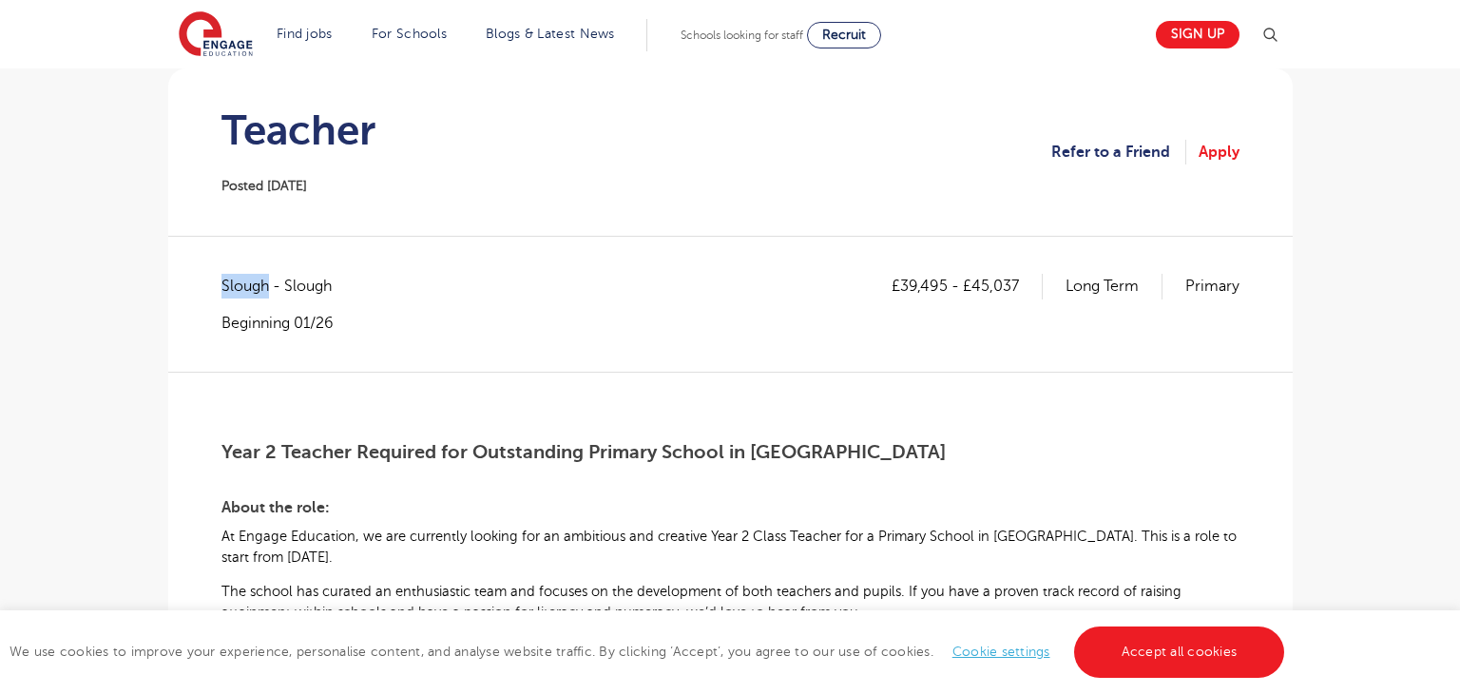
scroll to position [179, 0]
drag, startPoint x: 903, startPoint y: 285, endPoint x: 945, endPoint y: 283, distance: 41.9
click at [945, 283] on p "£39,495 - £45,037" at bounding box center [967, 284] width 151 height 25
copy p "39,495"
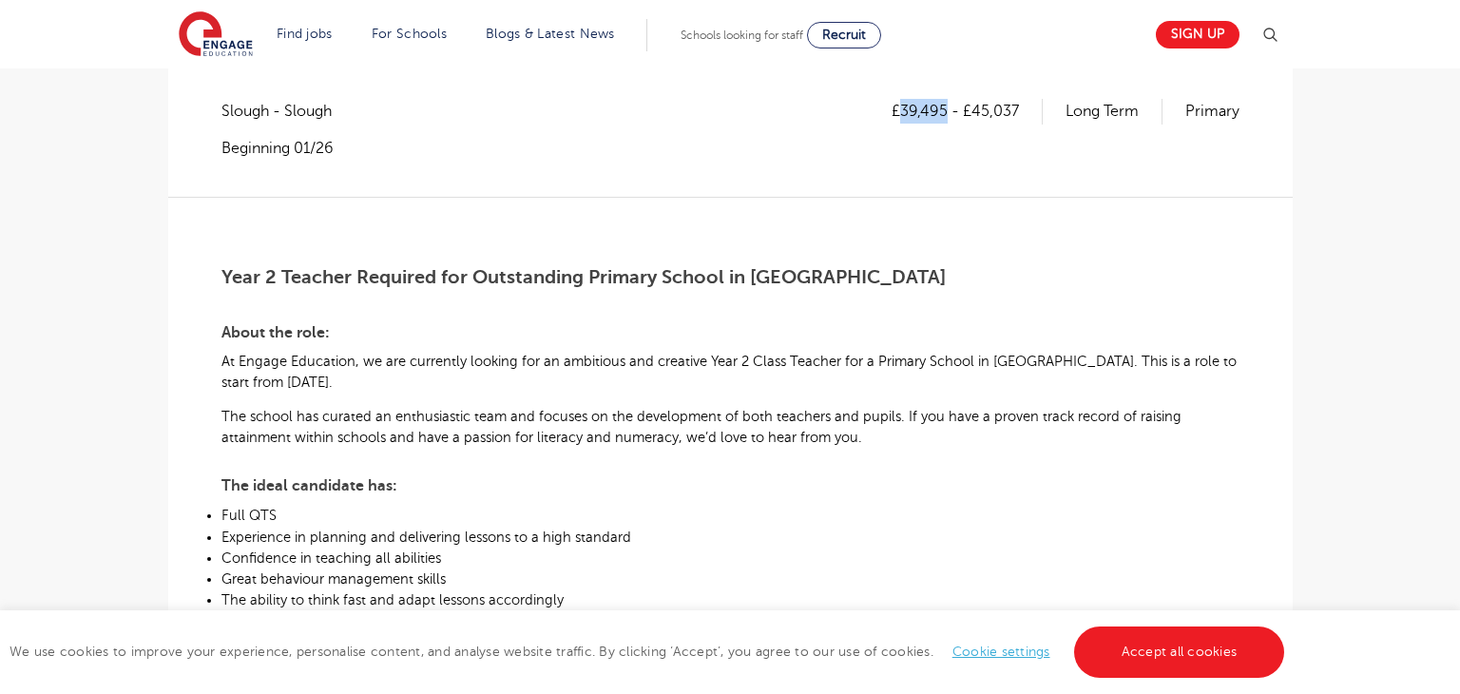
scroll to position [310, 0]
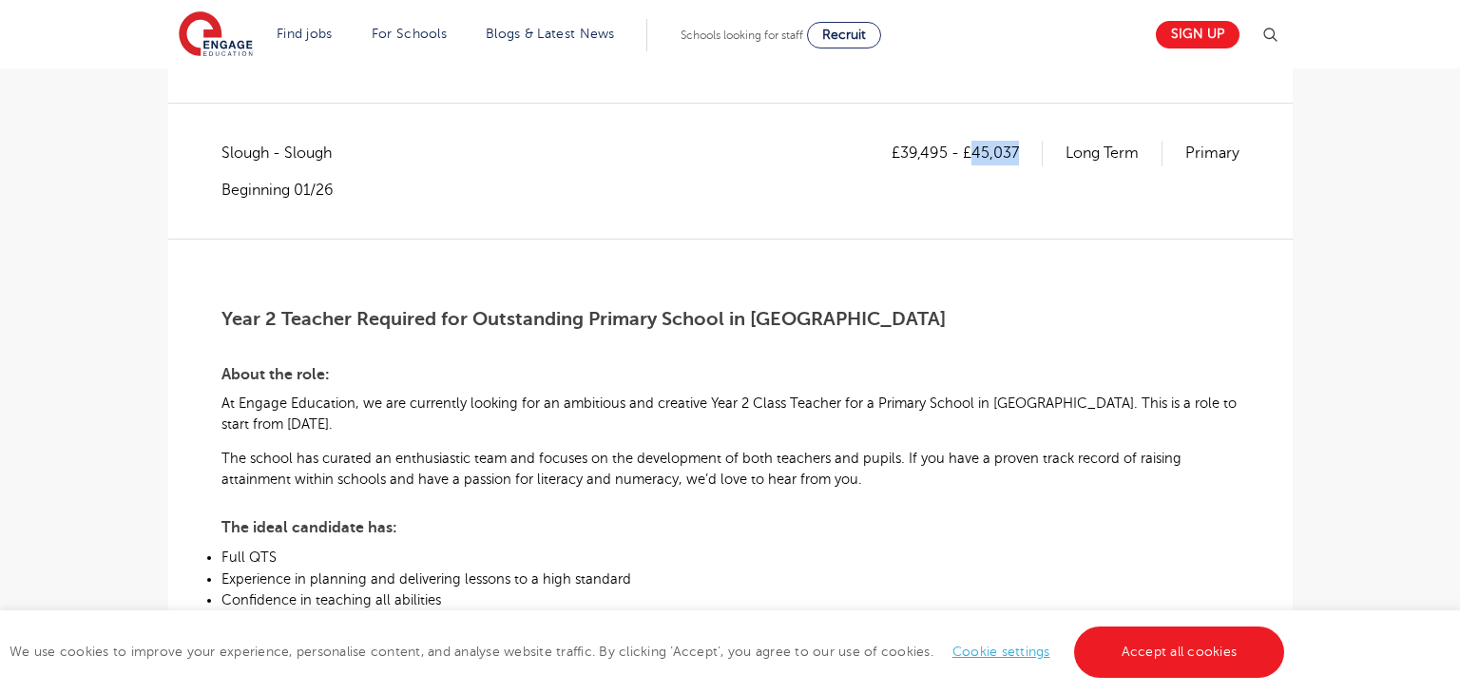
drag, startPoint x: 973, startPoint y: 151, endPoint x: 1017, endPoint y: 152, distance: 43.7
click at [1017, 152] on p "£39,495 - £45,037" at bounding box center [967, 153] width 151 height 25
copy p "45,037"
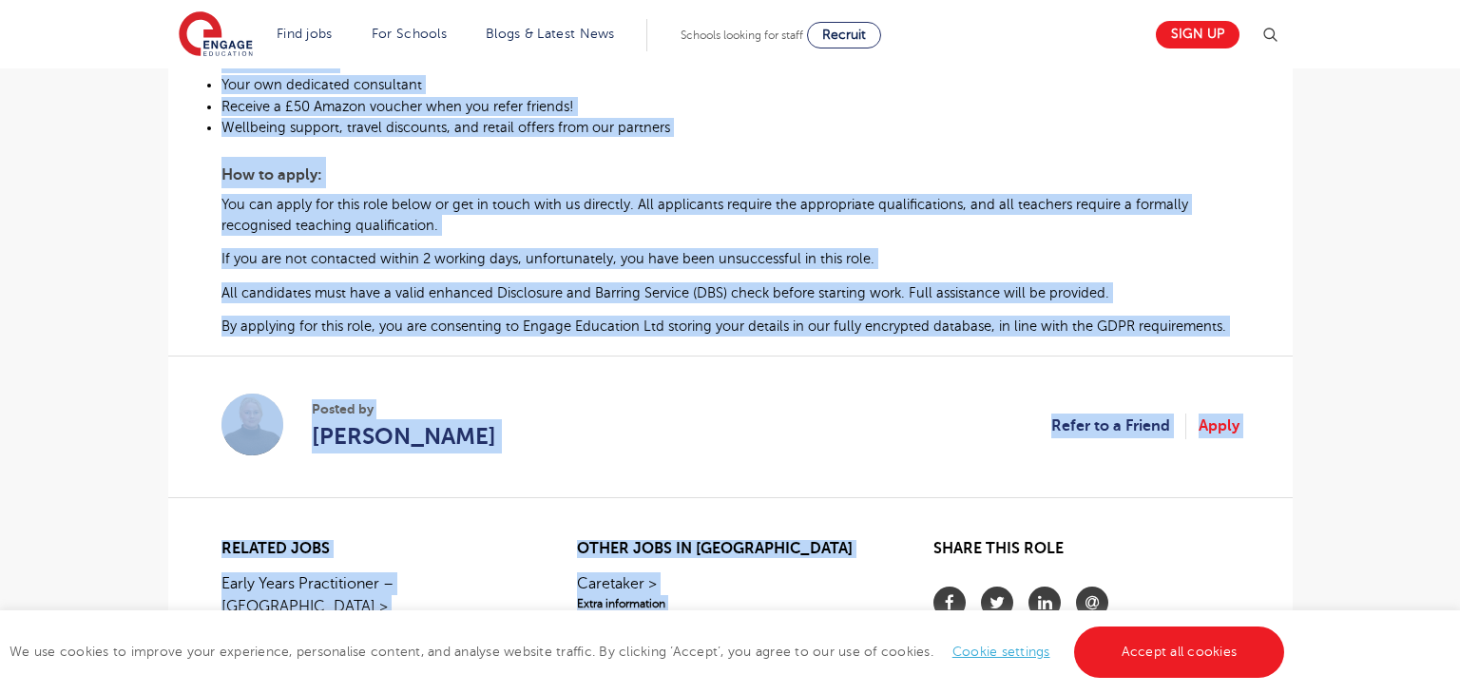
scroll to position [1233, 0]
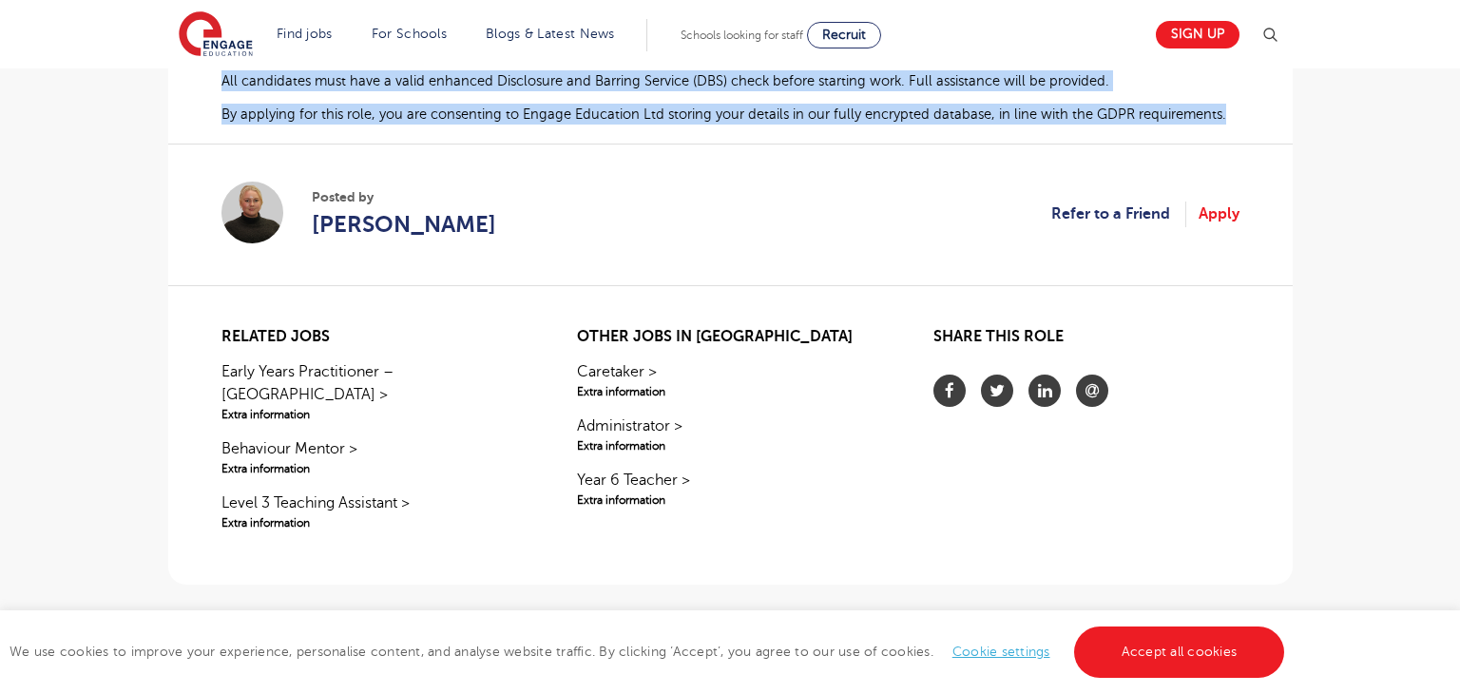
drag, startPoint x: 219, startPoint y: 310, endPoint x: 1221, endPoint y: 107, distance: 1022.1
copy div "Year 2 Teacher Required for Outstanding Primary School in Slough About the role…"
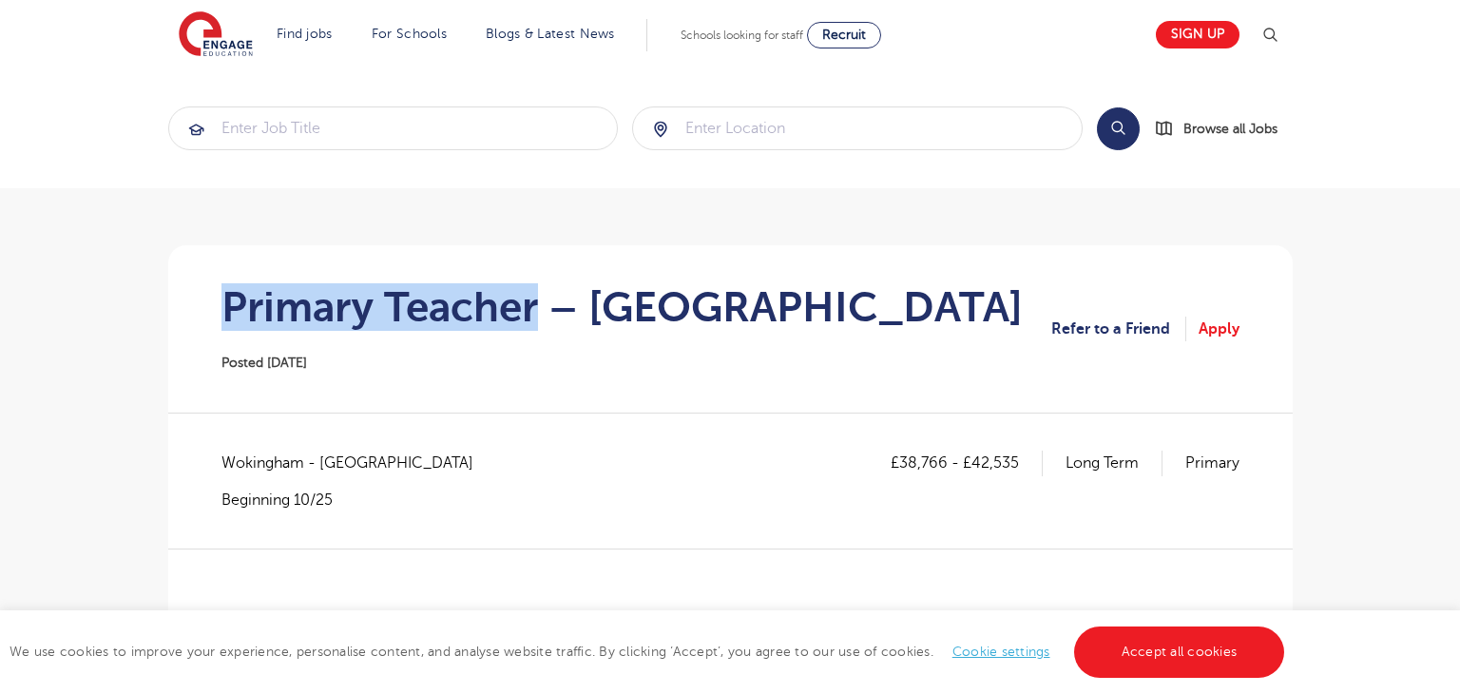
click at [542, 319] on h1 "Primary Teacher – [GEOGRAPHIC_DATA]" at bounding box center [621, 307] width 801 height 48
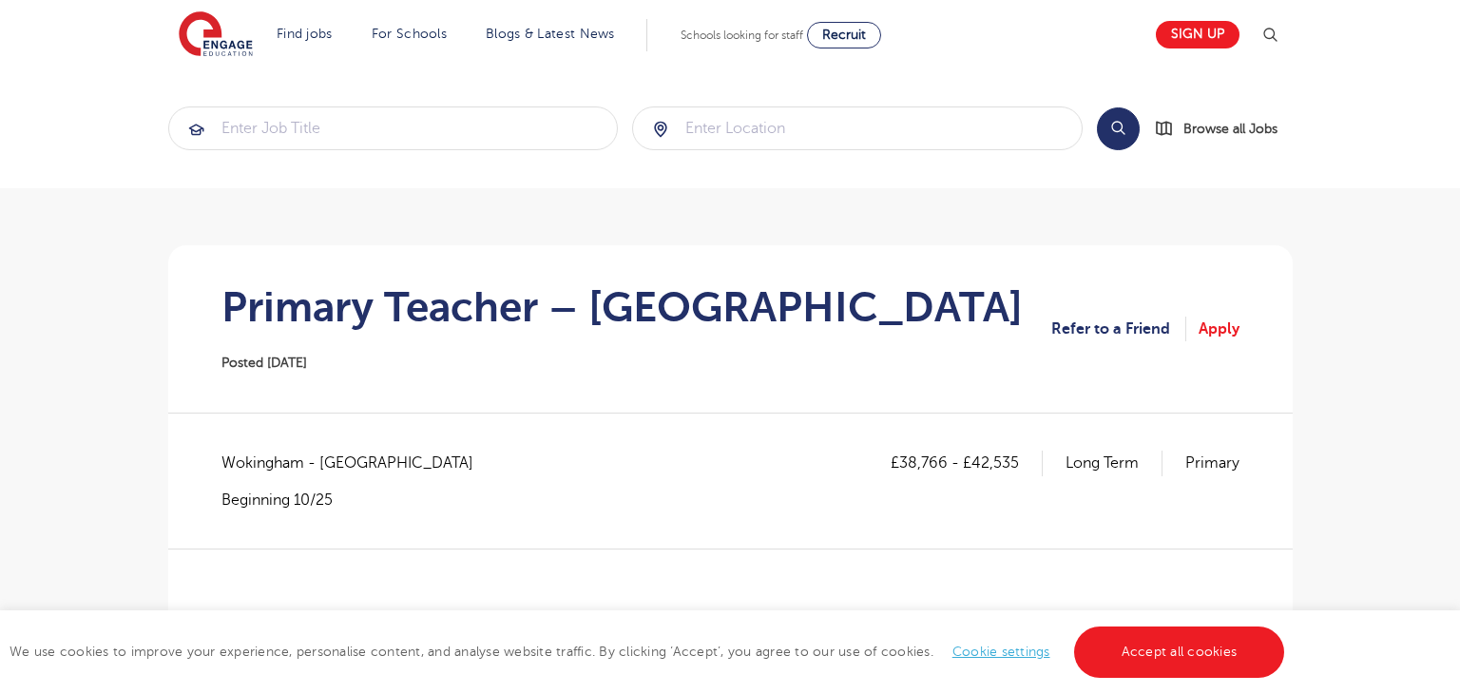
click at [247, 462] on span "Wokingham - [GEOGRAPHIC_DATA]" at bounding box center [356, 463] width 271 height 25
copy span "Wokingham"
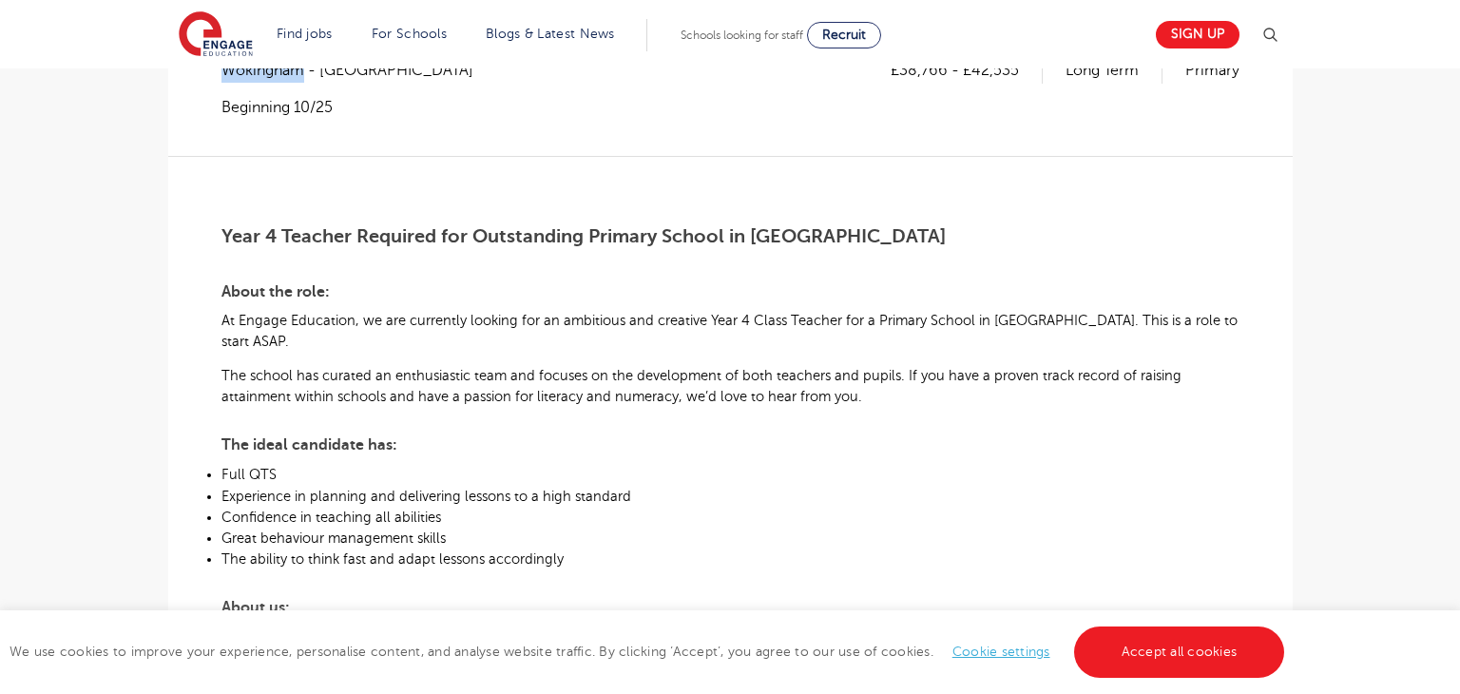
scroll to position [369, 0]
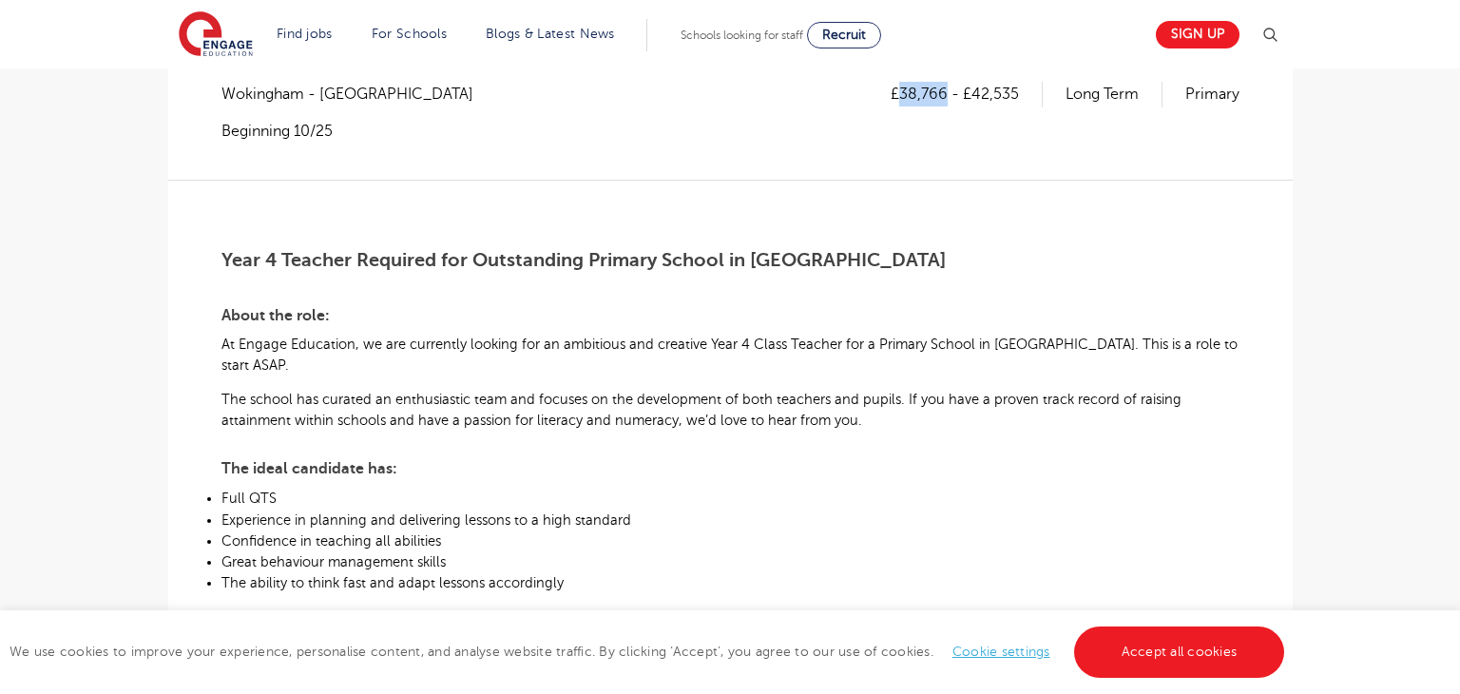
drag, startPoint x: 903, startPoint y: 91, endPoint x: 949, endPoint y: 96, distance: 45.9
click at [949, 96] on p "£38,766 - £42,535" at bounding box center [967, 94] width 152 height 25
copy p "38,766"
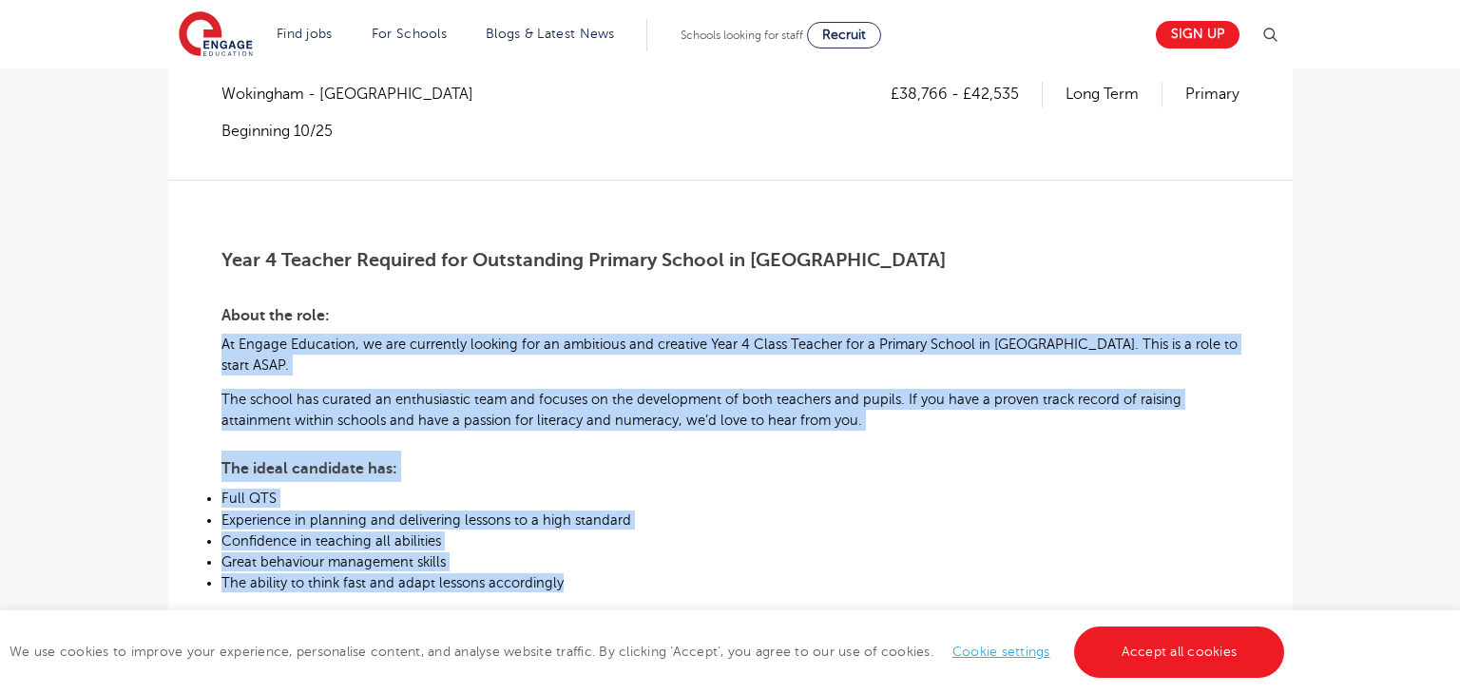
drag, startPoint x: 223, startPoint y: 344, endPoint x: 654, endPoint y: 566, distance: 484.2
click at [654, 566] on div "Year 4 Teacher Required for Outstanding Primary School in [GEOGRAPHIC_DATA] Abo…" at bounding box center [730, 585] width 1018 height 810
click at [654, 571] on li "The ability to think fast and adapt lessons accordingly" at bounding box center [730, 581] width 1018 height 21
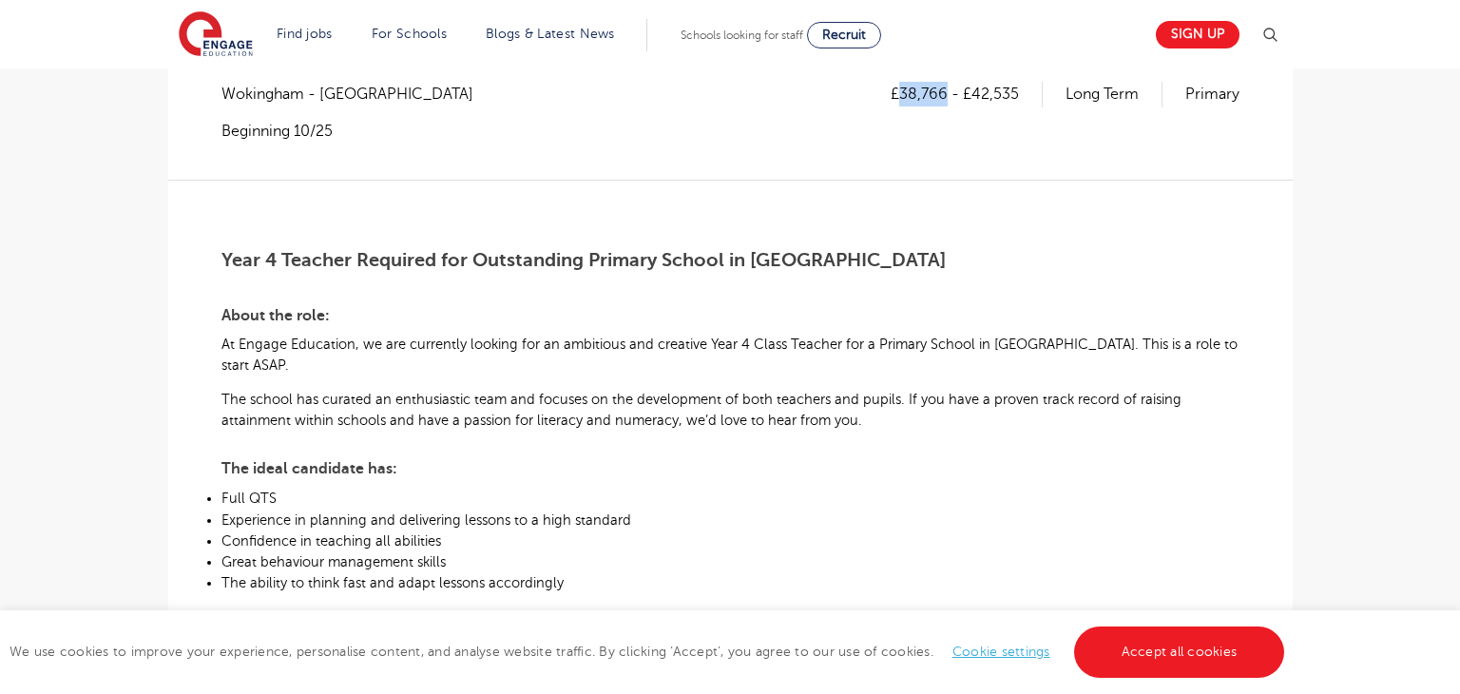
drag, startPoint x: 900, startPoint y: 86, endPoint x: 946, endPoint y: 87, distance: 45.7
click at [946, 87] on p "£38,766 - £42,535" at bounding box center [967, 94] width 152 height 25
copy p "38,766"
drag, startPoint x: 971, startPoint y: 94, endPoint x: 1014, endPoint y: 94, distance: 43.7
click at [1014, 94] on p "£38,766 - £42,535" at bounding box center [967, 94] width 152 height 25
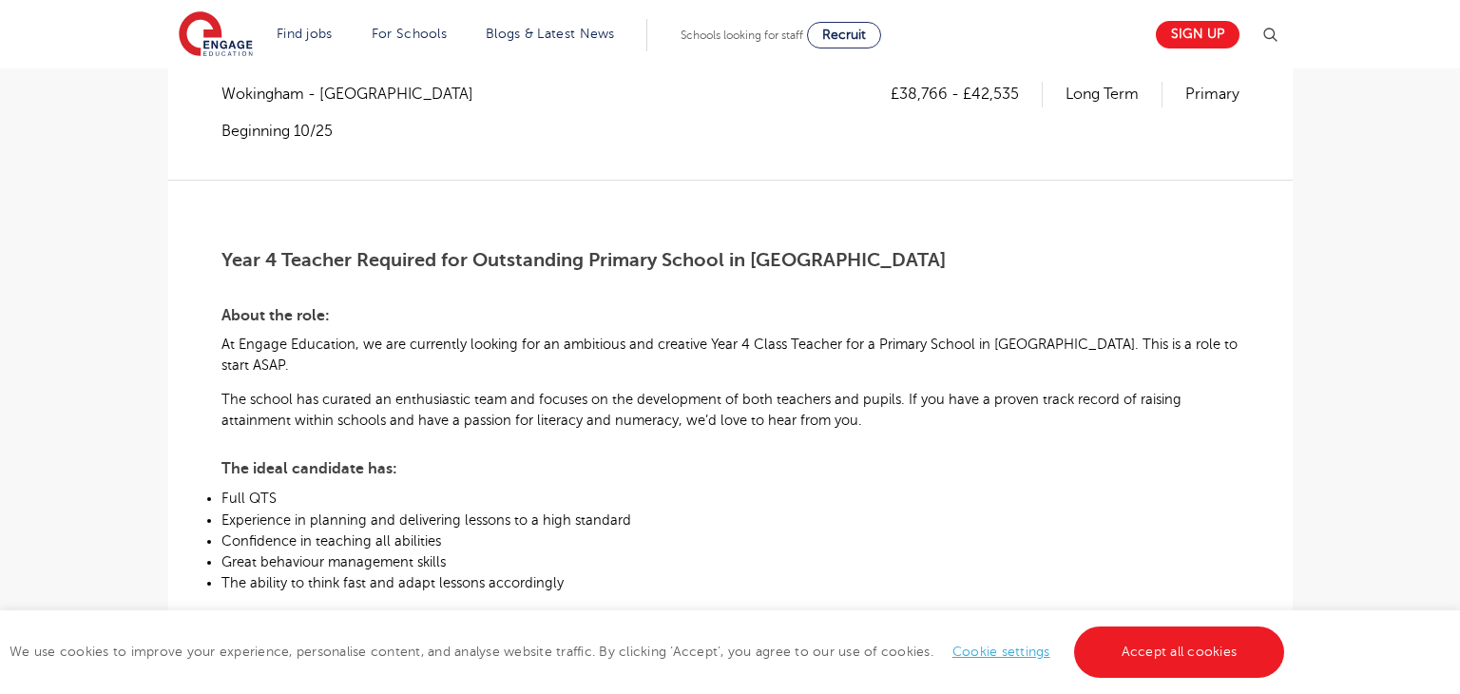
click at [1018, 116] on div "£38,766 - £42,535 Long Term Primary" at bounding box center [1065, 111] width 349 height 59
drag, startPoint x: 971, startPoint y: 91, endPoint x: 1016, endPoint y: 93, distance: 44.7
click at [1016, 93] on p "£38,766 - £42,535" at bounding box center [967, 94] width 152 height 25
copy p "42,535"
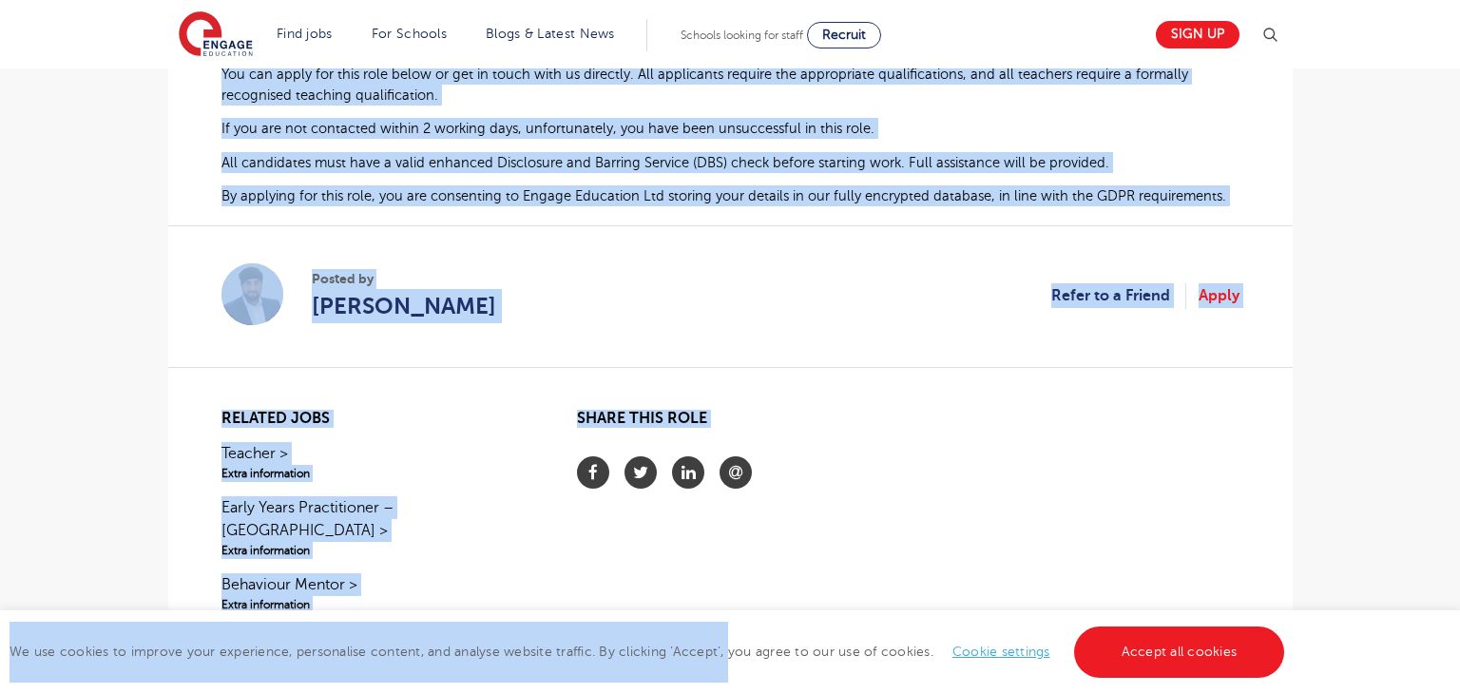
scroll to position [1163, 0]
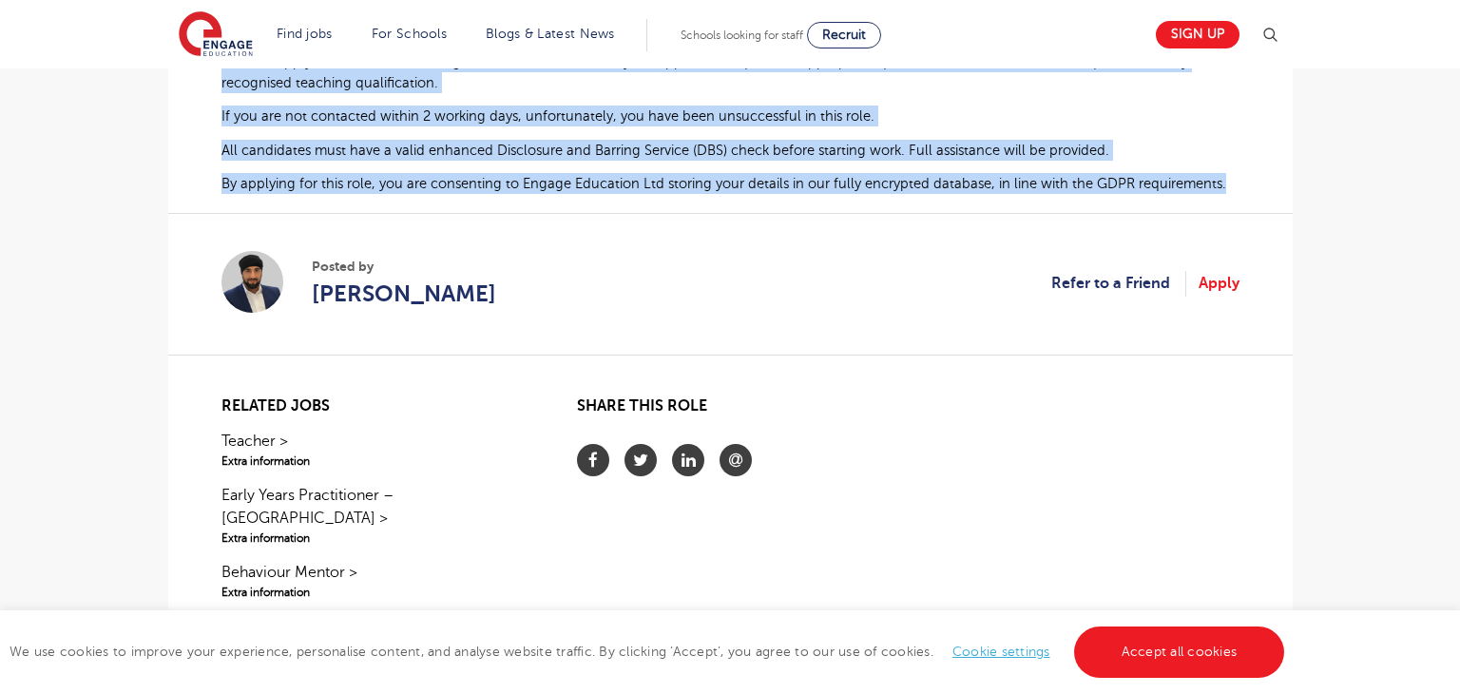
drag, startPoint x: 221, startPoint y: 255, endPoint x: 1241, endPoint y: 167, distance: 1023.7
copy div "Year 4 Teacher Required for Outstanding Primary School in Wokingham About the r…"
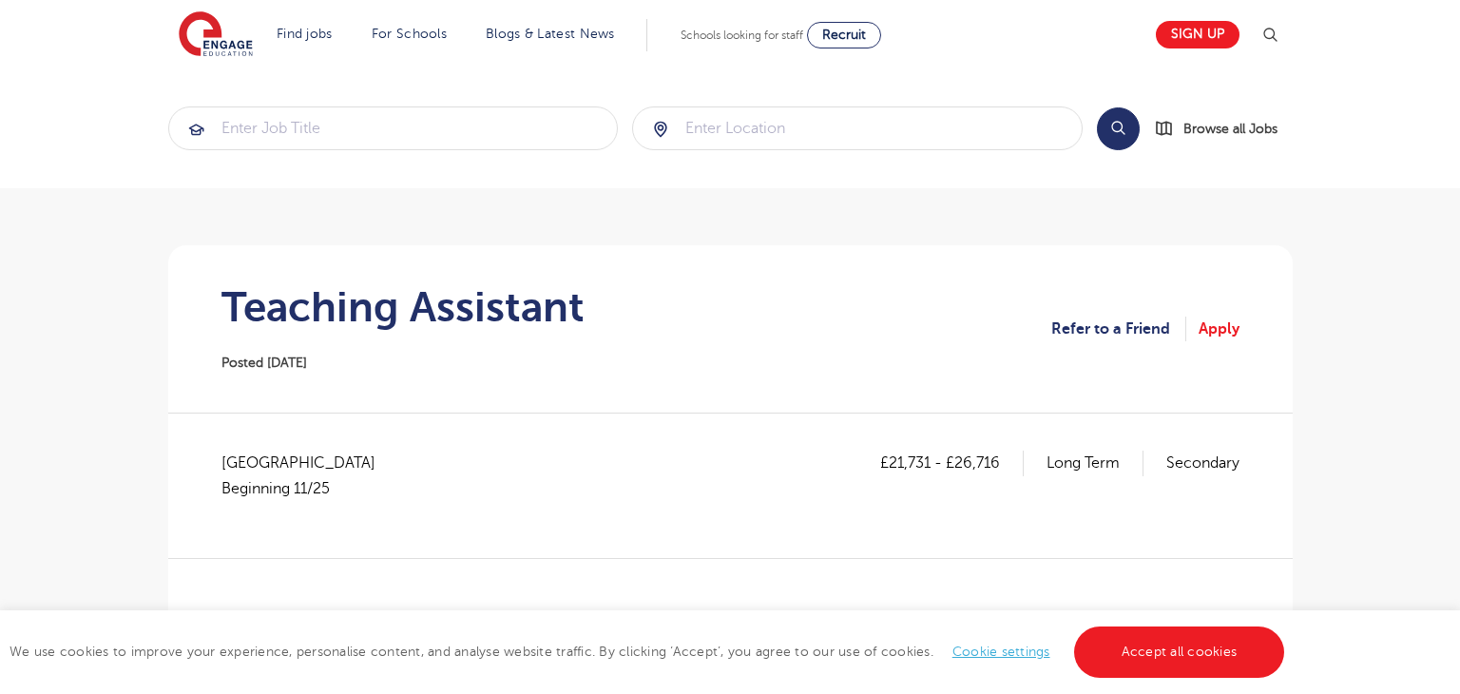
click at [269, 462] on span "Buckinghamshire Beginning 11/25" at bounding box center [307, 476] width 173 height 50
copy span "[GEOGRAPHIC_DATA]"
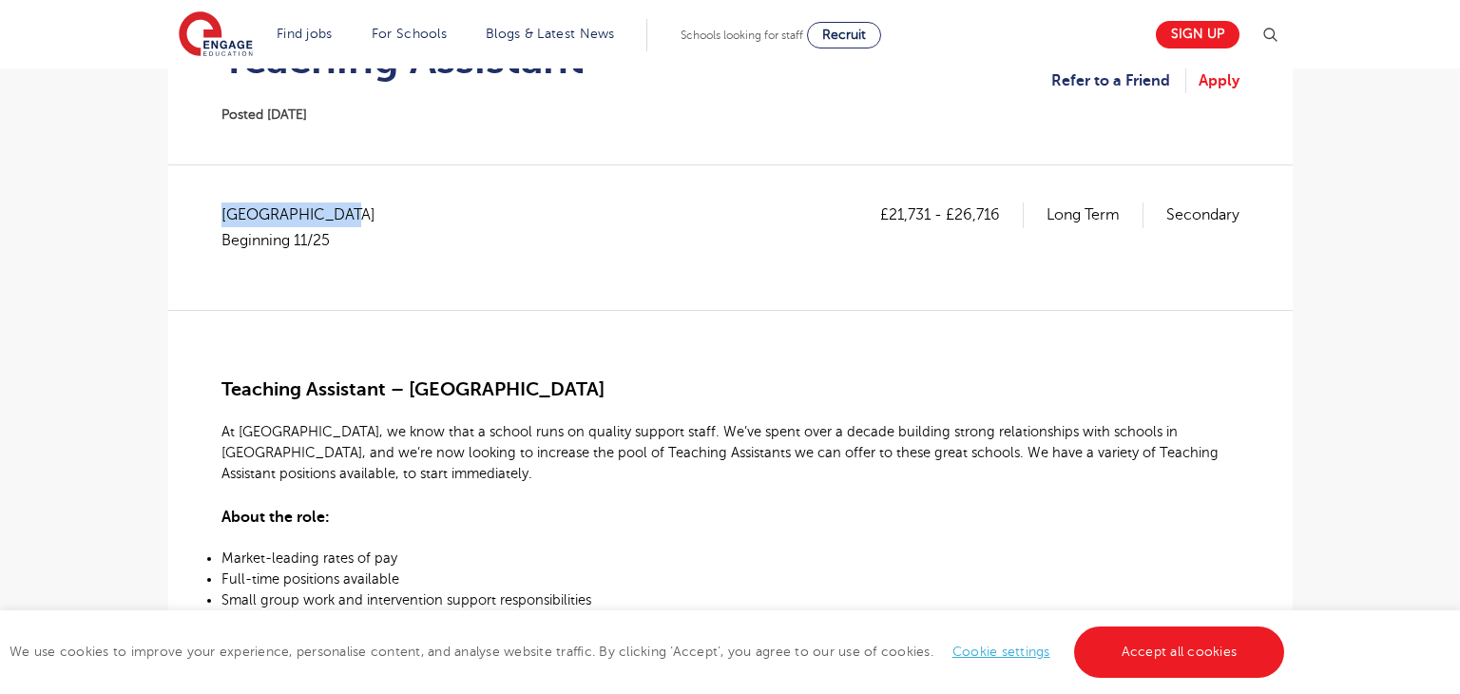
scroll to position [278, 0]
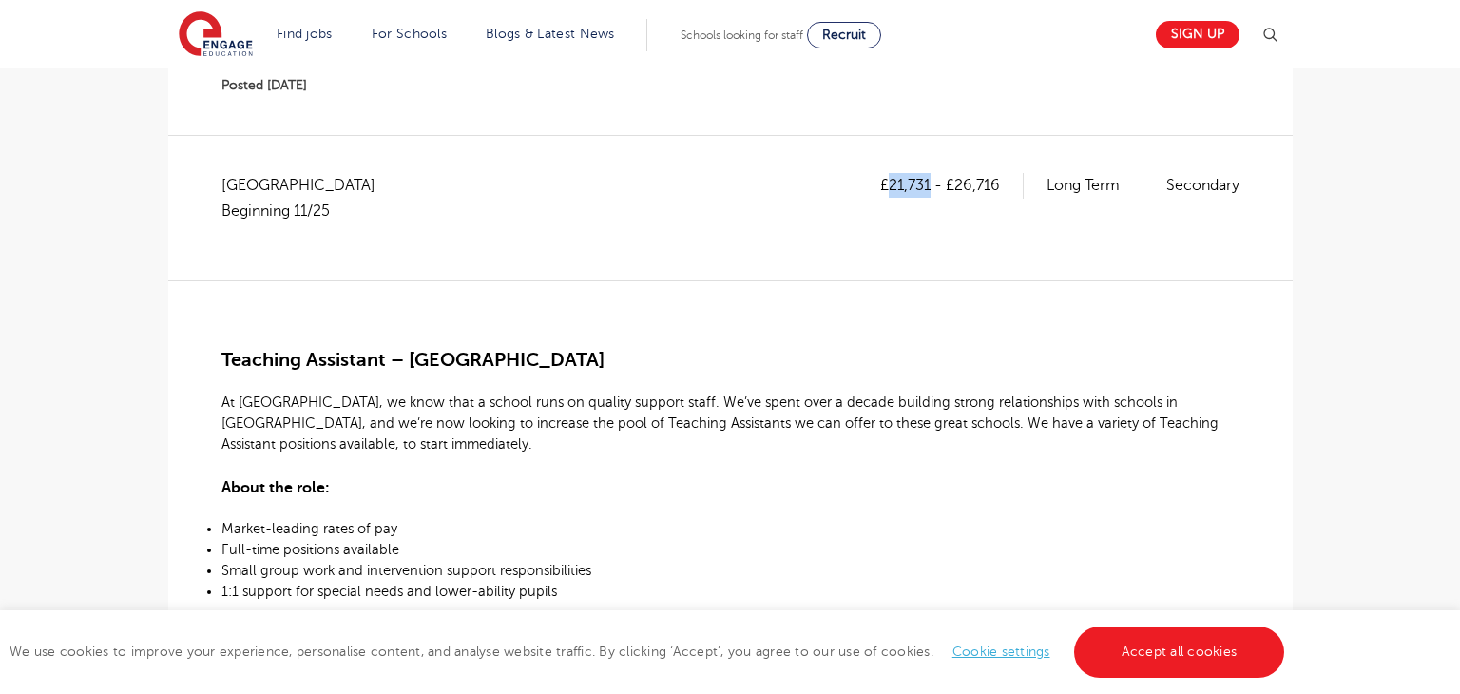
drag, startPoint x: 886, startPoint y: 179, endPoint x: 927, endPoint y: 179, distance: 40.9
click at [927, 179] on p "£21,731 - £26,716" at bounding box center [952, 185] width 144 height 25
copy p "21,731"
drag, startPoint x: 956, startPoint y: 184, endPoint x: 1001, endPoint y: 185, distance: 44.7
click at [1001, 185] on p "£21,731 - £26,716" at bounding box center [952, 185] width 144 height 25
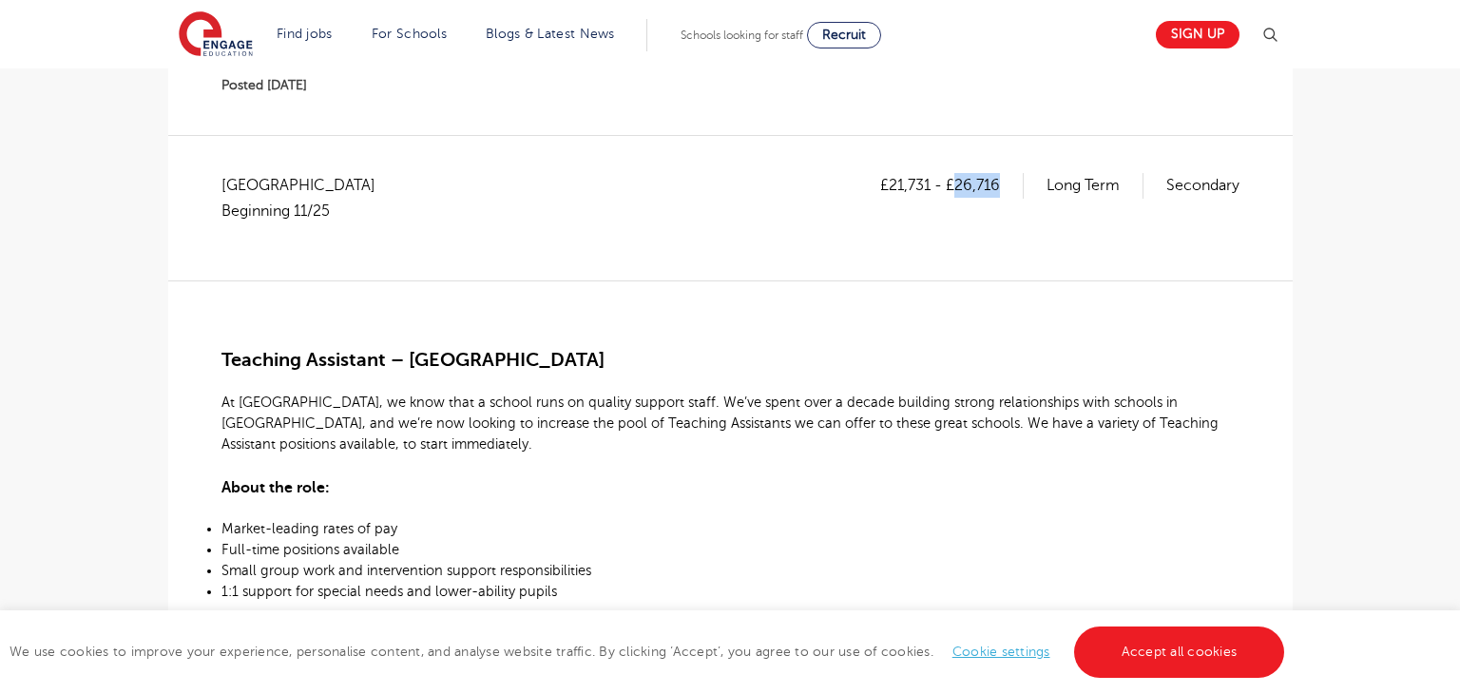
copy p "26,716"
click at [217, 356] on div "£21,731 - £26,716 Long Term Secondary [GEOGRAPHIC_DATA] Beginning 11/25 Teachin…" at bounding box center [730, 700] width 1094 height 1055
drag, startPoint x: 215, startPoint y: 355, endPoint x: 247, endPoint y: 364, distance: 33.7
click at [243, 362] on div "£21,731 - £26,716 Long Term Secondary [GEOGRAPHIC_DATA] Beginning 11/25 Teachin…" at bounding box center [730, 700] width 1094 height 1055
click at [269, 398] on span "At [GEOGRAPHIC_DATA], we know that a school runs on quality support staff. We’v…" at bounding box center [719, 422] width 997 height 57
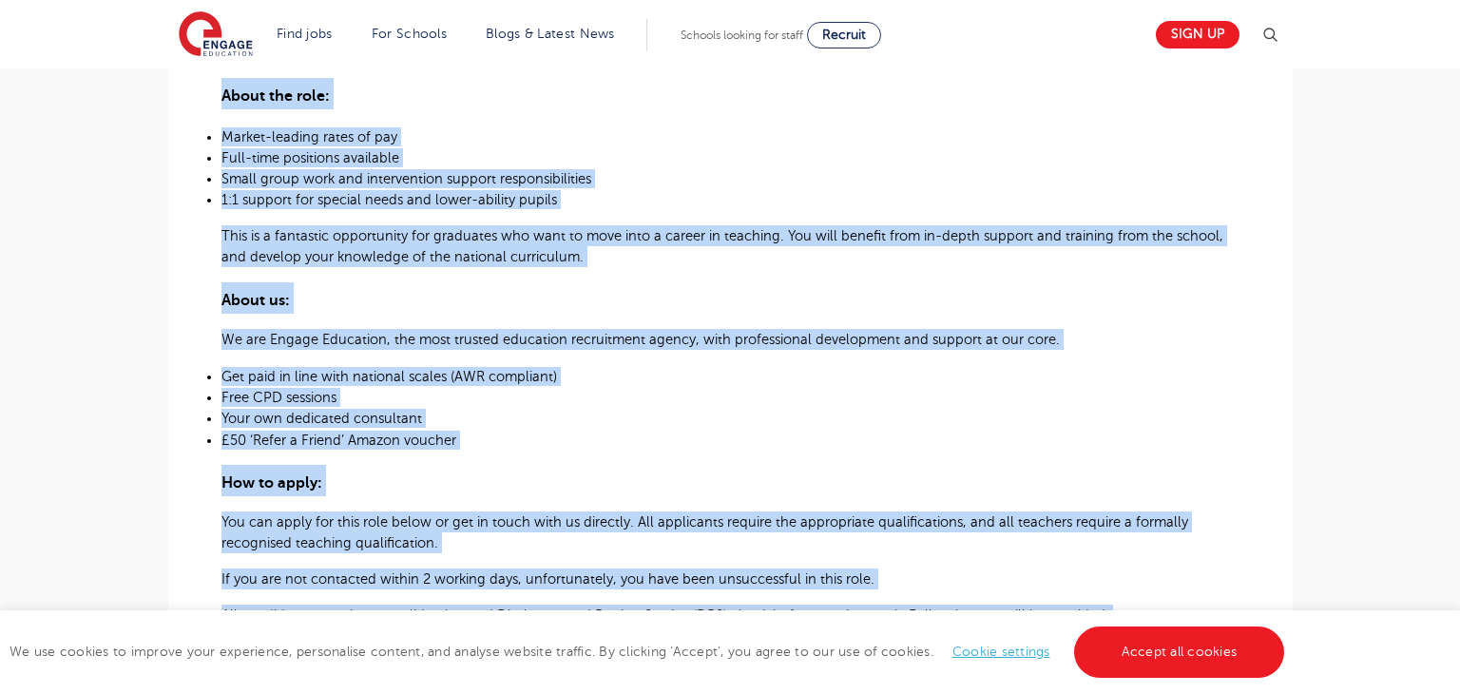
scroll to position [1114, 0]
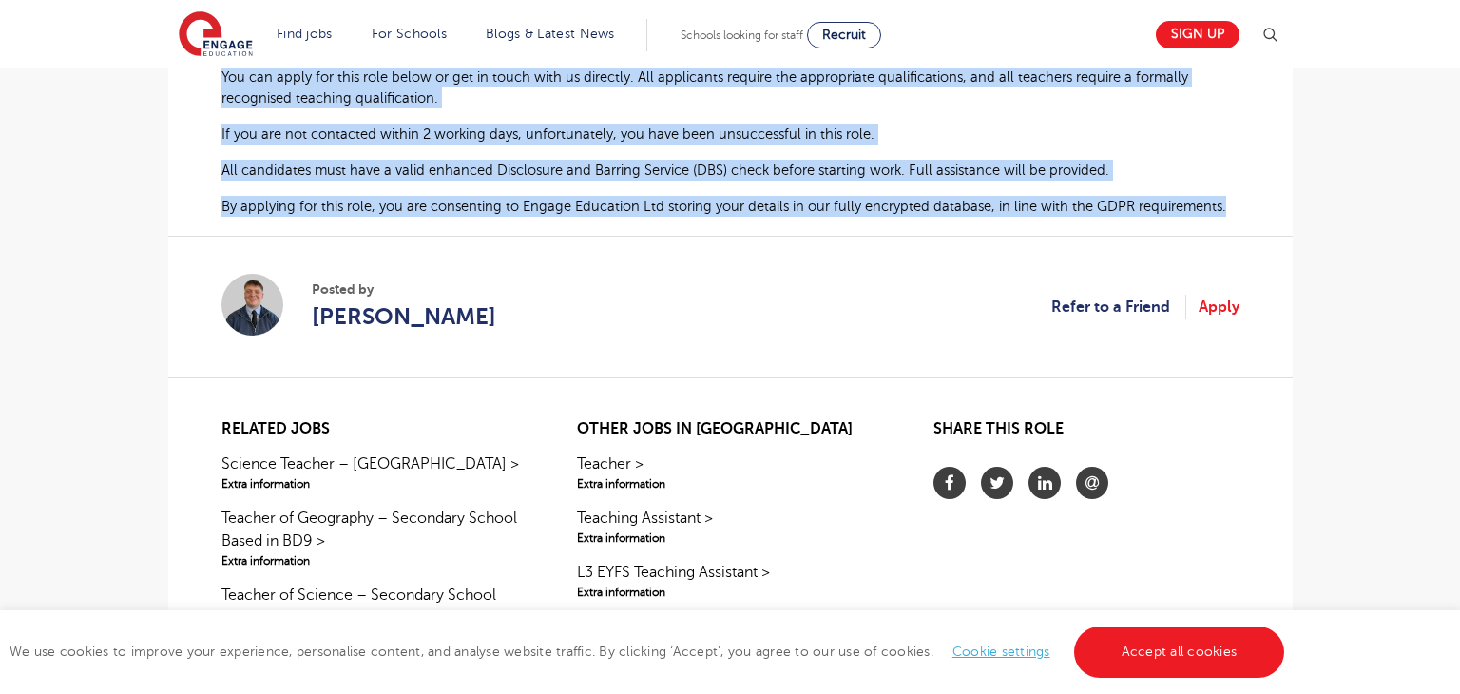
drag, startPoint x: 220, startPoint y: 350, endPoint x: 1226, endPoint y: 206, distance: 1016.8
copy div "Loremips Dolorsita – Consectet Ad Elitse, do eius temp i utlabo etdo ma aliquae…"
